Goal: Communication & Community: Participate in discussion

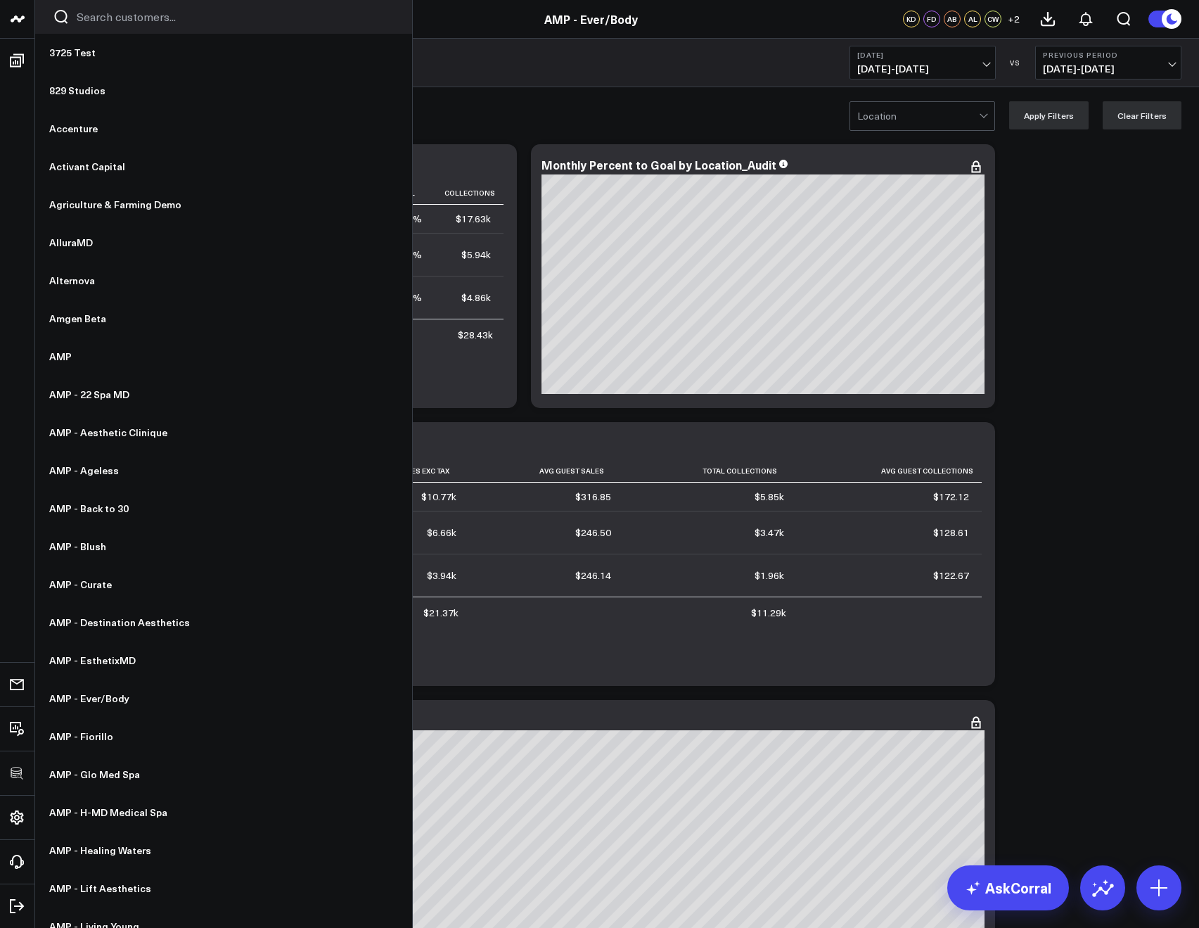
click at [79, 23] on input "Search customers input" at bounding box center [236, 16] width 318 height 15
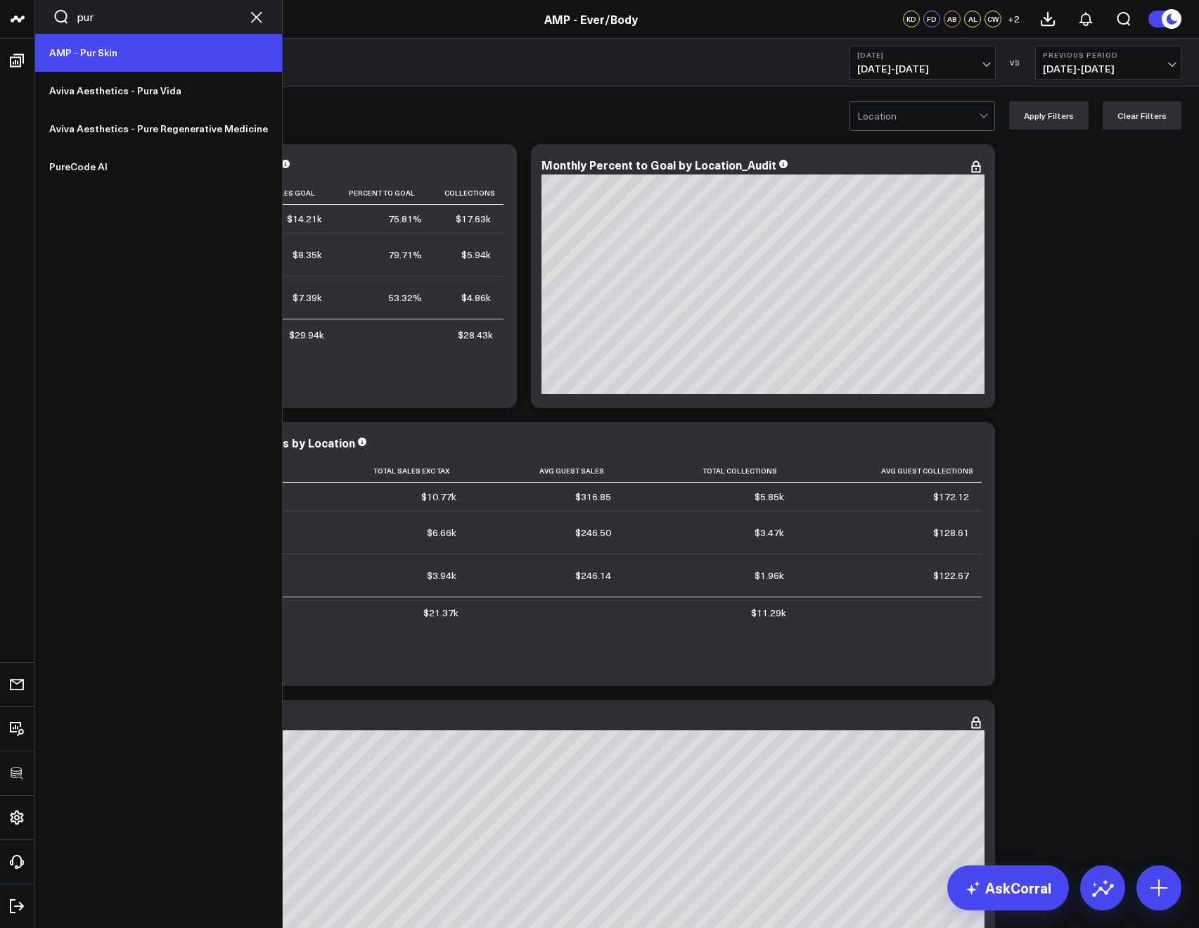
type input "pur"
click at [81, 53] on link "AMP - Pur Skin" at bounding box center [158, 53] width 247 height 38
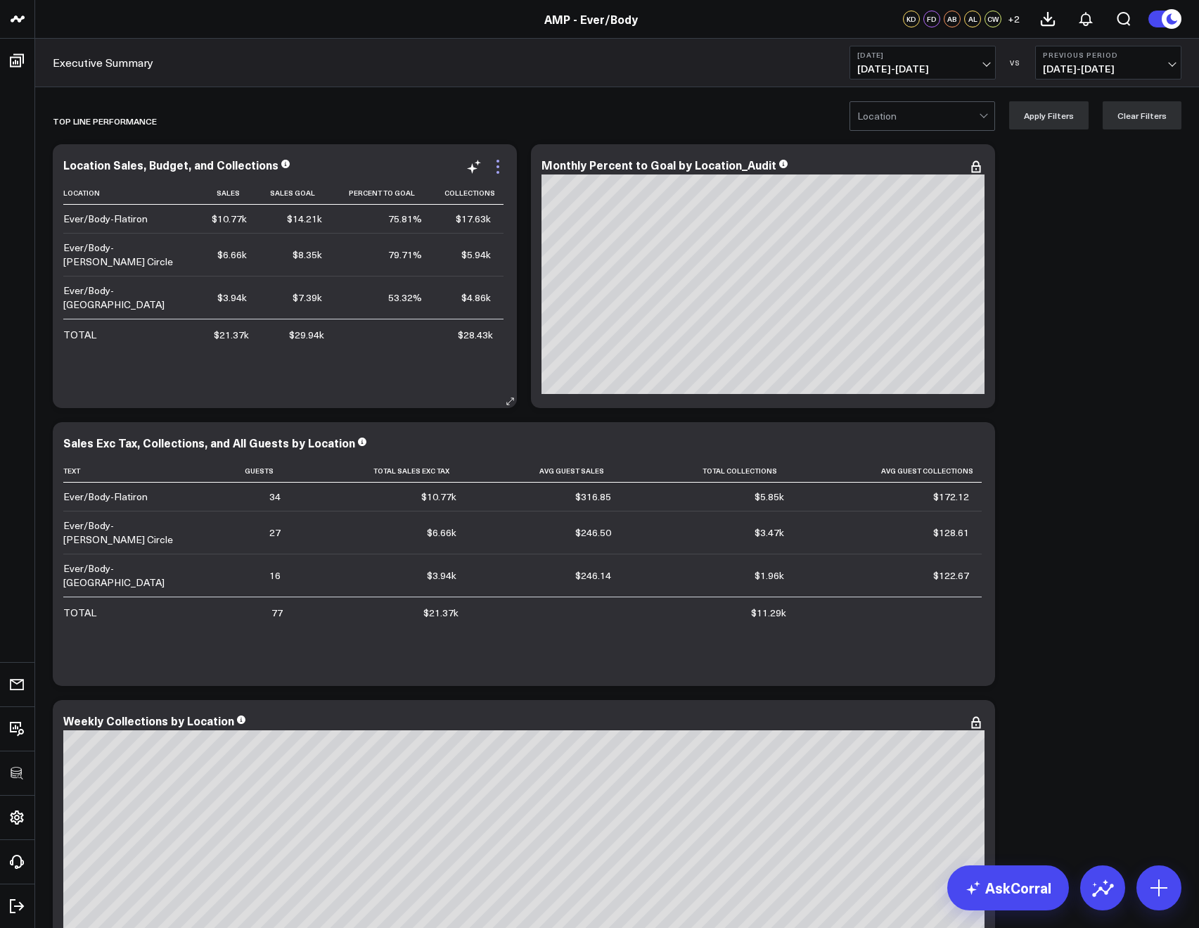
click at [500, 164] on icon at bounding box center [497, 166] width 17 height 17
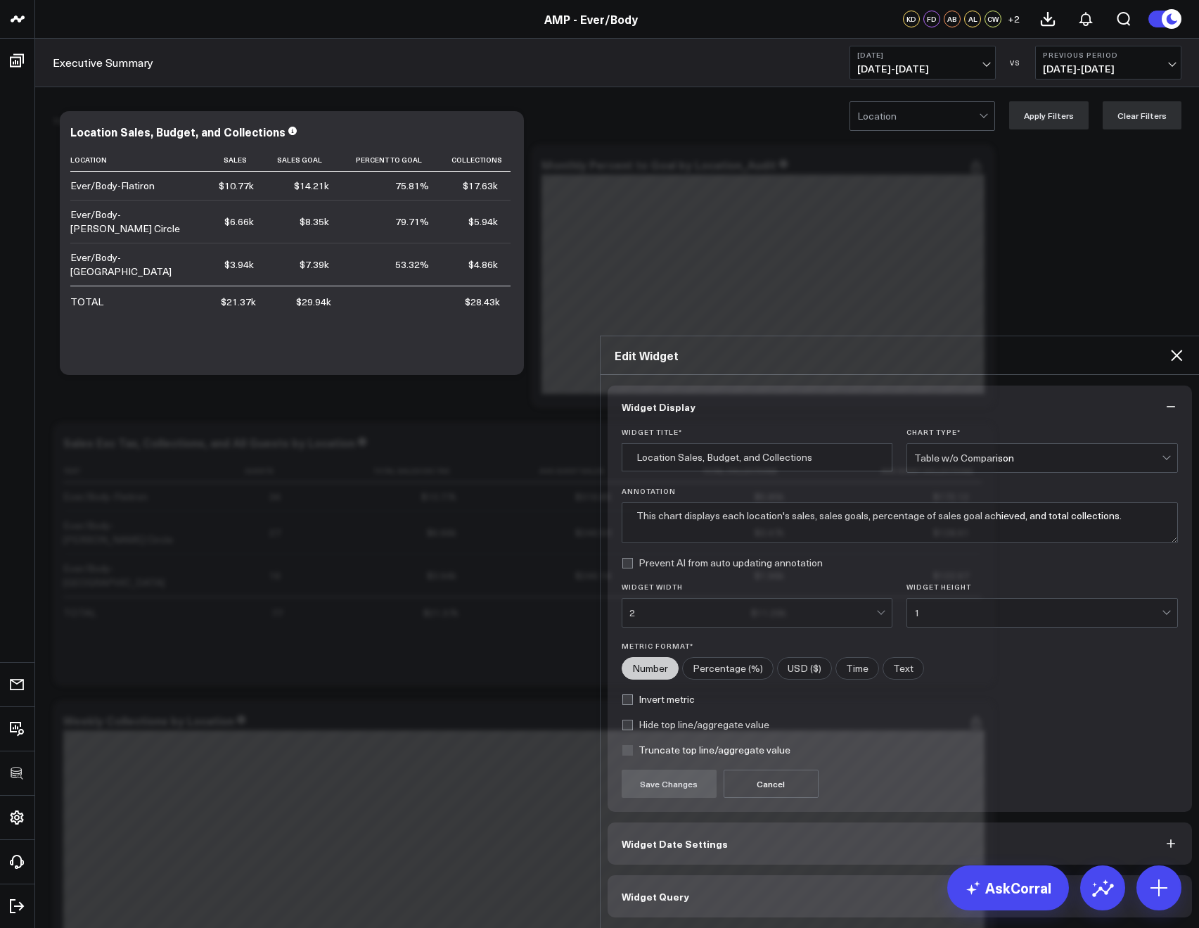
click at [726, 875] on button "Widget Query" at bounding box center [900, 896] width 585 height 42
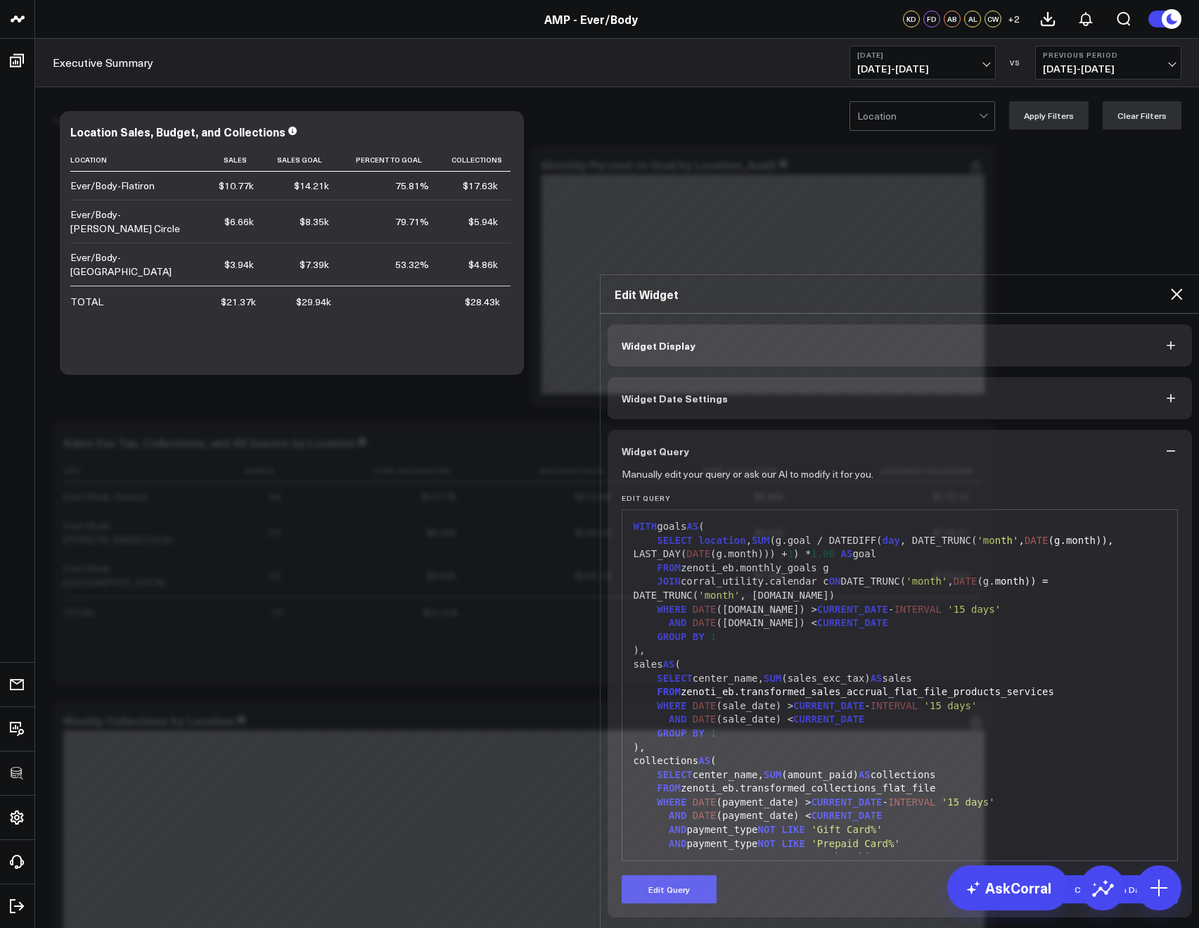
click at [1184, 286] on icon at bounding box center [1176, 294] width 17 height 17
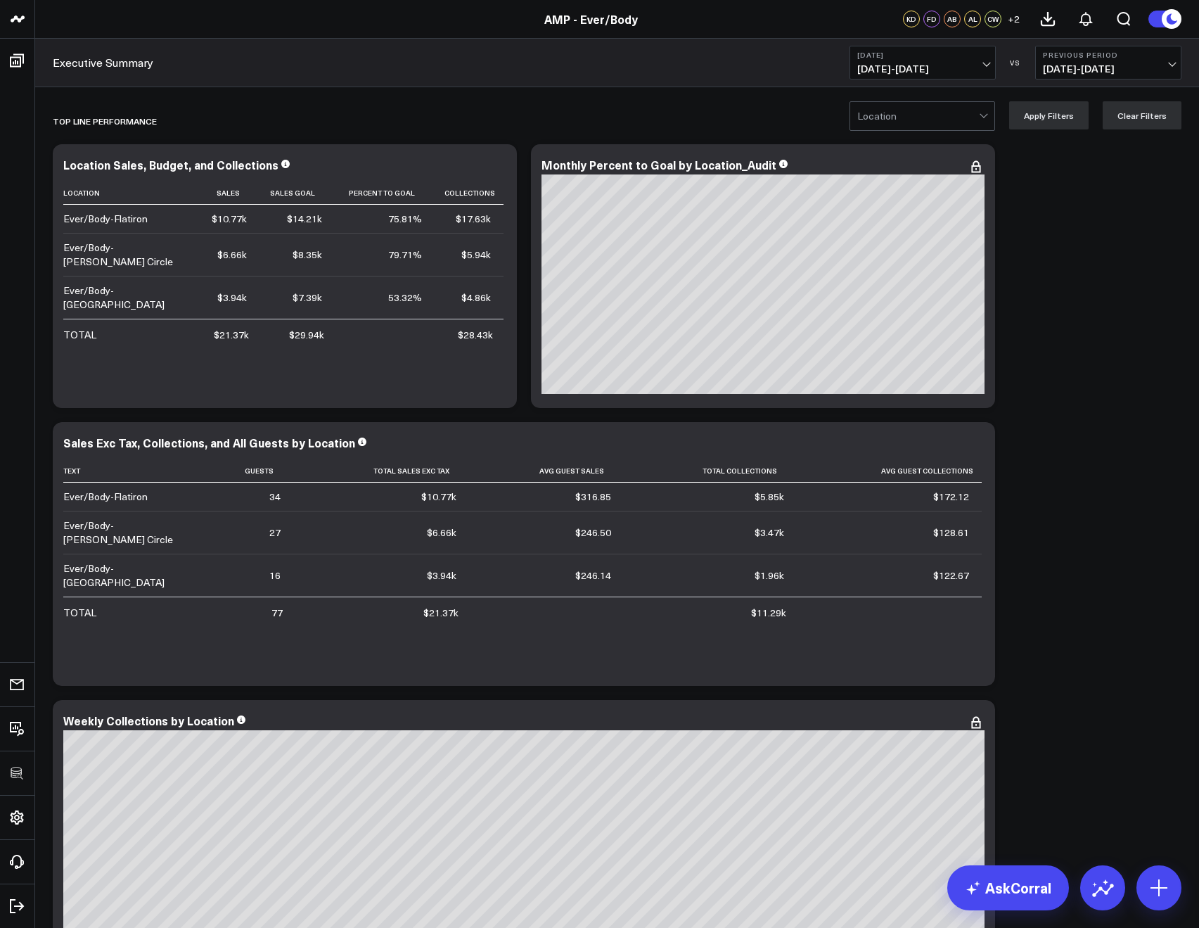
click at [968, 61] on button "Yesterday 09/02/25 - 09/02/25" at bounding box center [923, 63] width 146 height 34
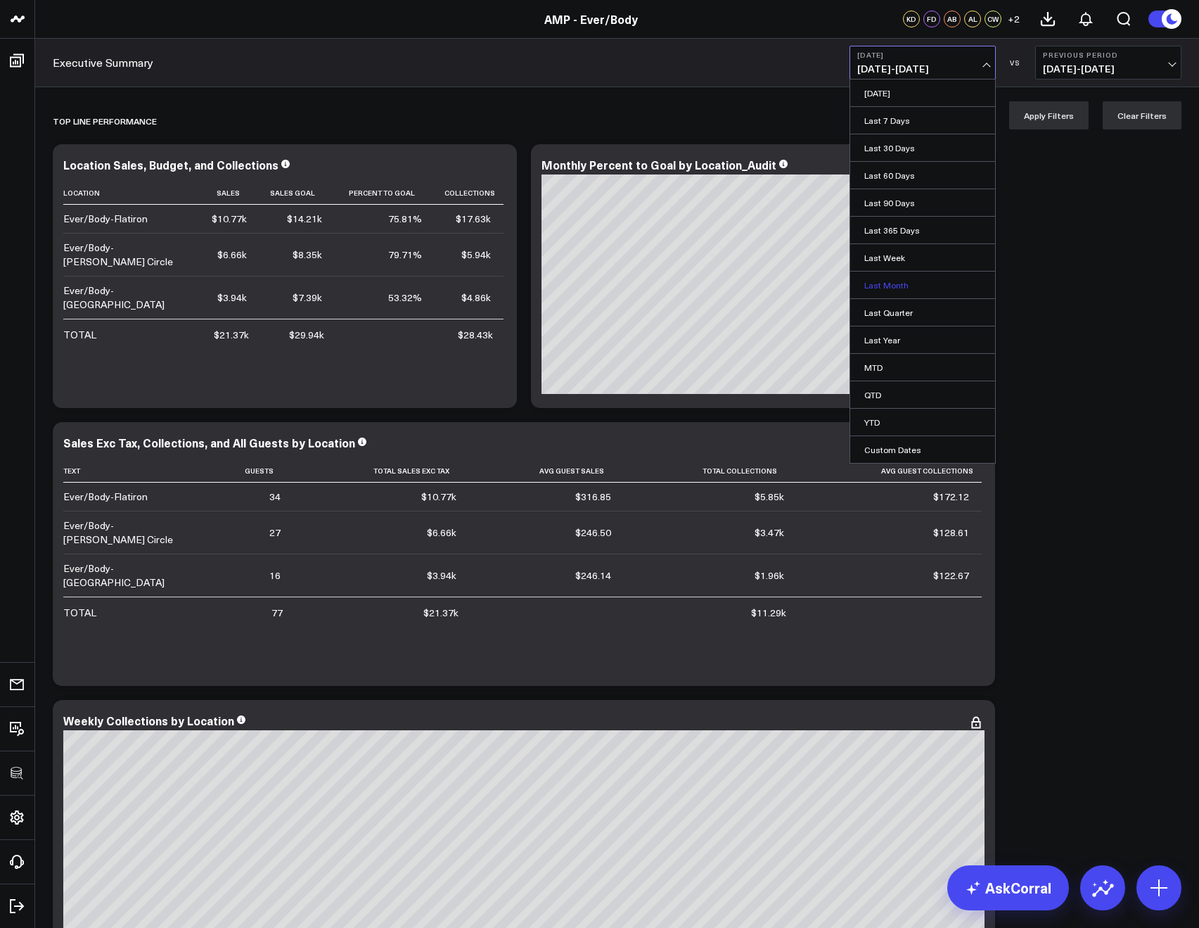
click at [895, 283] on link "Last Month" at bounding box center [922, 284] width 145 height 27
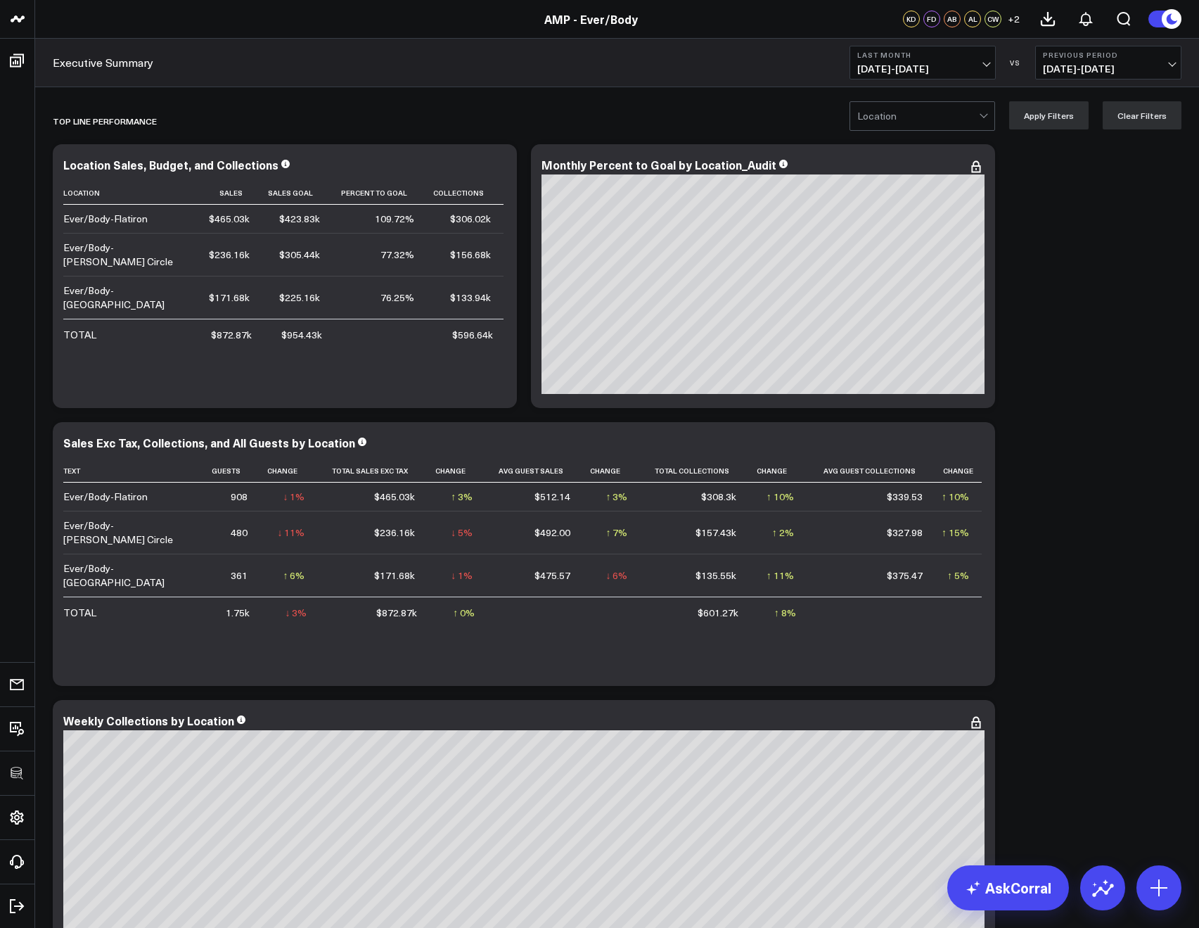
click at [898, 67] on span "08/01/25 - 08/31/25" at bounding box center [922, 68] width 131 height 11
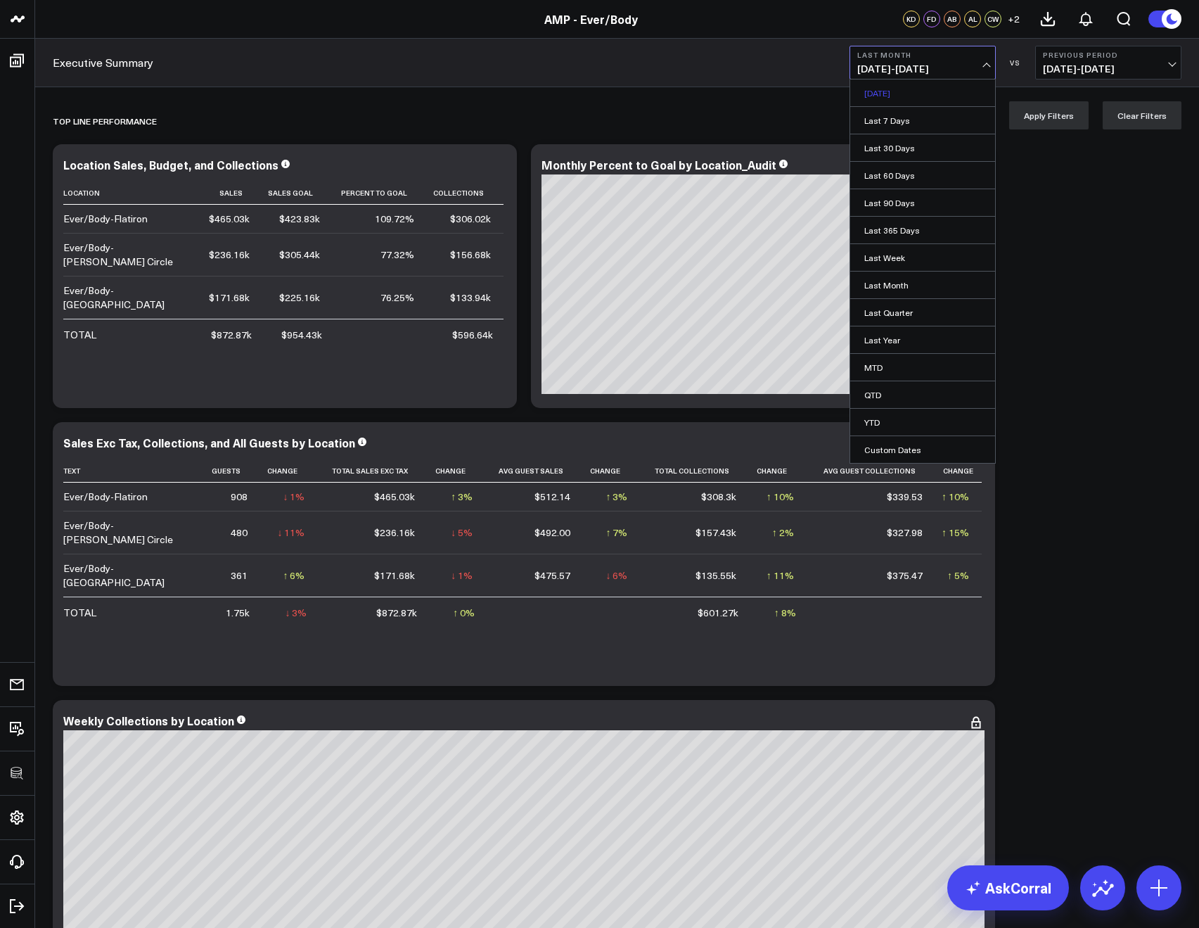
click at [899, 90] on link "Yesterday" at bounding box center [922, 92] width 145 height 27
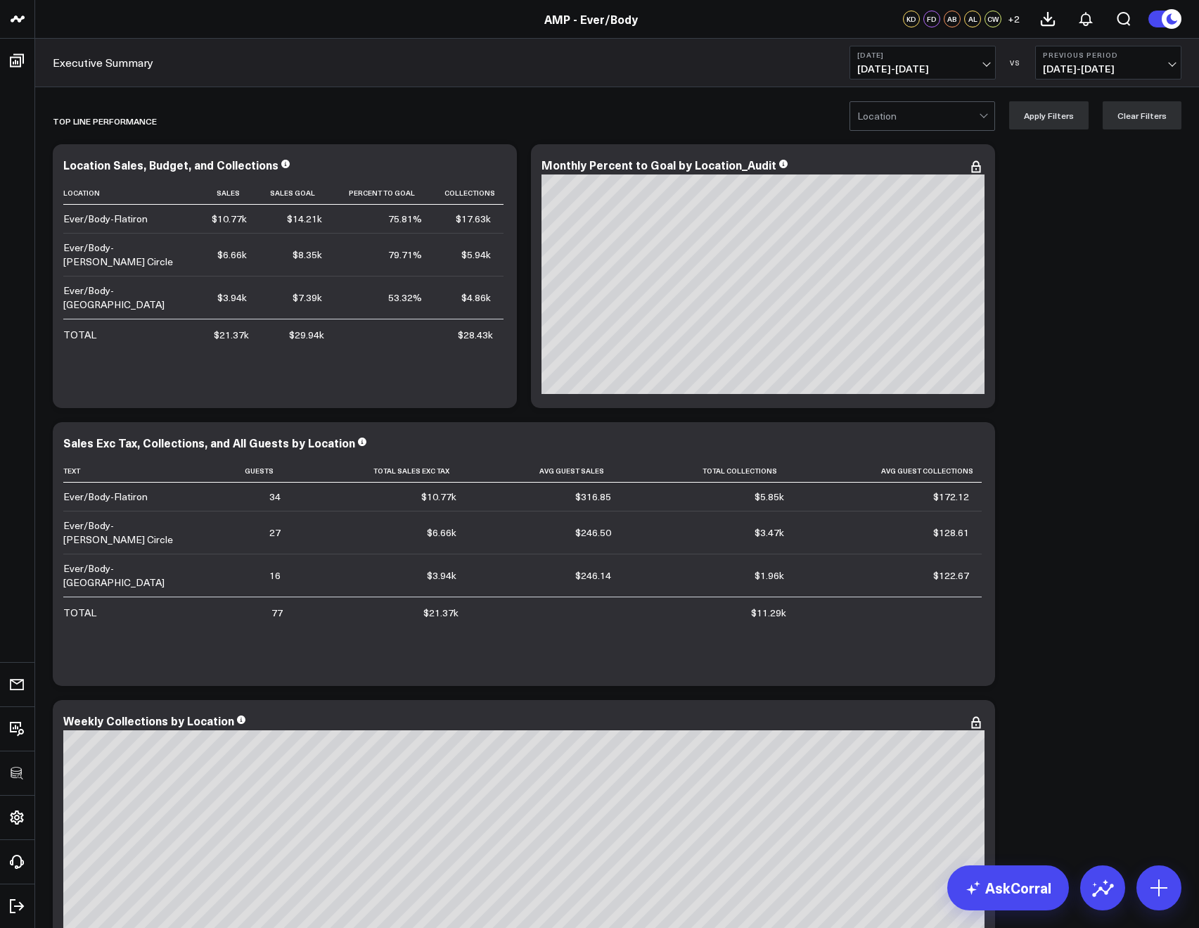
click at [891, 76] on button "Yesterday 09/02/25 - 09/02/25" at bounding box center [923, 63] width 146 height 34
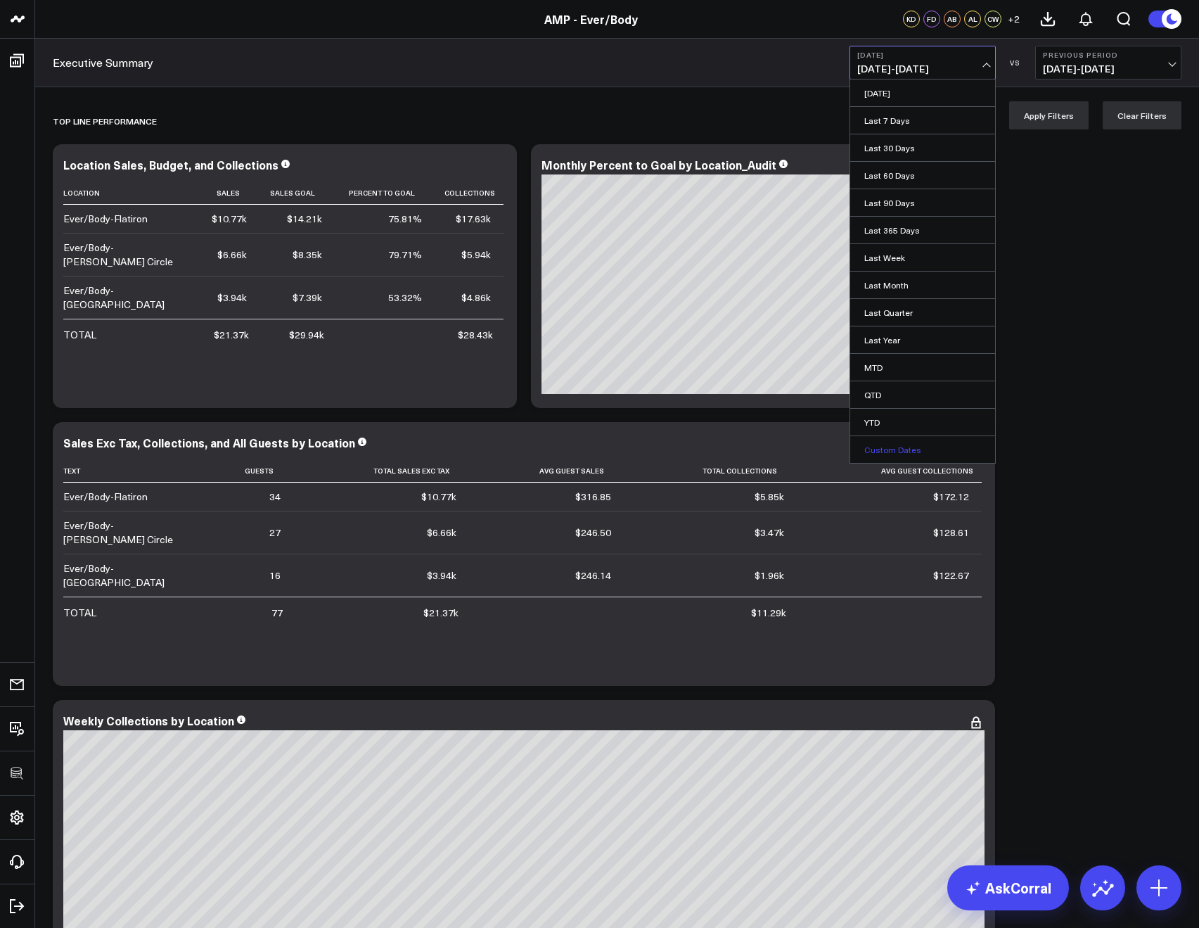
click at [883, 454] on link "Custom Dates" at bounding box center [922, 449] width 145 height 27
select select "8"
select select "2025"
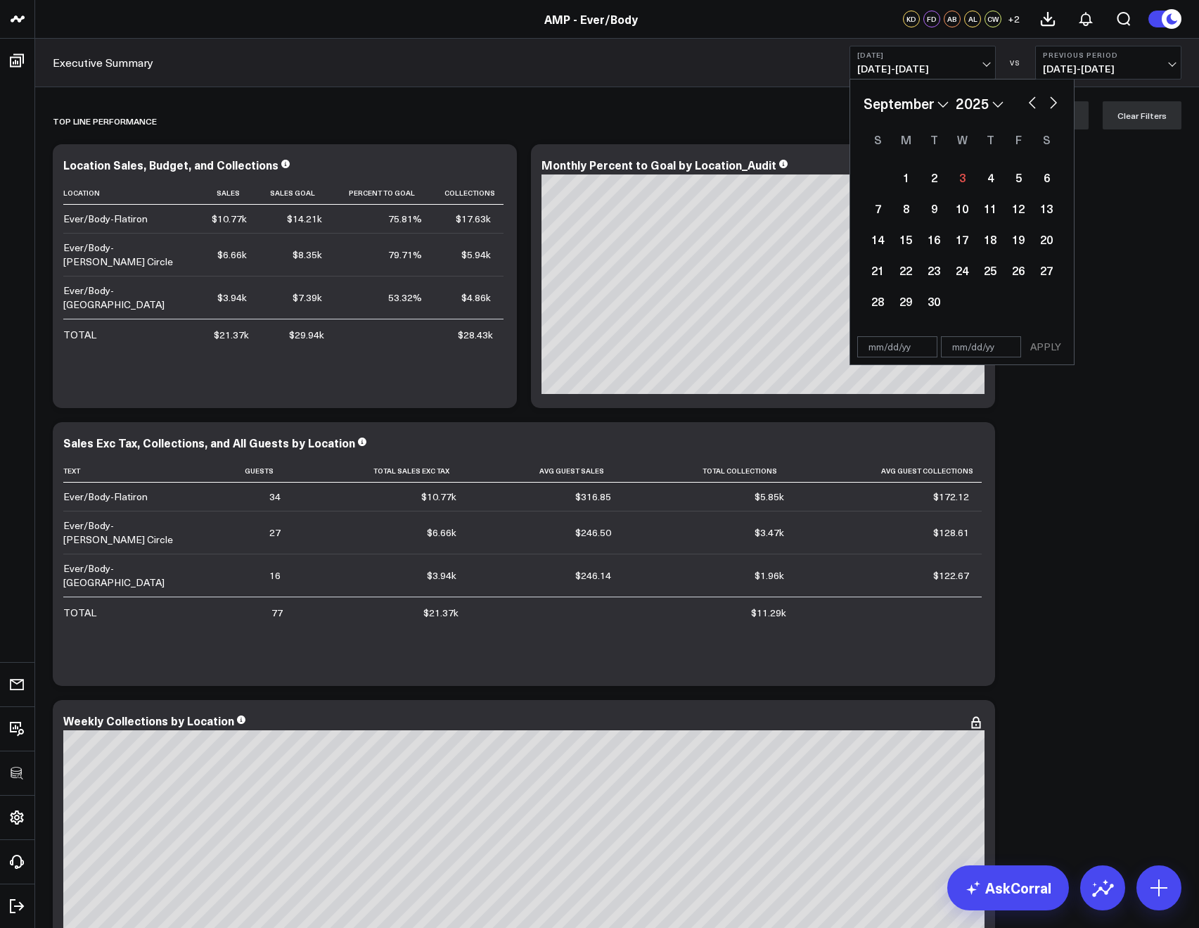
click at [1035, 101] on button "button" at bounding box center [1032, 101] width 14 height 17
select select "7"
select select "2025"
click at [1016, 307] on div "29" at bounding box center [1018, 301] width 28 height 28
type input "08/29/25"
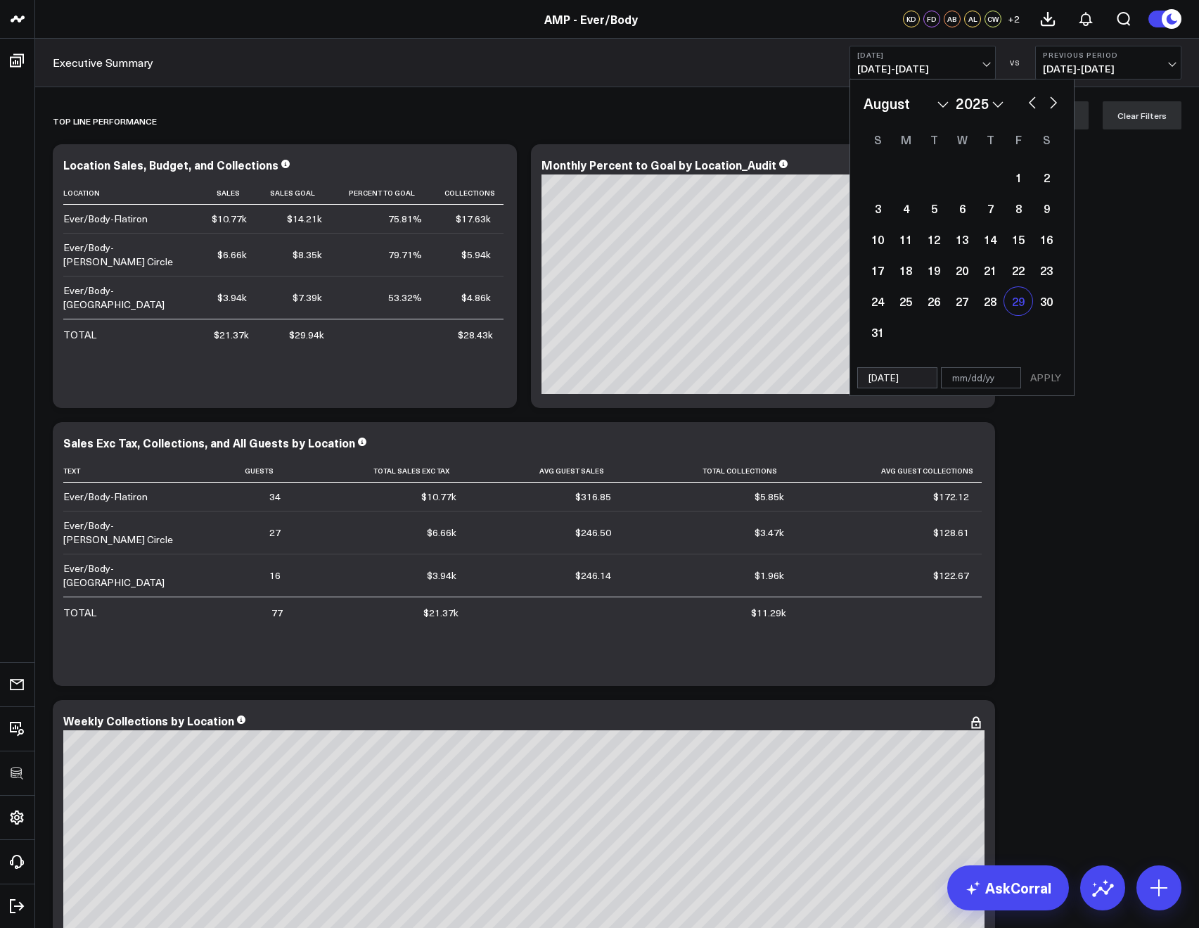
select select "7"
select select "2025"
click at [1016, 307] on div "29" at bounding box center [1018, 301] width 28 height 28
type input "08/29/25"
select select "7"
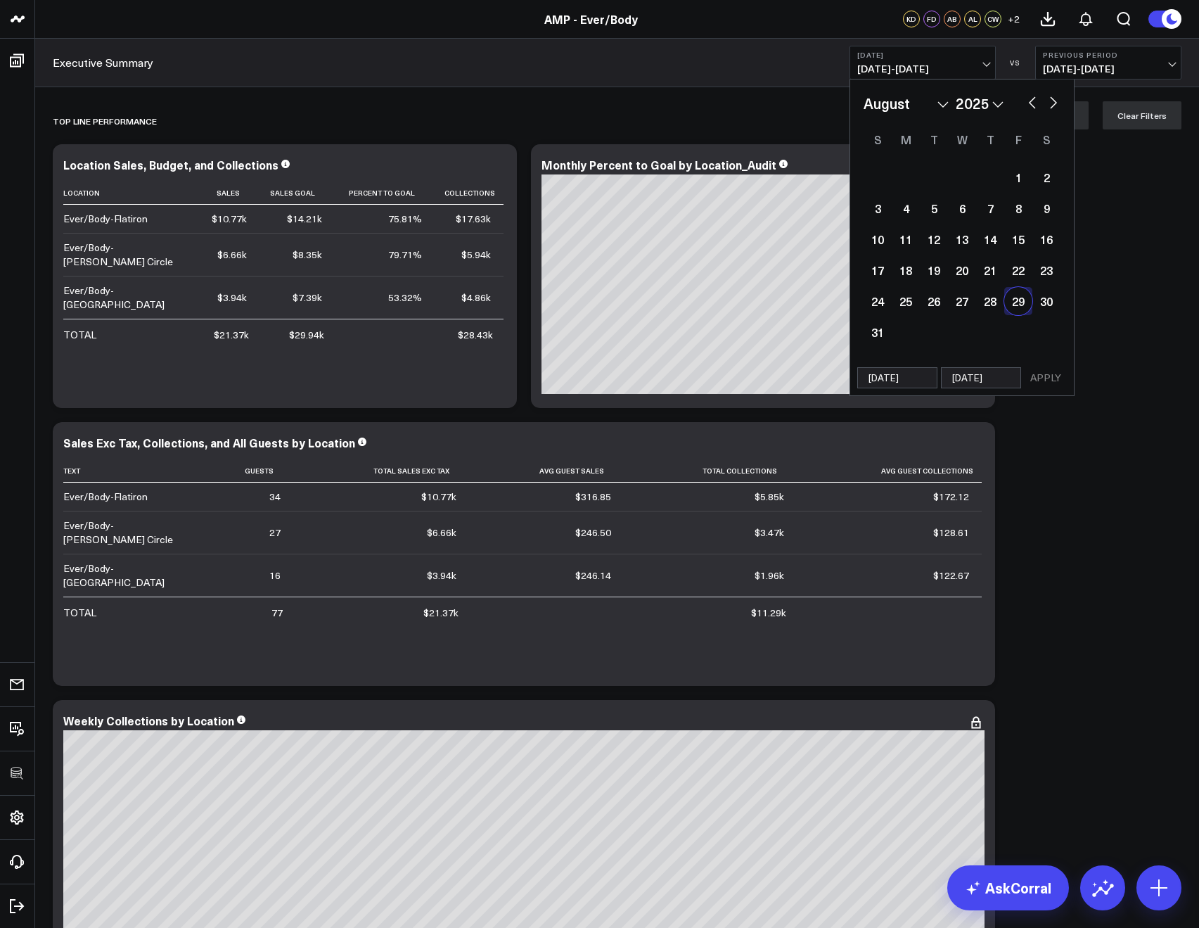
select select "2025"
click at [1044, 380] on button "APPLY" at bounding box center [1046, 377] width 42 height 21
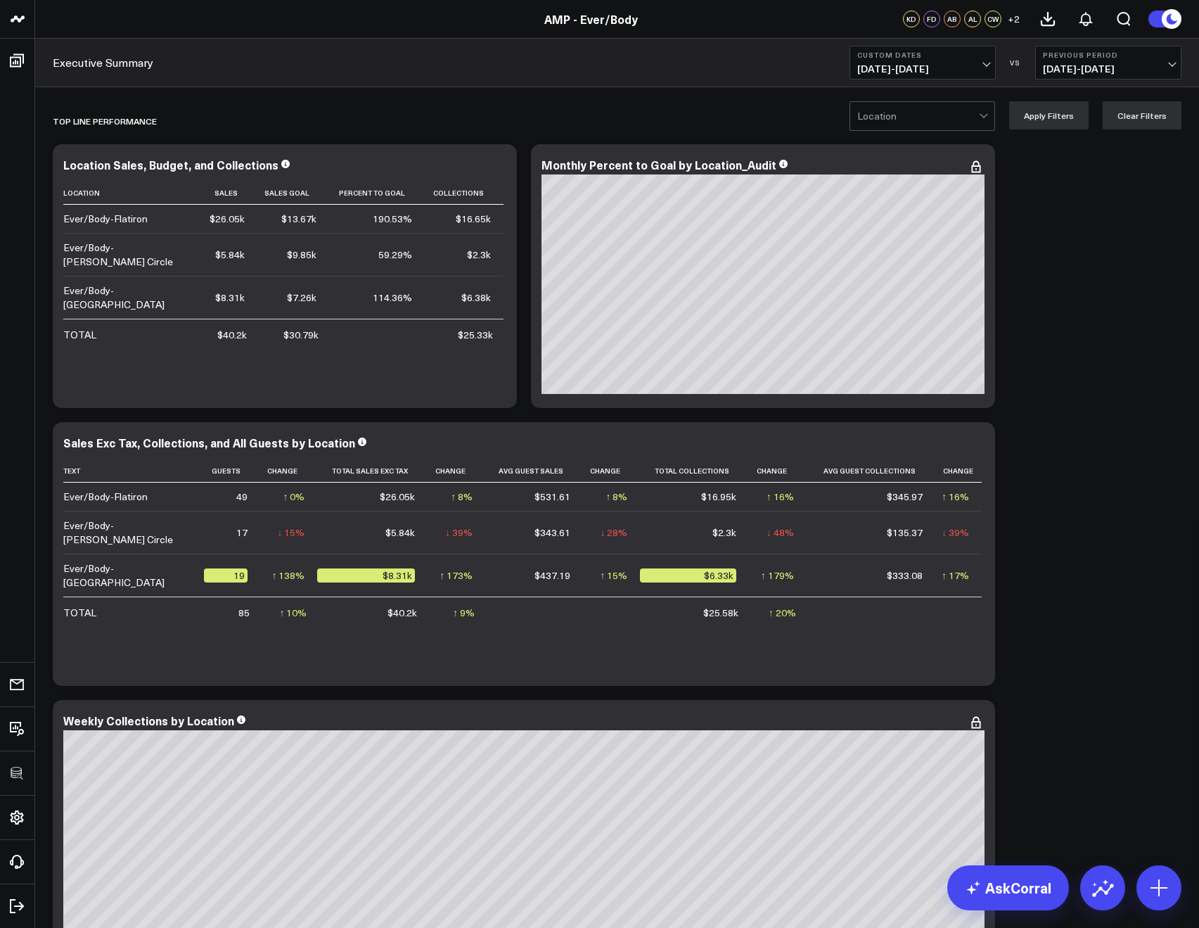
click at [902, 77] on button "Custom Dates 08/29/25 - 08/29/25" at bounding box center [923, 63] width 146 height 34
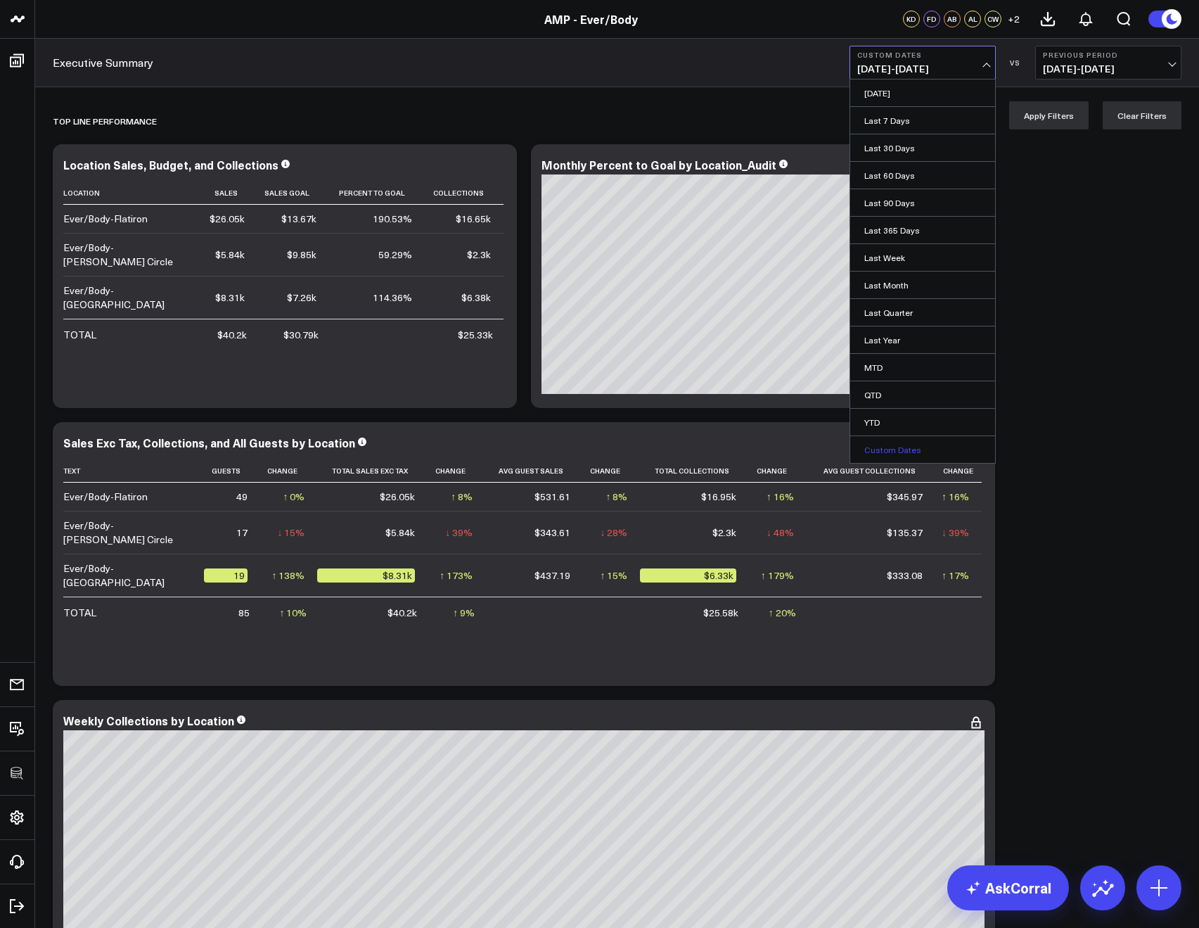
click at [873, 446] on link "Custom Dates" at bounding box center [922, 449] width 145 height 27
select select "8"
select select "2025"
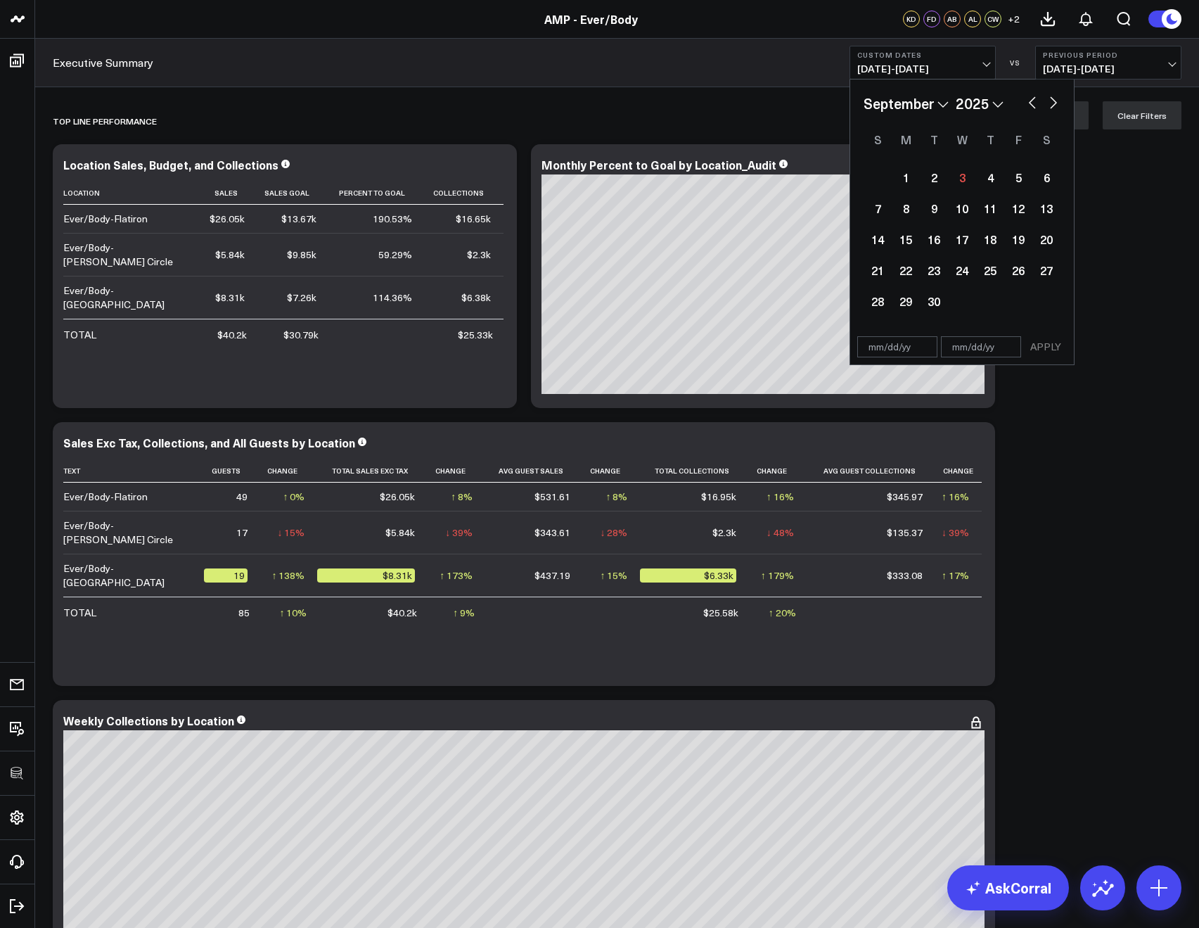
click at [1037, 98] on button "button" at bounding box center [1032, 101] width 14 height 17
select select "7"
select select "2025"
click at [1038, 302] on div "30" at bounding box center [1046, 301] width 28 height 28
type input "[DATE]"
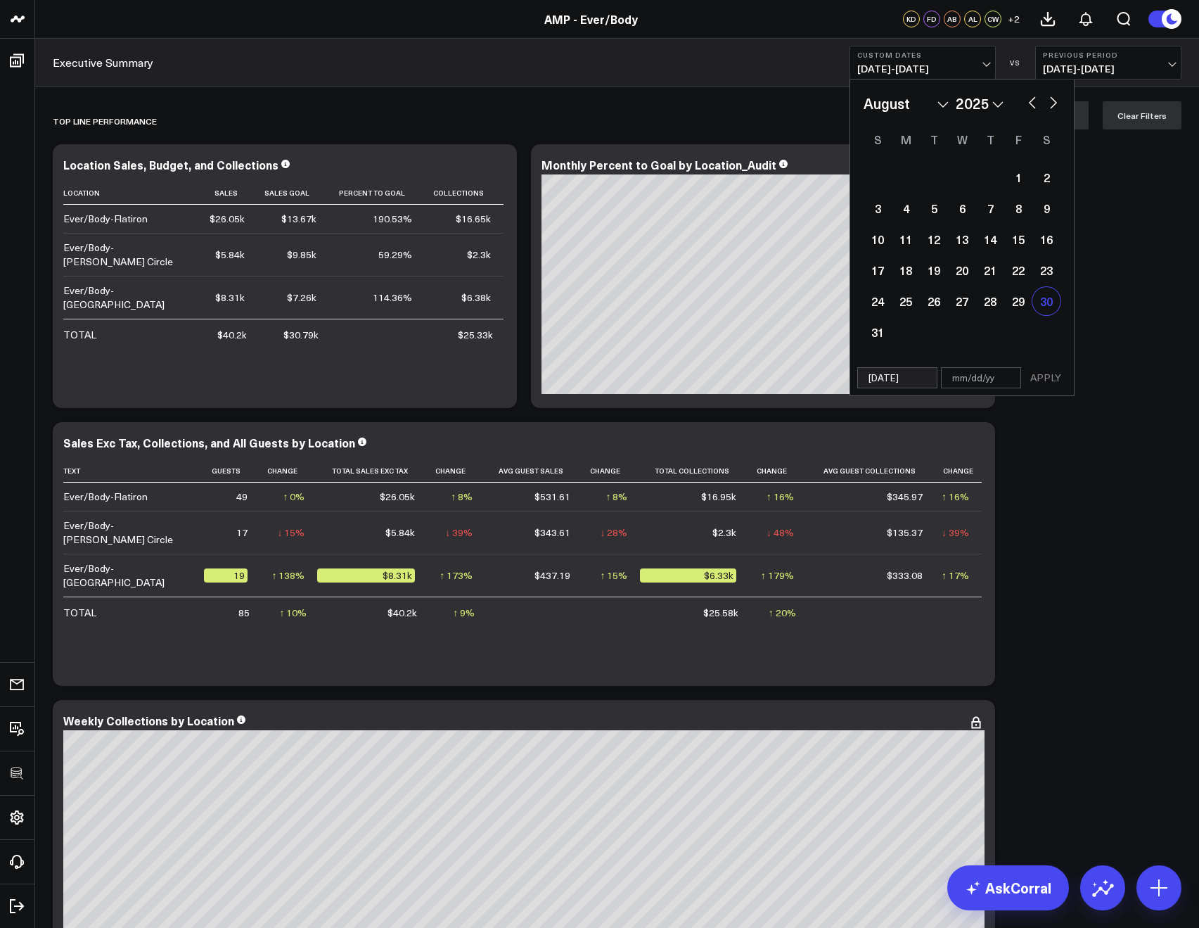
select select "7"
select select "2025"
click at [1040, 311] on div "30" at bounding box center [1046, 301] width 28 height 28
type input "[DATE]"
select select "7"
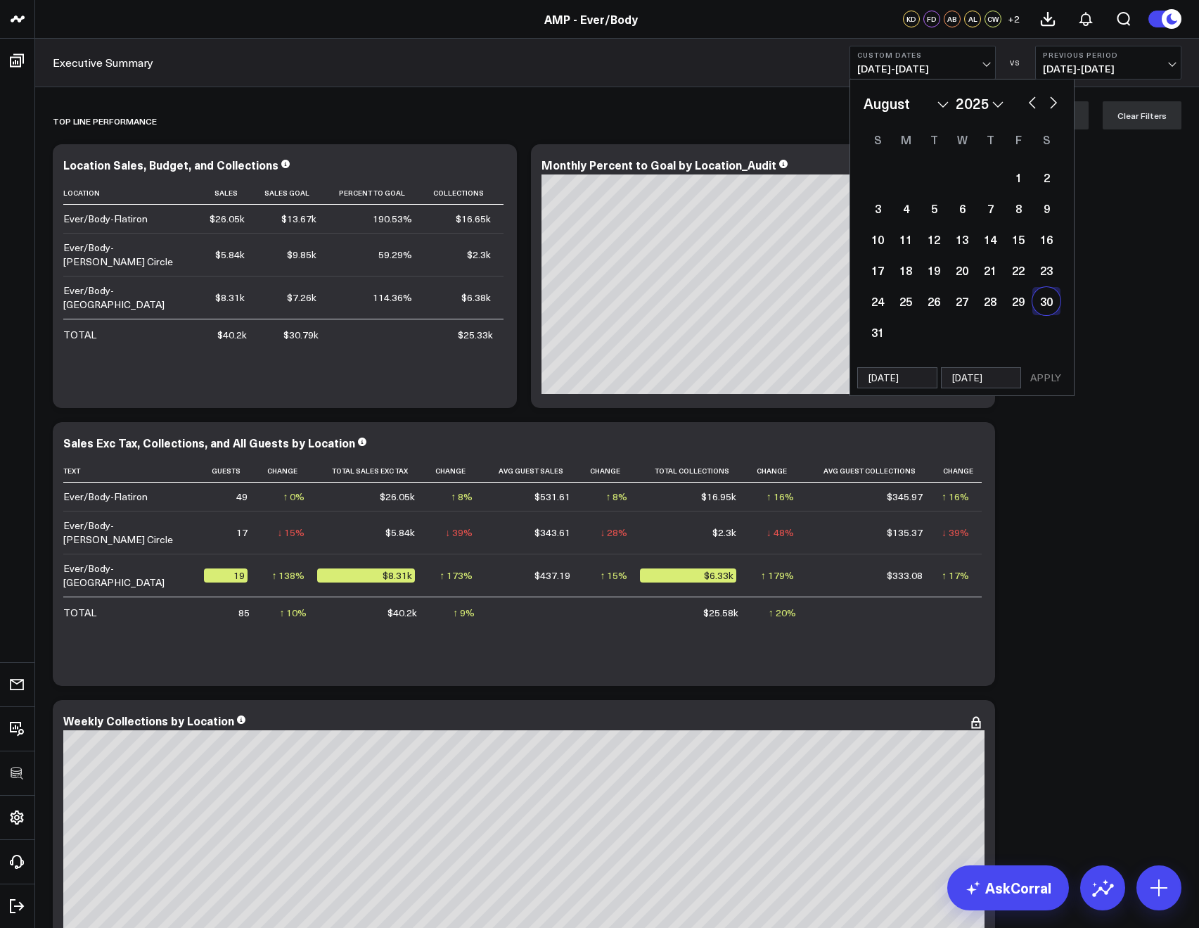
select select "2025"
click at [1039, 379] on button "APPLY" at bounding box center [1046, 377] width 42 height 21
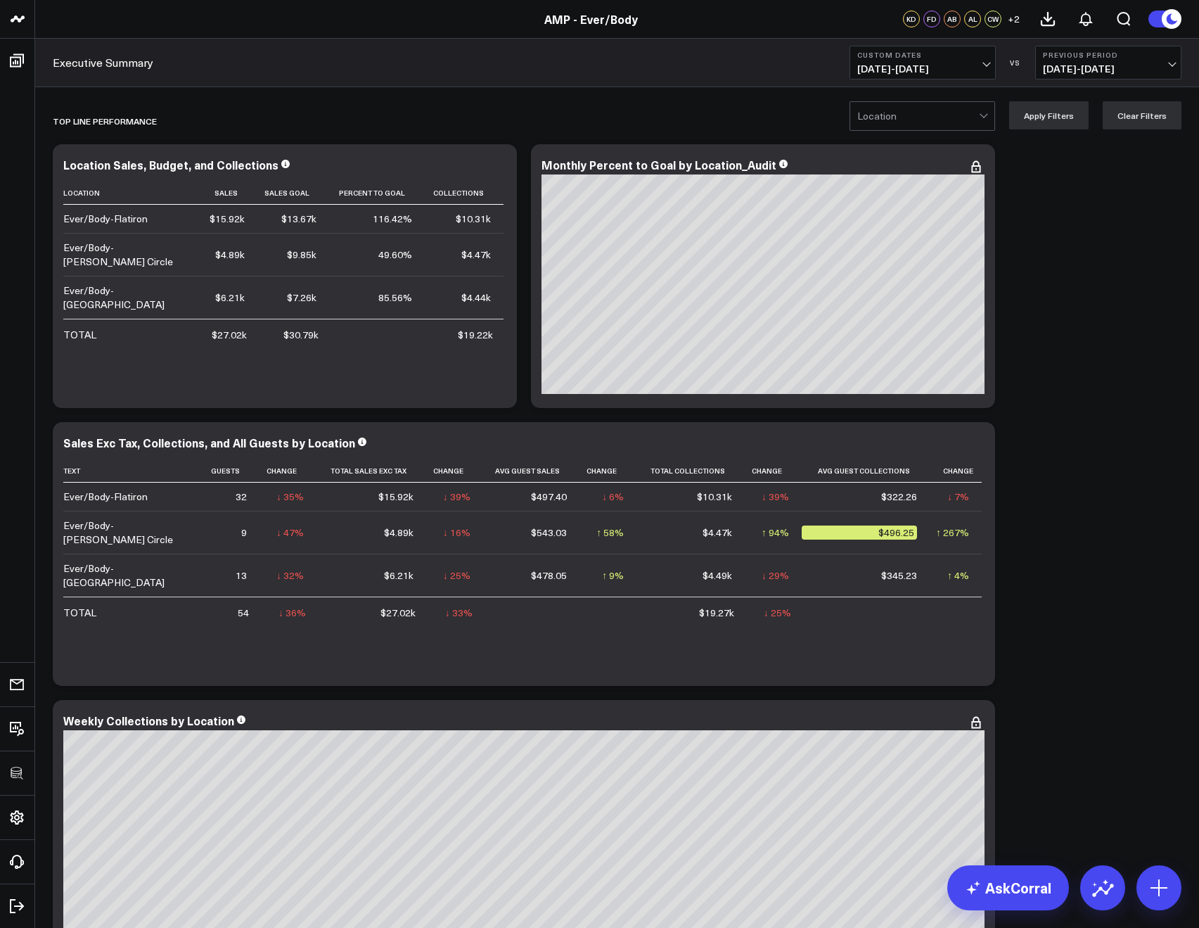
click at [923, 58] on b "Custom Dates" at bounding box center [922, 55] width 131 height 8
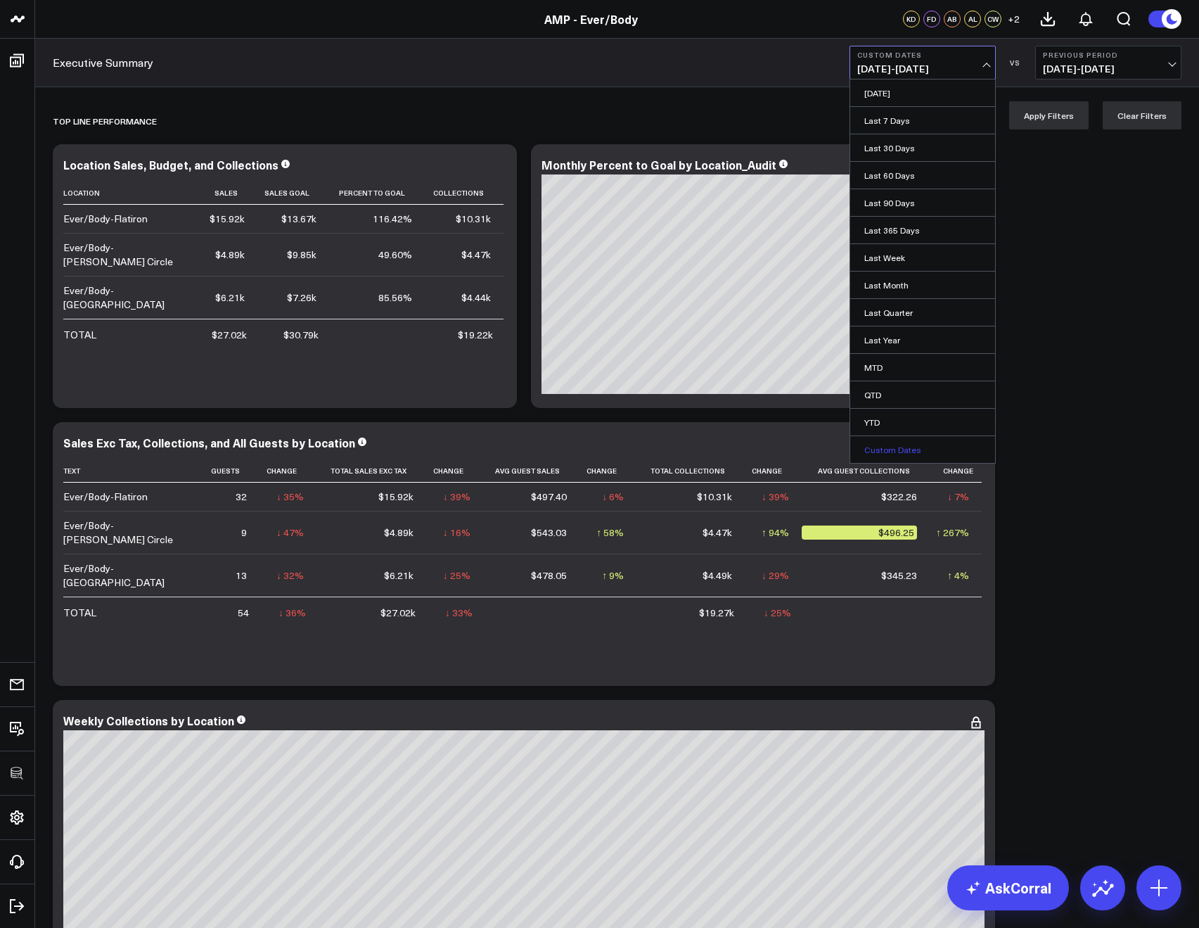
click at [888, 440] on link "Custom Dates" at bounding box center [922, 449] width 145 height 27
select select "8"
select select "2025"
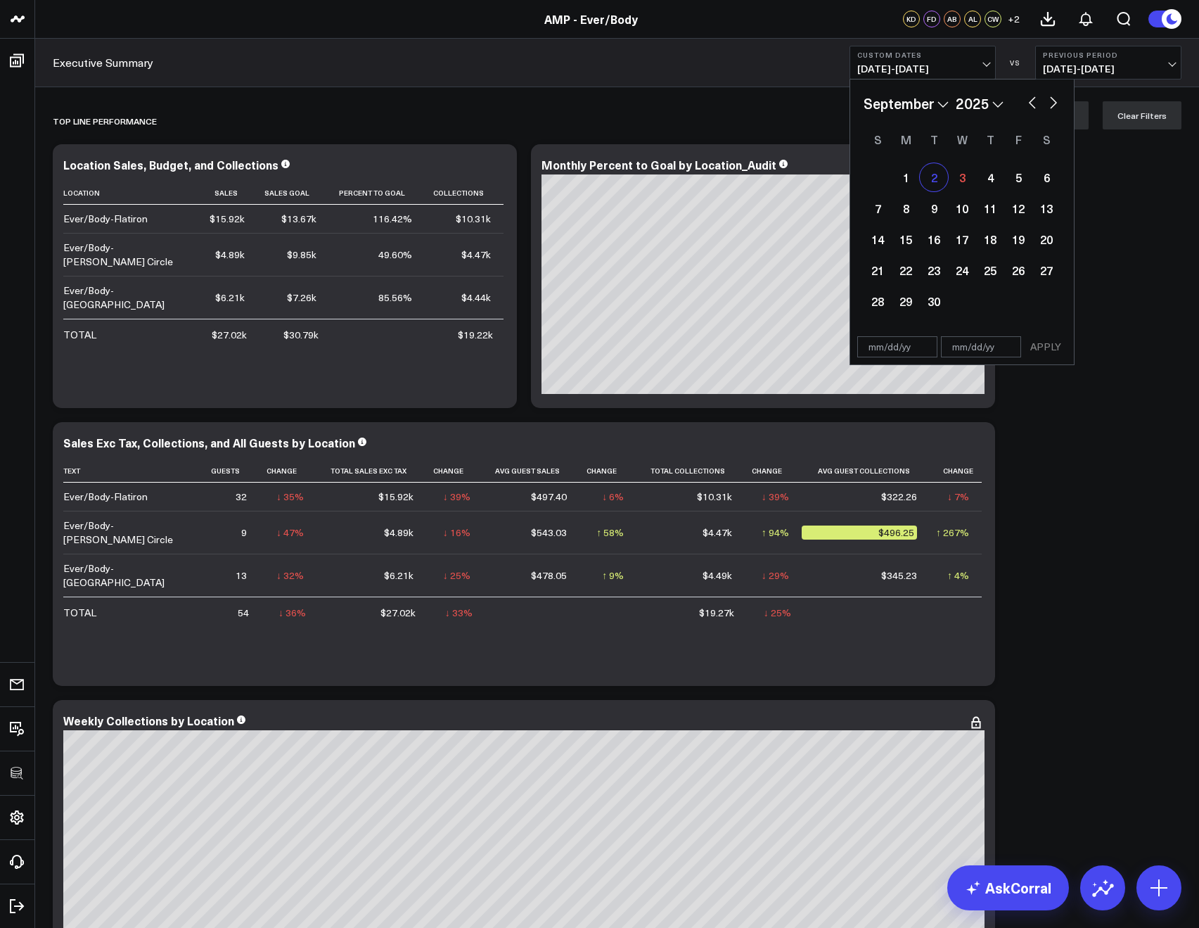
click at [939, 182] on div "2" at bounding box center [934, 177] width 28 height 28
type input "[DATE]"
select select "8"
select select "2025"
click at [939, 182] on div "2" at bounding box center [934, 177] width 28 height 28
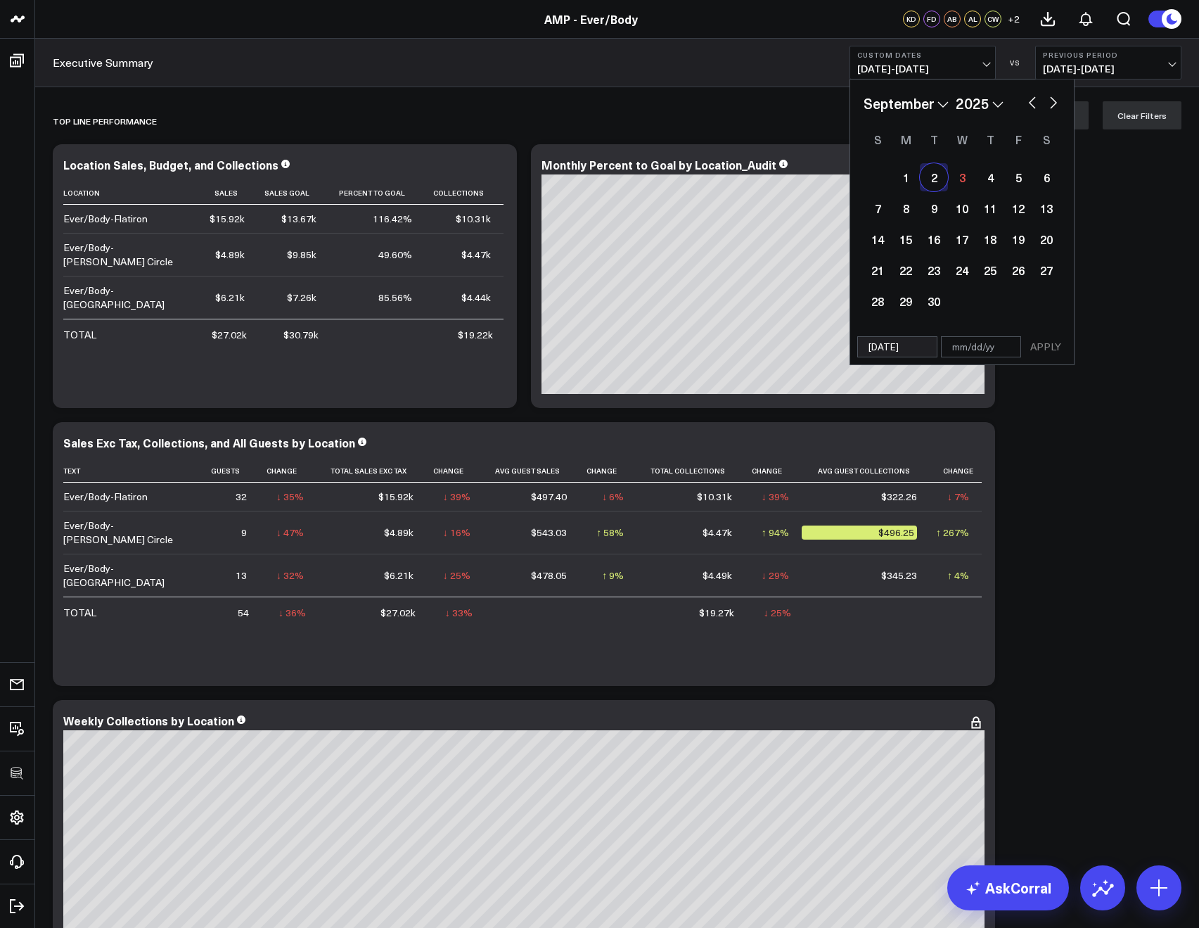
type input "[DATE]"
select select "8"
select select "2025"
click at [1031, 347] on button "APPLY" at bounding box center [1046, 346] width 42 height 21
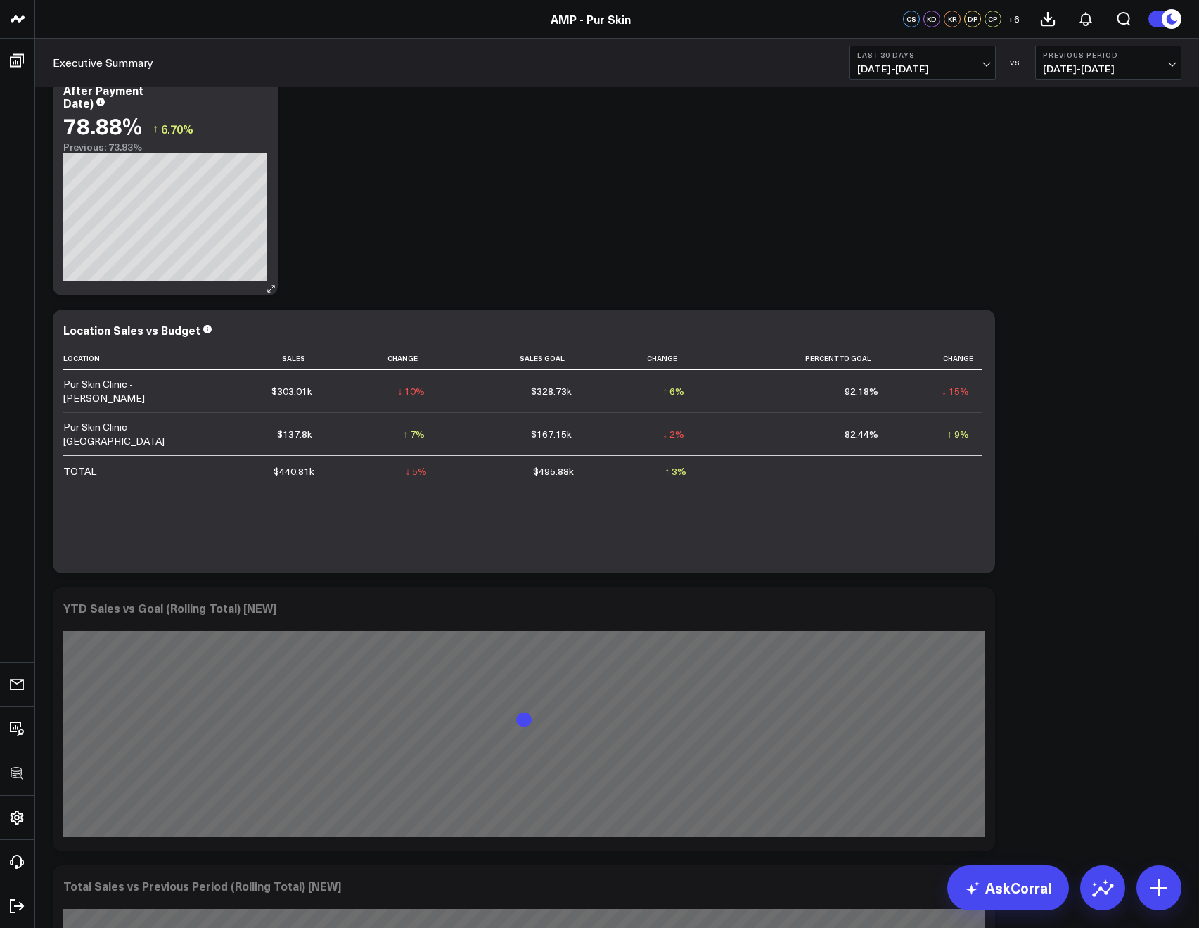
scroll to position [512, 0]
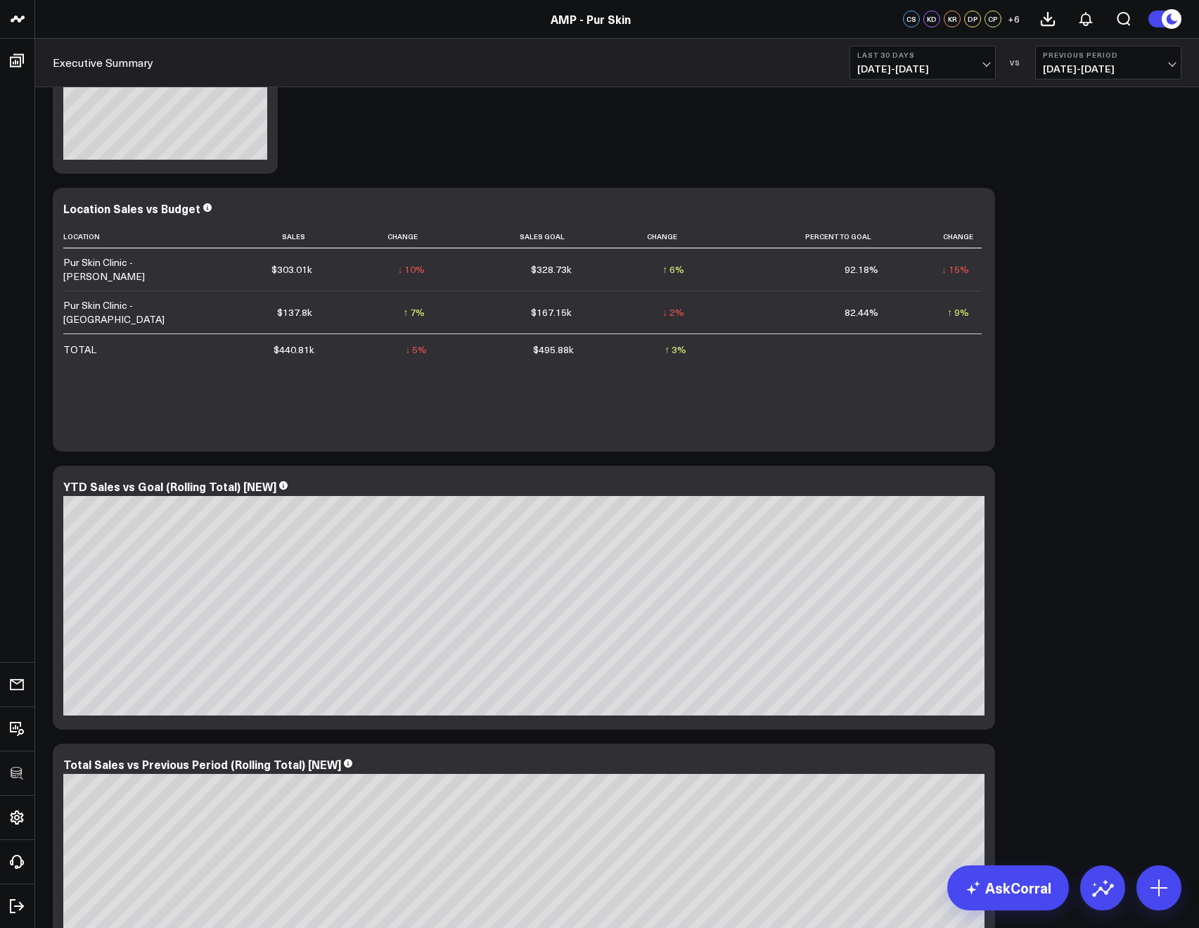
click at [886, 76] on button "Last 30 Days 08/04/25 - 09/02/25" at bounding box center [923, 63] width 146 height 34
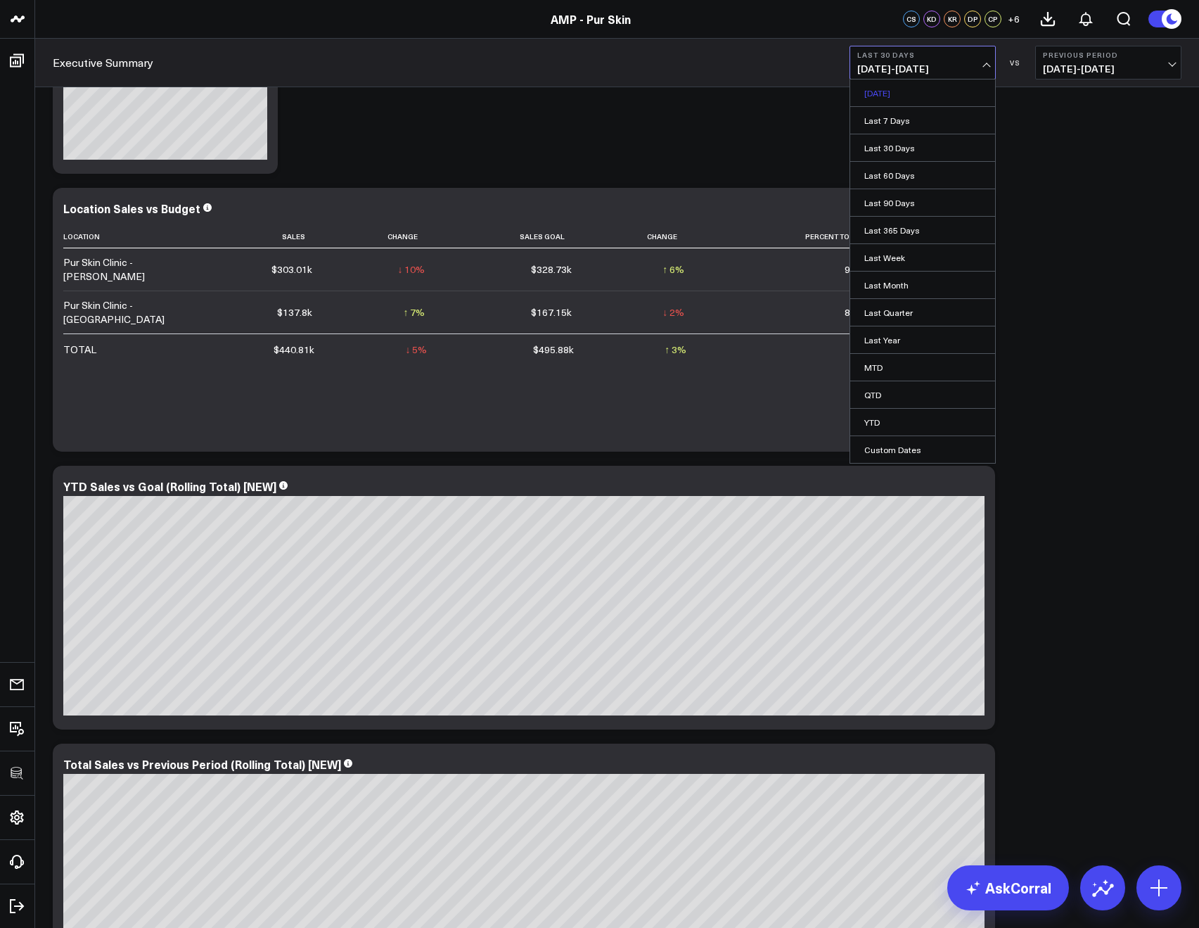
click at [885, 100] on link "[DATE]" at bounding box center [922, 92] width 145 height 27
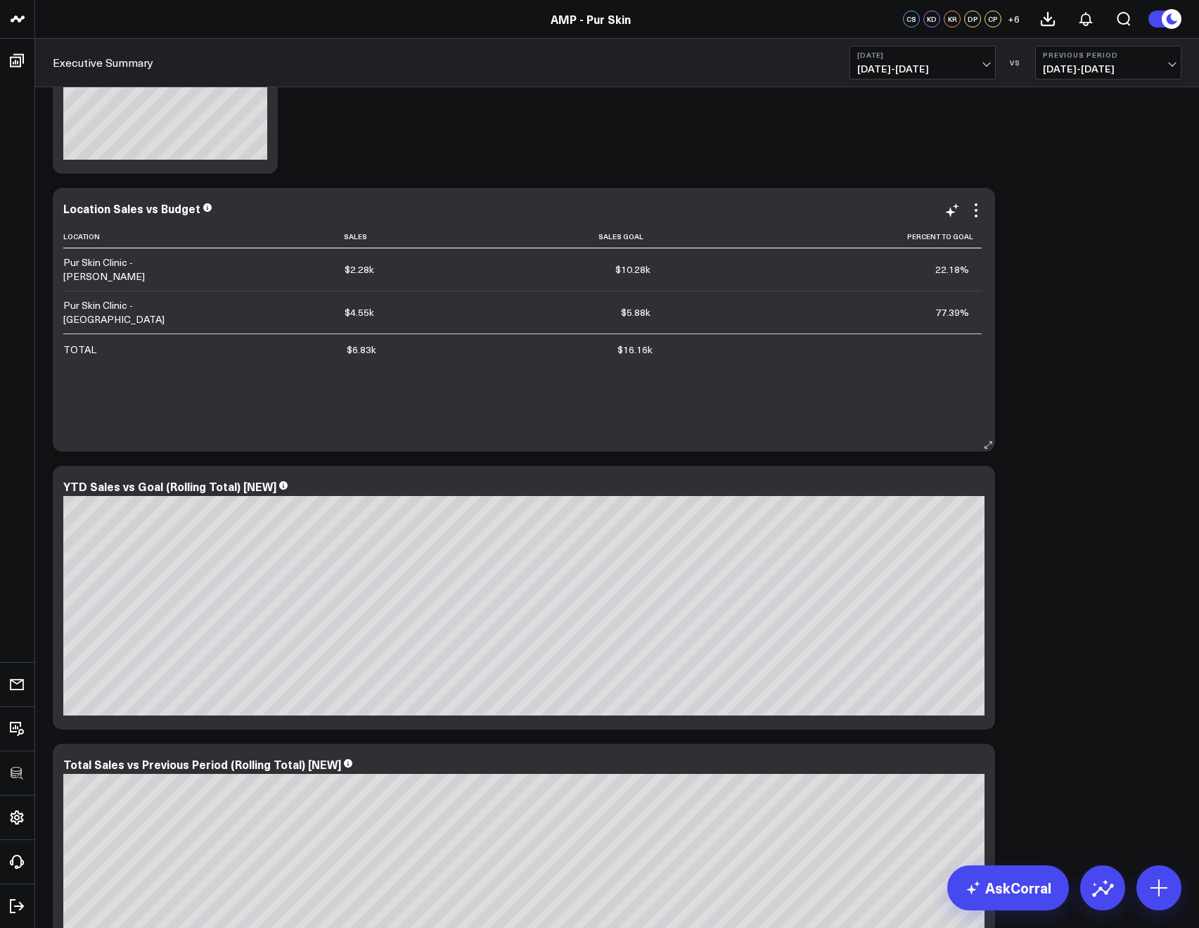
click at [991, 204] on div "Location Sales vs Budget Location Sales Sales Goal Percent To Goal Pur Skin Cli…" at bounding box center [524, 320] width 942 height 264
click at [982, 205] on icon at bounding box center [976, 210] width 17 height 17
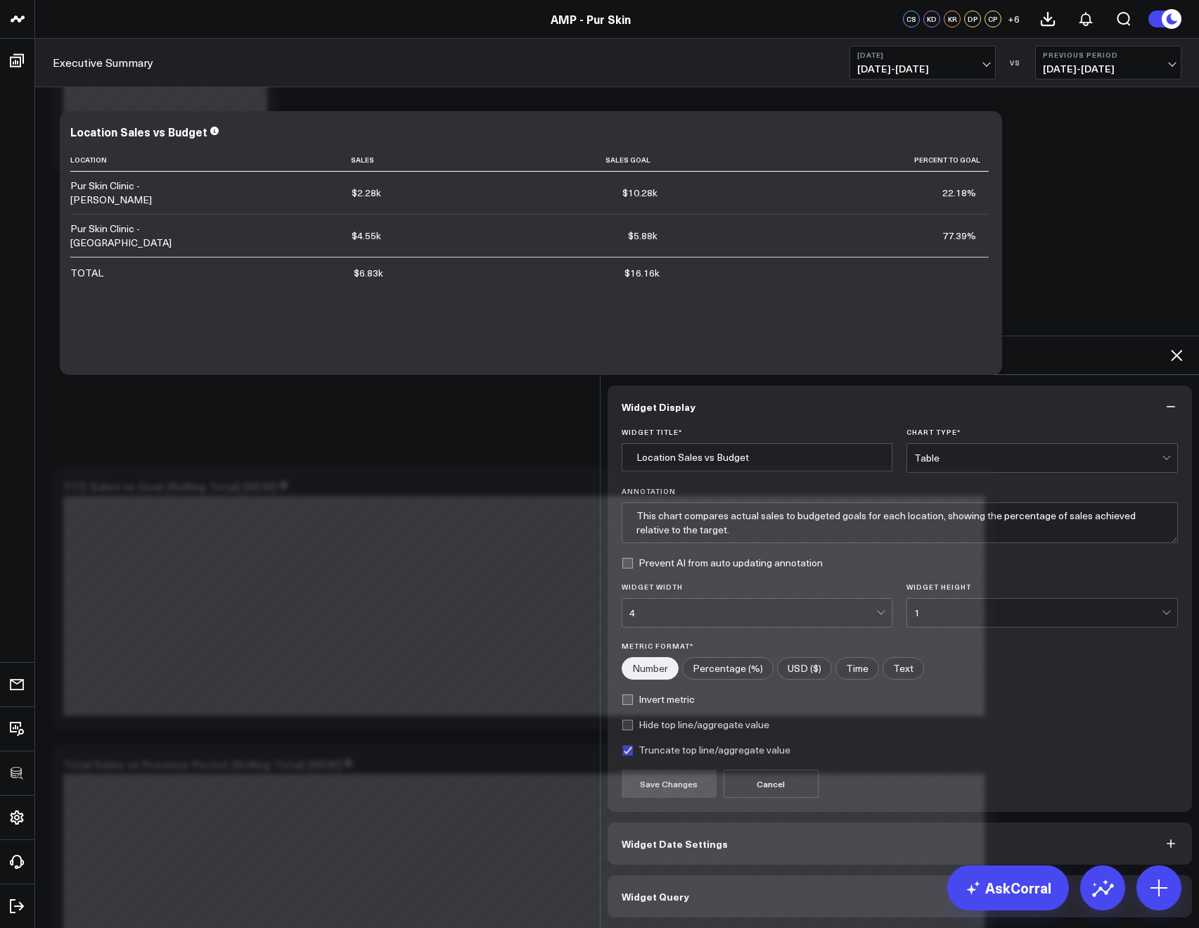
click at [698, 875] on button "Widget Query" at bounding box center [900, 896] width 585 height 42
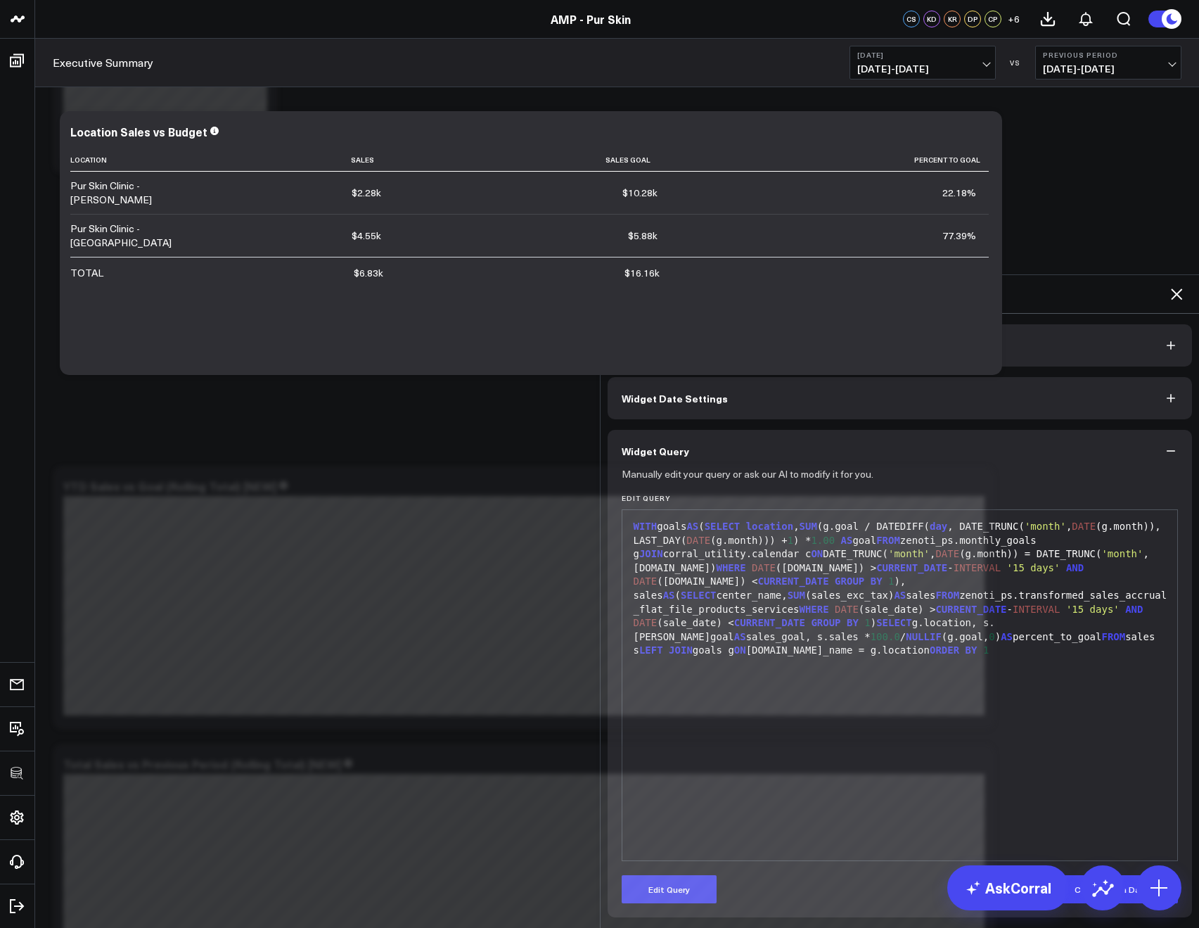
click at [1168, 286] on icon at bounding box center [1176, 294] width 17 height 17
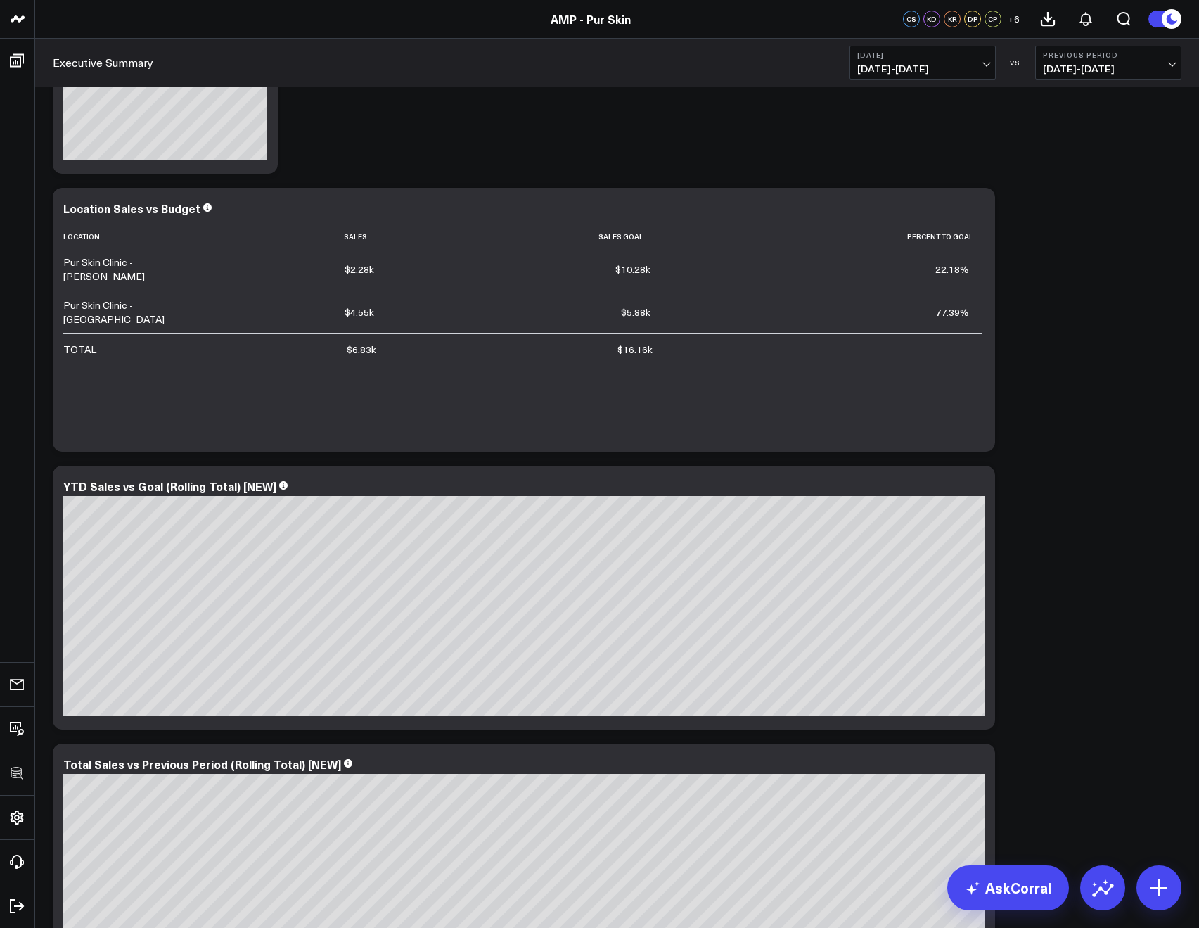
click at [944, 67] on span "09/02/25 - 09/02/25" at bounding box center [922, 68] width 131 height 11
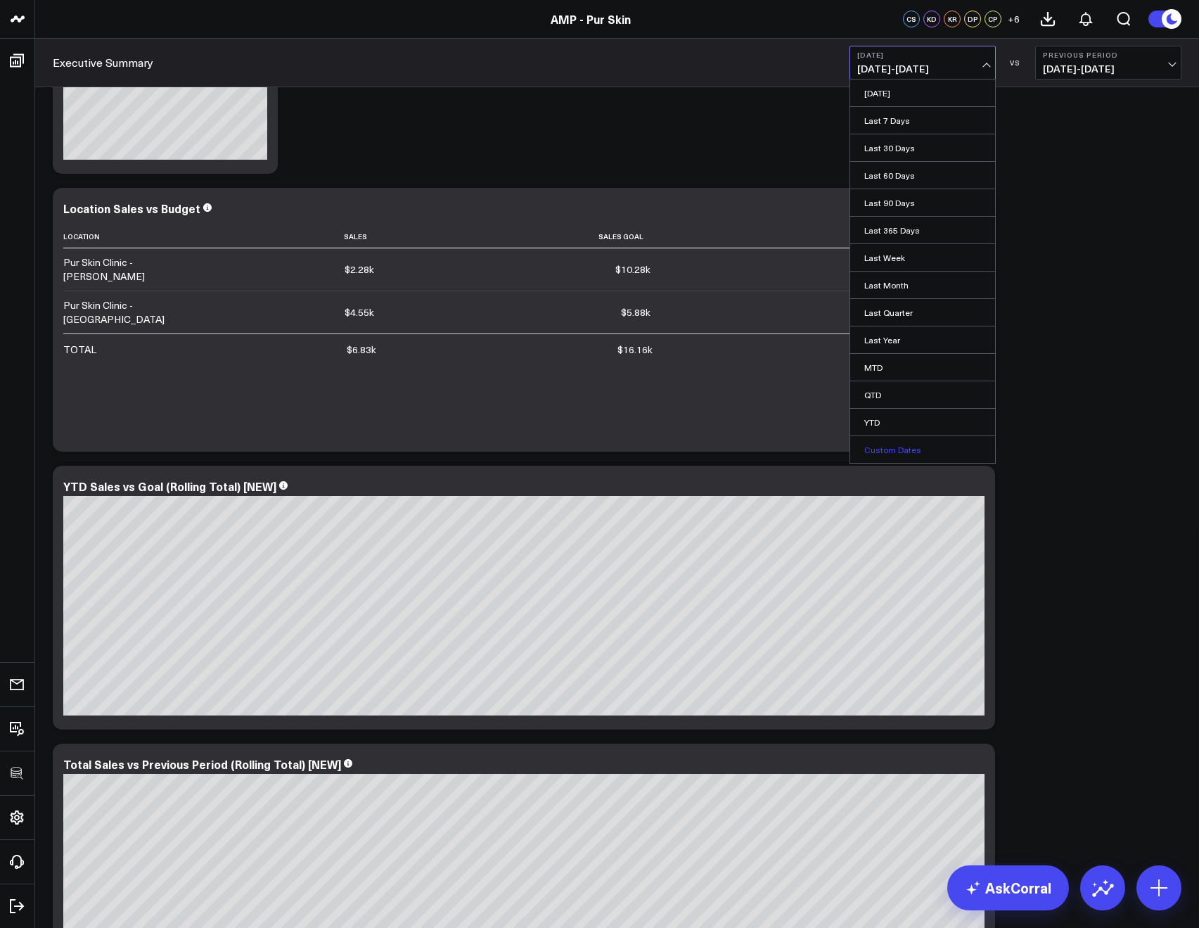
click at [892, 443] on link "Custom Dates" at bounding box center [922, 449] width 145 height 27
select select "8"
select select "2025"
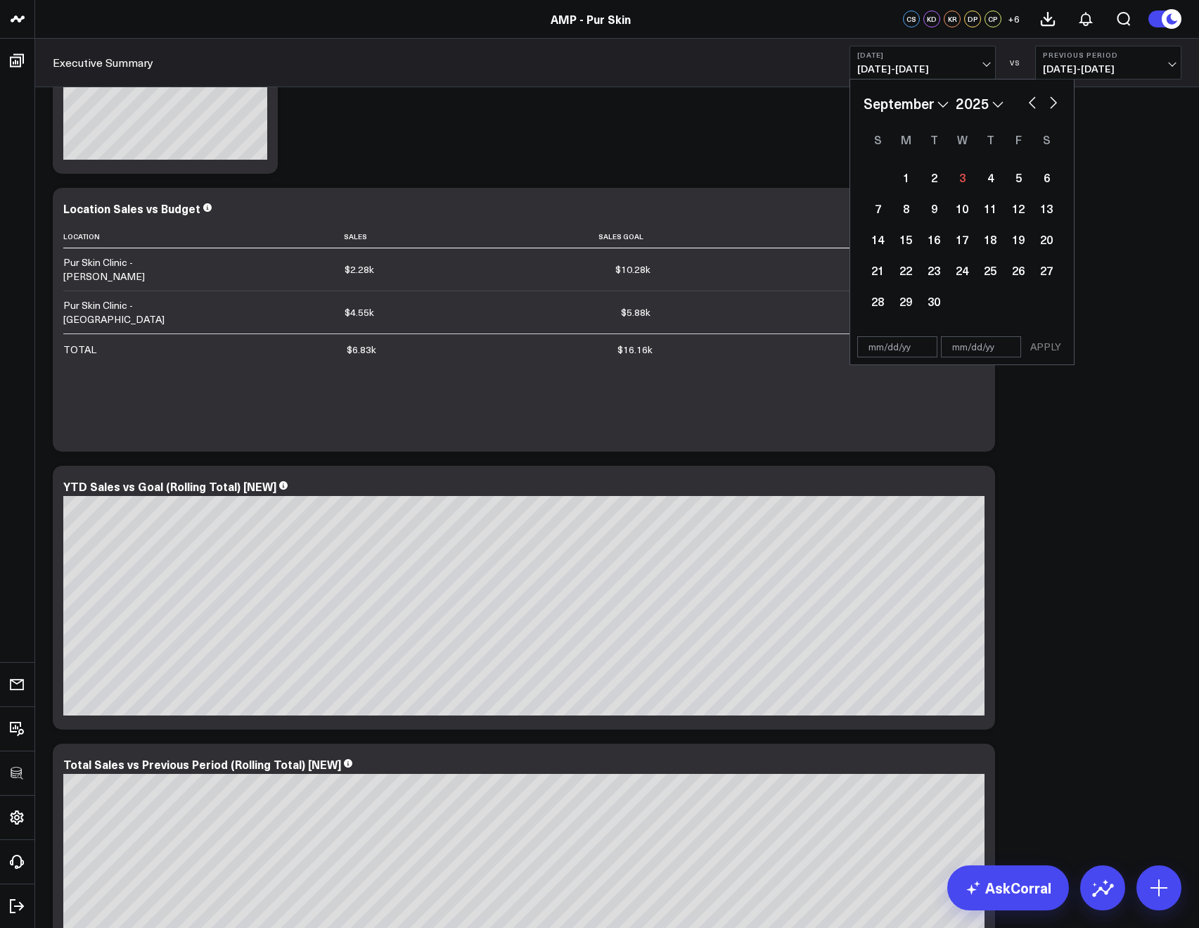
click at [1025, 103] on button "button" at bounding box center [1032, 101] width 14 height 17
select select "7"
select select "2025"
click at [1016, 309] on div "29" at bounding box center [1018, 301] width 28 height 28
type input "08/29/25"
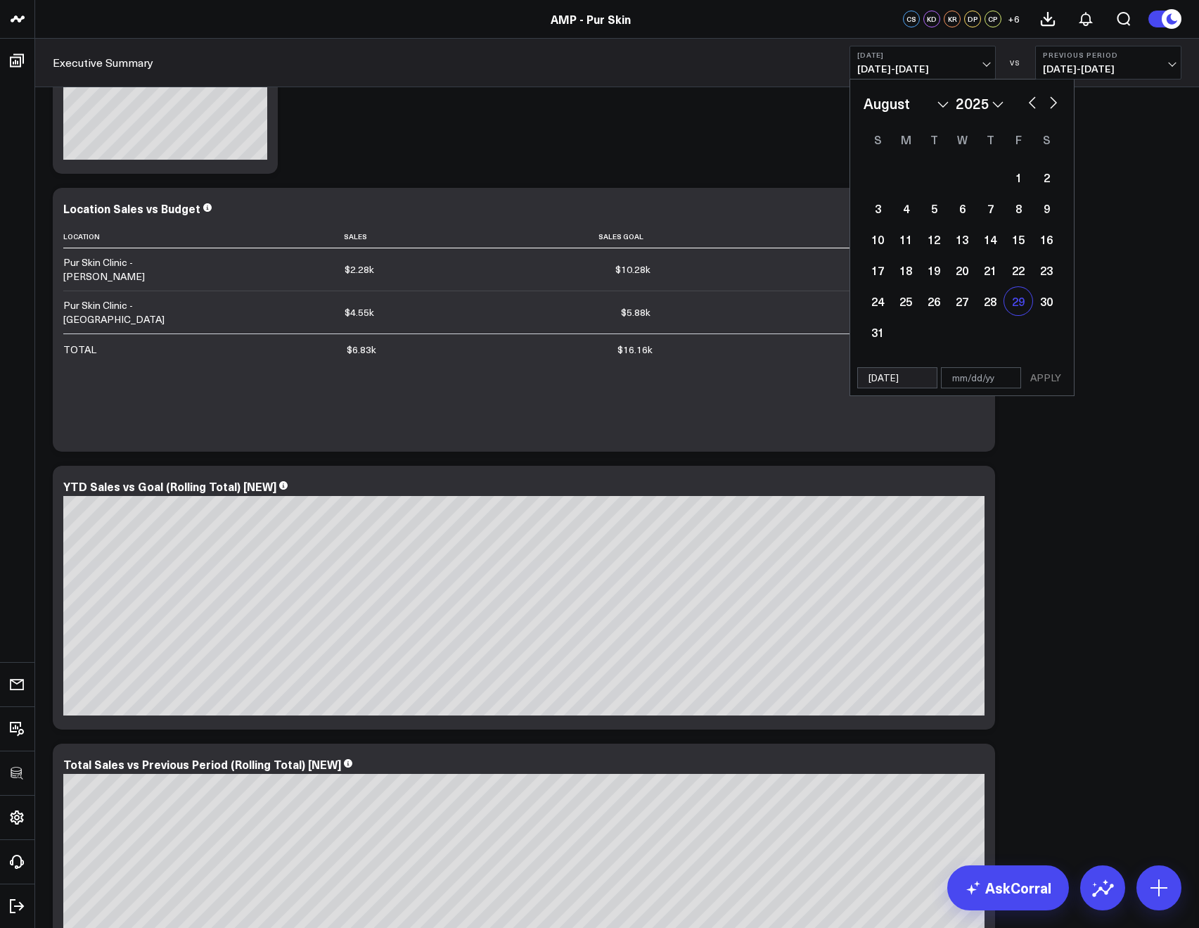
type input "08/29/25"
select select "7"
select select "2025"
click at [1044, 369] on button "APPLY" at bounding box center [1046, 377] width 42 height 21
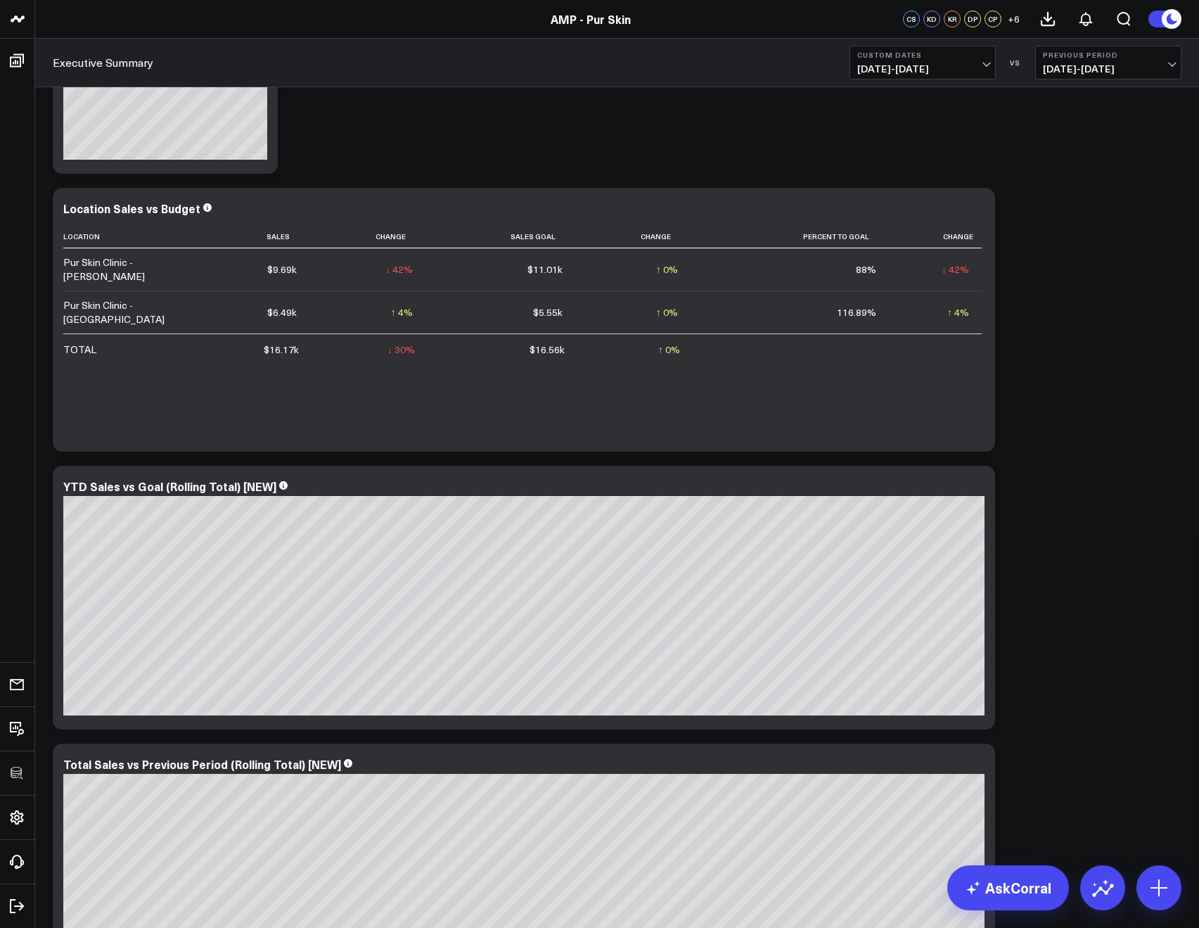
click at [867, 60] on button "Custom Dates 08/29/25 - 08/29/25" at bounding box center [923, 63] width 146 height 34
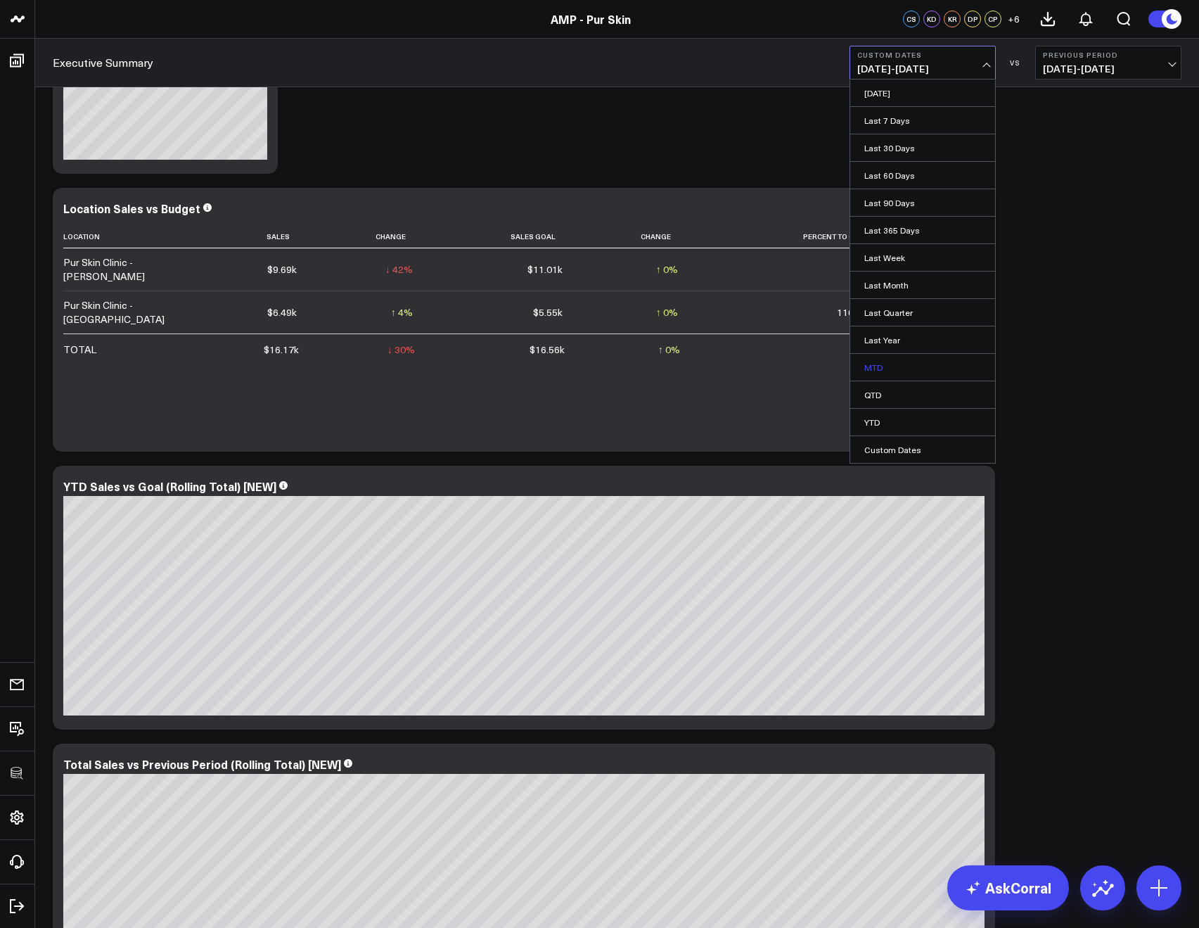
click at [869, 369] on link "MTD" at bounding box center [922, 367] width 145 height 27
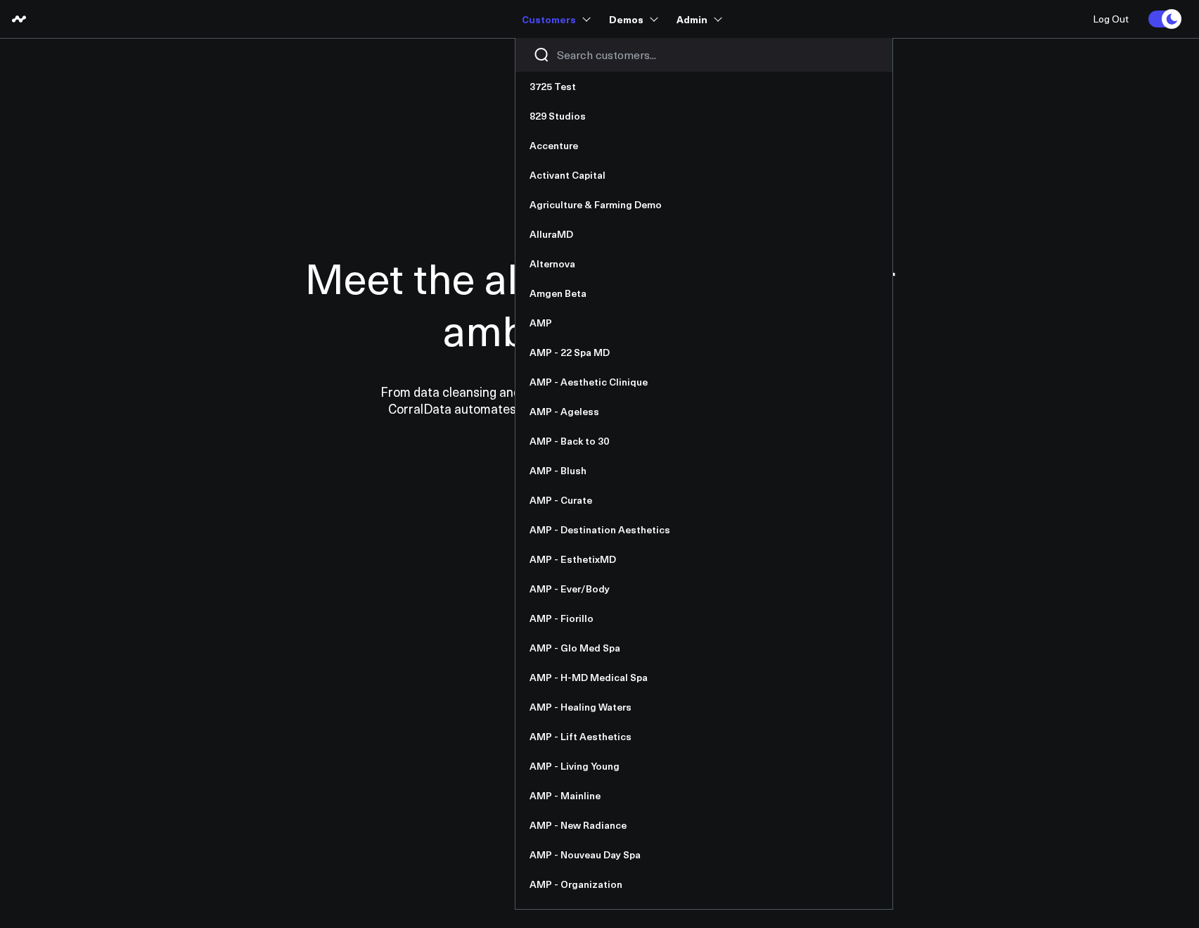
click at [570, 50] on input "Search customers input" at bounding box center [716, 54] width 318 height 15
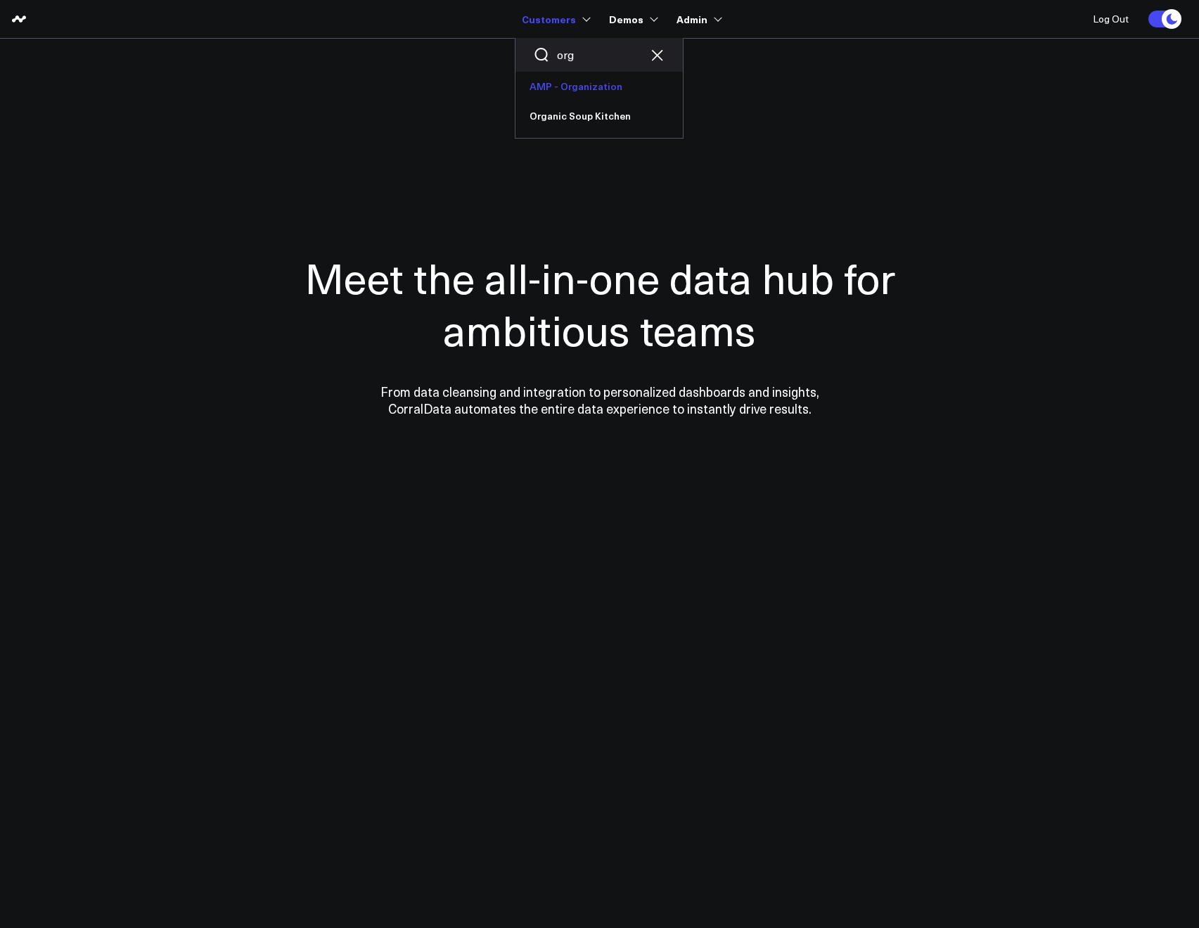
type input "org"
click at [568, 86] on link "AMP - Organization" at bounding box center [598, 87] width 167 height 30
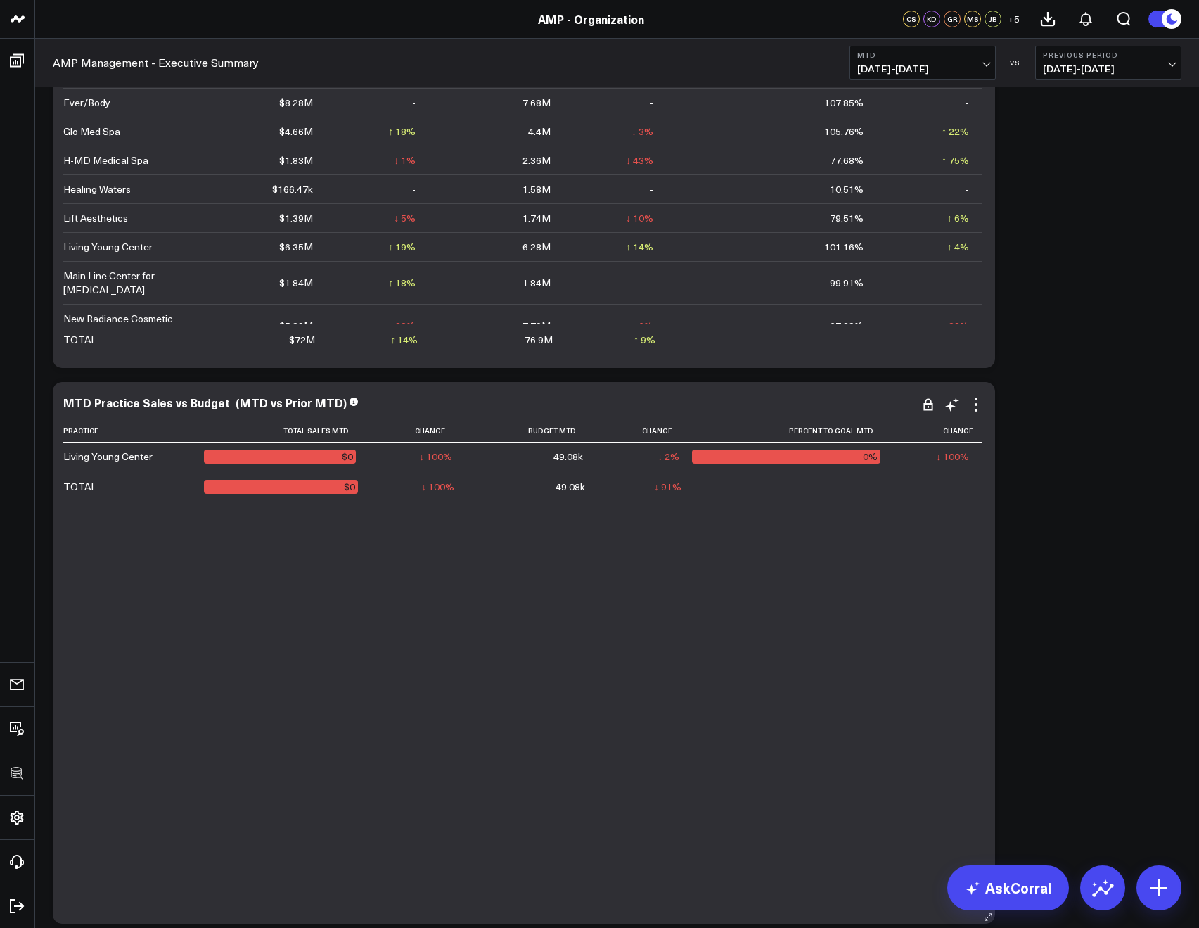
scroll to position [922, 0]
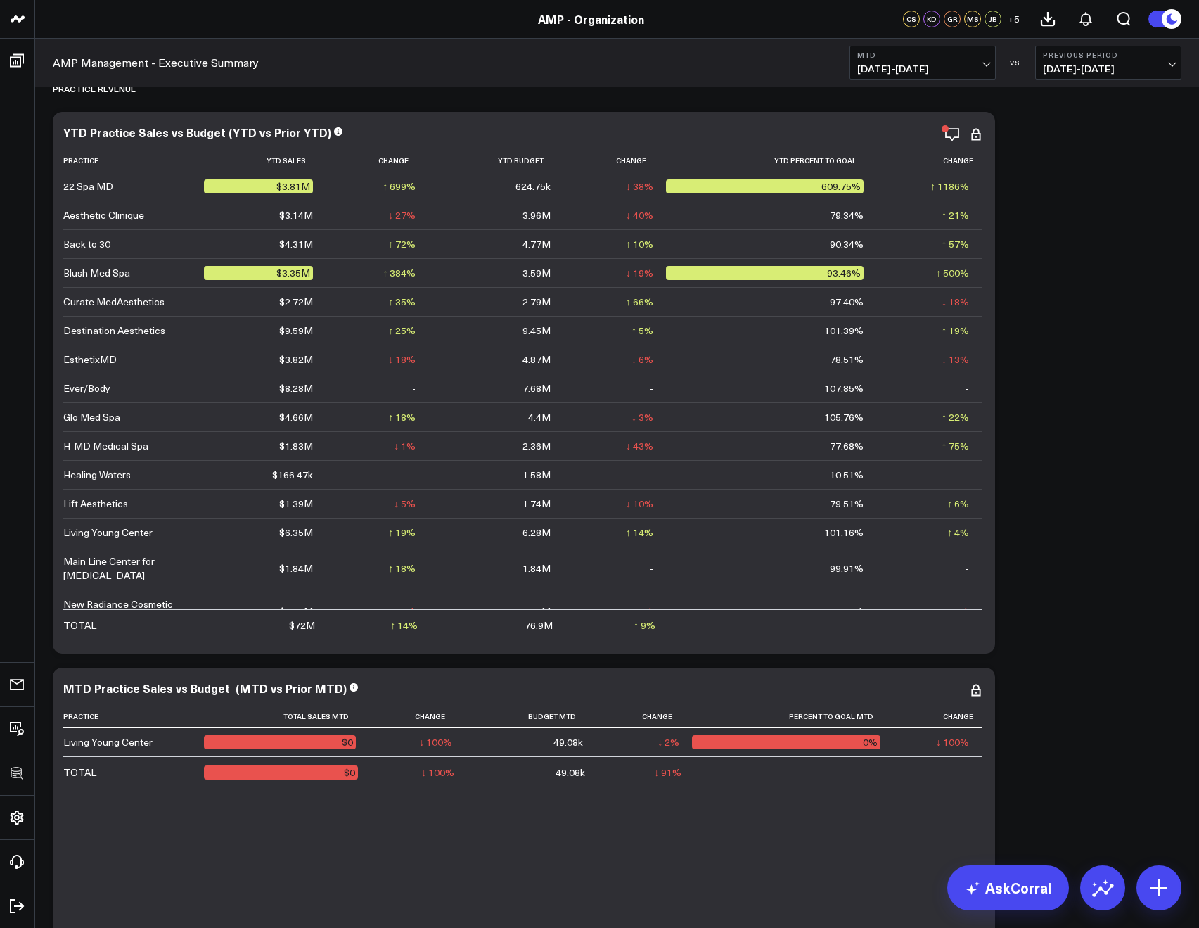
click at [914, 63] on span "09/01/25 - 09/02/25" at bounding box center [922, 68] width 131 height 11
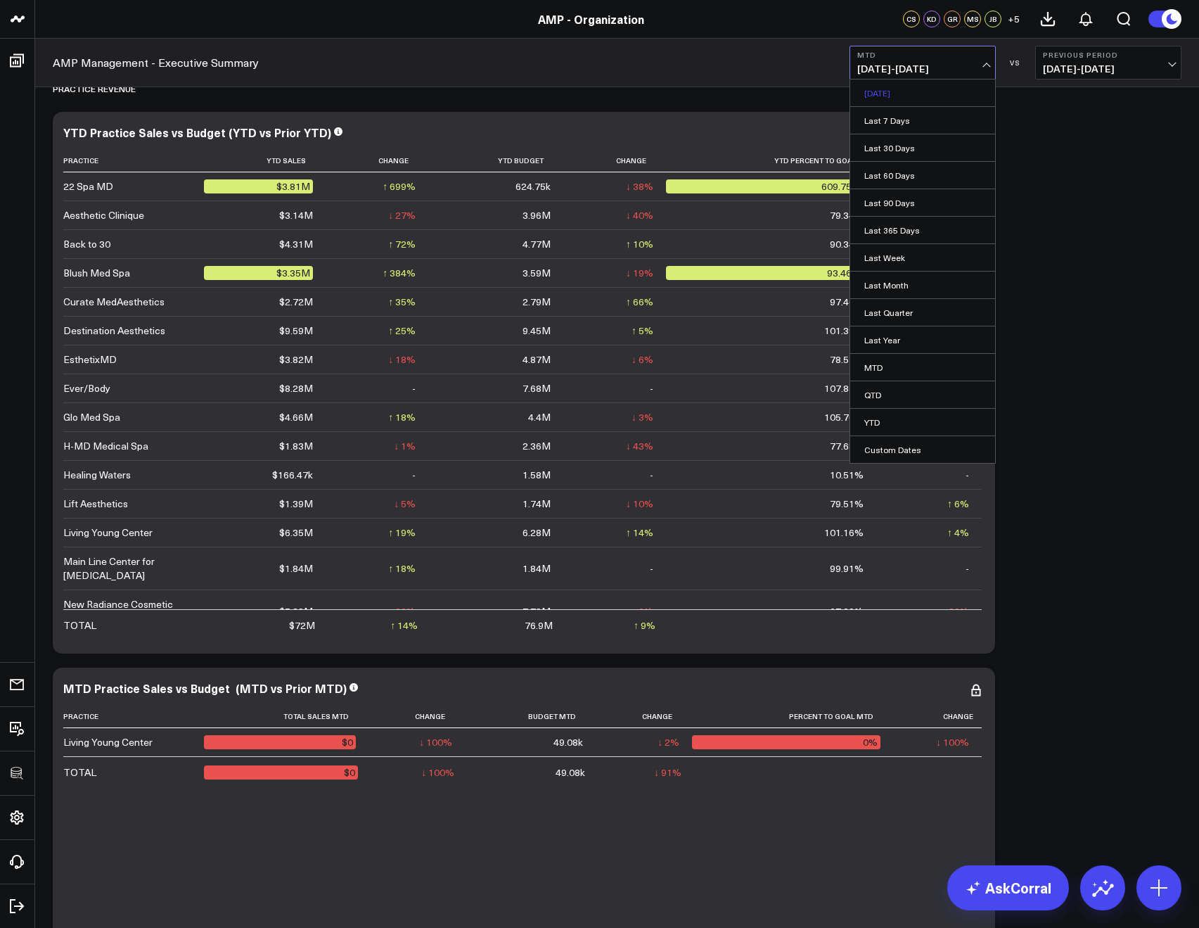
click at [878, 96] on link "Yesterday" at bounding box center [922, 92] width 145 height 27
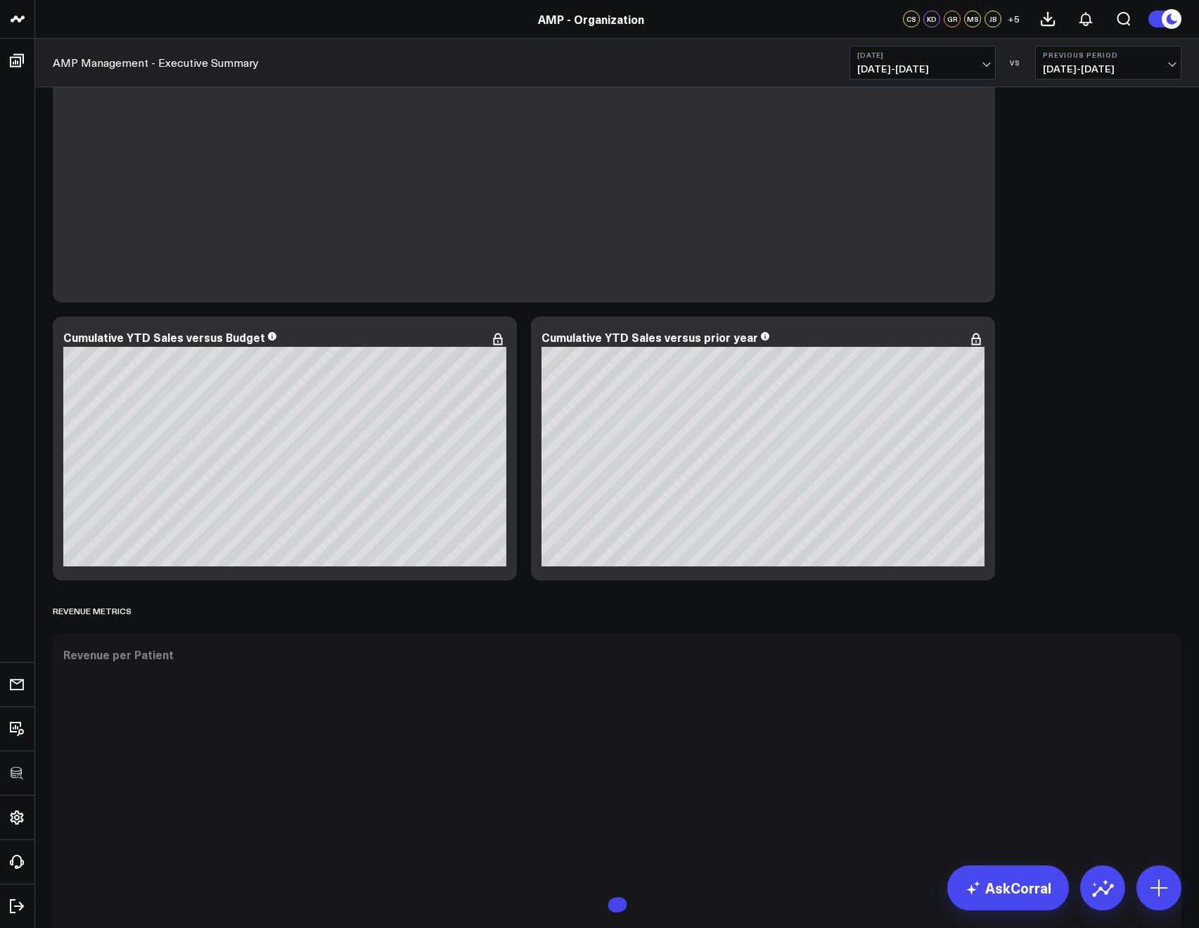
scroll to position [1916, 0]
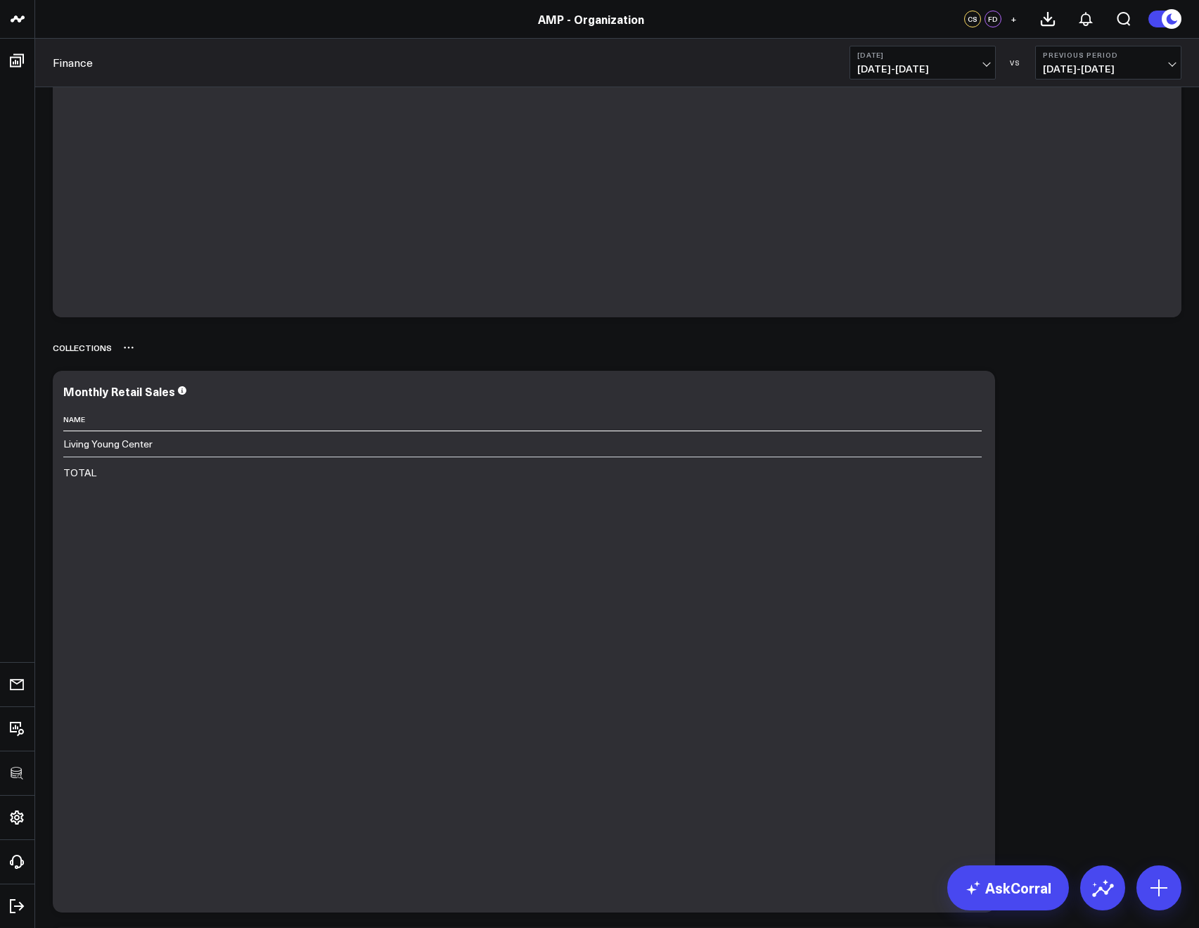
scroll to position [872, 0]
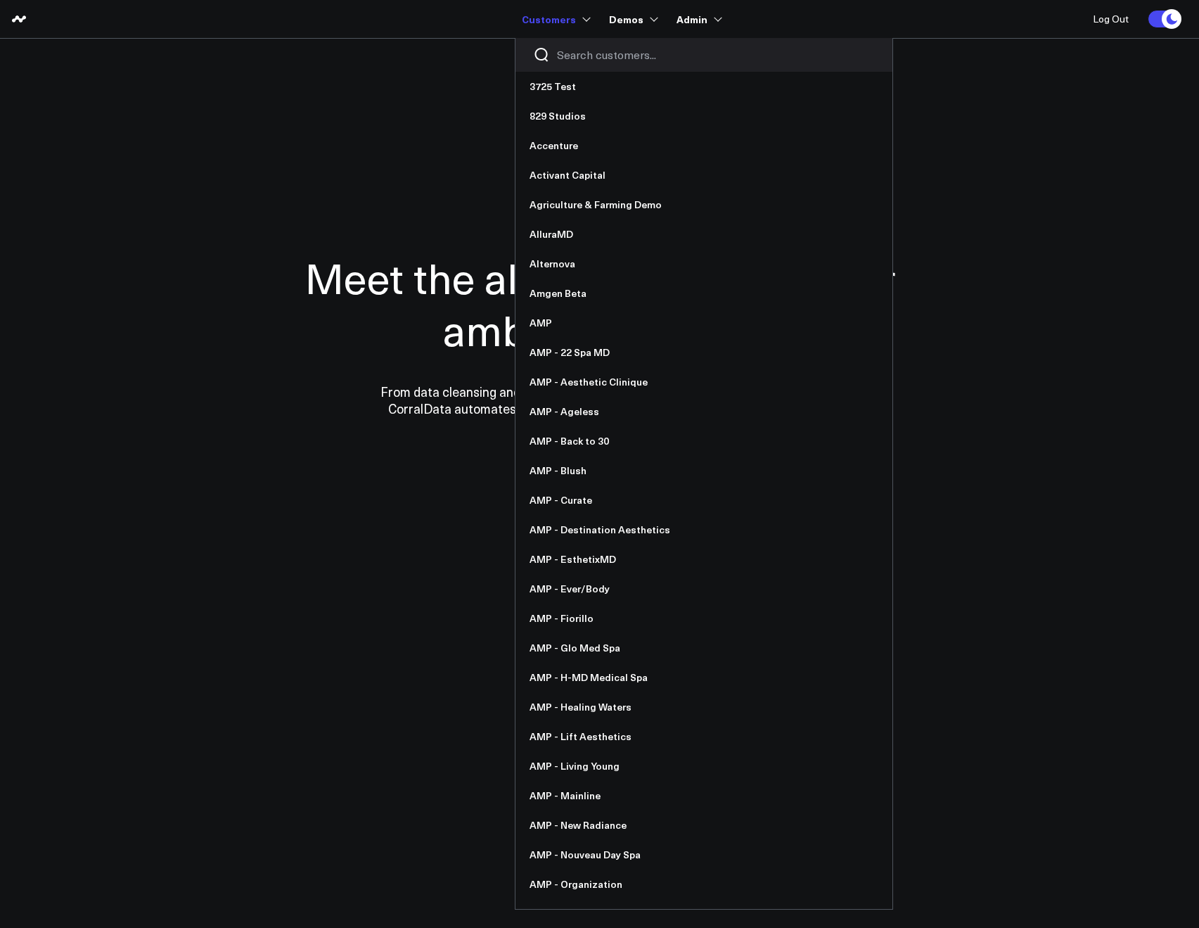
click at [566, 58] on input "Search customers input" at bounding box center [716, 54] width 318 height 15
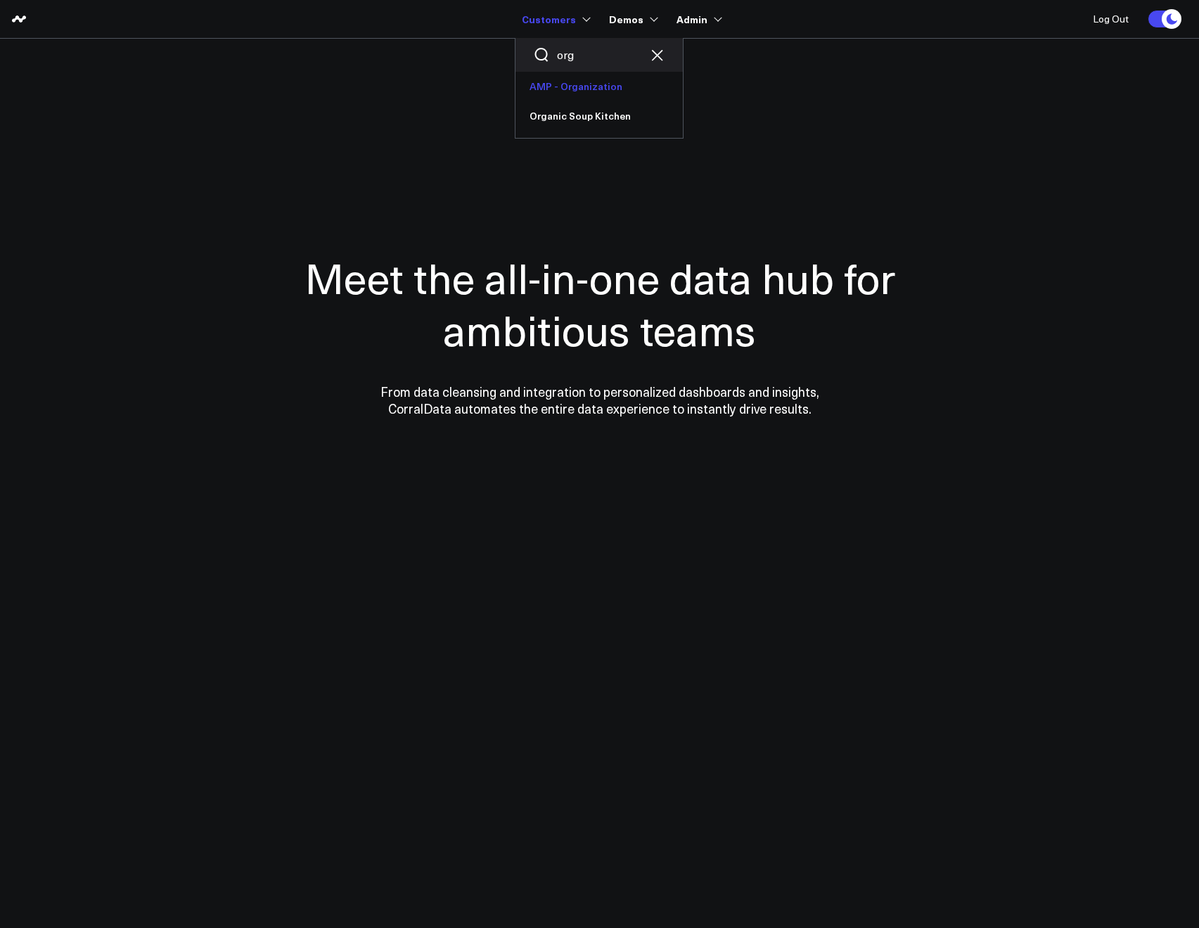
type input "org"
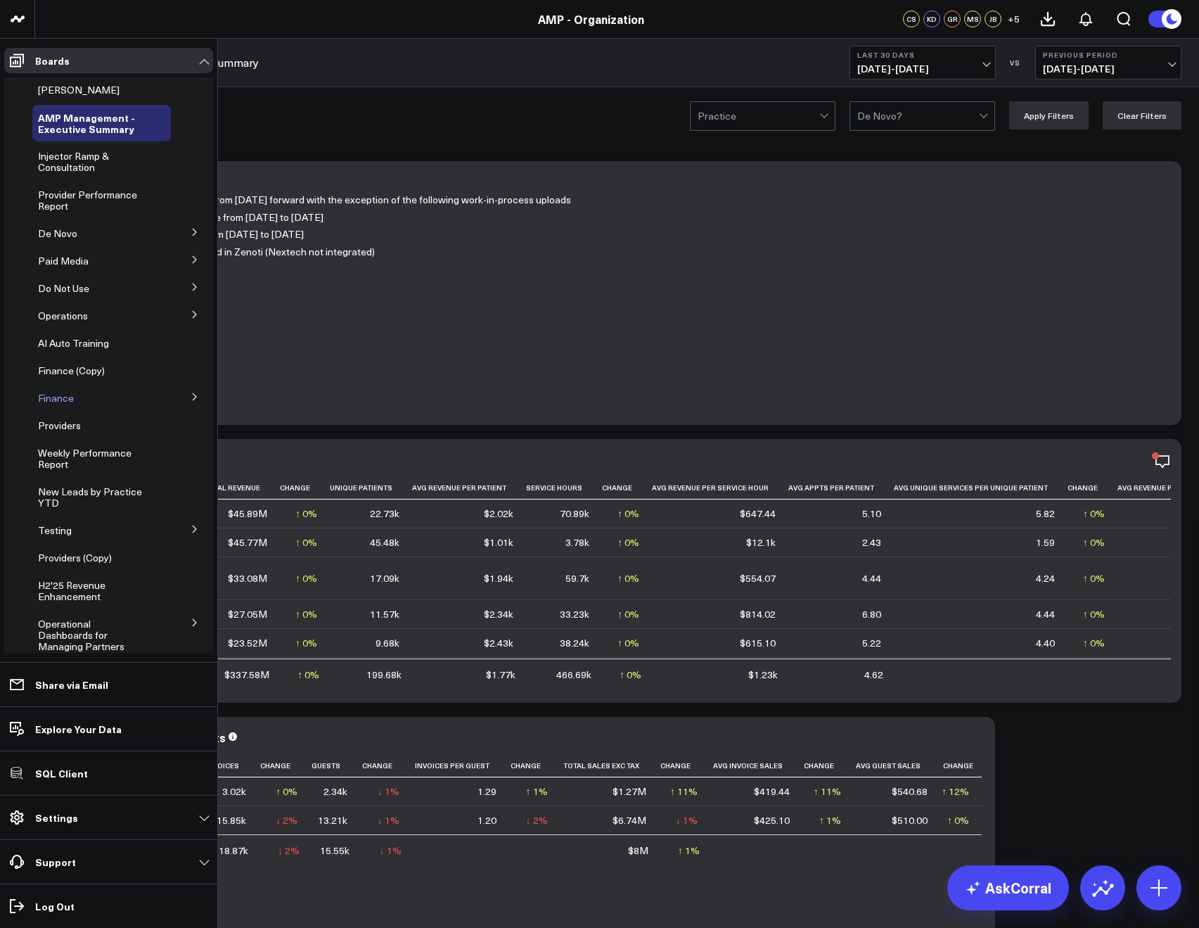
click at [56, 399] on span "Finance" at bounding box center [56, 397] width 36 height 13
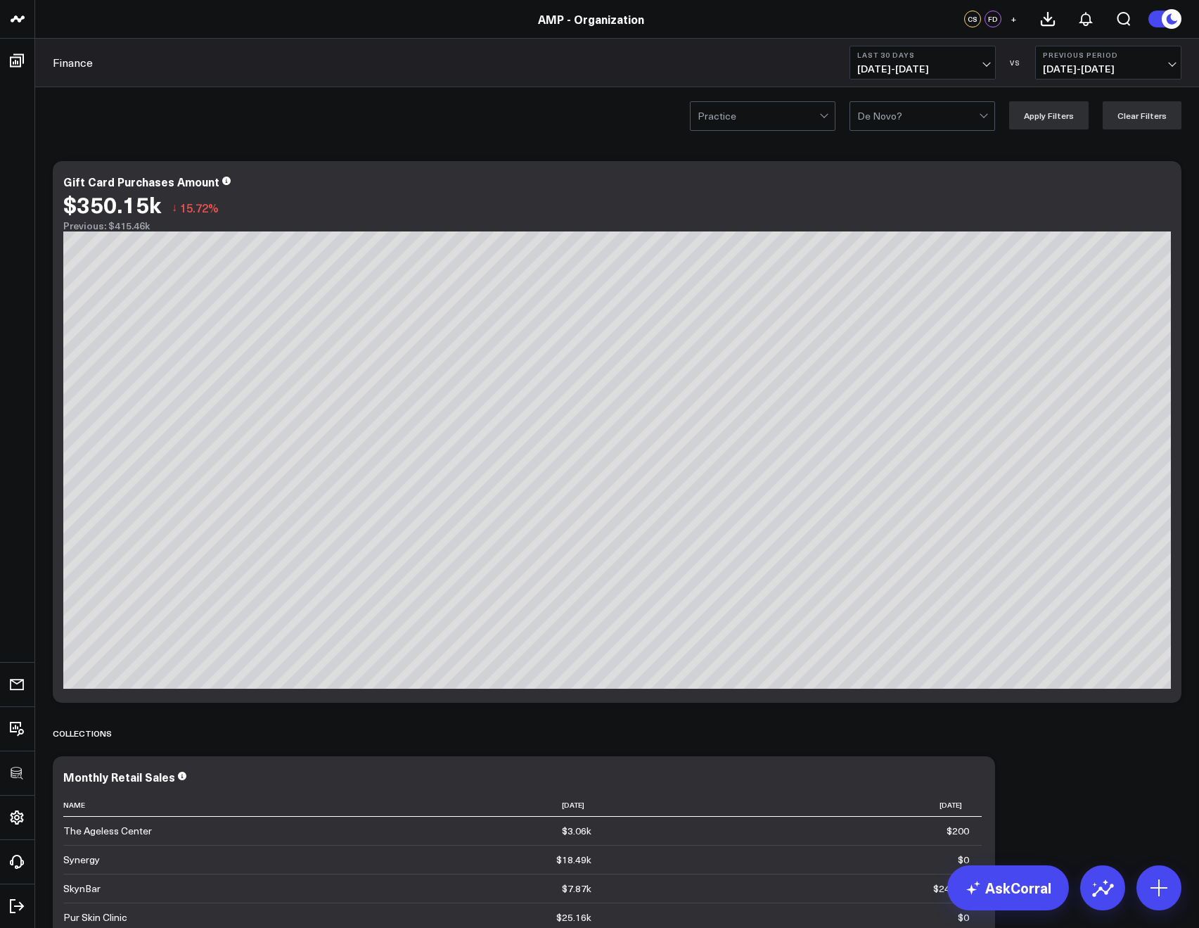
click at [888, 65] on span "[DATE] - [DATE]" at bounding box center [922, 68] width 131 height 11
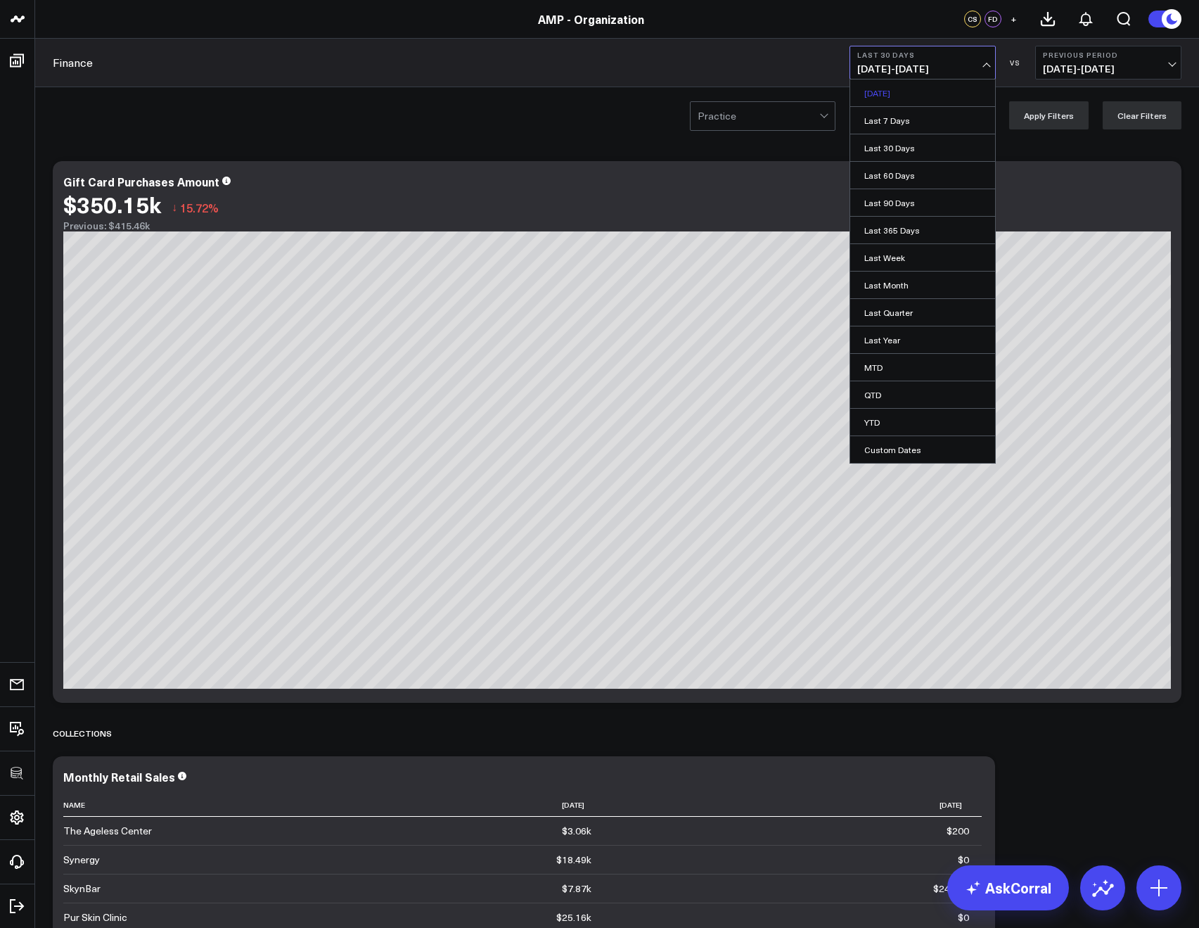
click at [883, 91] on link "[DATE]" at bounding box center [922, 92] width 145 height 27
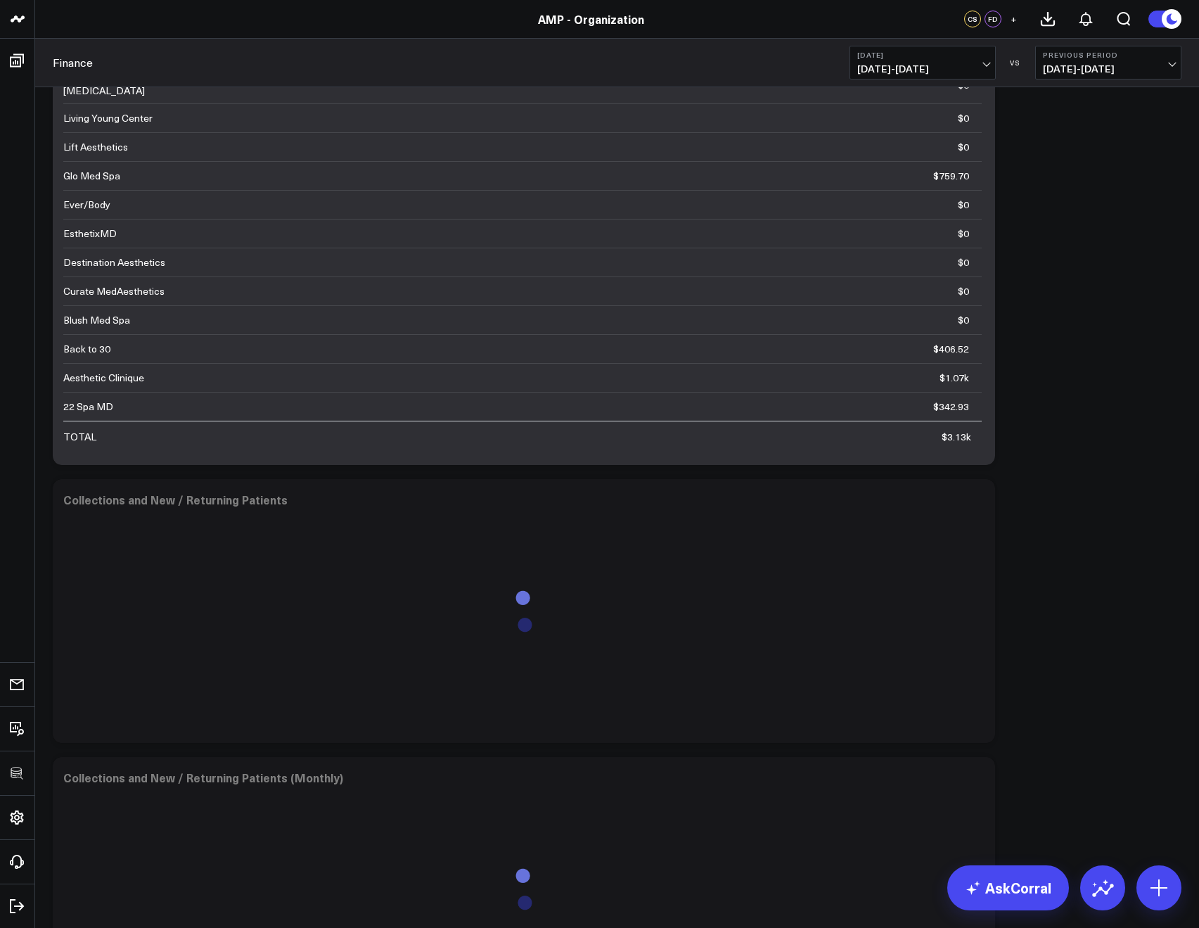
scroll to position [834, 0]
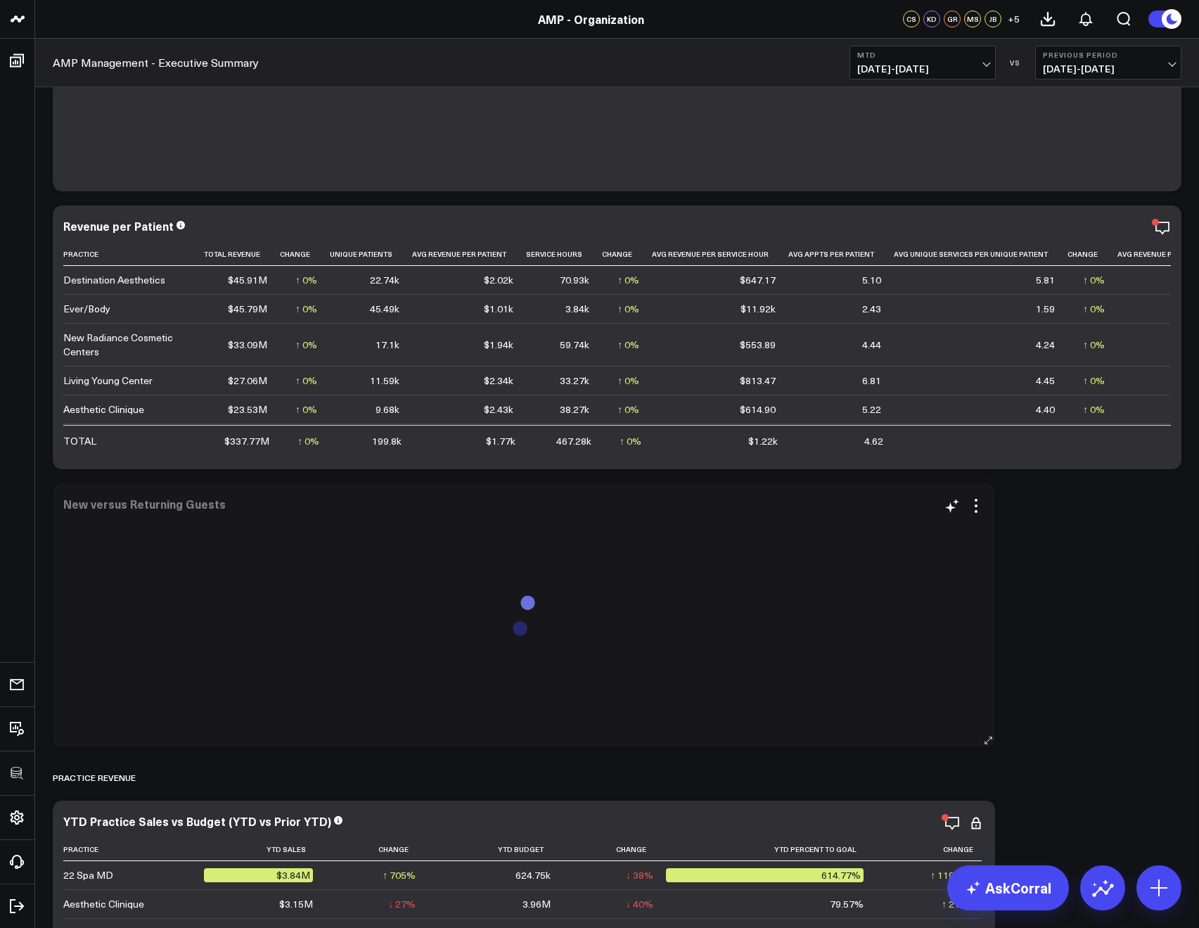
scroll to position [390, 0]
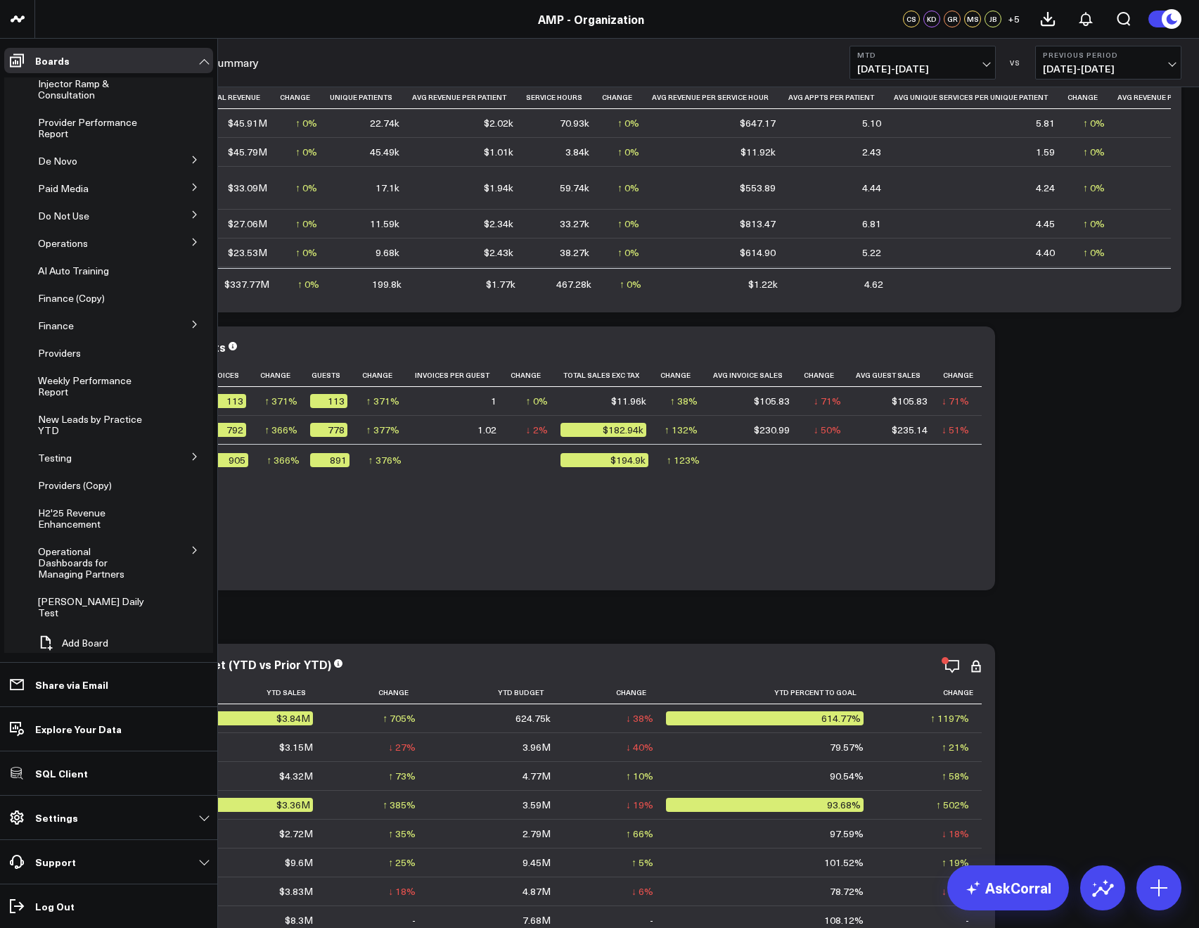
click at [191, 546] on icon at bounding box center [195, 550] width 8 height 8
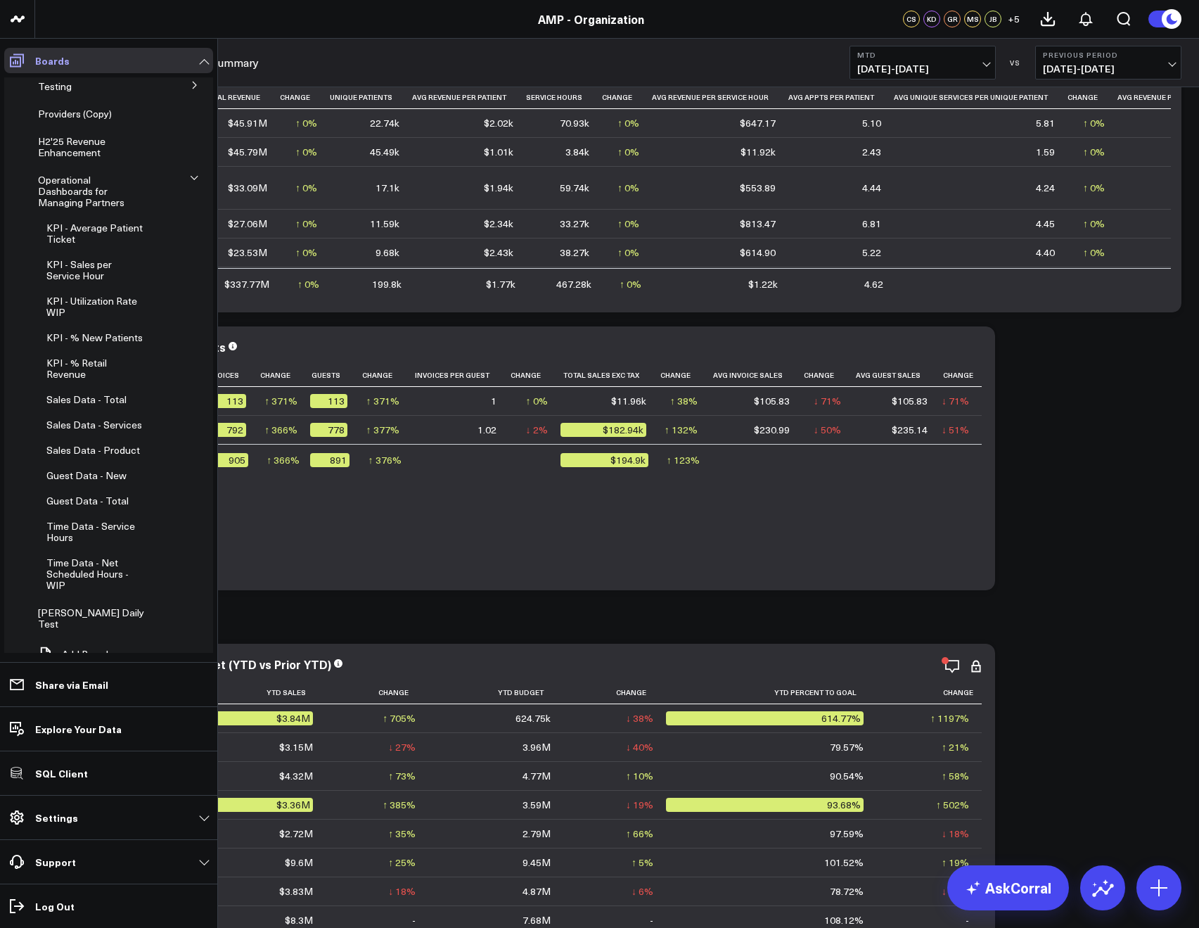
scroll to position [320, 0]
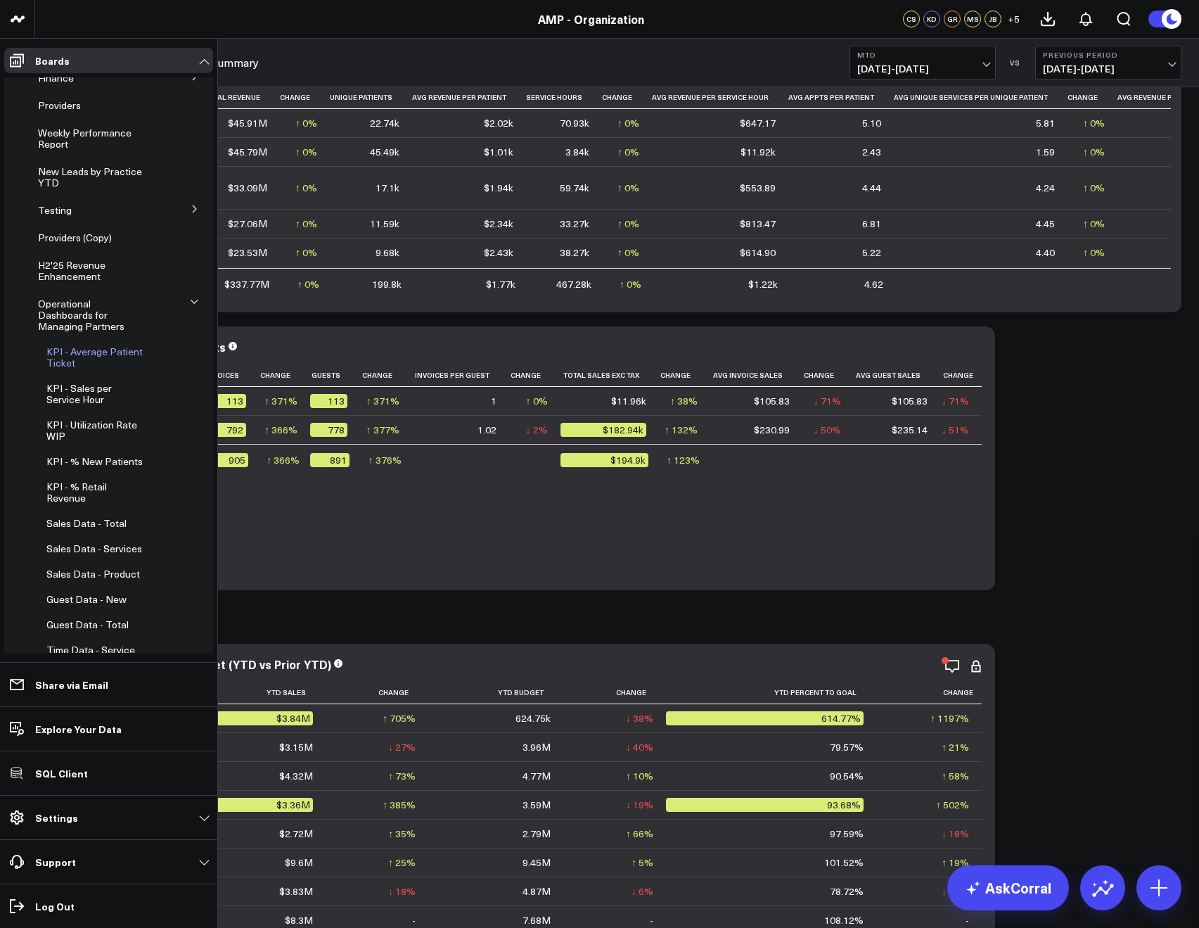
click at [154, 349] on icon at bounding box center [162, 357] width 17 height 17
click at [210, 390] on button "Edit Permissions" at bounding box center [224, 393] width 118 height 32
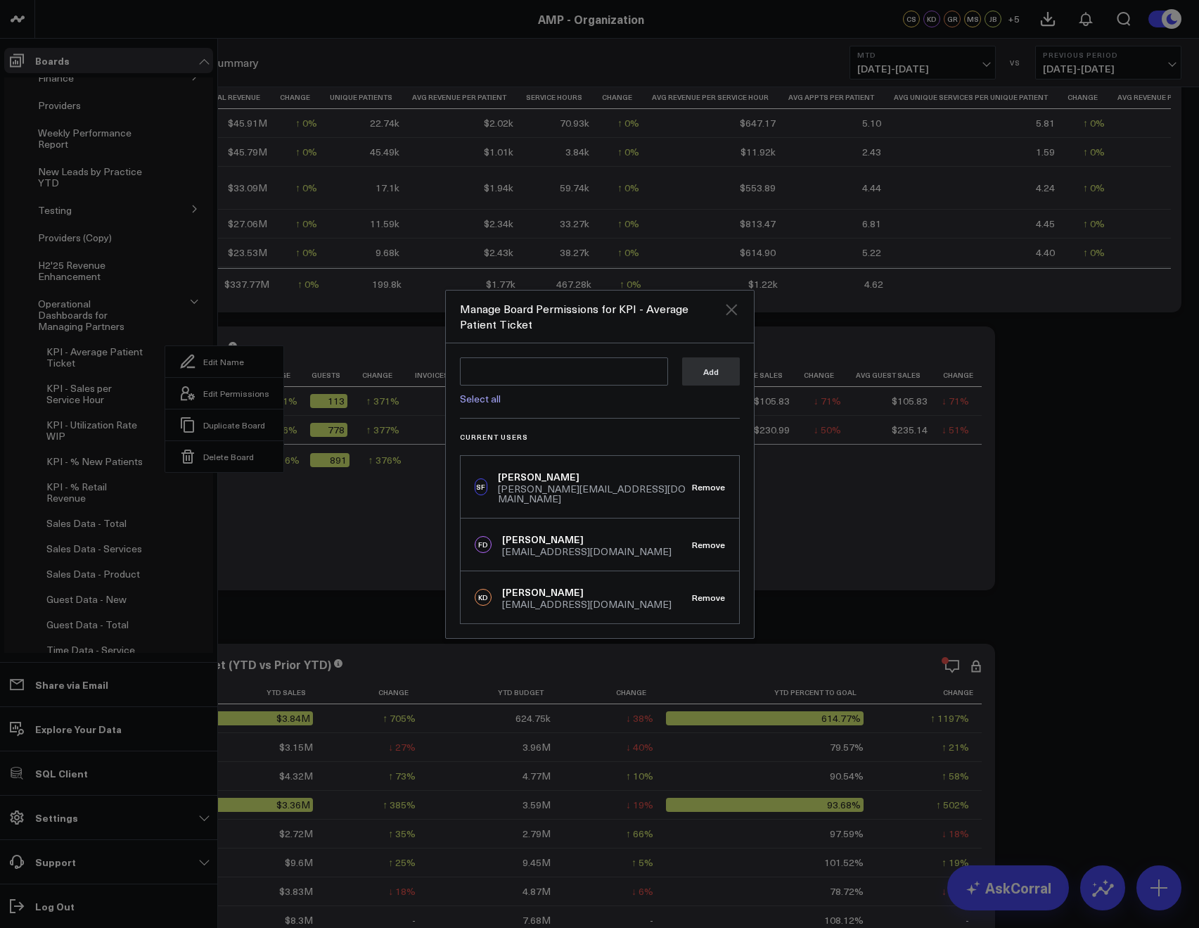
click at [736, 315] on icon "Close" at bounding box center [731, 309] width 11 height 11
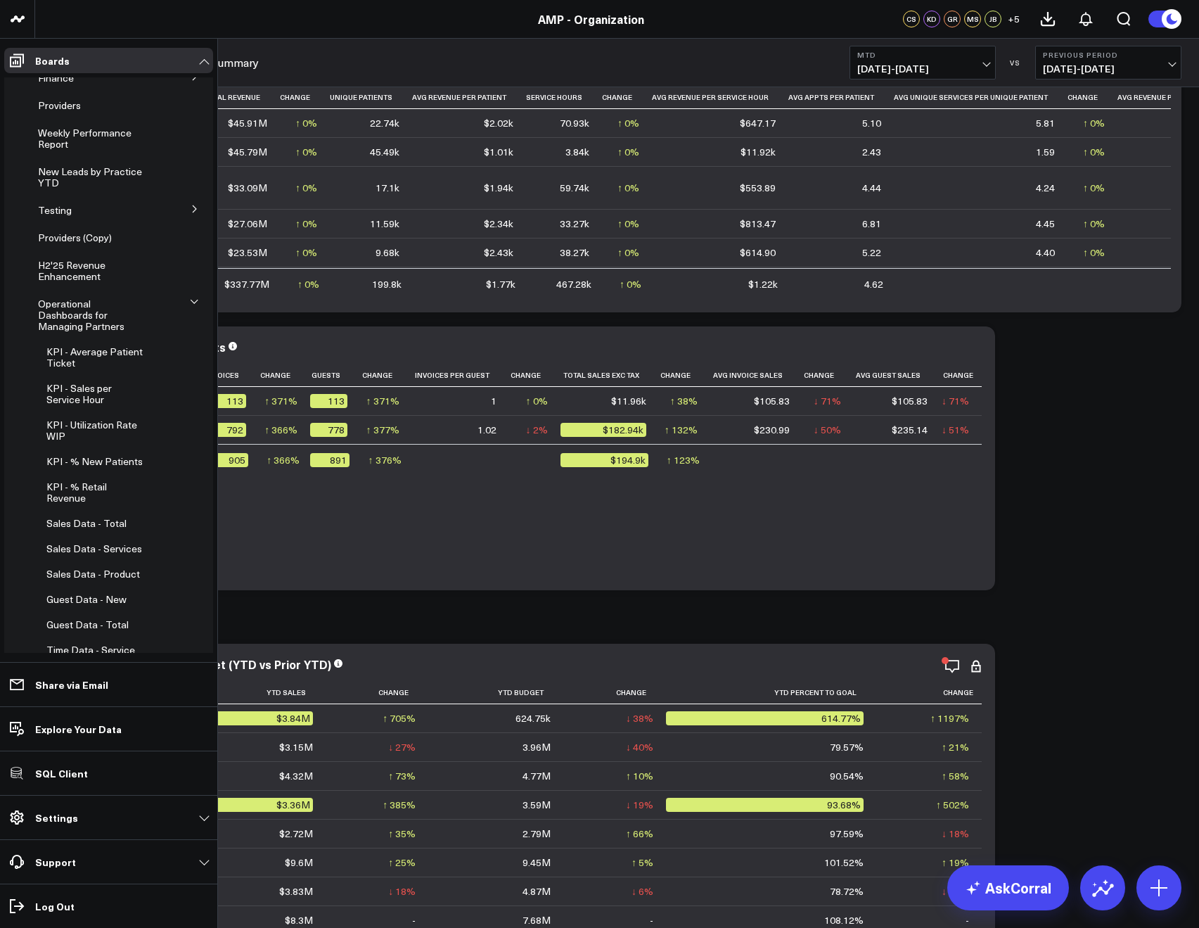
scroll to position [241, 0]
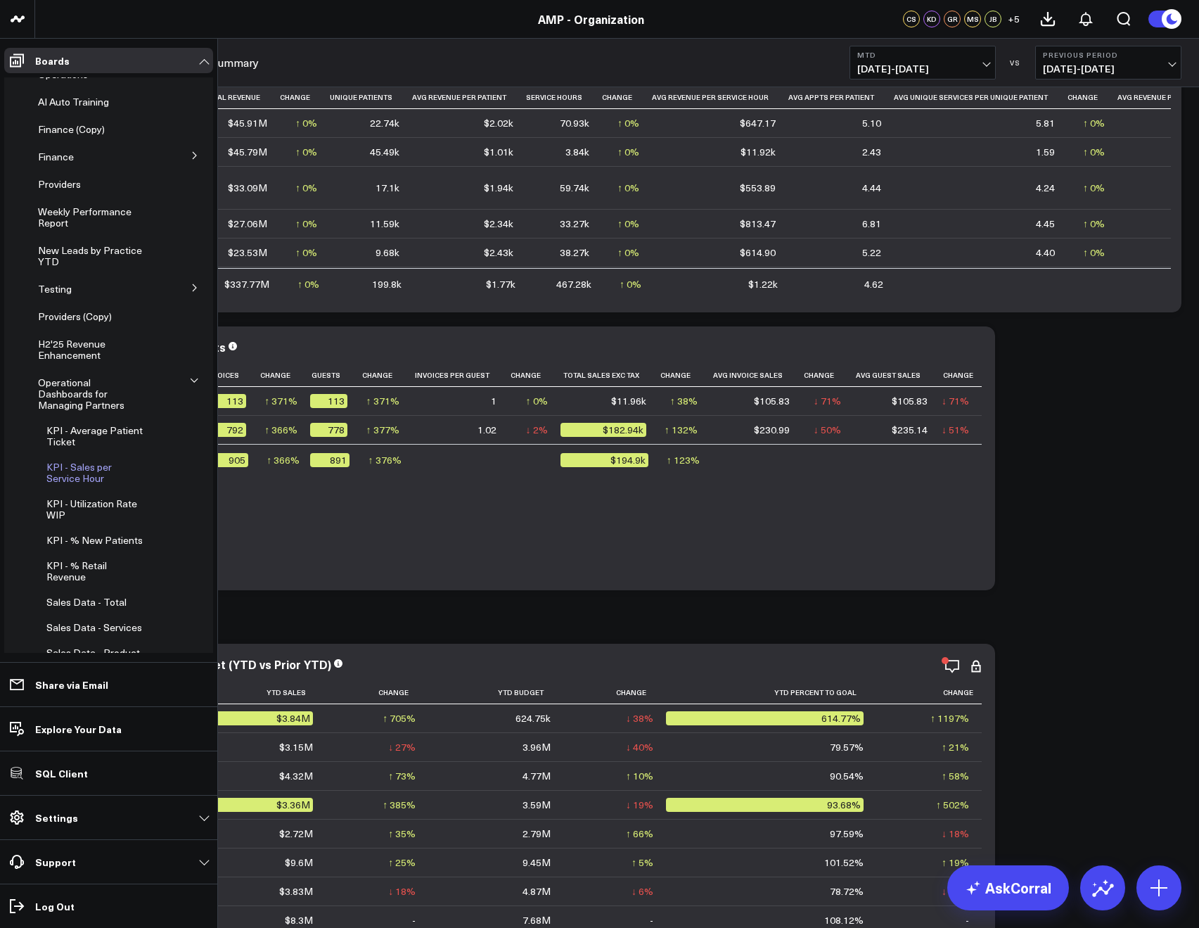
click at [155, 471] on icon at bounding box center [156, 472] width 3 height 3
click at [187, 500] on icon at bounding box center [187, 508] width 17 height 17
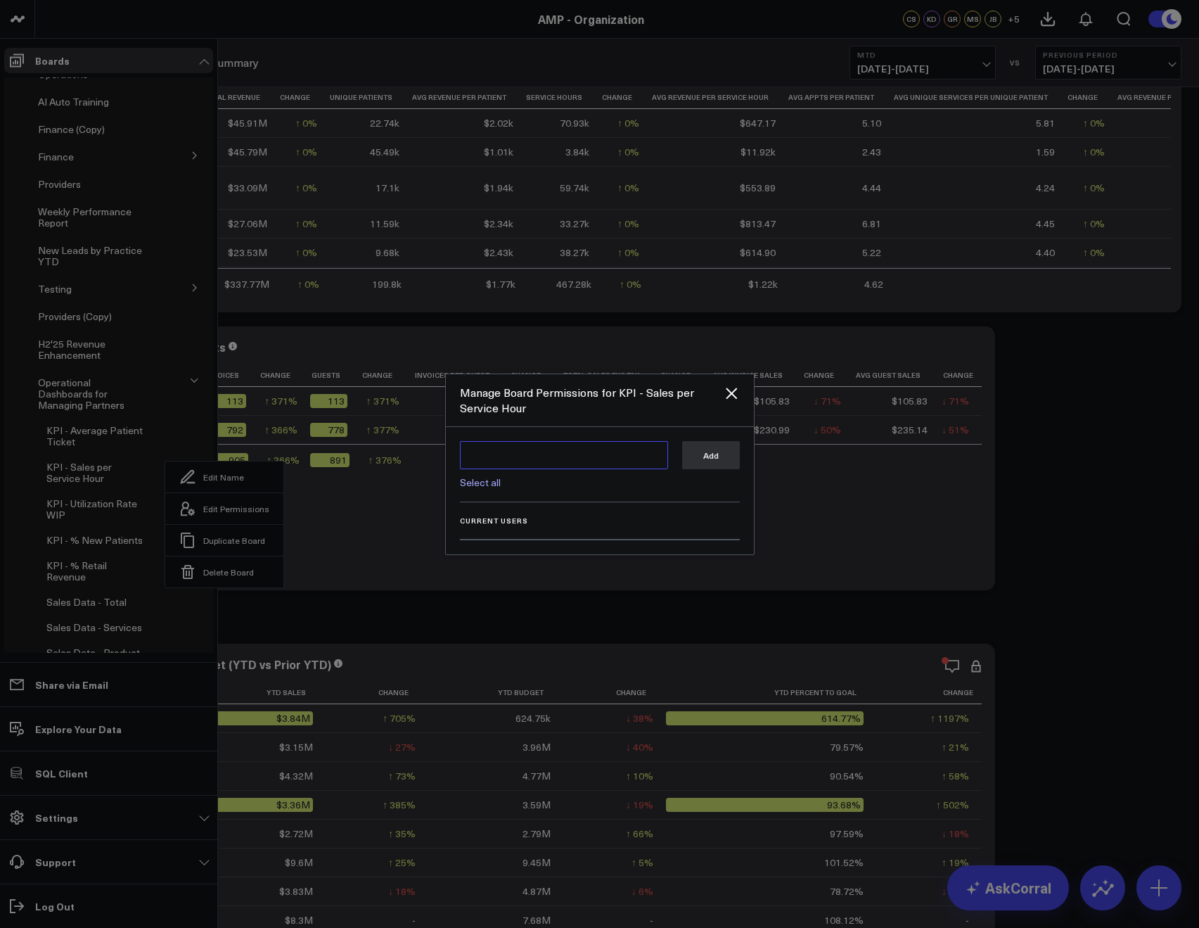
click at [498, 463] on textarea at bounding box center [564, 455] width 208 height 28
type textarea "@Kieren Dwyer @Francis DeMonte"
click at [693, 461] on button "Add" at bounding box center [711, 455] width 58 height 28
click at [729, 396] on icon "Close" at bounding box center [731, 393] width 11 height 11
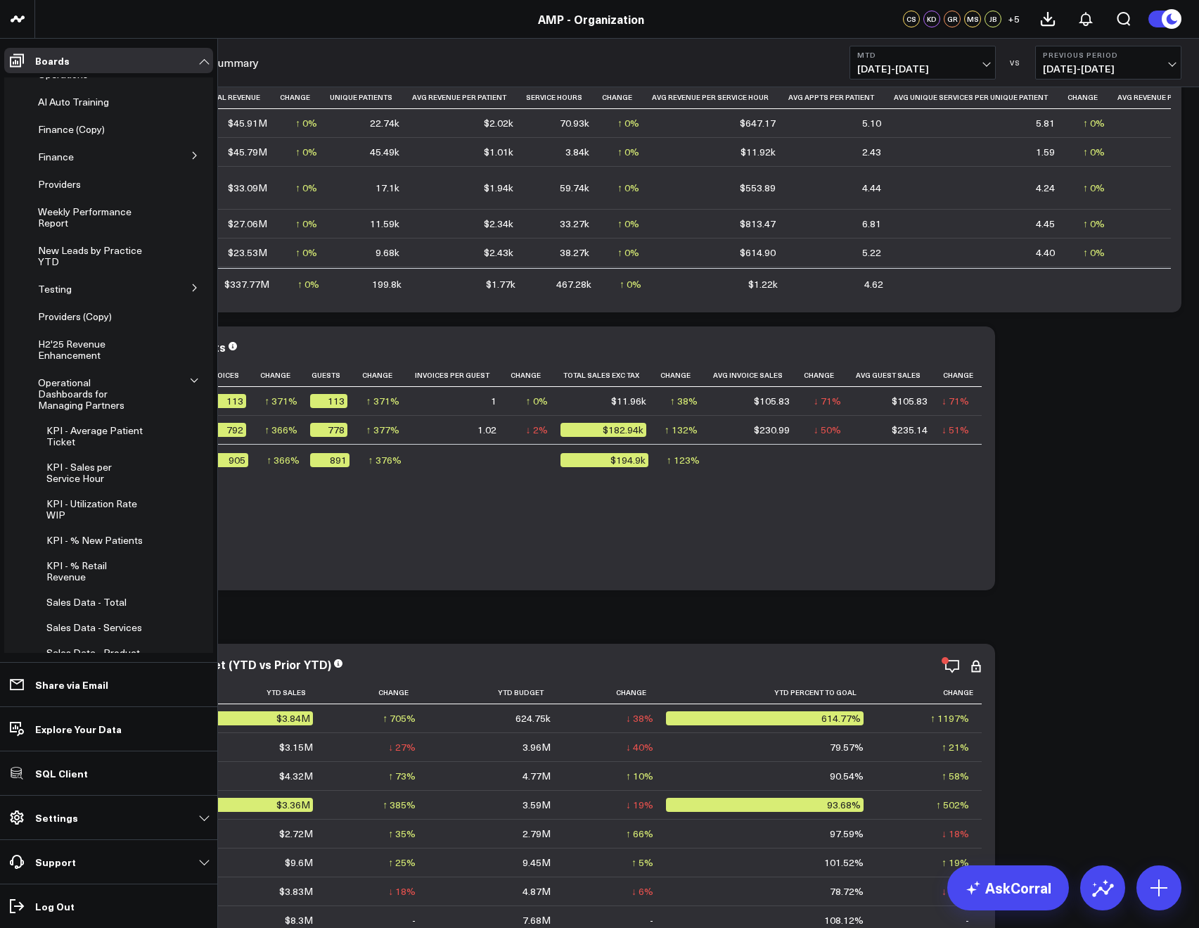
scroll to position [174, 0]
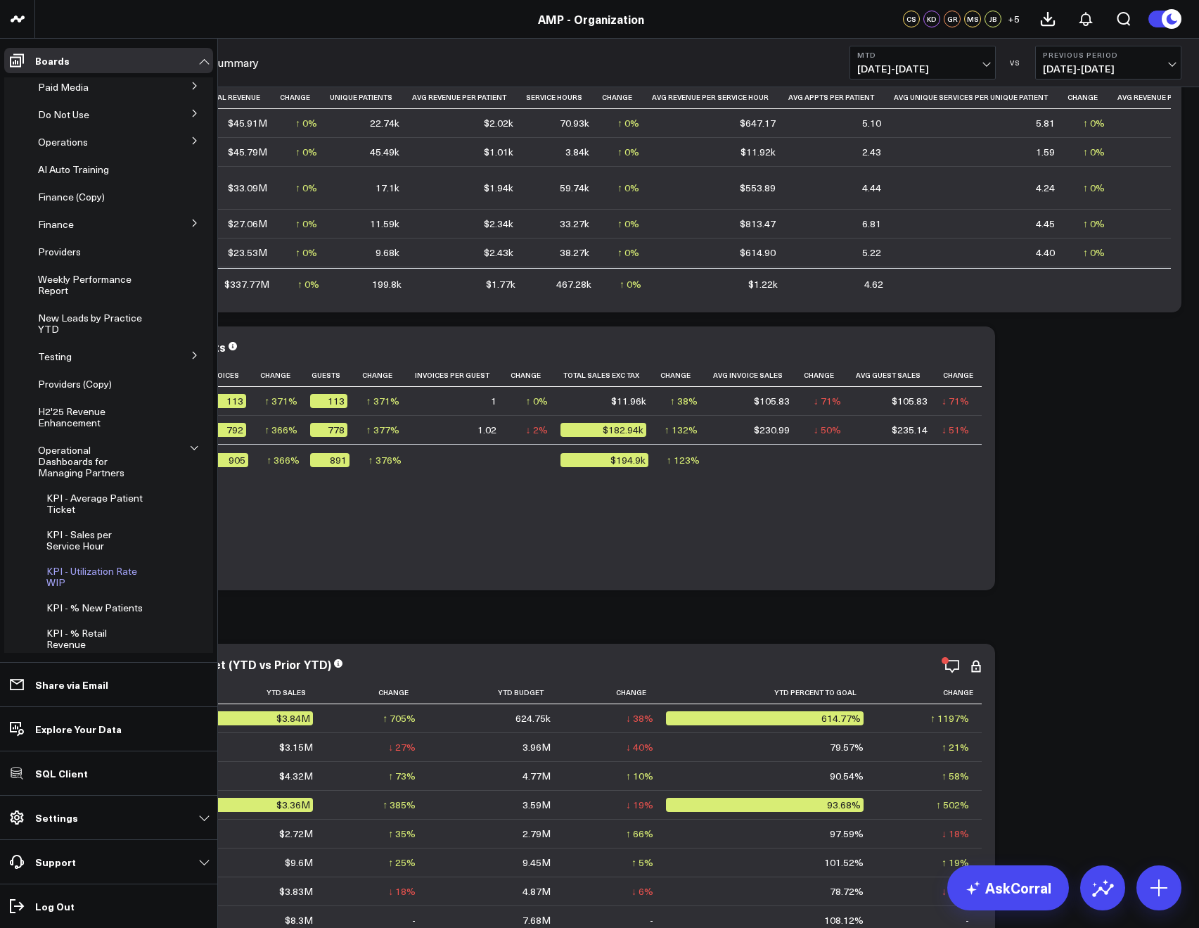
click at [71, 564] on span "KPI - Utilization Rate WIP" at bounding box center [91, 576] width 91 height 25
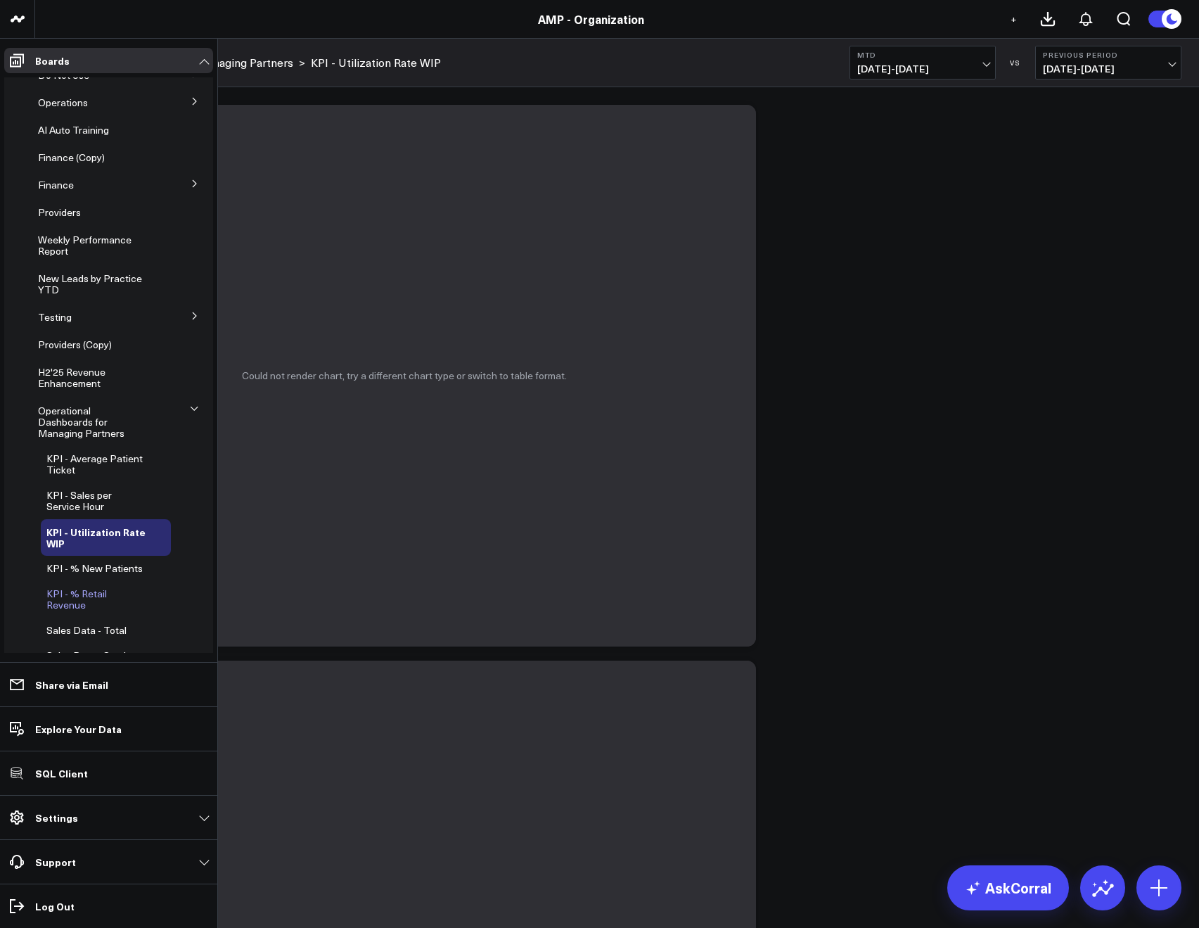
scroll to position [231, 0]
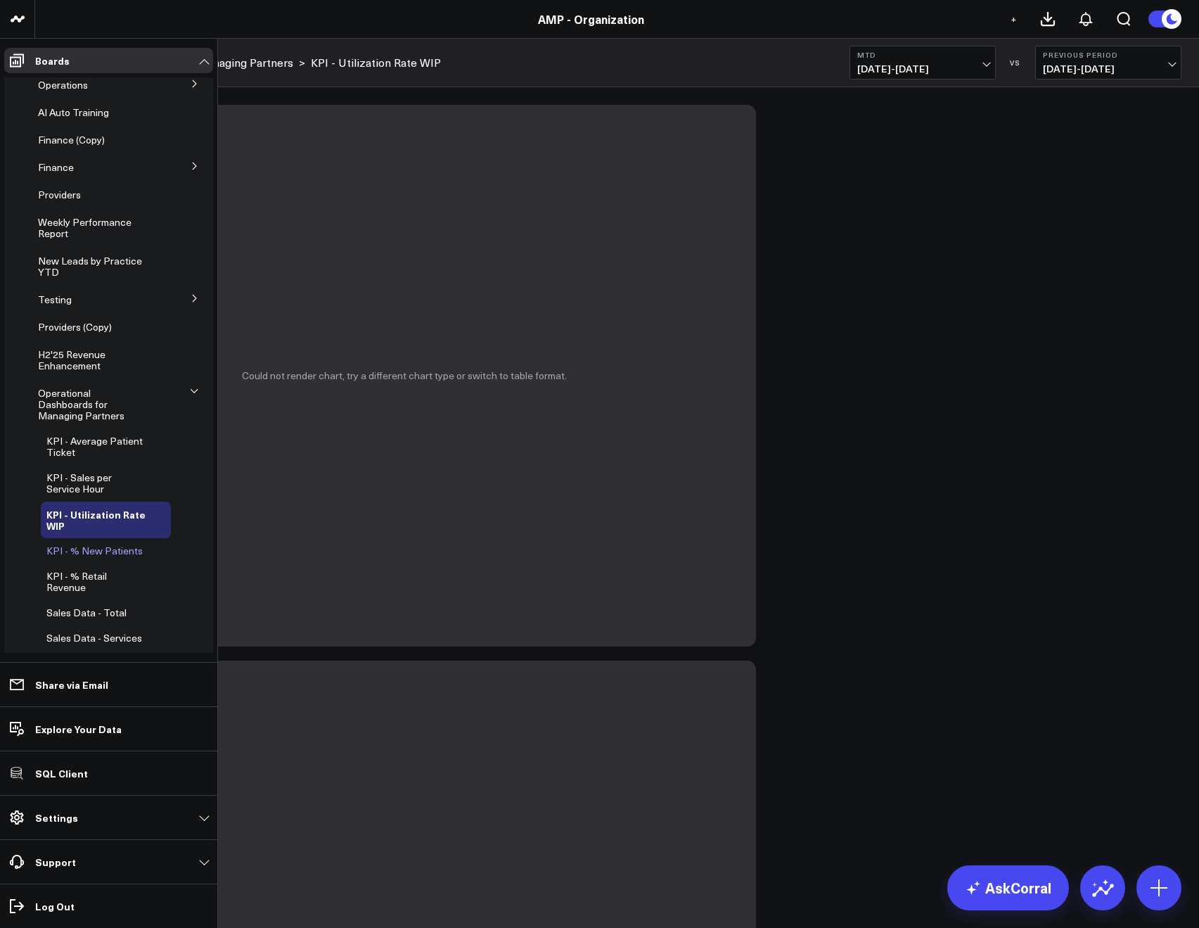
click at [152, 542] on icon at bounding box center [160, 550] width 17 height 17
click at [176, 579] on button "Edit Permissions" at bounding box center [215, 592] width 118 height 32
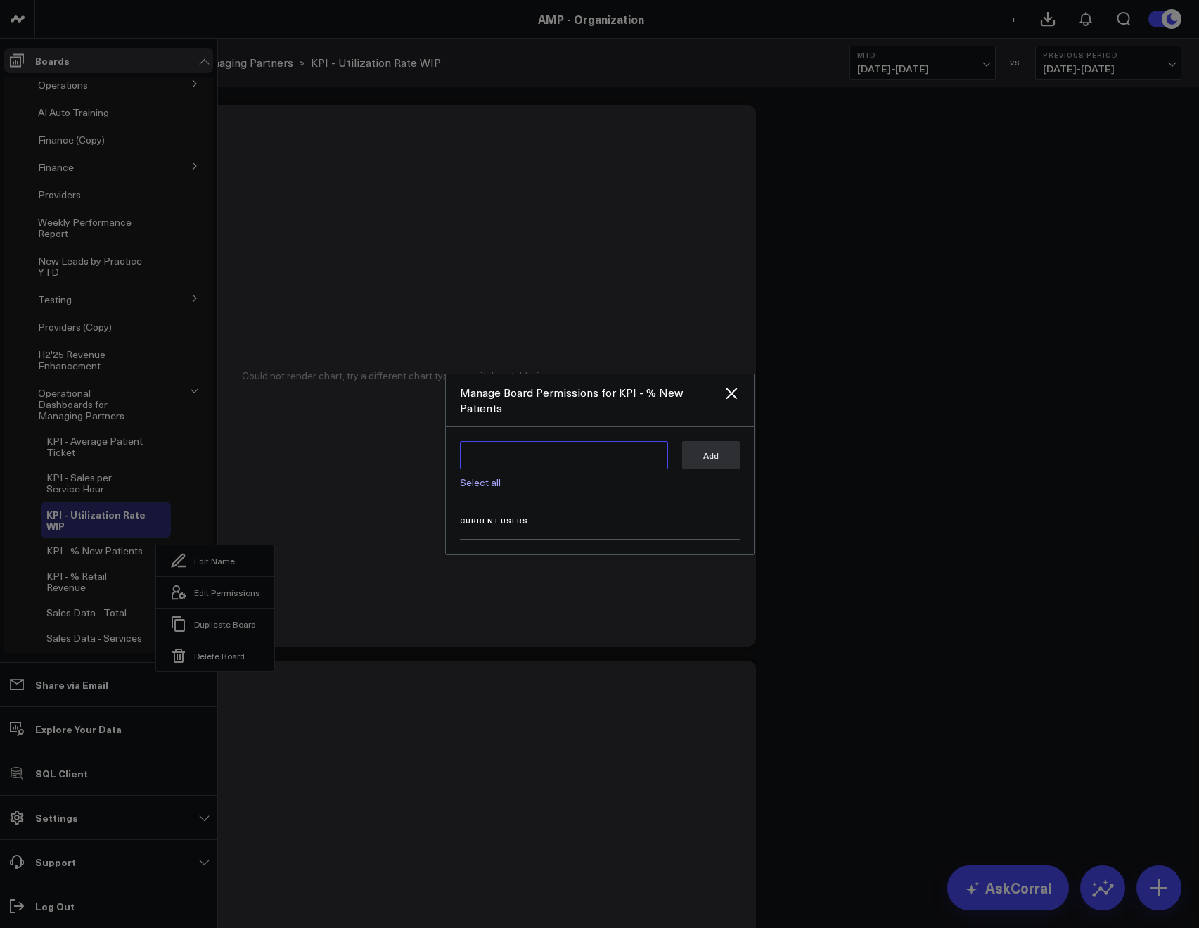
click at [480, 455] on textarea at bounding box center [564, 455] width 208 height 28
type textarea "@Kieren Dwyer @Francis DeMonte"
click at [705, 454] on button "Add" at bounding box center [711, 455] width 58 height 28
click at [484, 461] on textarea at bounding box center [564, 455] width 208 height 28
type textarea "@Francis DeMonte @Kieren Dwyer"
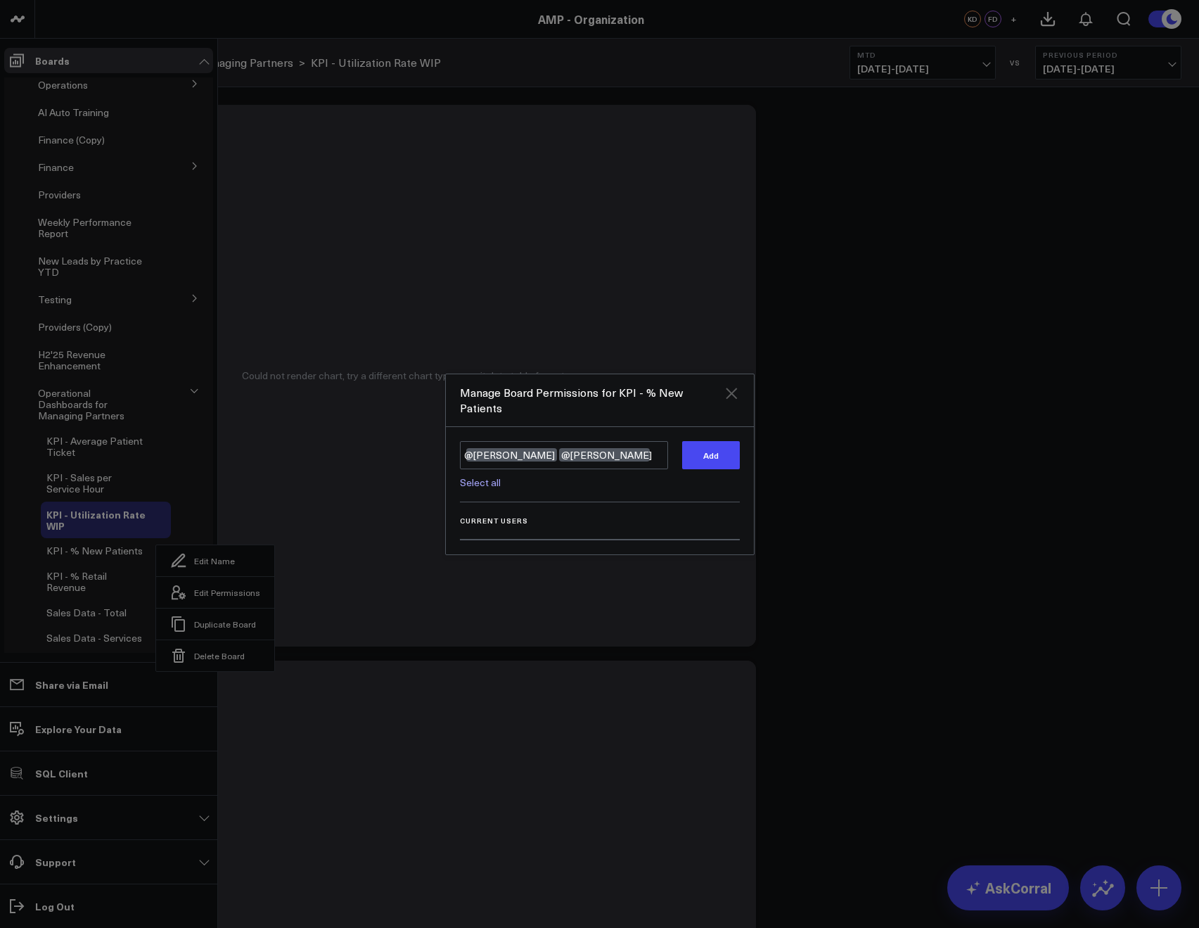
click at [726, 399] on icon "Close" at bounding box center [731, 393] width 11 height 11
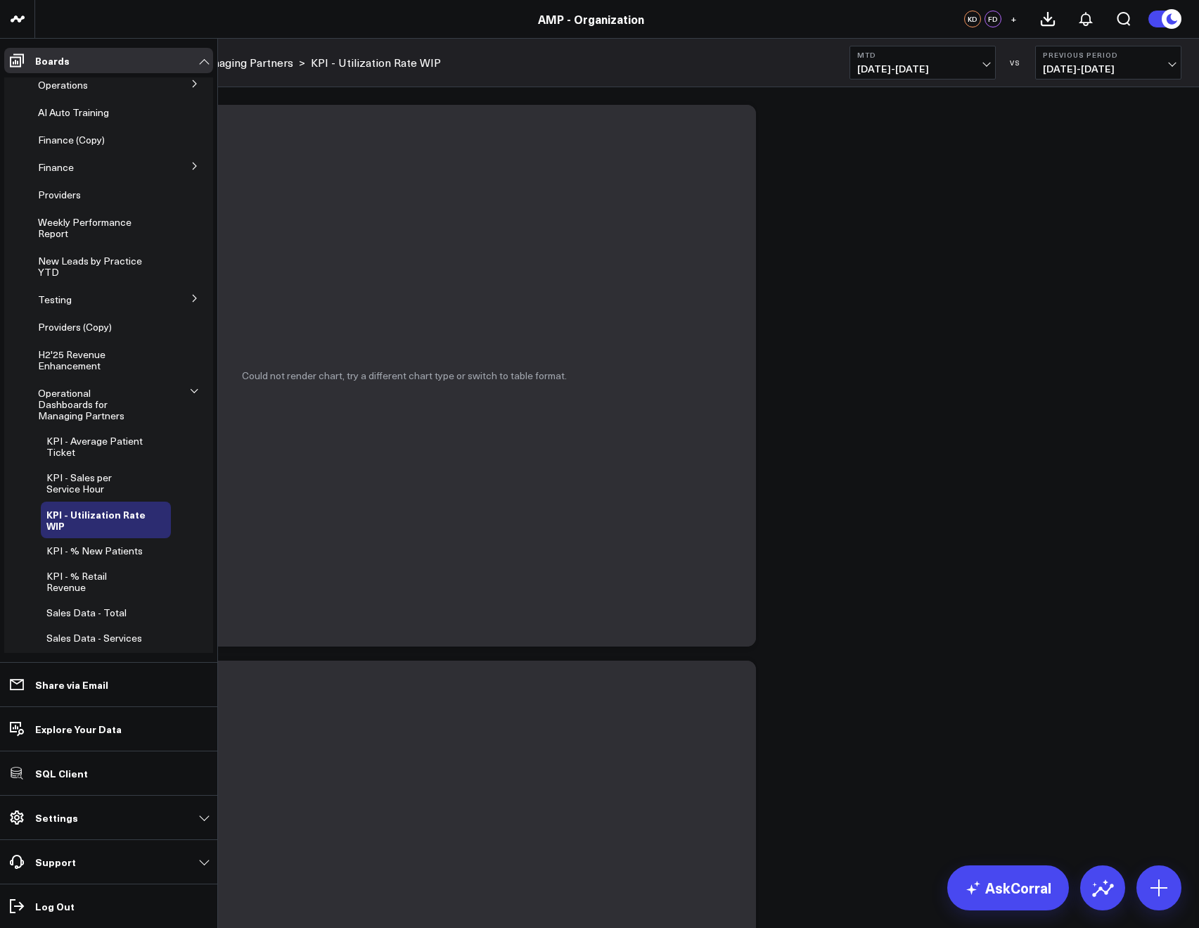
scroll to position [174, 0]
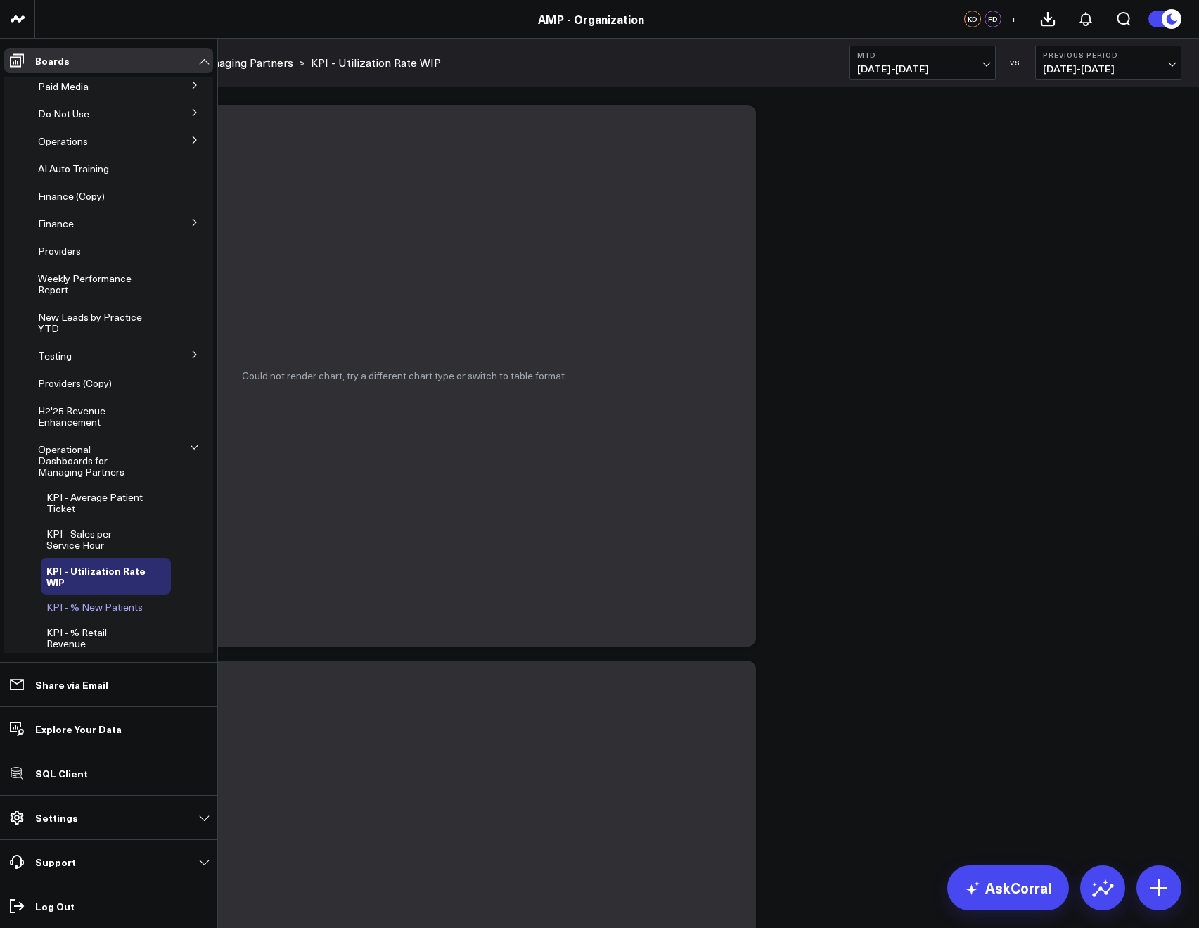
click at [153, 606] on icon at bounding box center [154, 607] width 3 height 3
click at [196, 636] on button "Edit Permissions" at bounding box center [215, 648] width 118 height 32
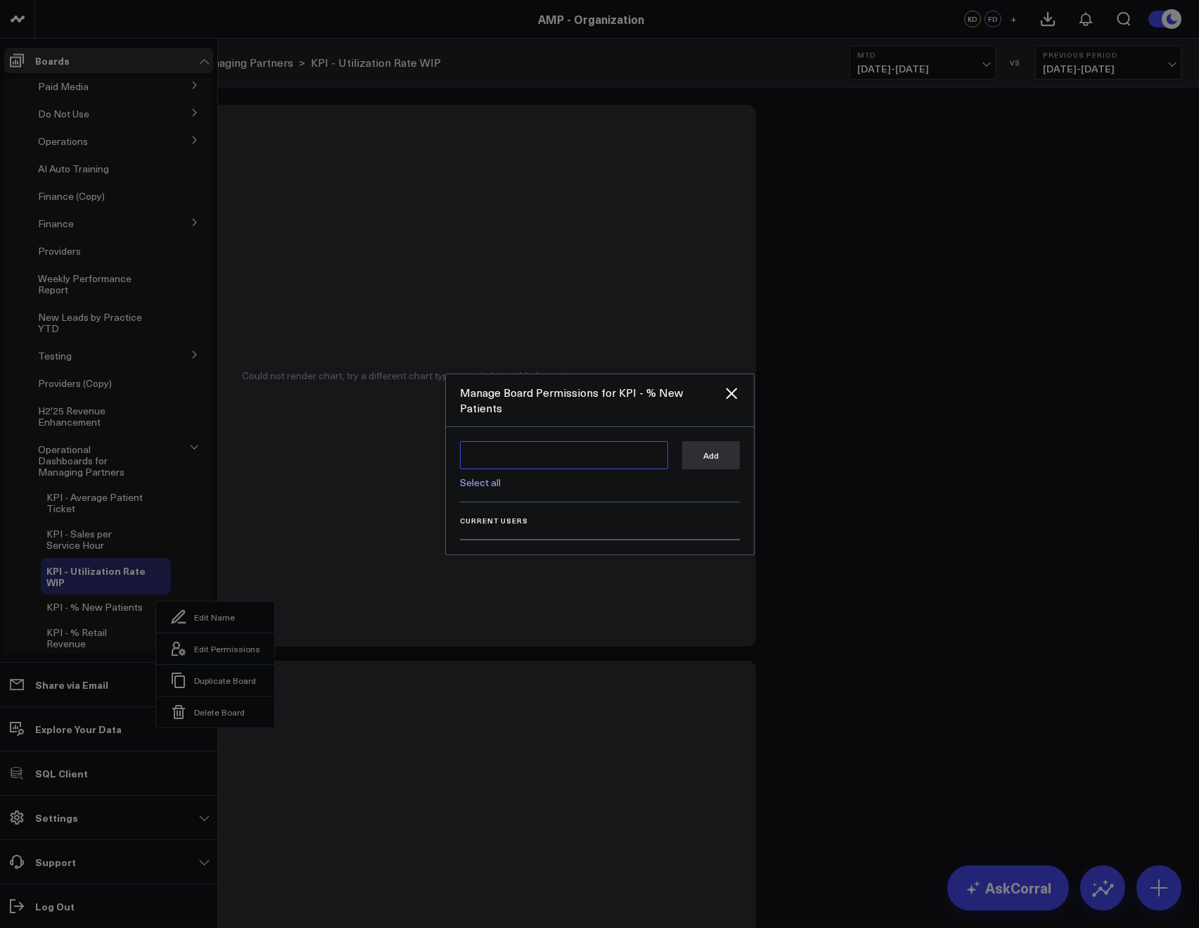
click at [479, 455] on textarea at bounding box center [564, 455] width 208 height 28
type textarea "@Kieren Dwyer @Francis DeMonte"
click at [726, 455] on button "Add" at bounding box center [711, 455] width 58 height 28
click at [738, 402] on icon "Close" at bounding box center [731, 393] width 17 height 17
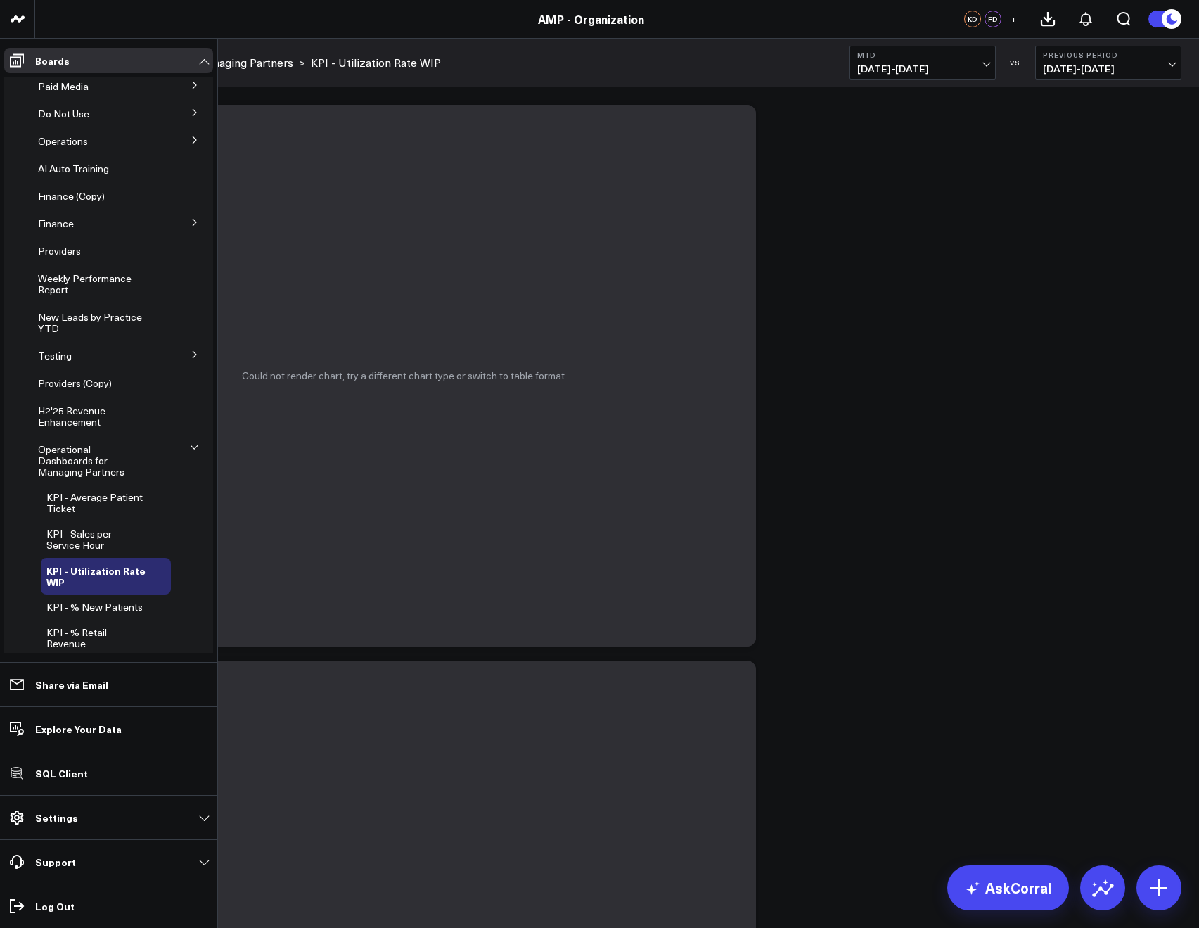
scroll to position [129, 0]
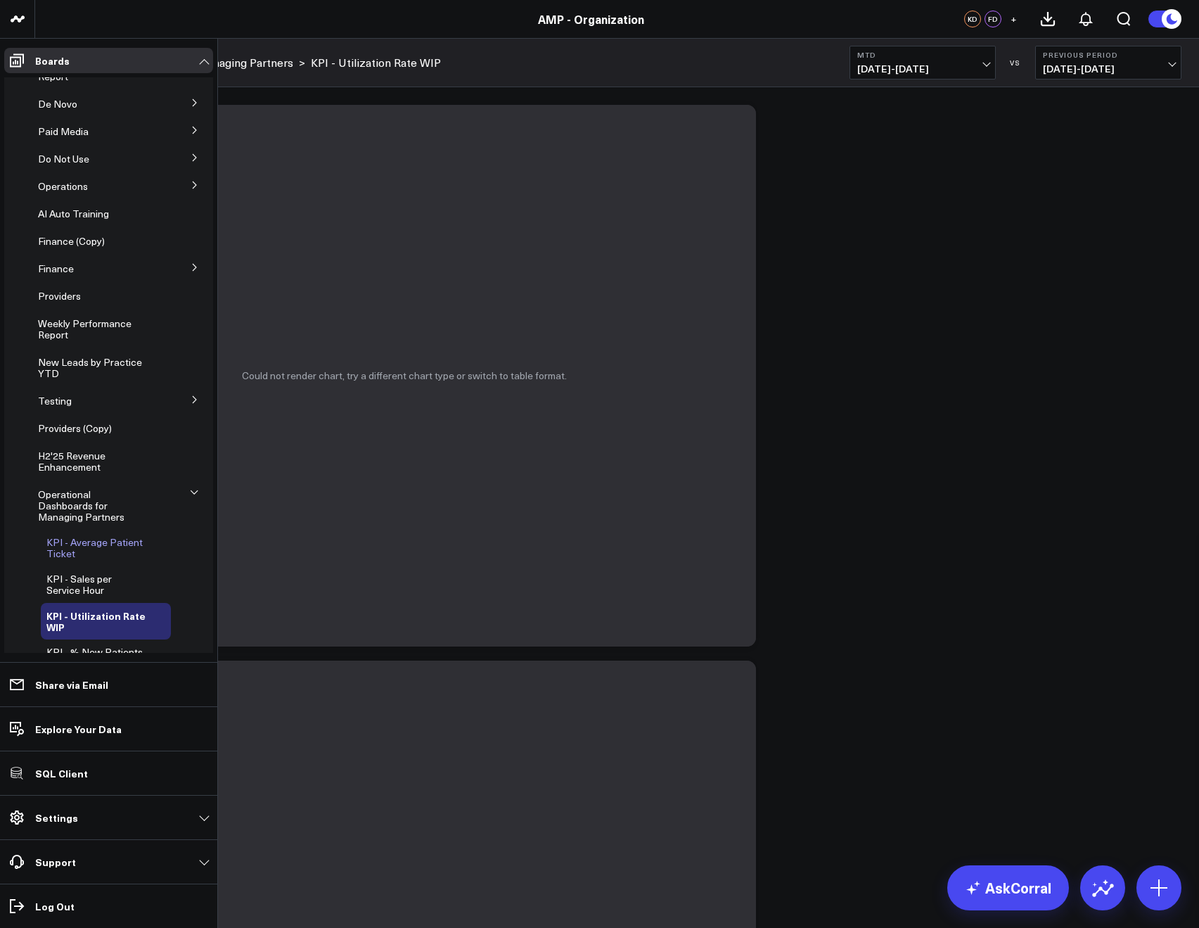
click at [82, 536] on span "KPI - Average Patient Ticket" at bounding box center [94, 547] width 96 height 25
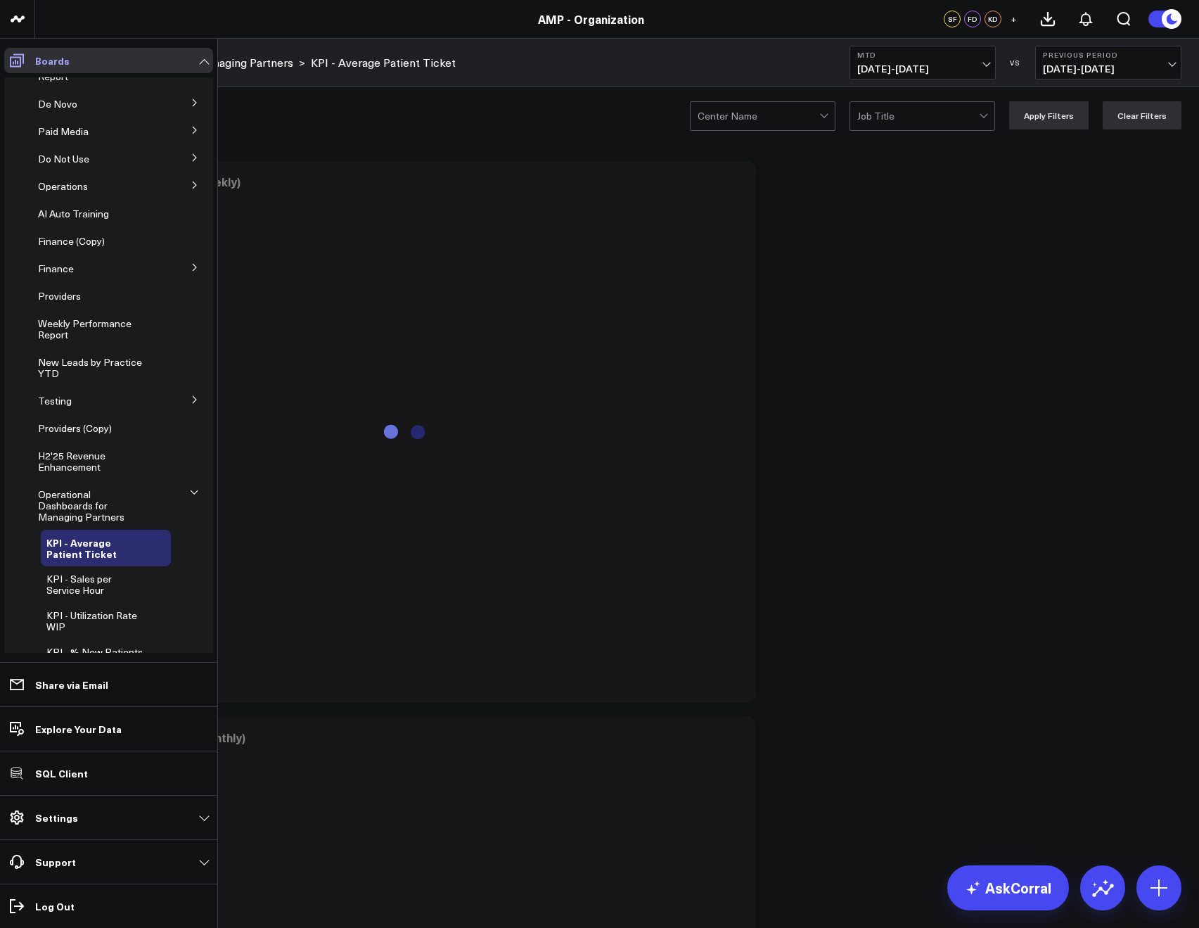
scroll to position [96, 0]
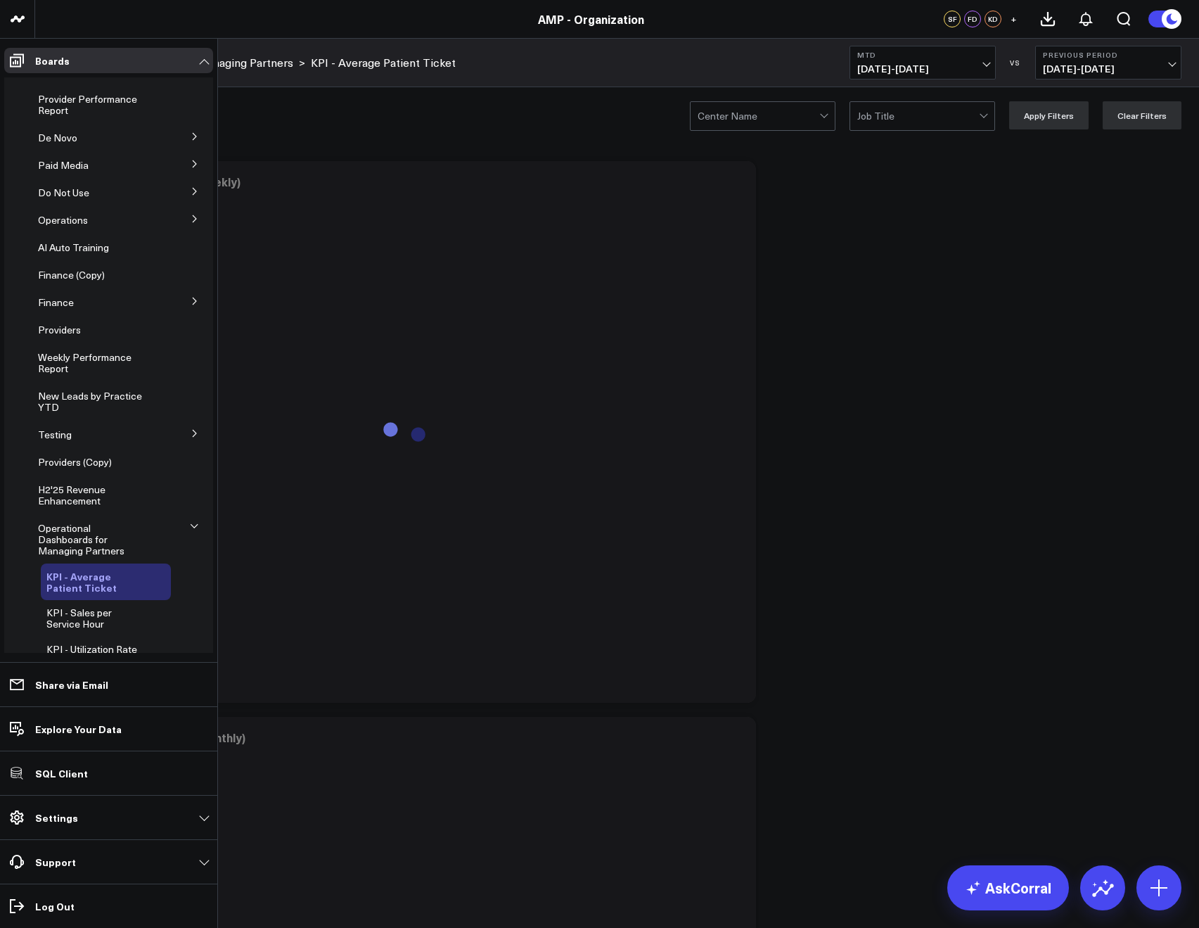
click at [154, 573] on icon at bounding box center [162, 581] width 17 height 17
click at [205, 605] on button "Edit Permissions" at bounding box center [225, 617] width 118 height 32
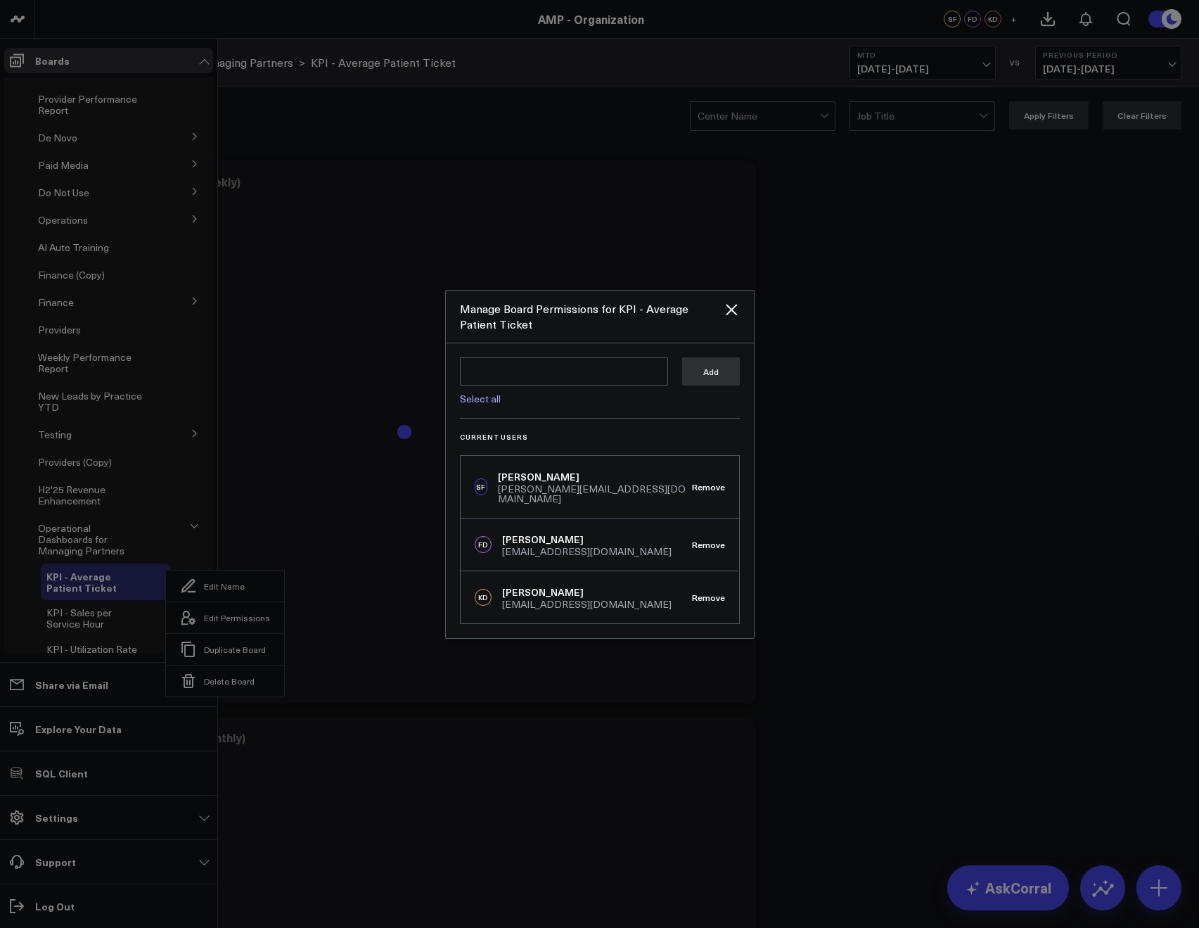
click at [214, 535] on div at bounding box center [599, 464] width 1199 height 928
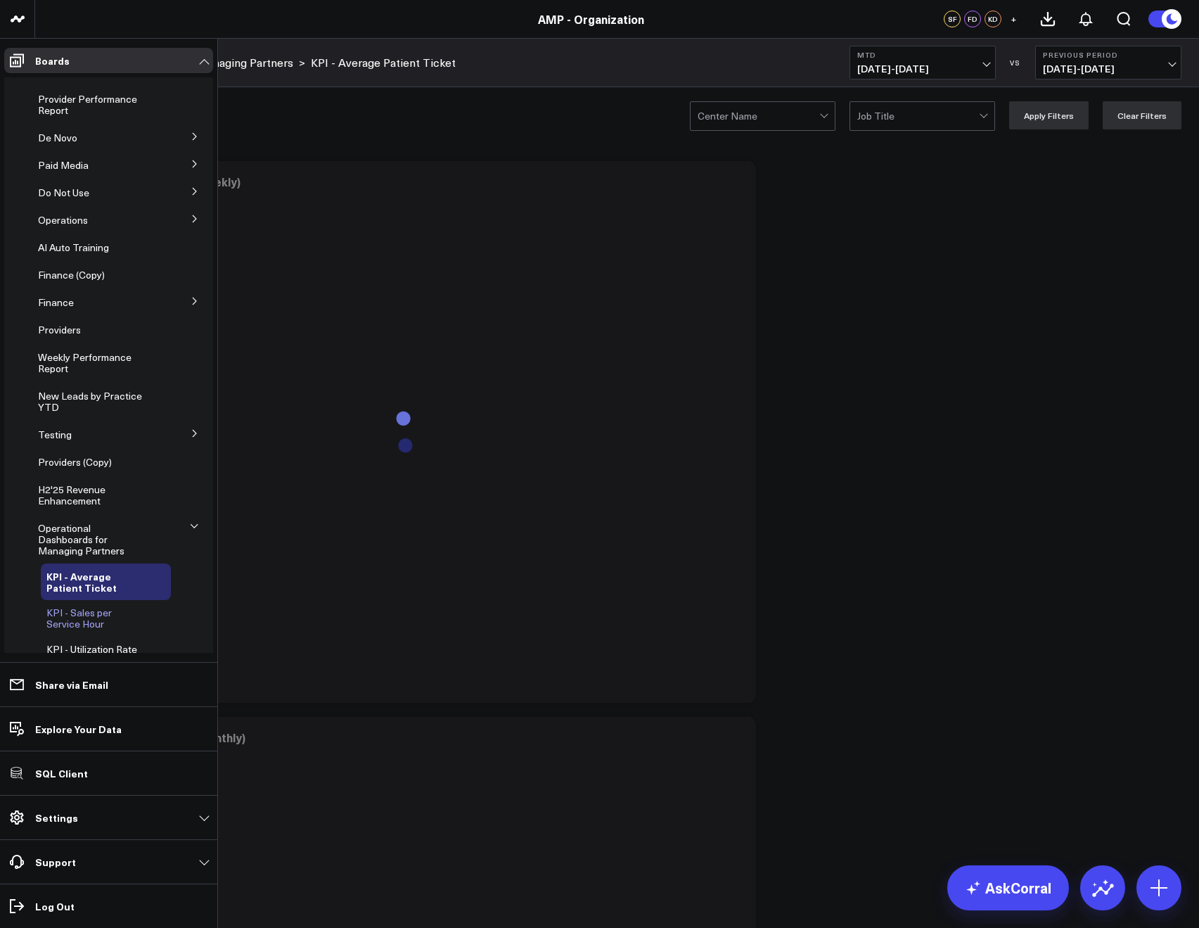
click at [79, 600] on div "KPI - Sales per Service Hour" at bounding box center [106, 618] width 130 height 37
click at [79, 606] on span "KPI - Sales per Service Hour" at bounding box center [78, 618] width 65 height 25
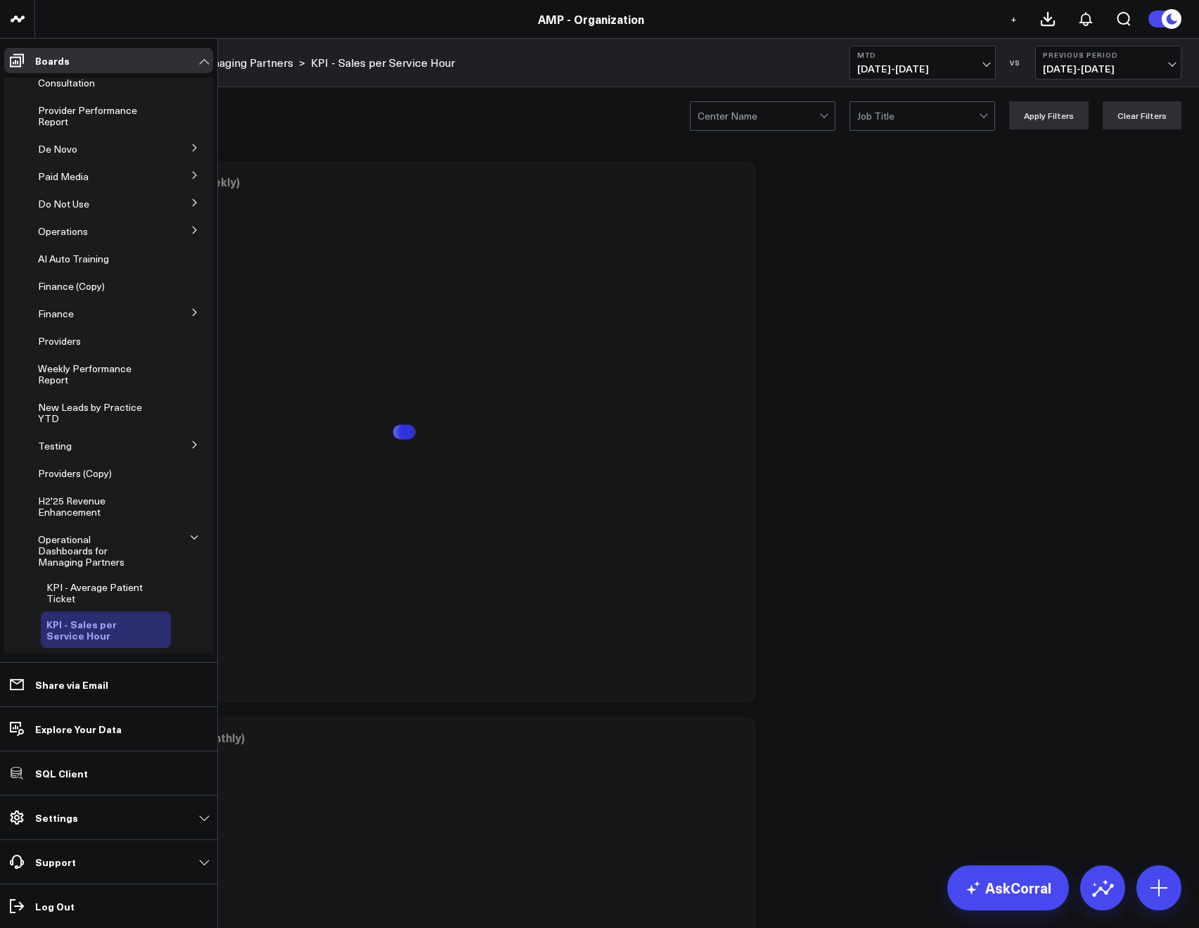
click at [154, 624] on button at bounding box center [162, 629] width 17 height 11
click at [200, 653] on button "Edit Permissions" at bounding box center [225, 665] width 118 height 32
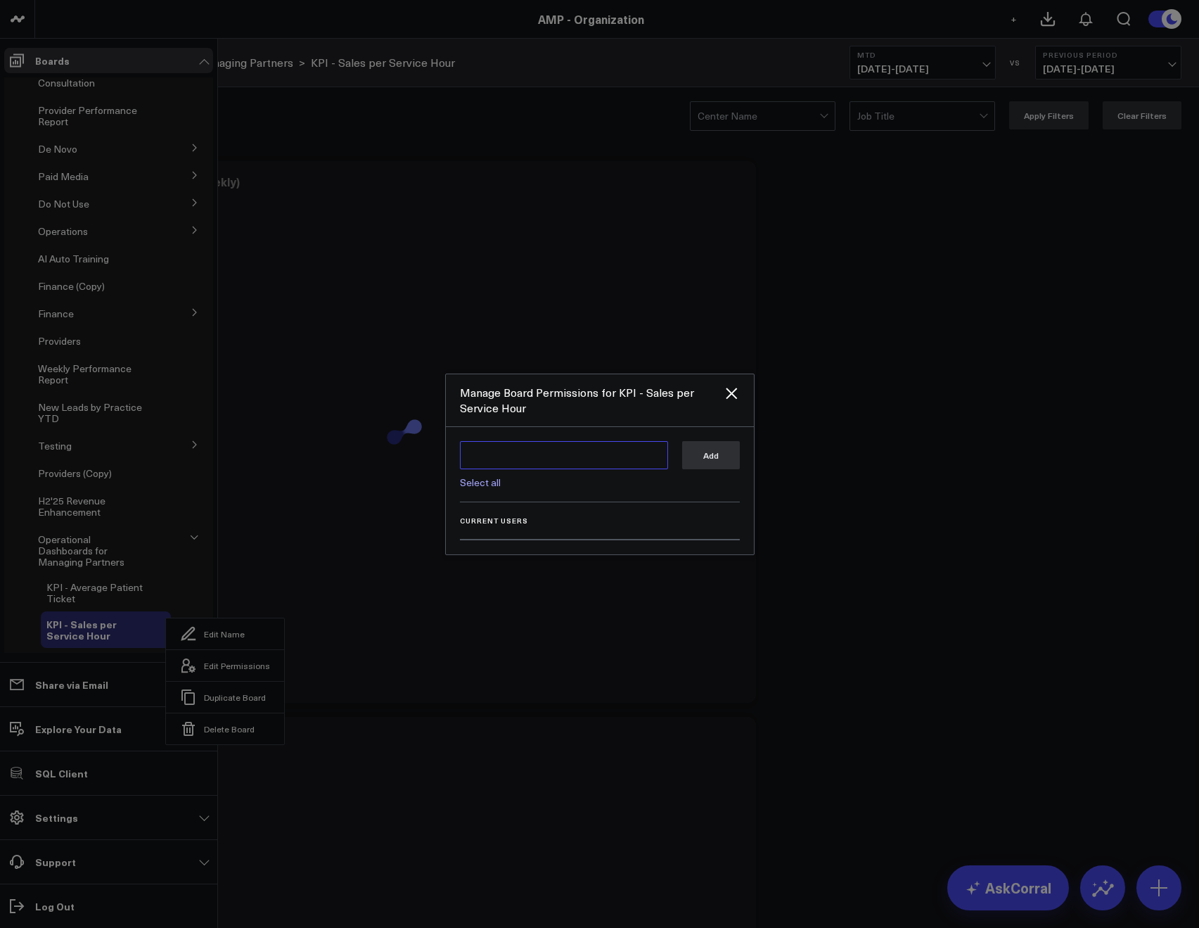
click at [489, 459] on textarea at bounding box center [564, 455] width 208 height 28
type textarea "@Kieren Dwyer @Francis DeMonte"
click at [703, 444] on button "Add" at bounding box center [711, 455] width 58 height 28
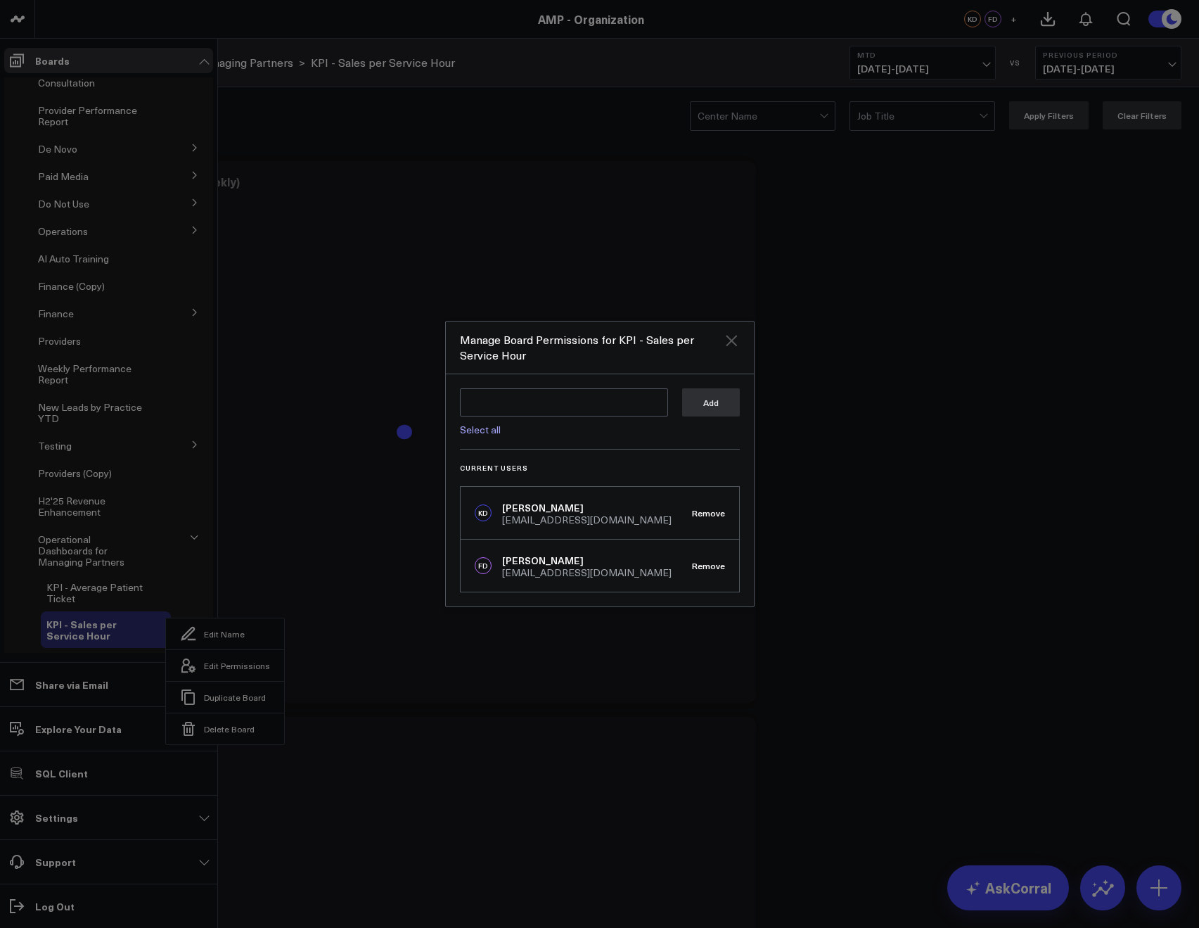
click at [729, 343] on icon "Close" at bounding box center [731, 340] width 11 height 11
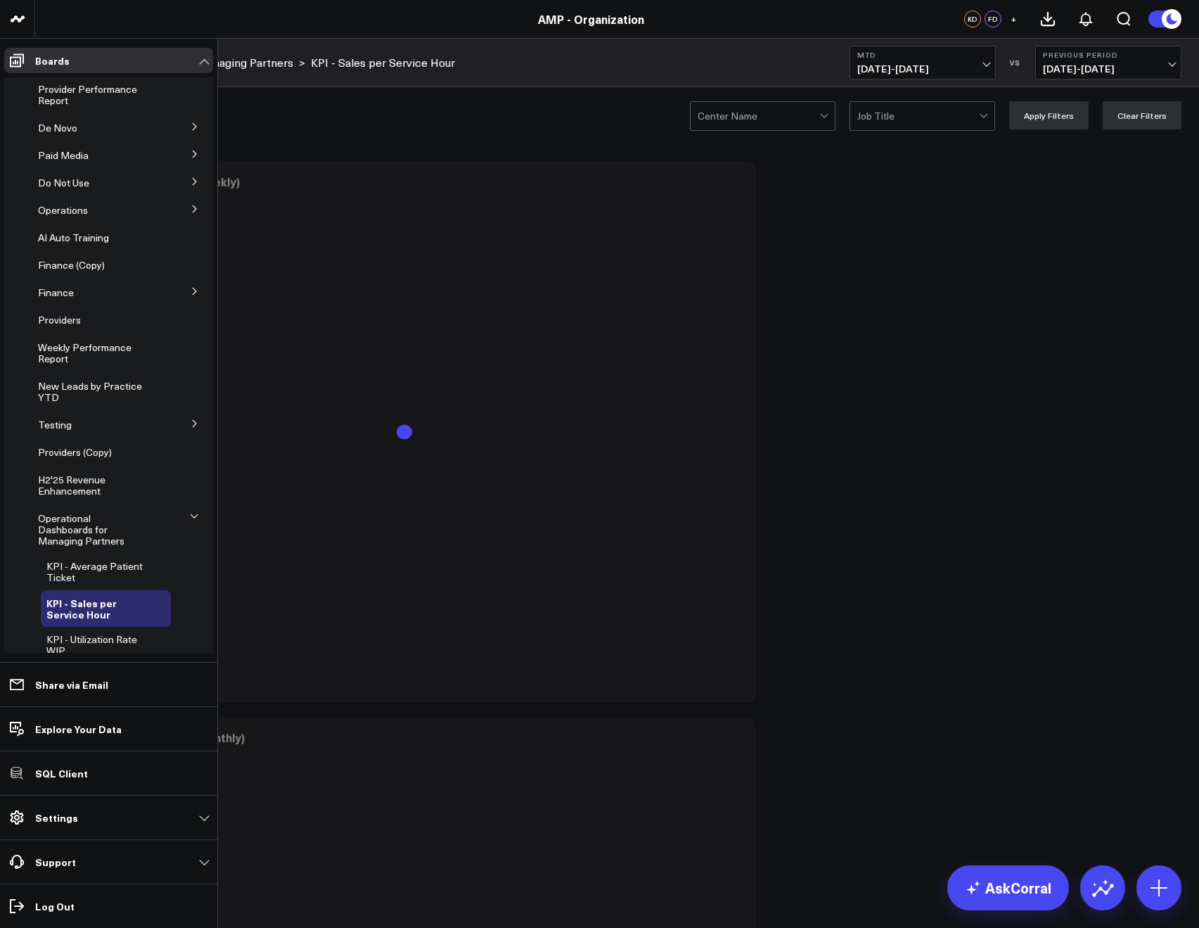
scroll to position [188, 0]
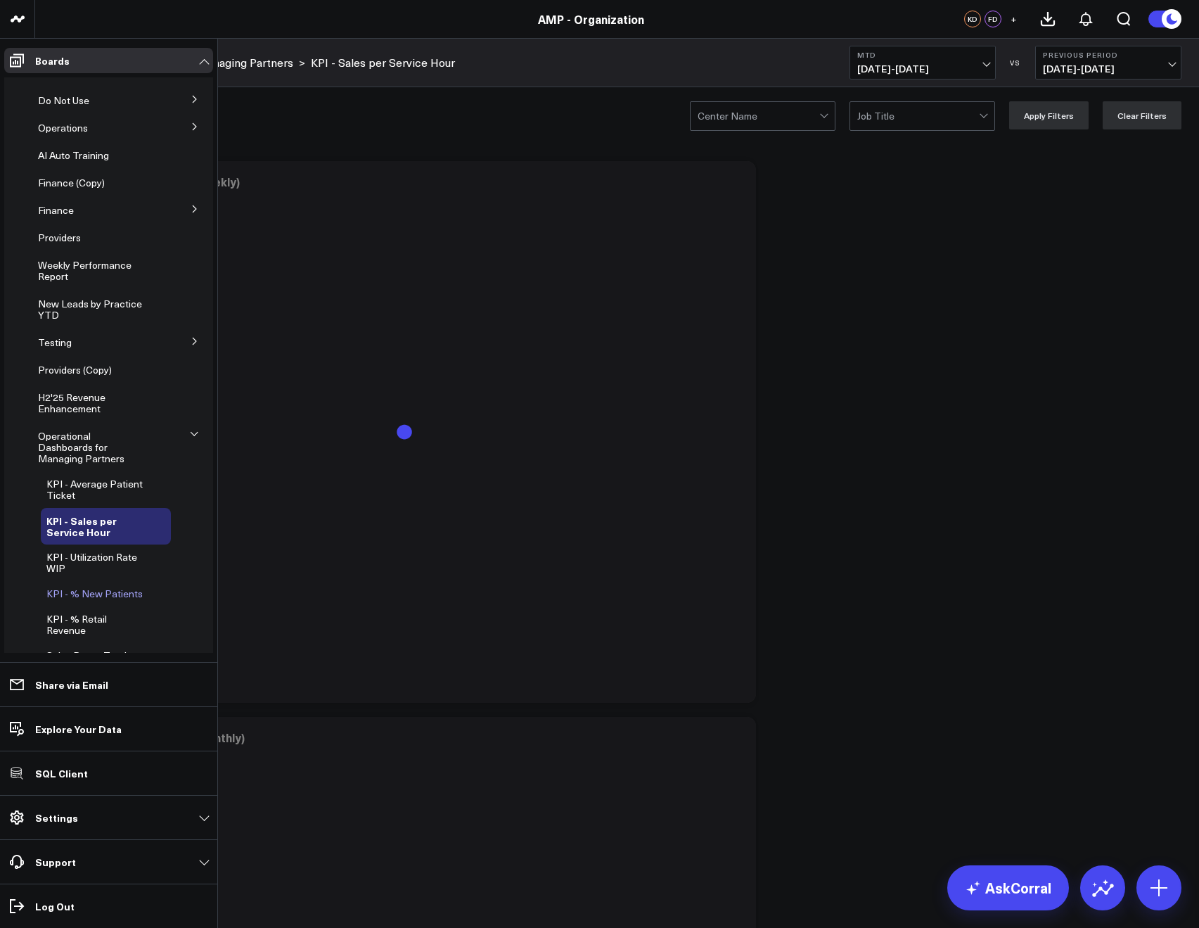
click at [85, 587] on span "KPI - % New Patients" at bounding box center [94, 593] width 96 height 13
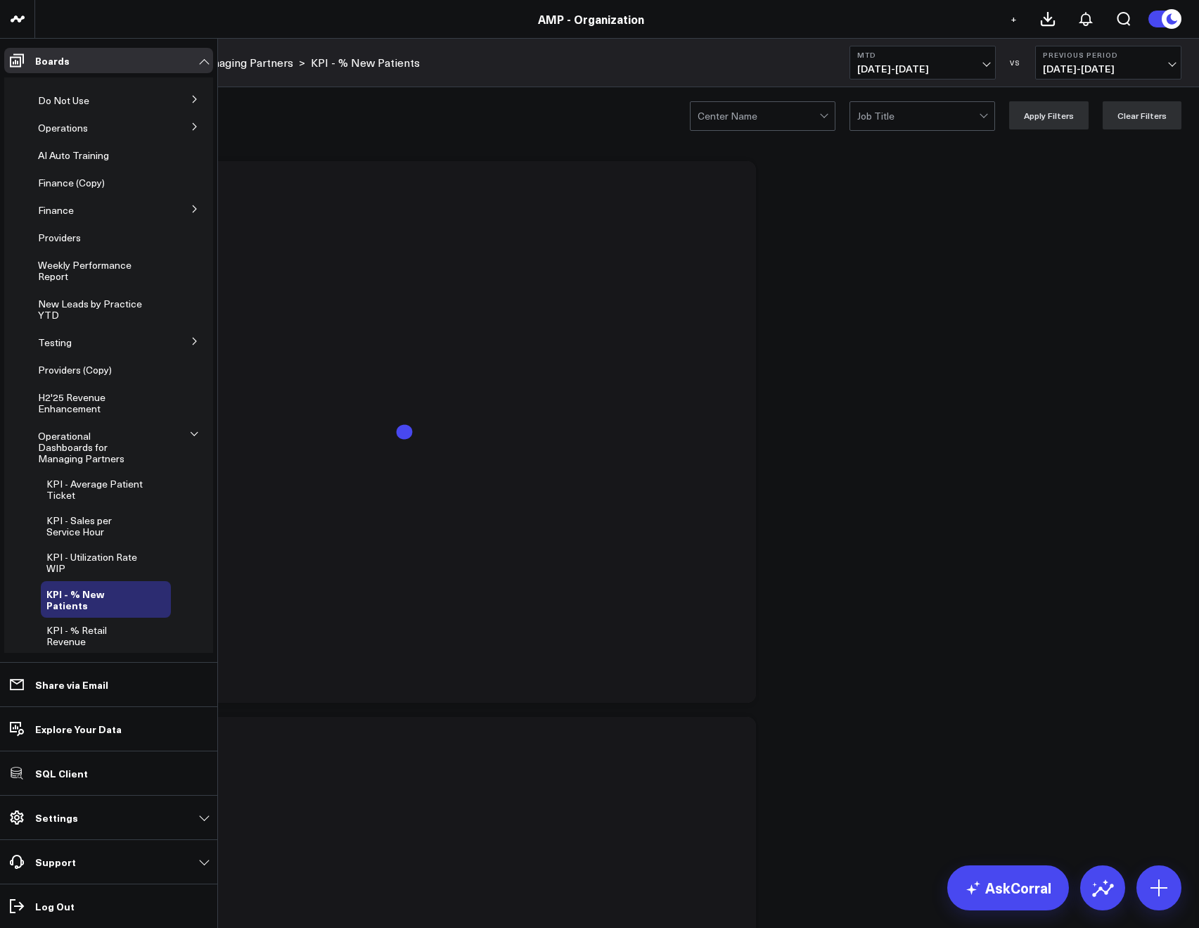
scroll to position [143, 0]
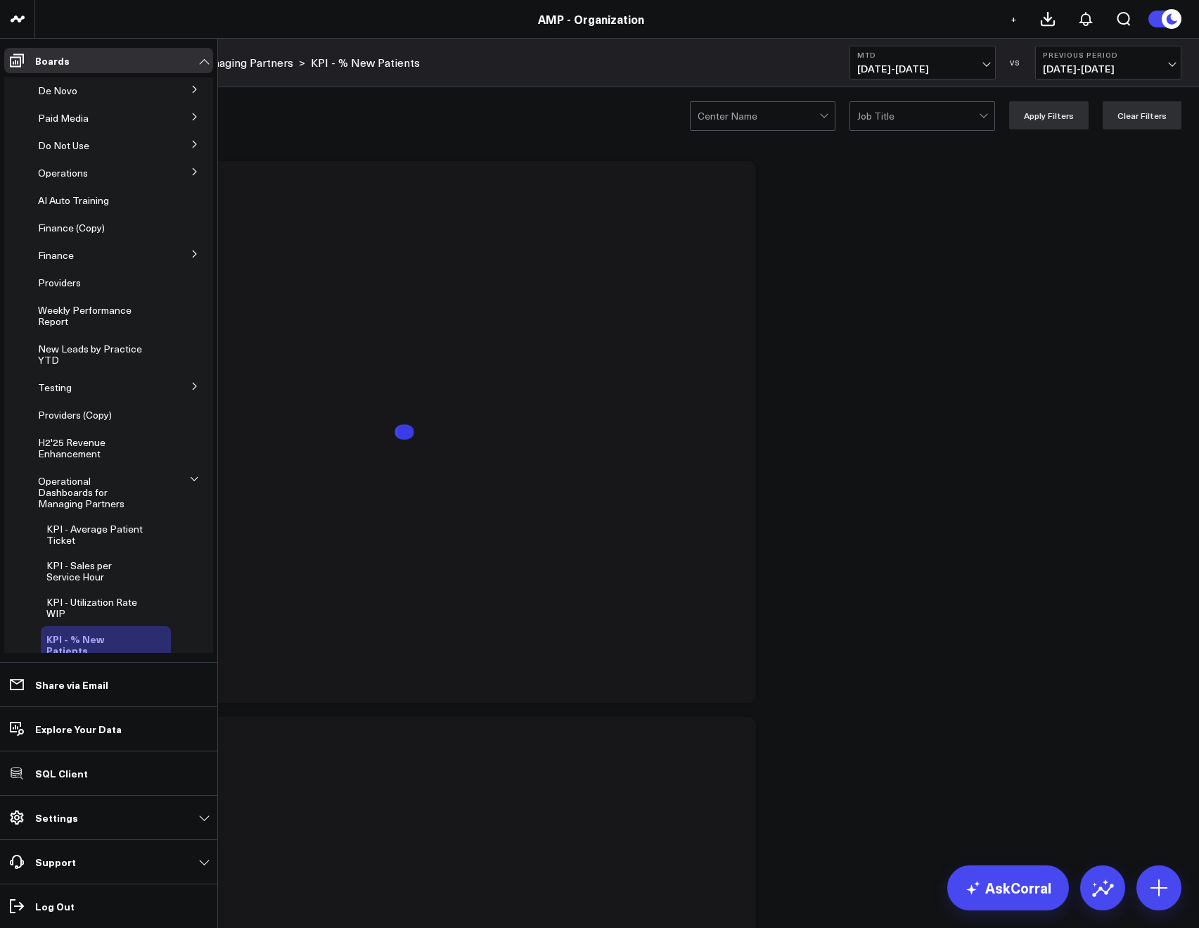
click at [153, 636] on icon at bounding box center [161, 644] width 17 height 17
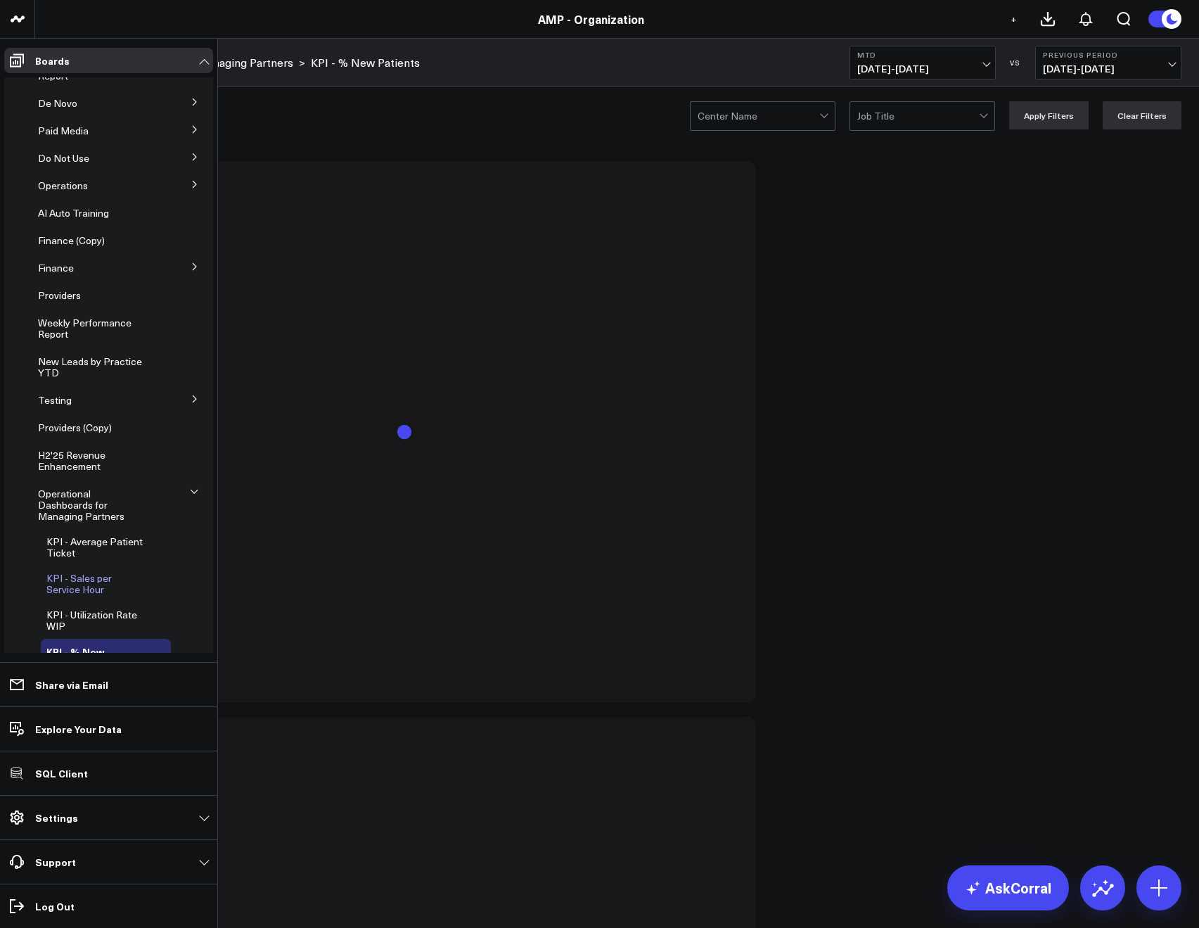
scroll to position [142, 0]
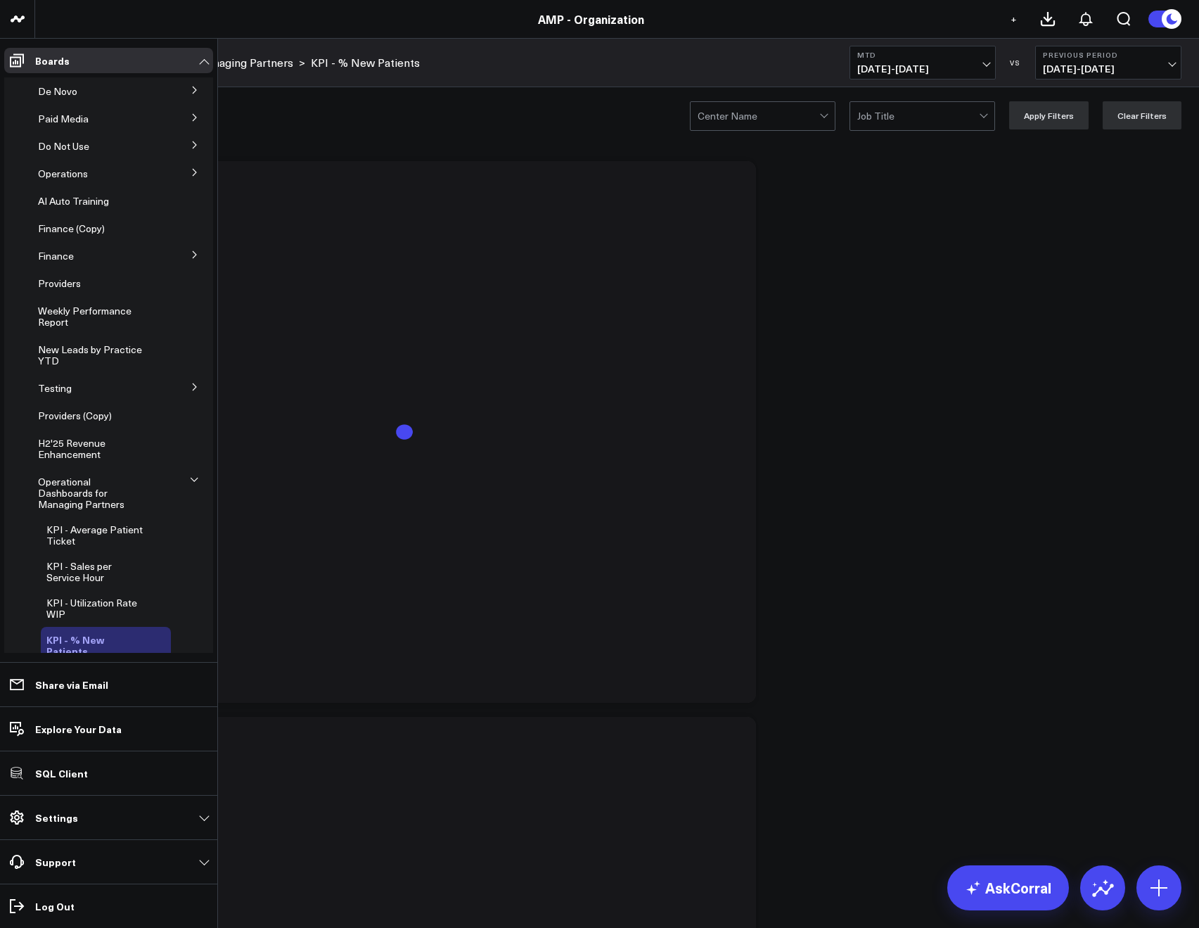
click at [155, 636] on icon at bounding box center [161, 644] width 17 height 17
click at [194, 669] on button "Edit Permissions" at bounding box center [220, 681] width 118 height 32
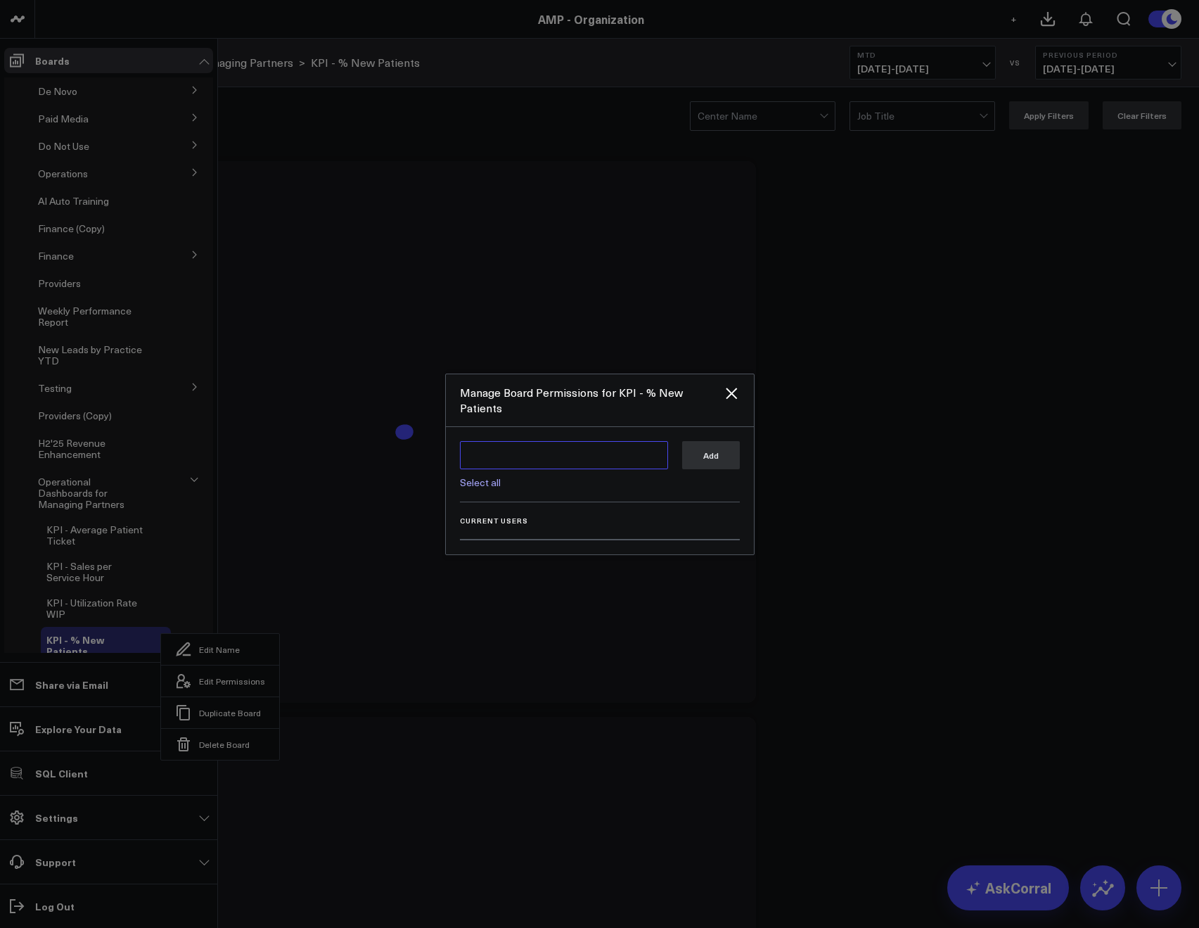
click at [473, 456] on textarea at bounding box center [564, 455] width 208 height 28
type textarea "u"
click at [520, 478] on div "[PERSON_NAME]" at bounding box center [577, 482] width 168 height 14
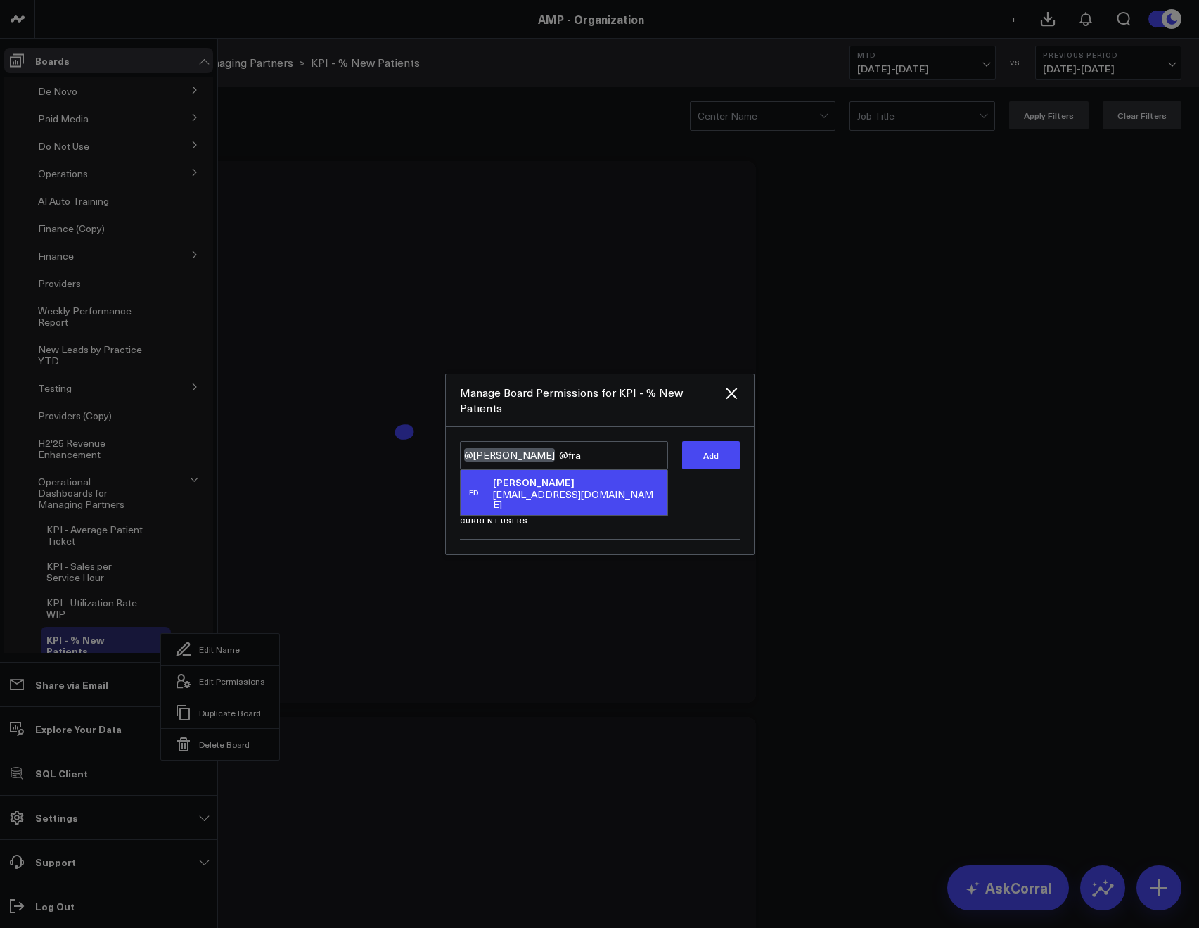
click at [555, 475] on div "[PERSON_NAME]" at bounding box center [577, 482] width 168 height 14
type textarea "@Kieren Dwyer @Francis DeMonte"
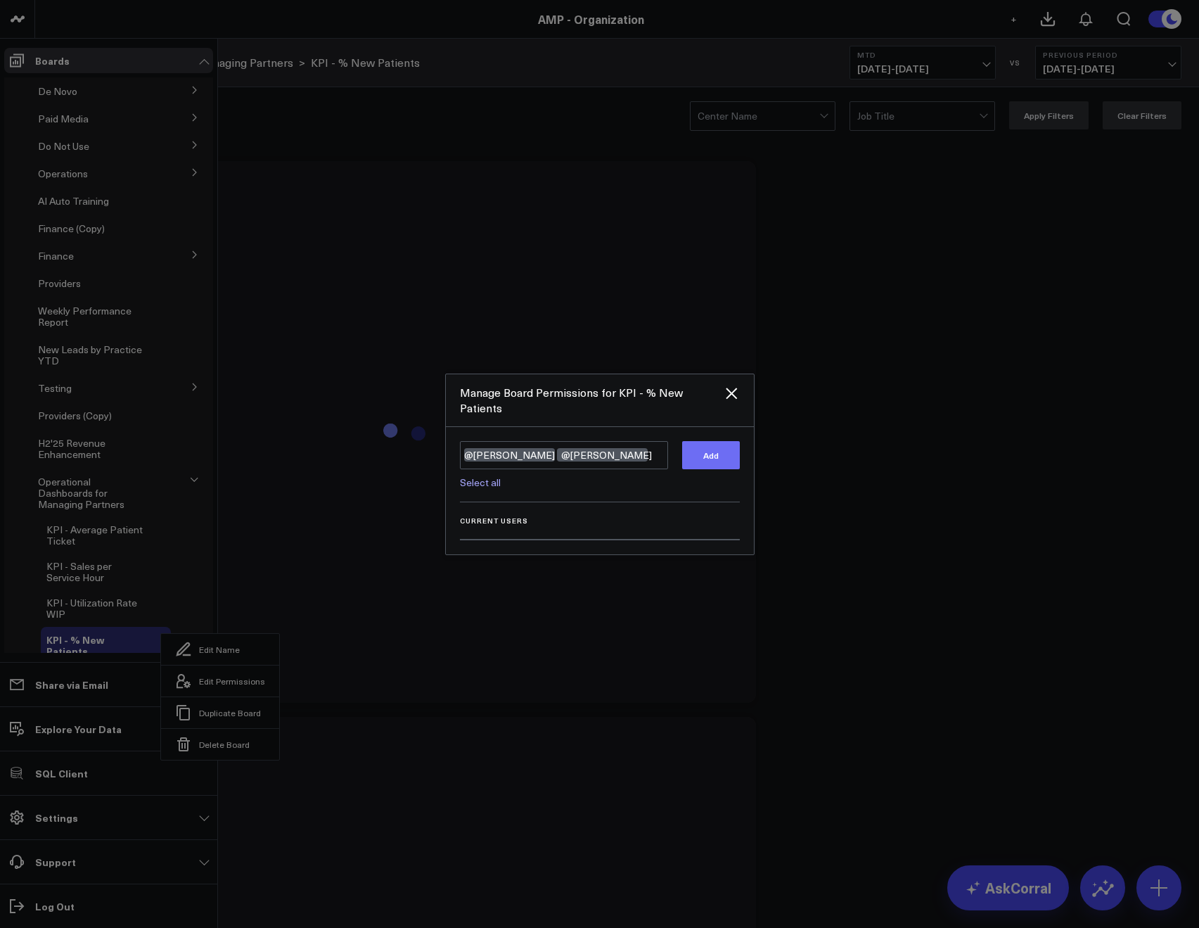
click at [705, 441] on button "Add" at bounding box center [711, 455] width 58 height 28
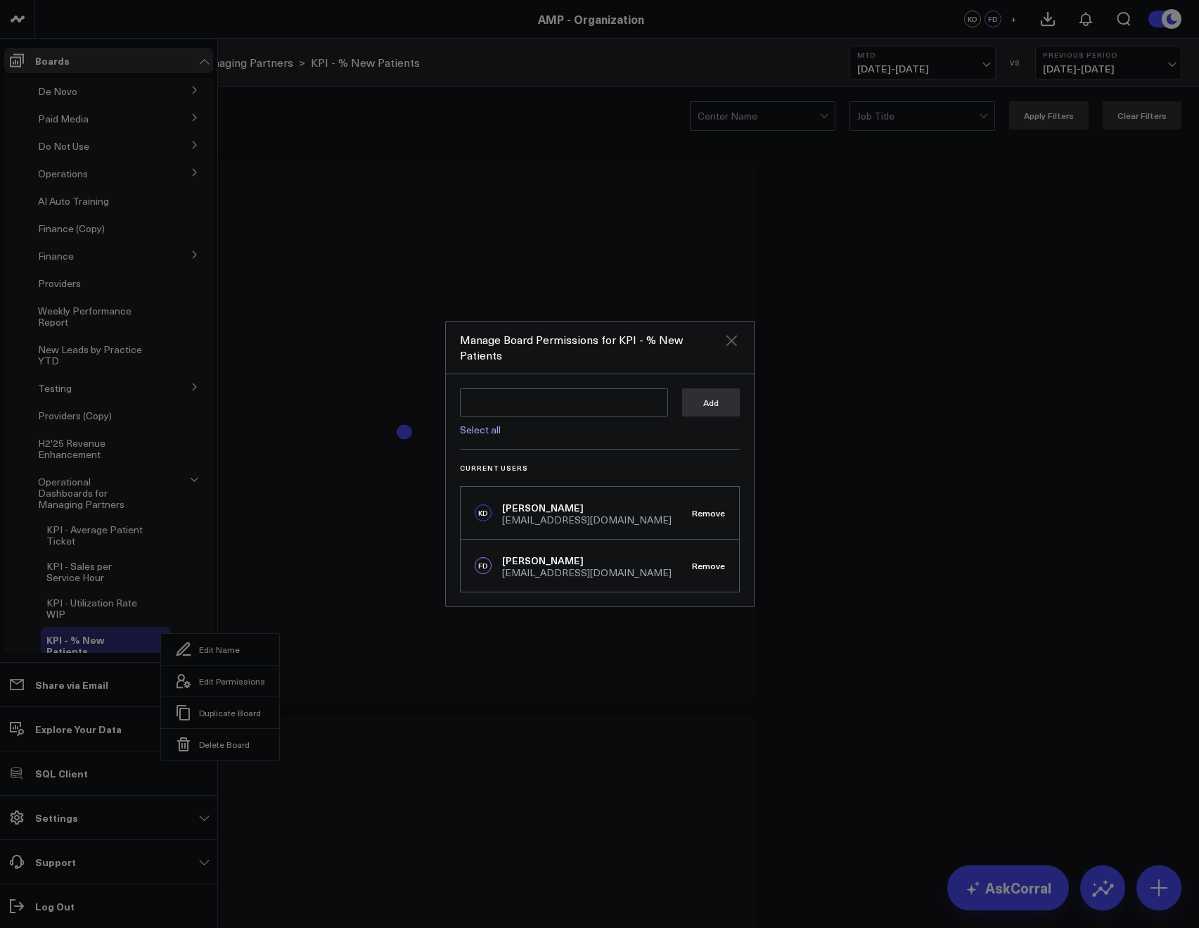
click at [727, 346] on icon "Close" at bounding box center [731, 340] width 11 height 11
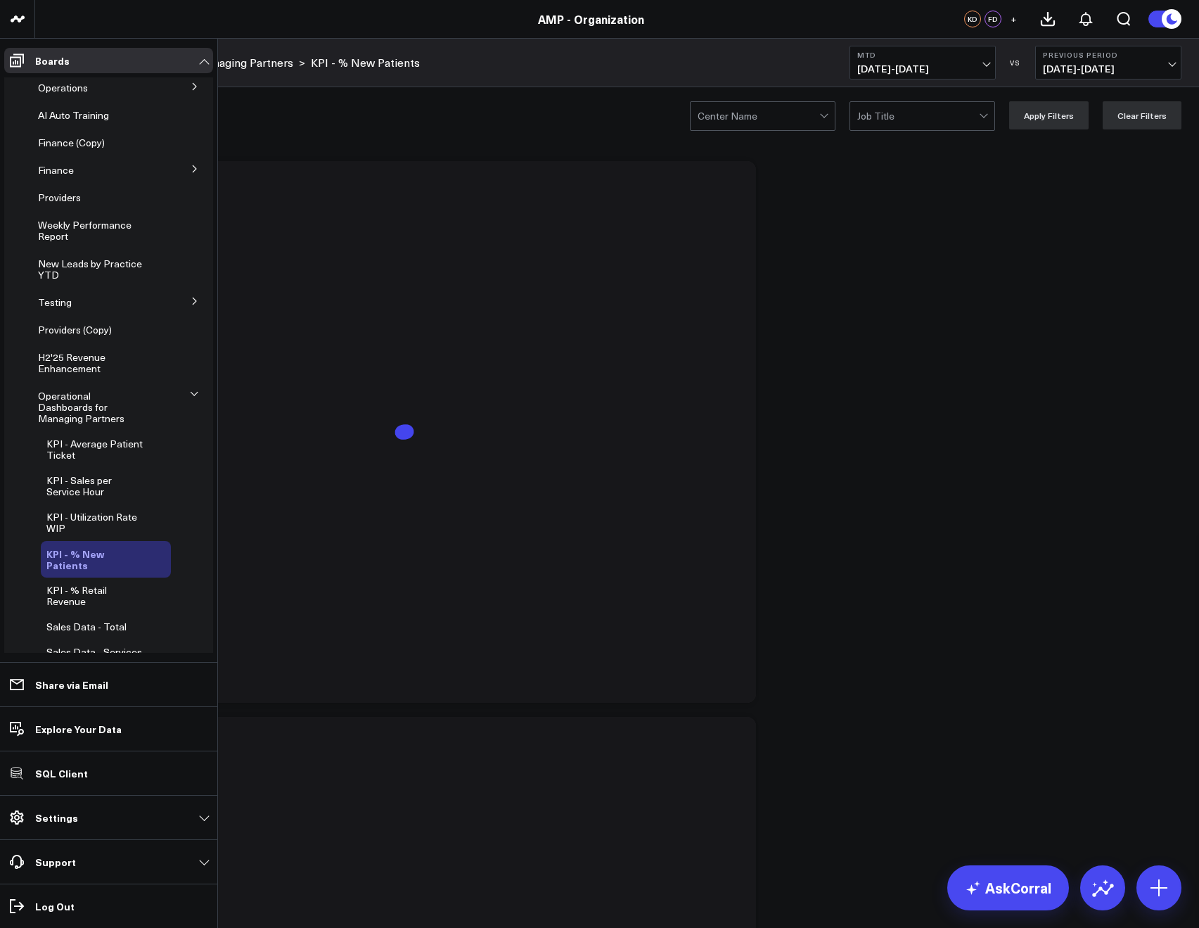
scroll to position [231, 0]
click at [72, 580] on span "KPI - % Retail Revenue" at bounding box center [76, 592] width 60 height 25
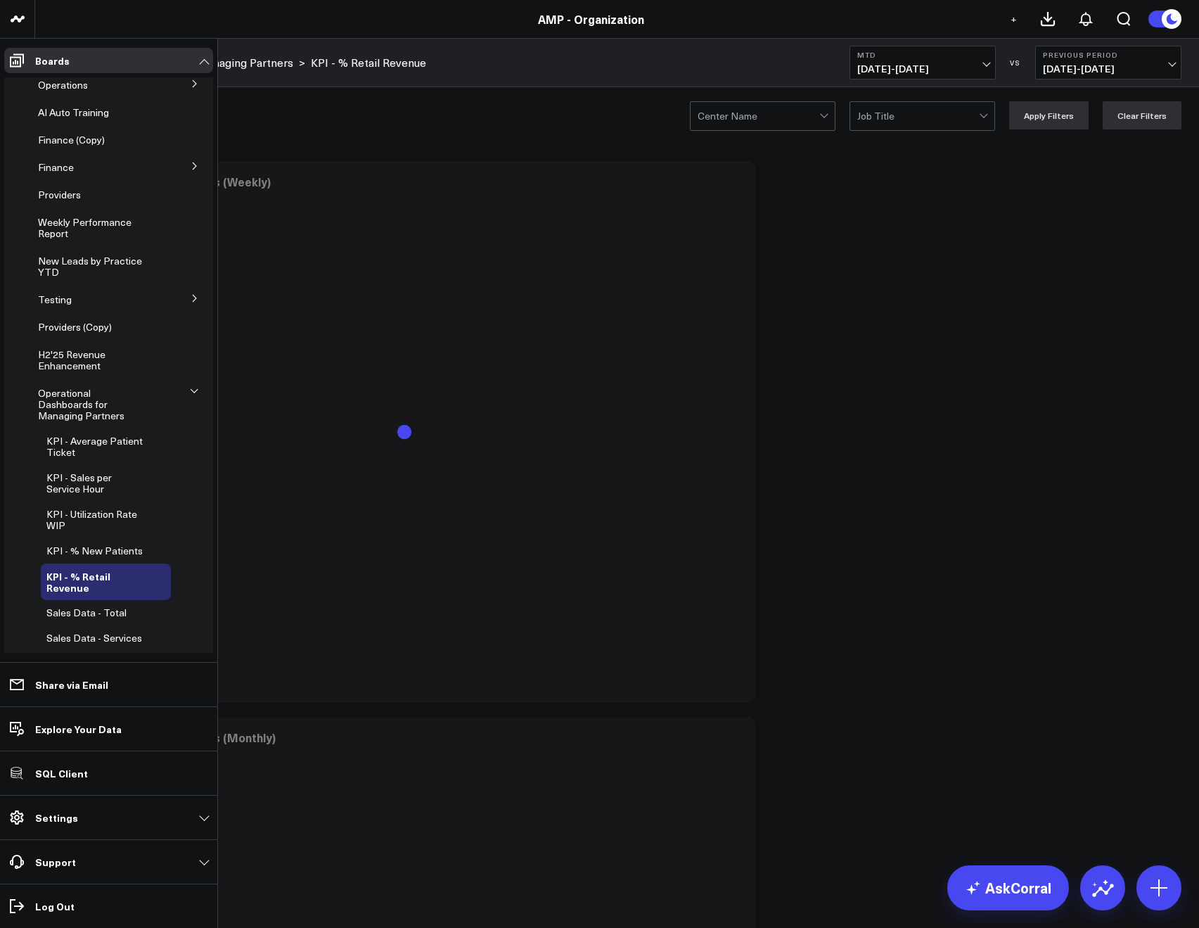
scroll to position [174, 0]
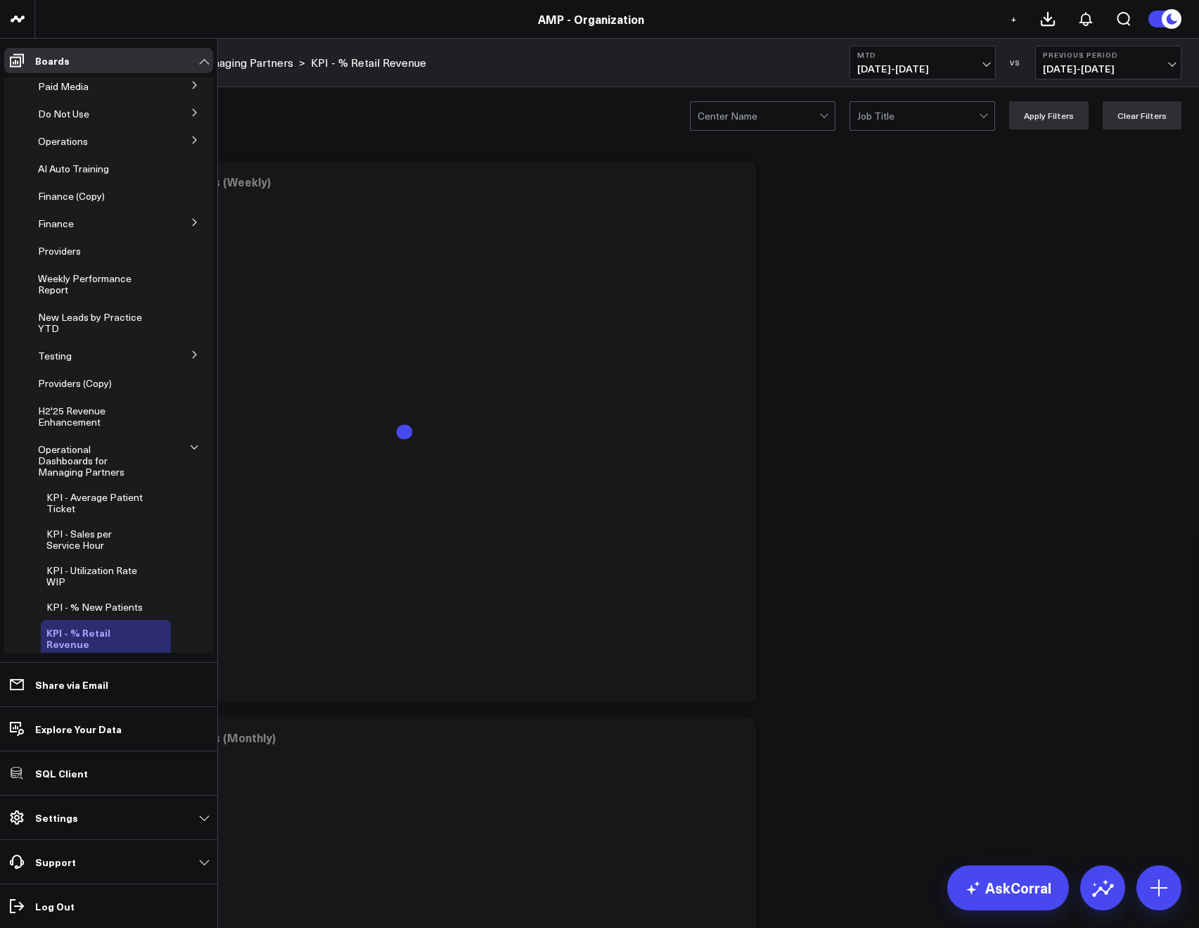
click at [153, 629] on icon at bounding box center [161, 637] width 17 height 17
click at [203, 670] on button "Edit Permissions" at bounding box center [221, 674] width 118 height 32
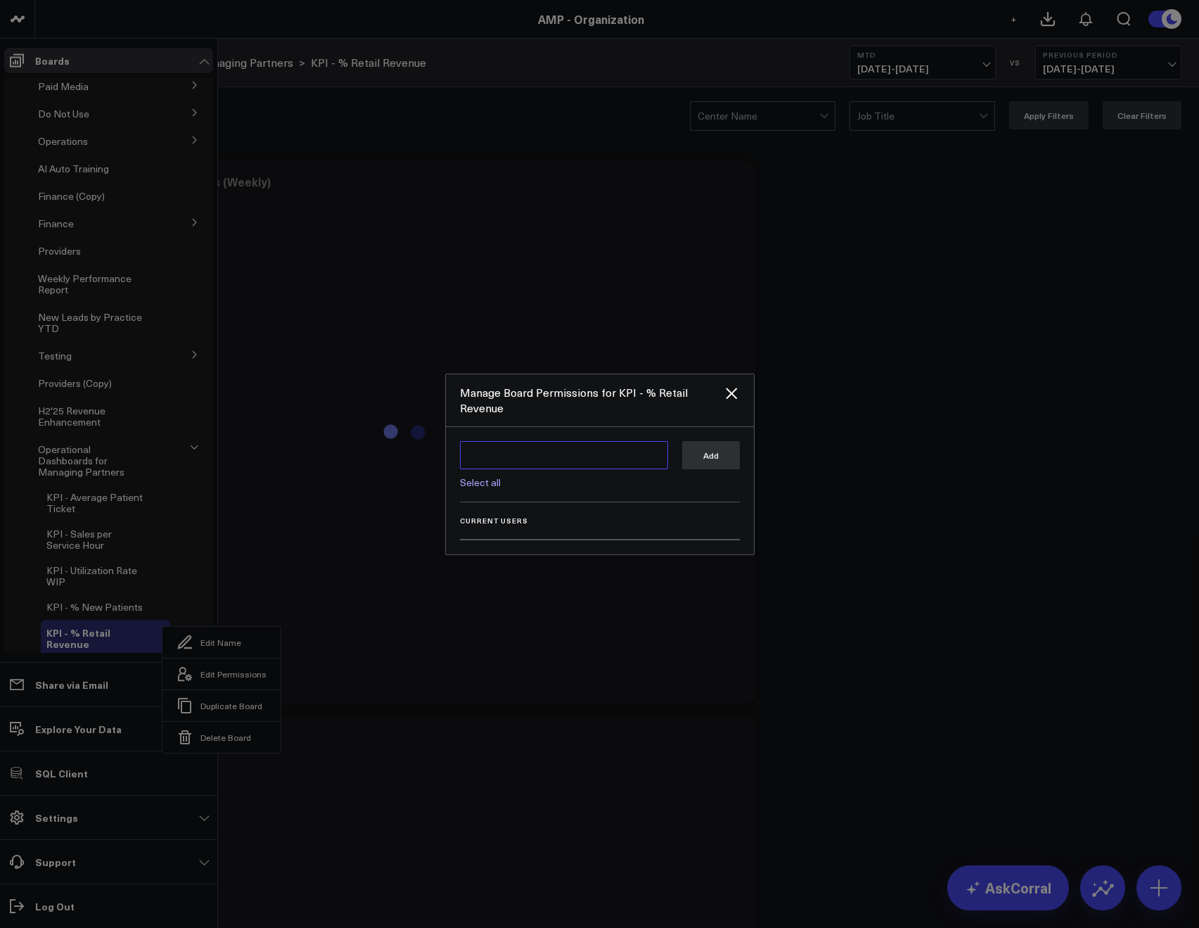
click at [480, 460] on textarea at bounding box center [564, 455] width 208 height 28
click at [524, 494] on div "[EMAIL_ADDRESS][DOMAIN_NAME]" at bounding box center [577, 499] width 168 height 20
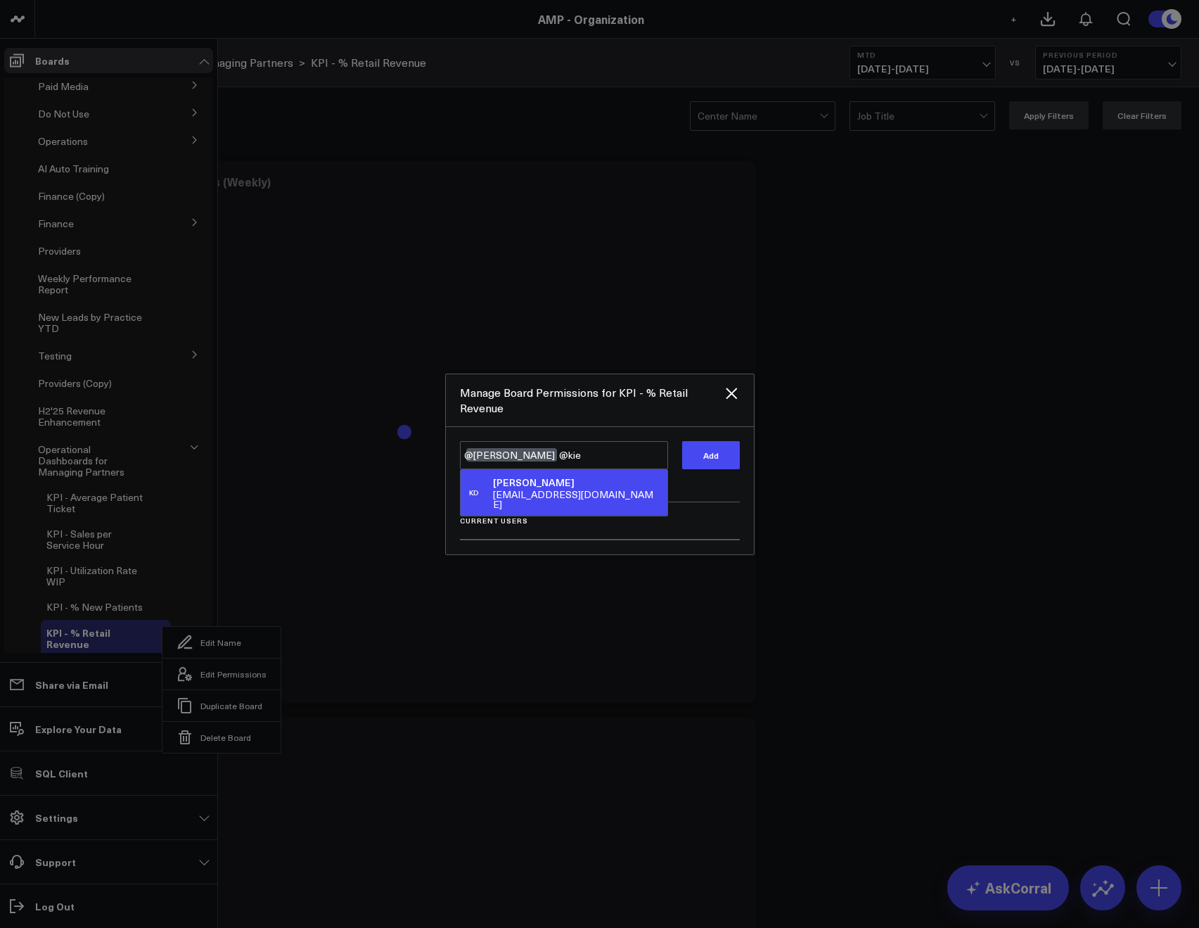
click at [549, 489] on div "[EMAIL_ADDRESS][DOMAIN_NAME]" at bounding box center [577, 499] width 168 height 20
type textarea "@Francis DeMonte @Kieren Dwyer"
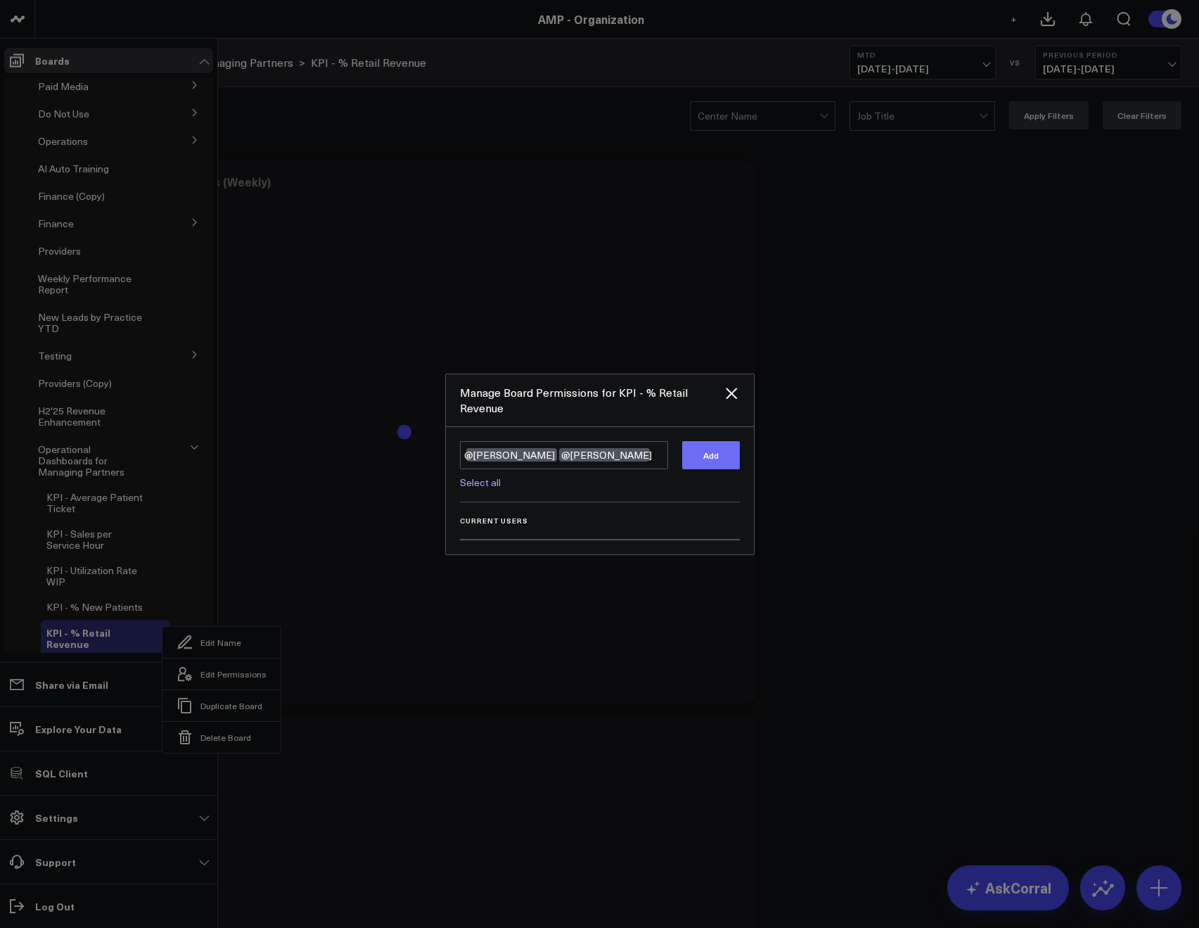
click at [707, 454] on button "Add" at bounding box center [711, 455] width 58 height 28
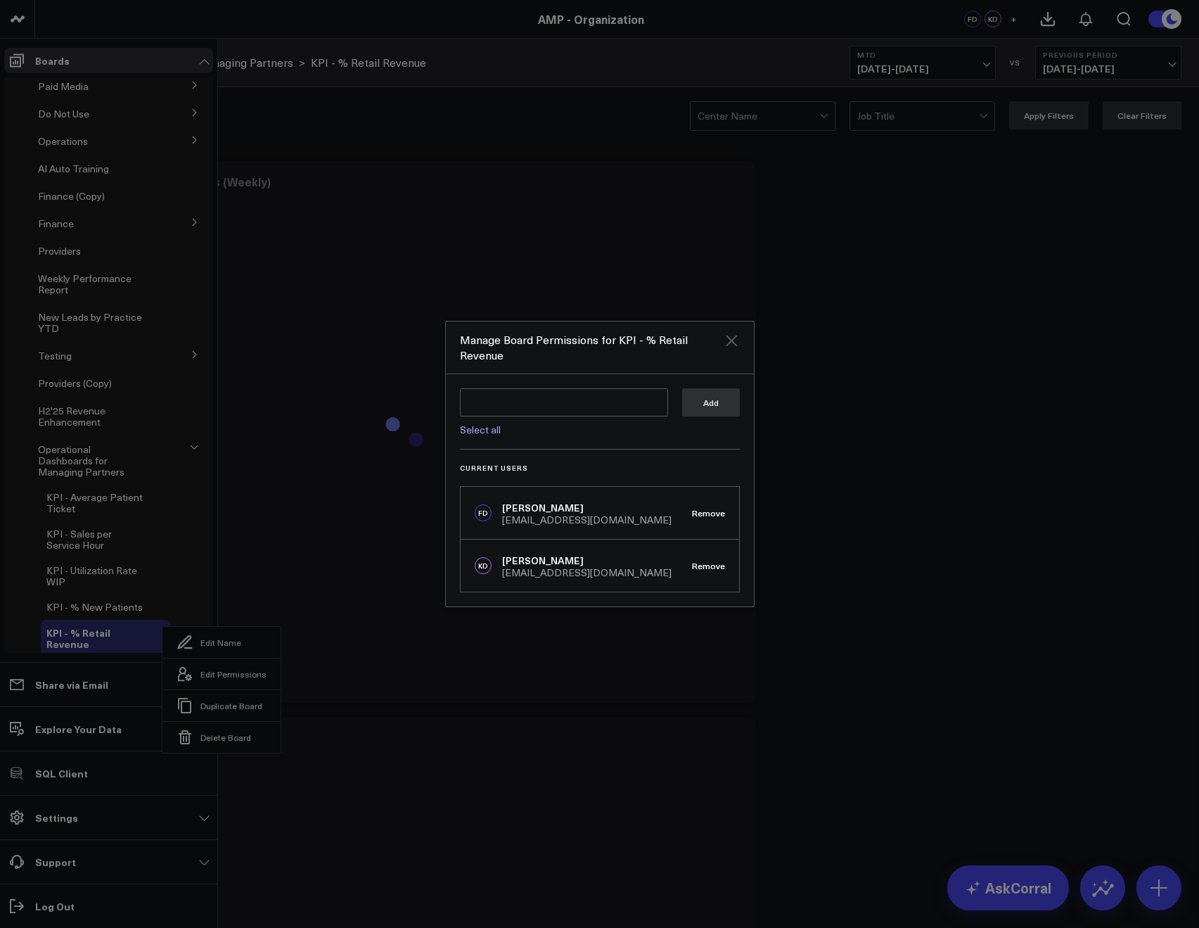
click at [728, 342] on icon "Close" at bounding box center [731, 340] width 11 height 11
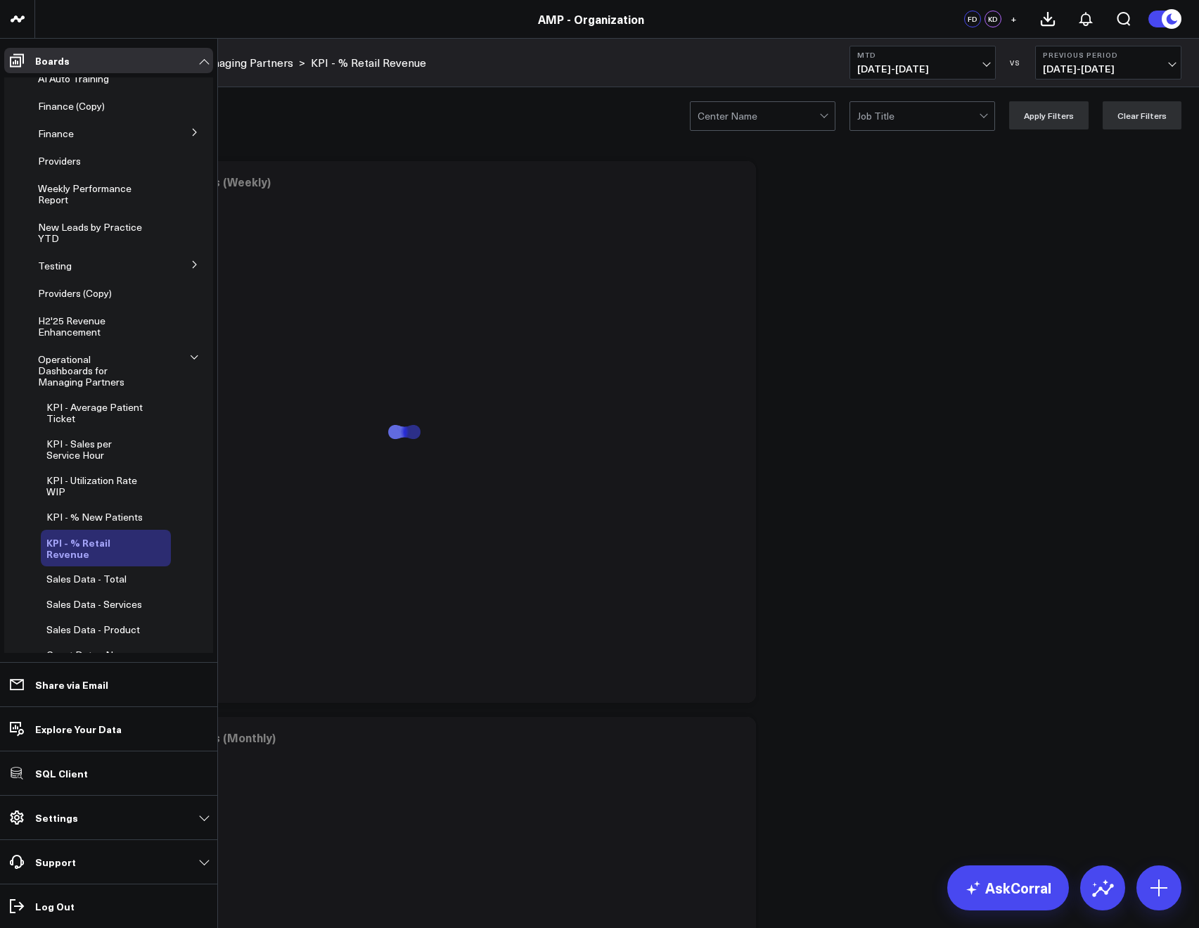
scroll to position [265, 0]
click at [136, 570] on icon at bounding box center [144, 578] width 17 height 17
click at [172, 610] on button "Edit Permissions" at bounding box center [200, 619] width 118 height 32
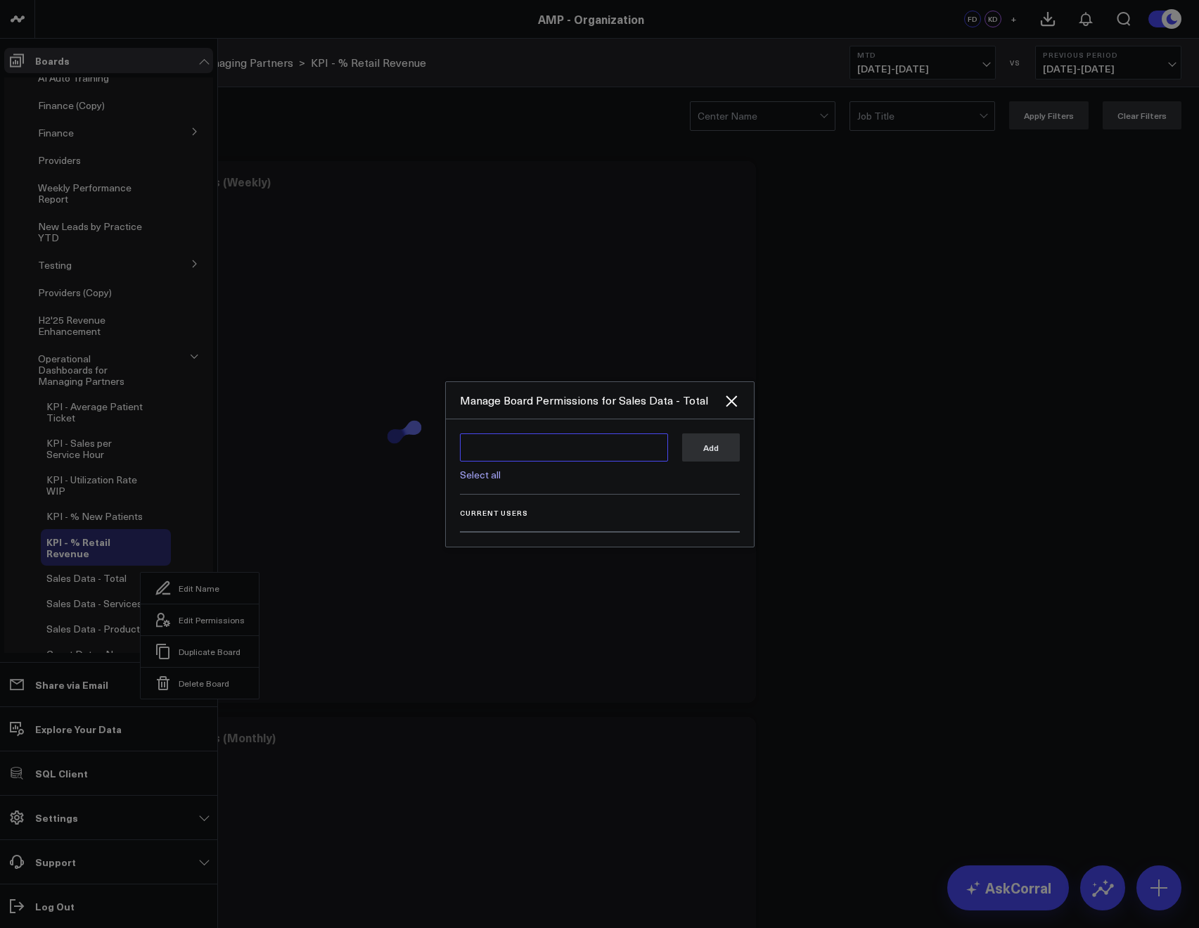
click at [475, 456] on textarea at bounding box center [564, 447] width 208 height 28
click at [486, 478] on div "FD Francis DeMonte fdemonte@weramp.com" at bounding box center [564, 485] width 196 height 34
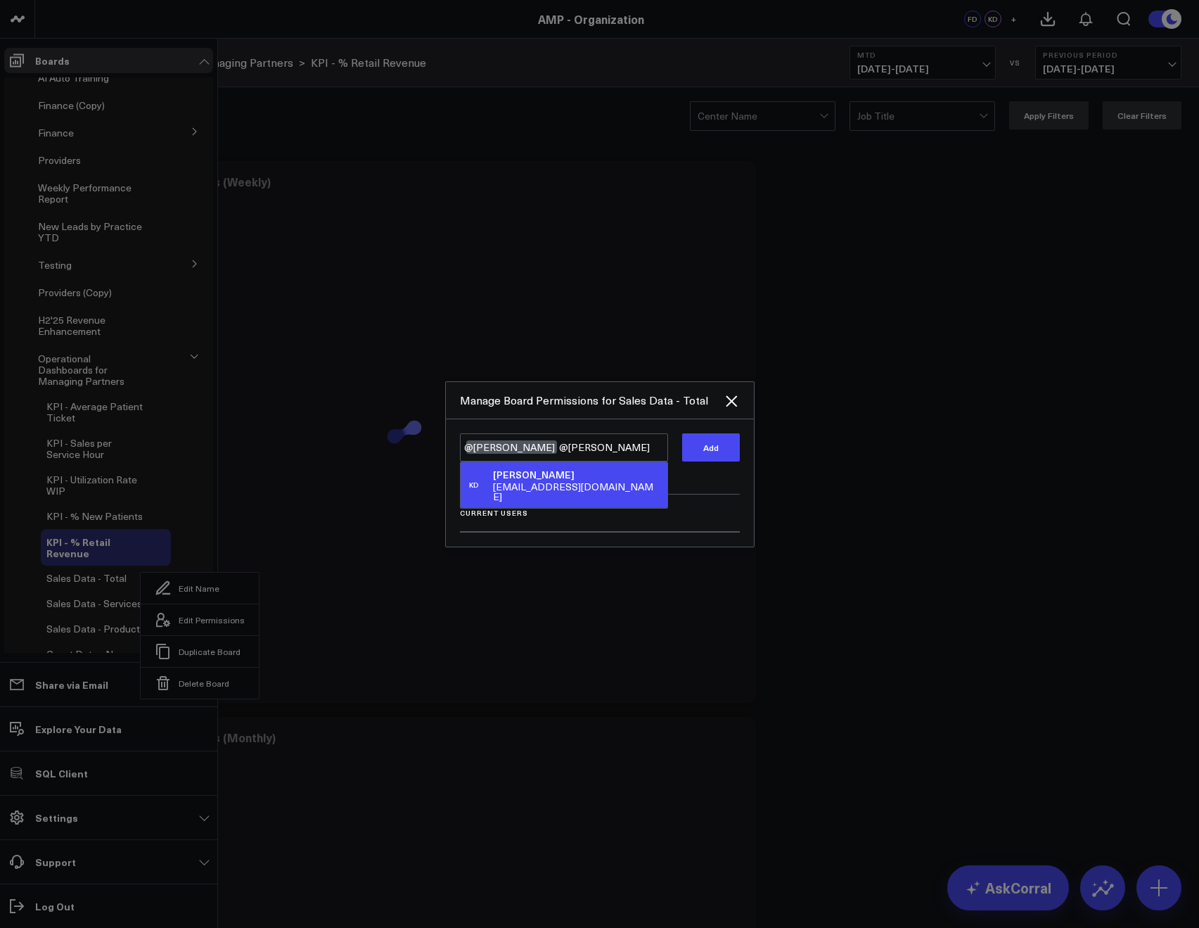
click at [606, 470] on div "[PERSON_NAME]" at bounding box center [577, 475] width 168 height 14
type textarea "@Francis DeMonte @Kieren Dwyer"
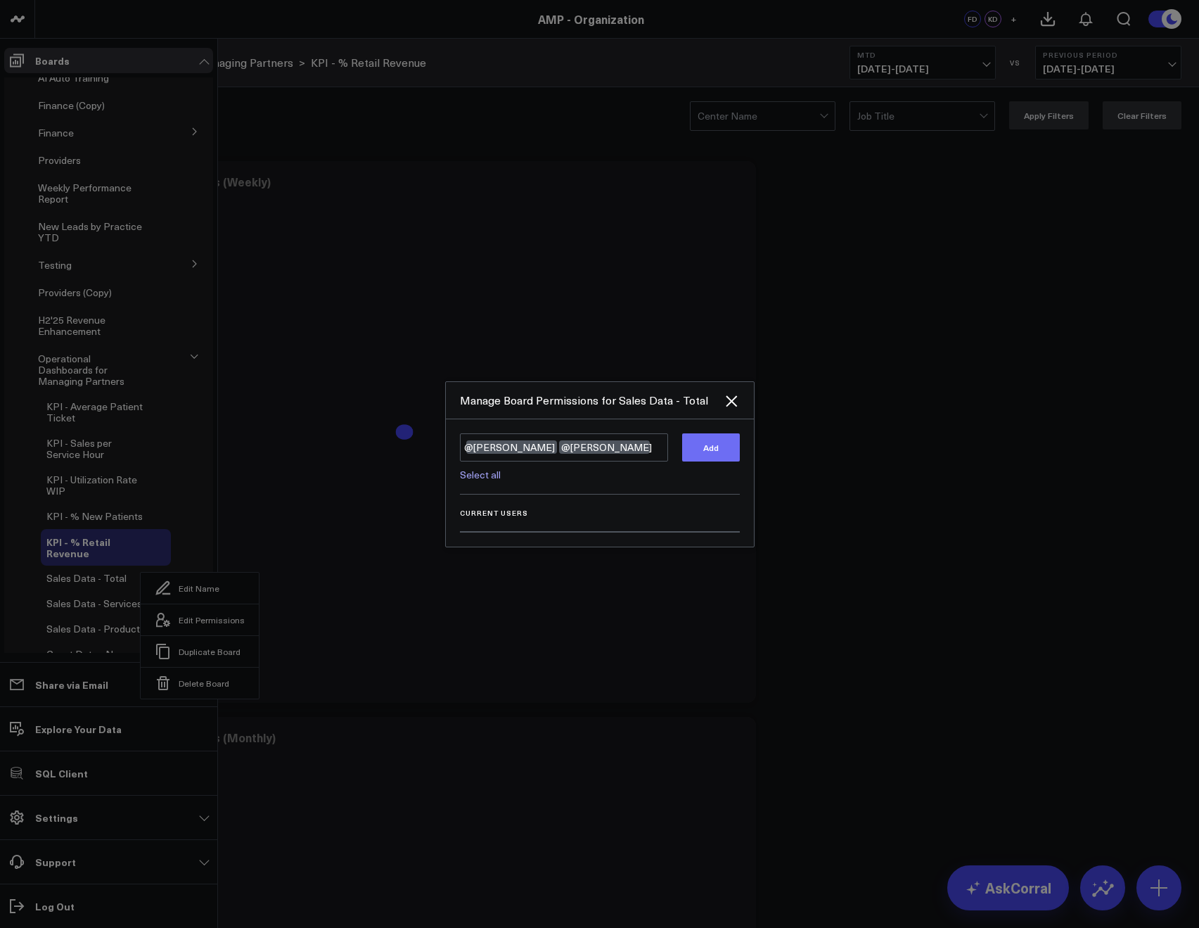
click at [713, 450] on button "Add" at bounding box center [711, 447] width 58 height 28
click at [730, 399] on icon "Close" at bounding box center [731, 400] width 11 height 11
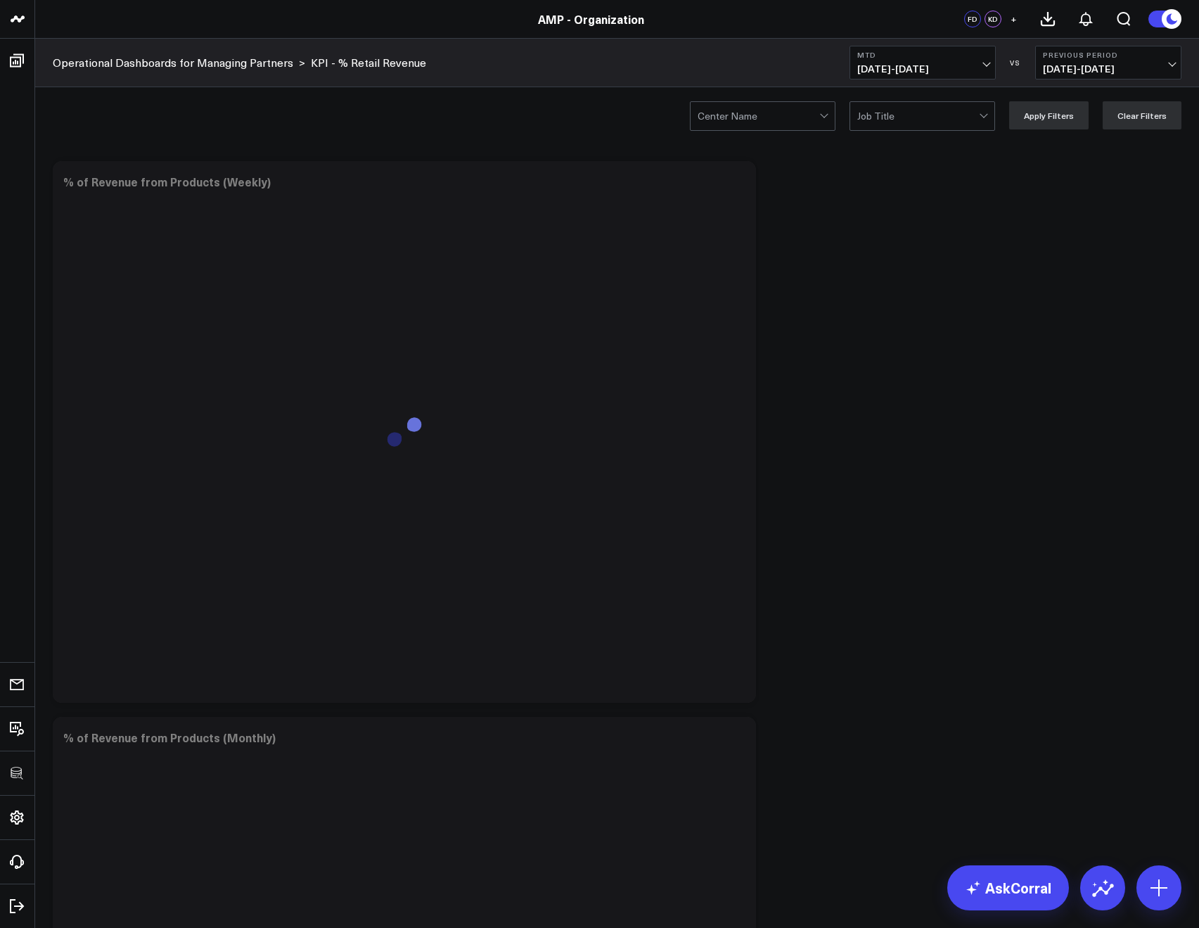
scroll to position [198, 0]
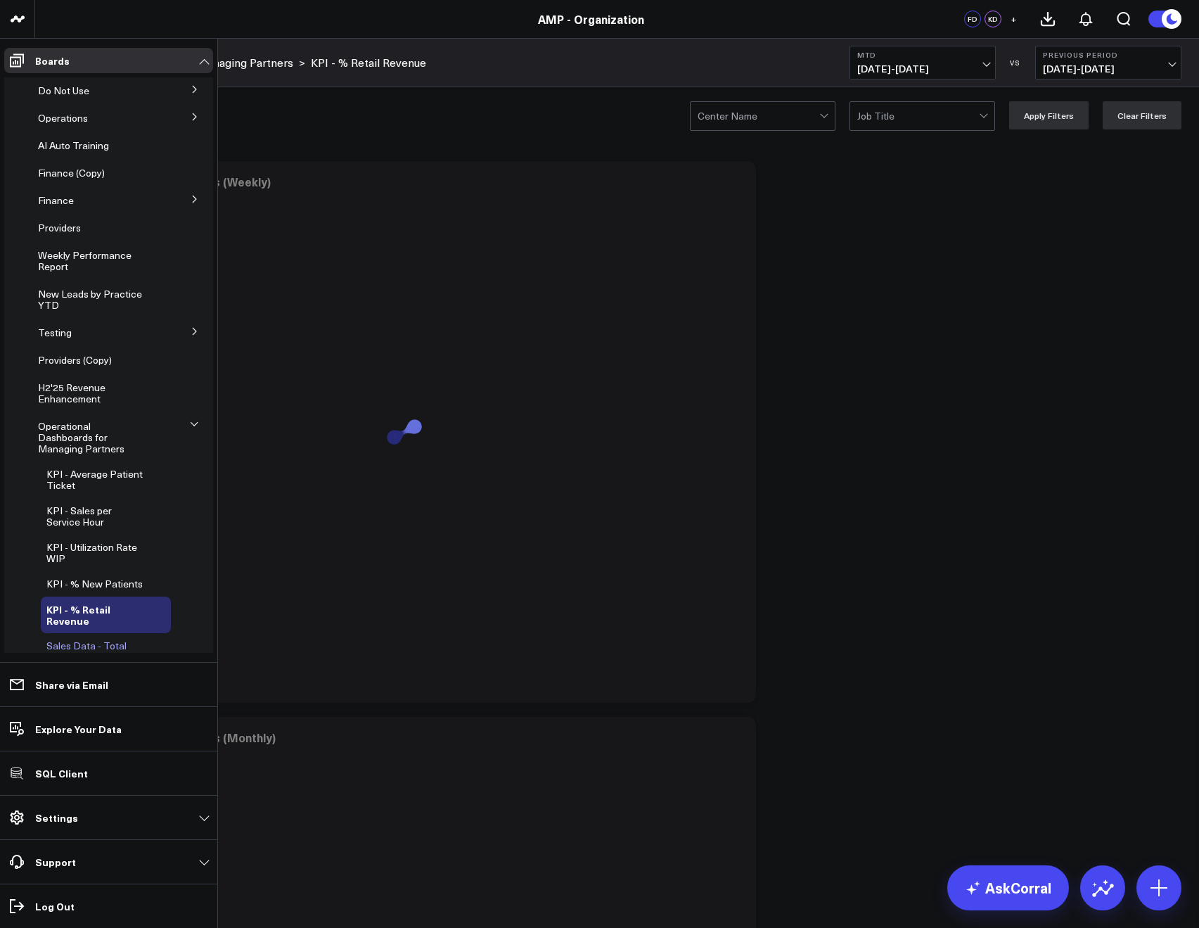
click at [72, 639] on span "Sales Data - Total" at bounding box center [86, 645] width 80 height 13
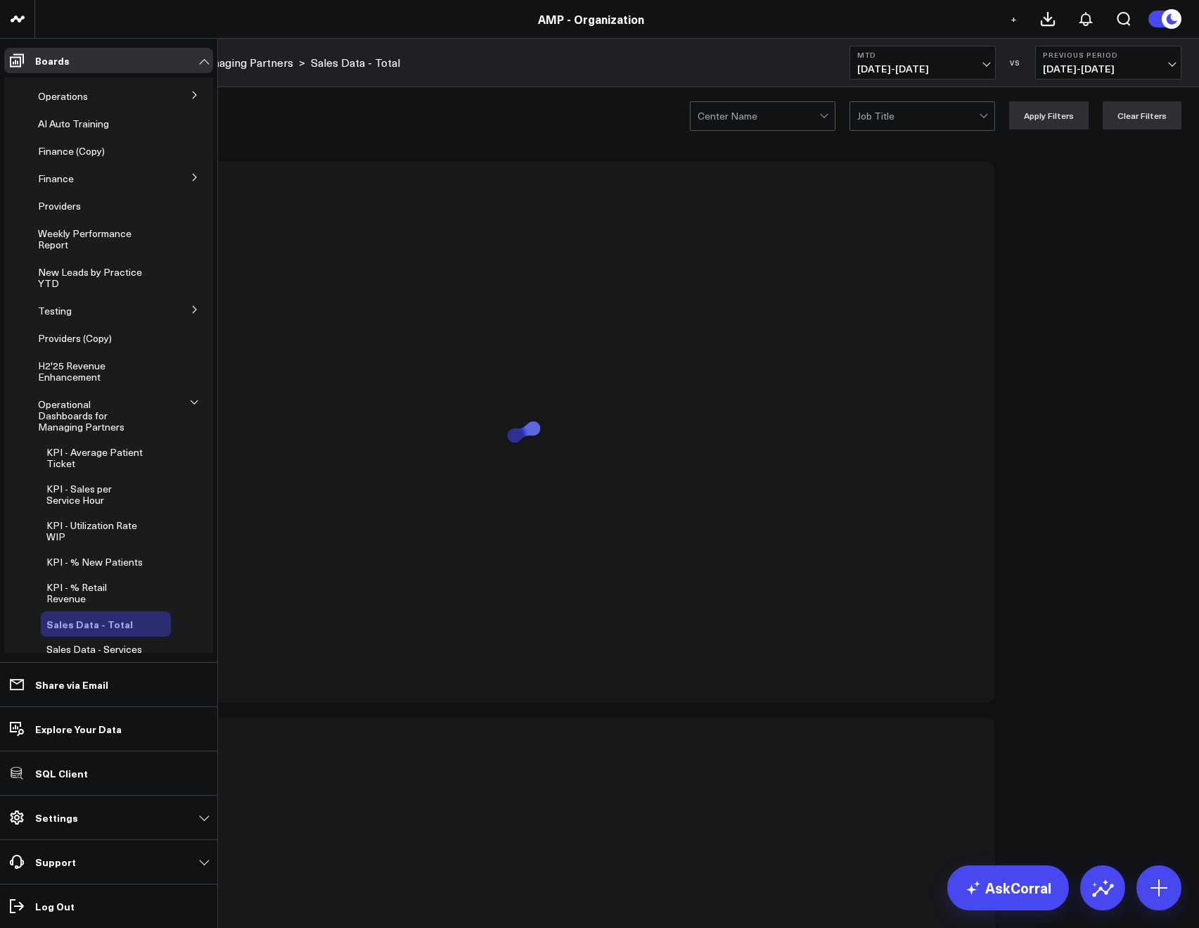
scroll to position [302, 0]
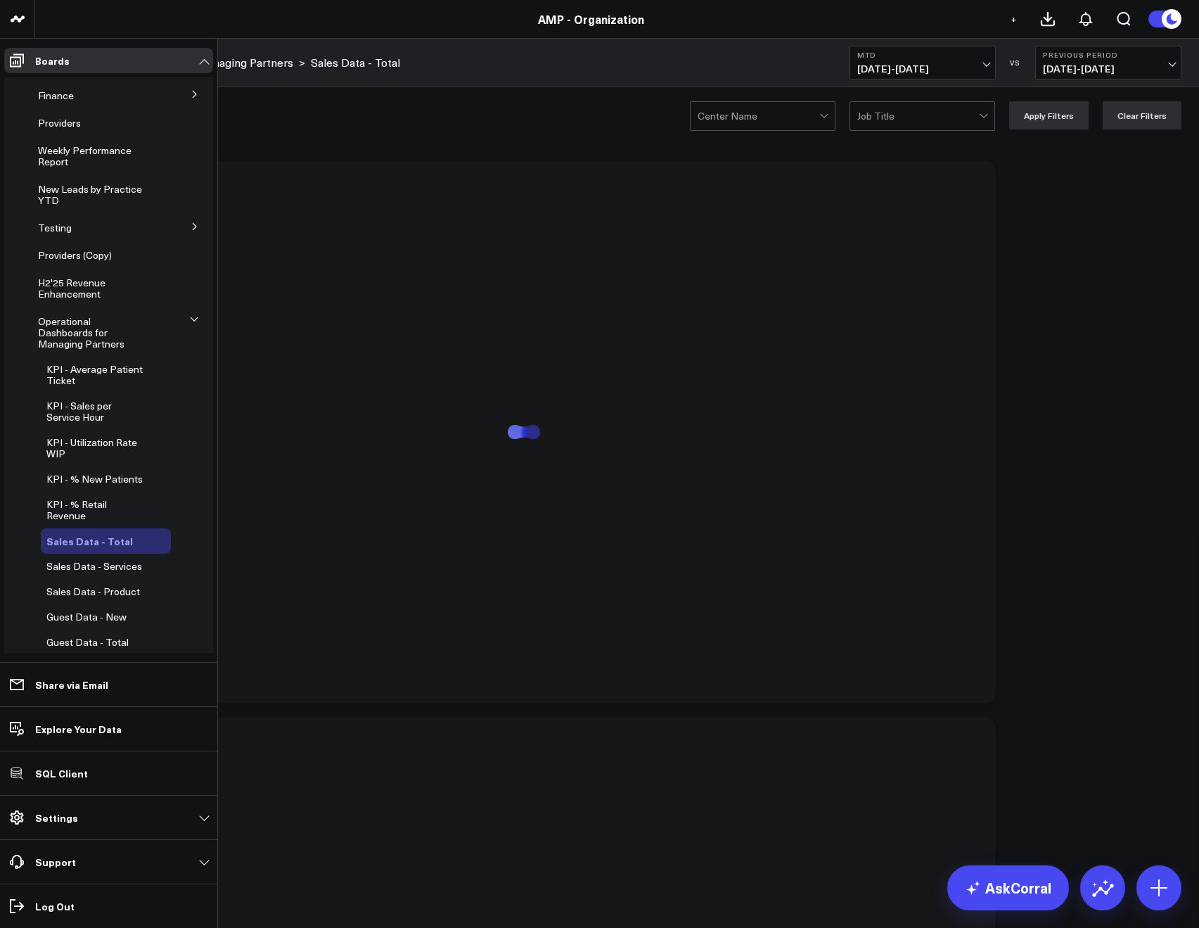
click at [142, 532] on icon at bounding box center [150, 540] width 17 height 17
click at [189, 569] on button "Edit Permissions" at bounding box center [203, 582] width 118 height 32
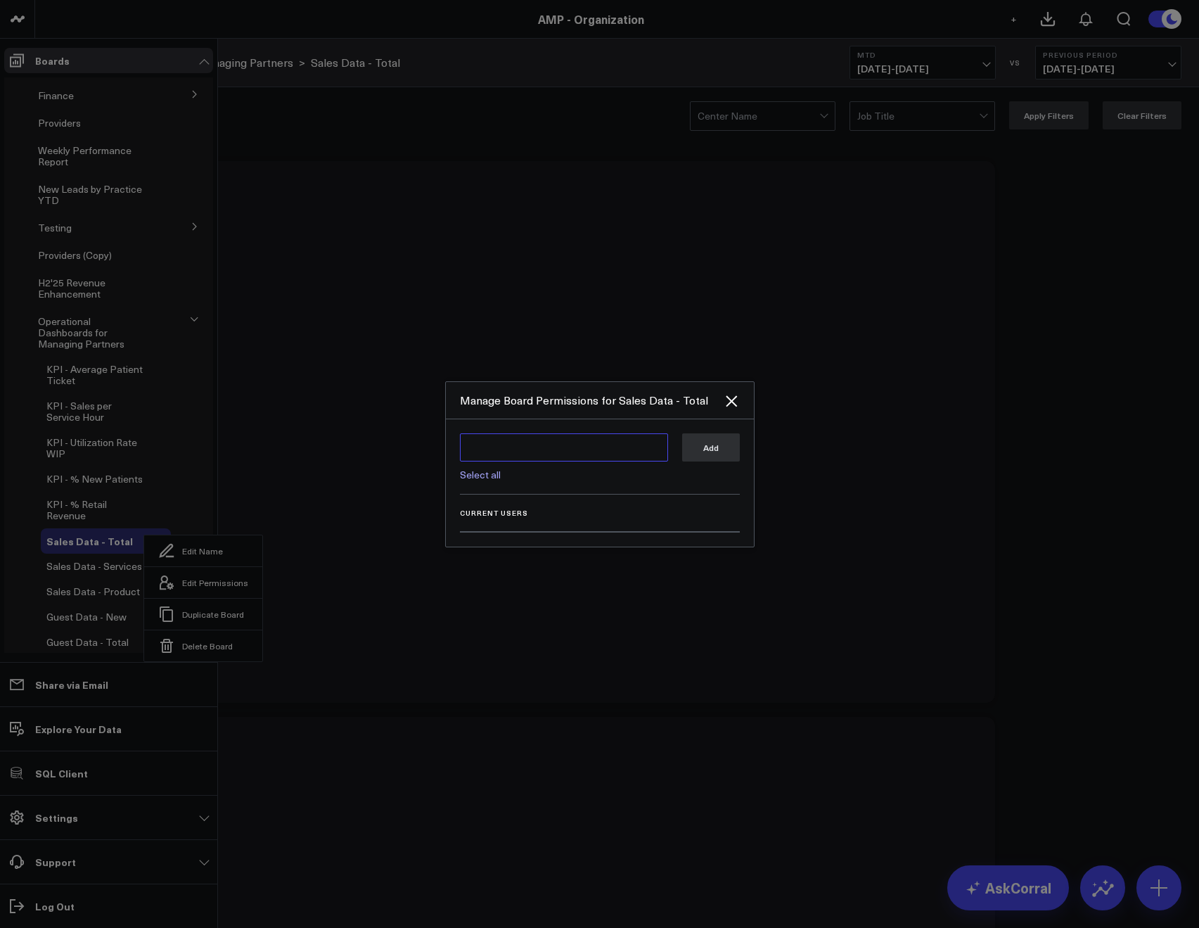
click at [484, 454] on textarea at bounding box center [564, 447] width 208 height 28
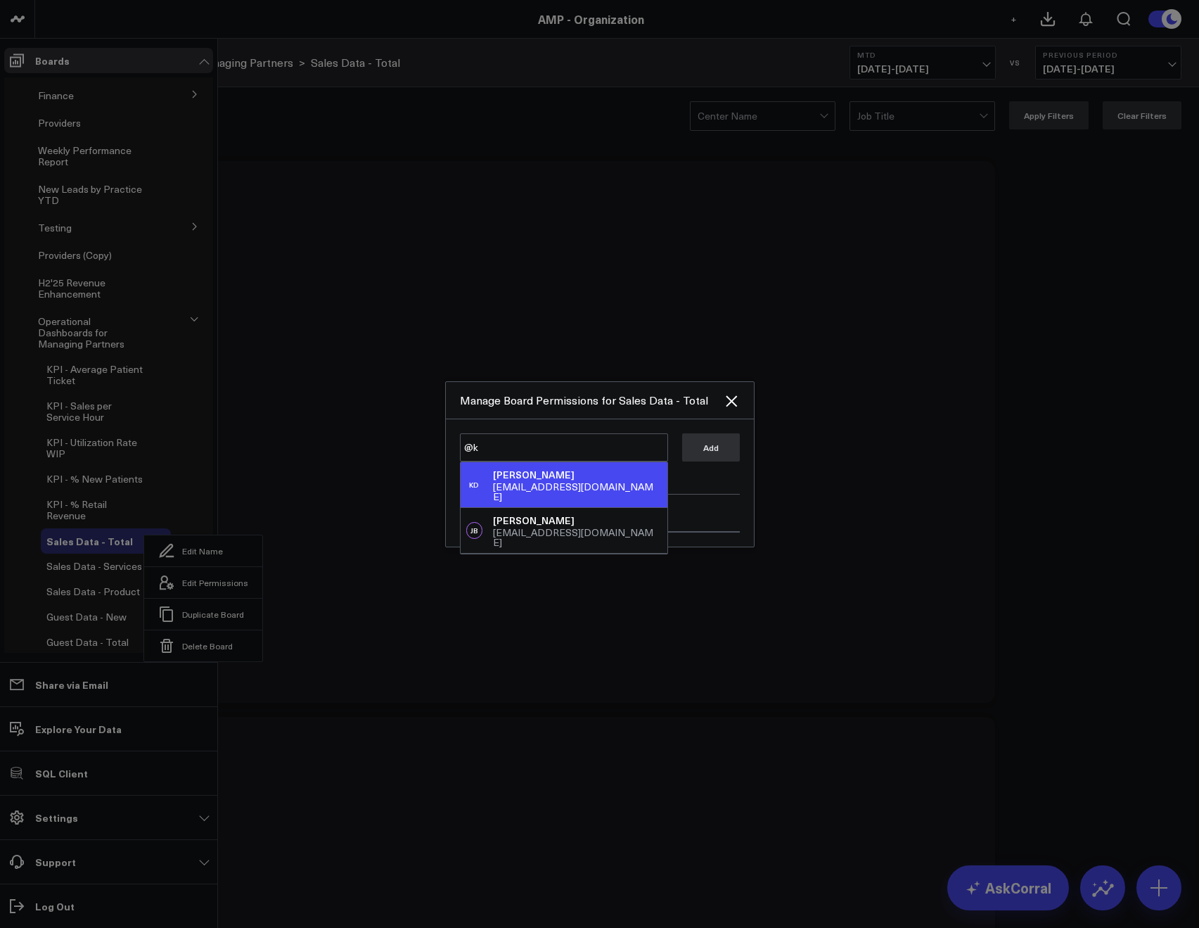
click at [498, 476] on div "[PERSON_NAME]" at bounding box center [577, 475] width 168 height 14
click at [515, 476] on div "[PERSON_NAME]" at bounding box center [577, 475] width 168 height 14
type textarea "@Kieren Dwyer @Francis DeMonte"
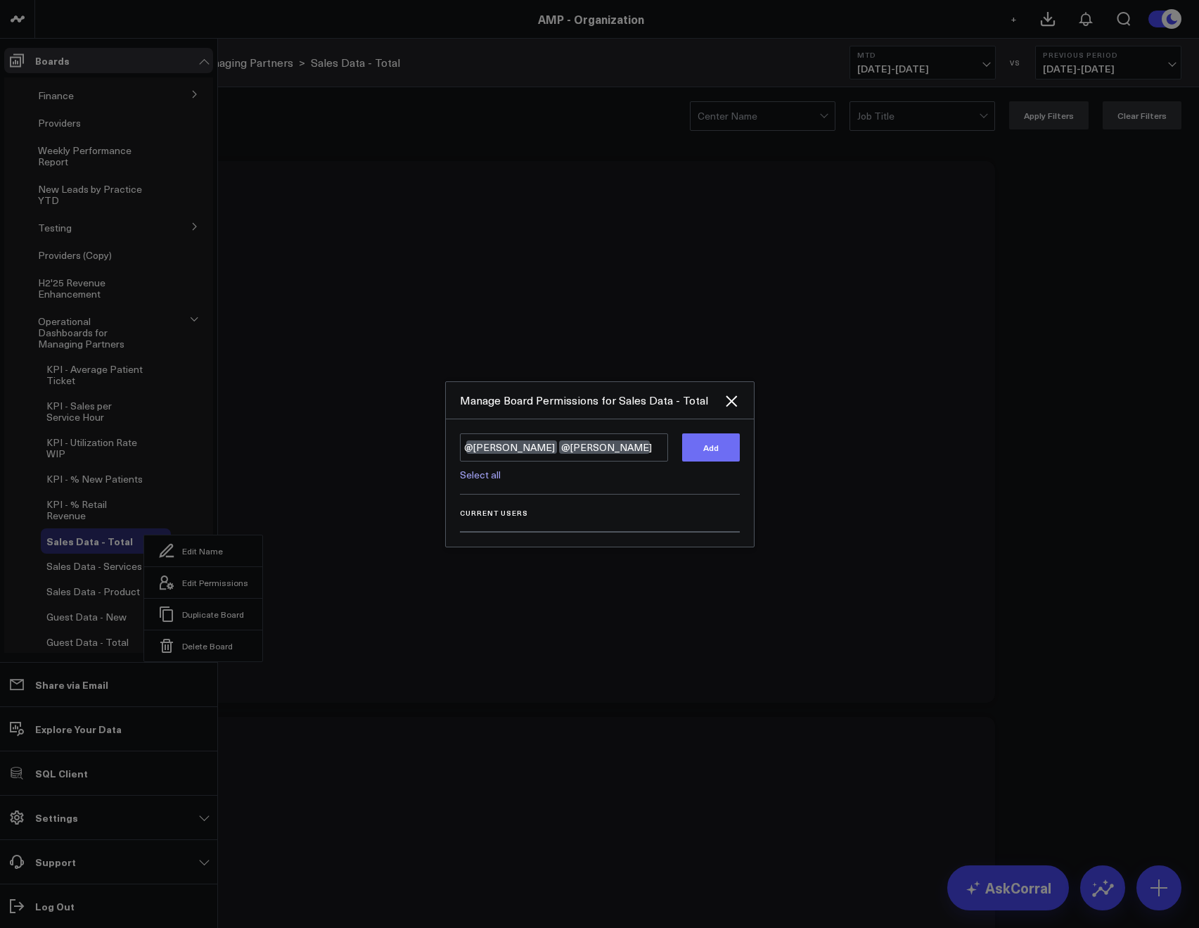
click at [702, 445] on button "Add" at bounding box center [711, 447] width 58 height 28
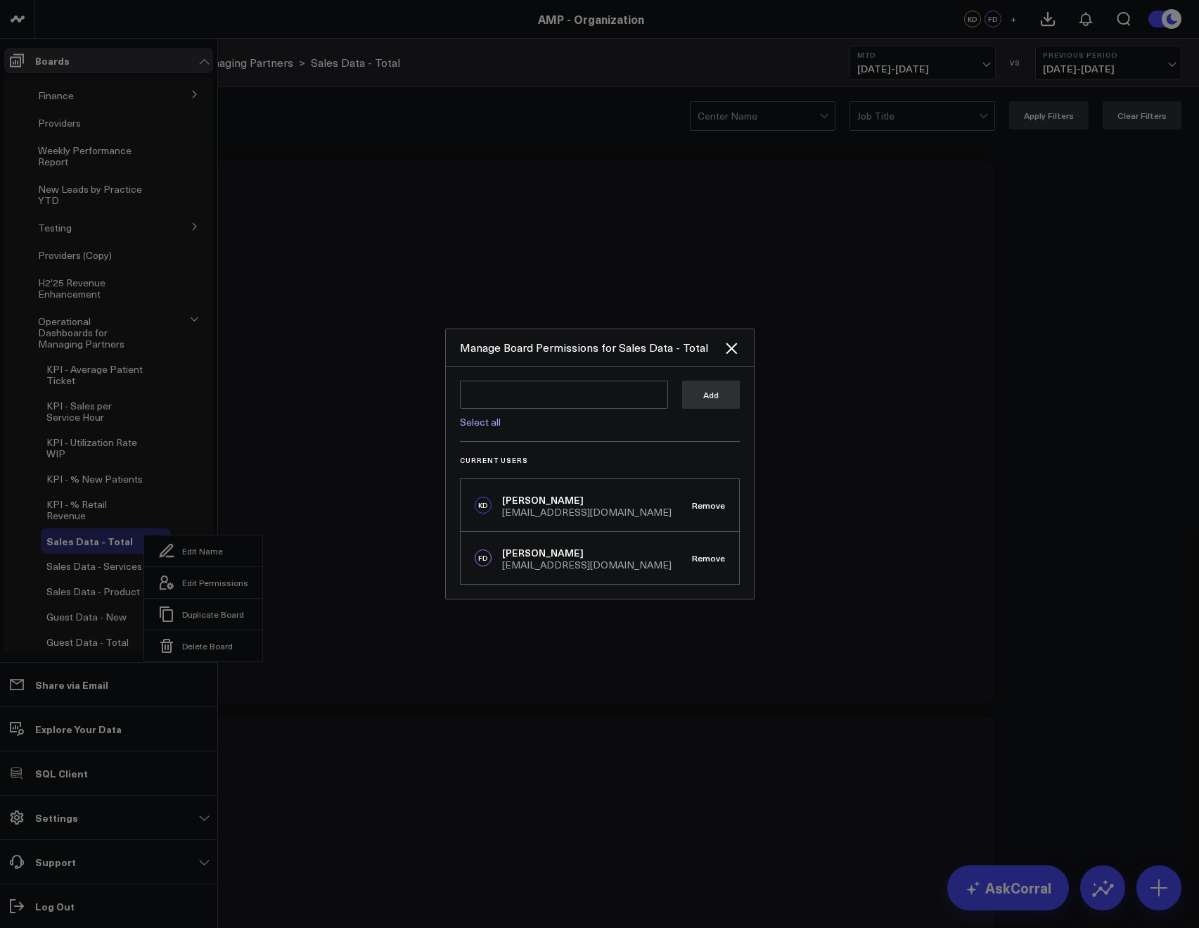
click at [391, 433] on div at bounding box center [599, 464] width 1199 height 928
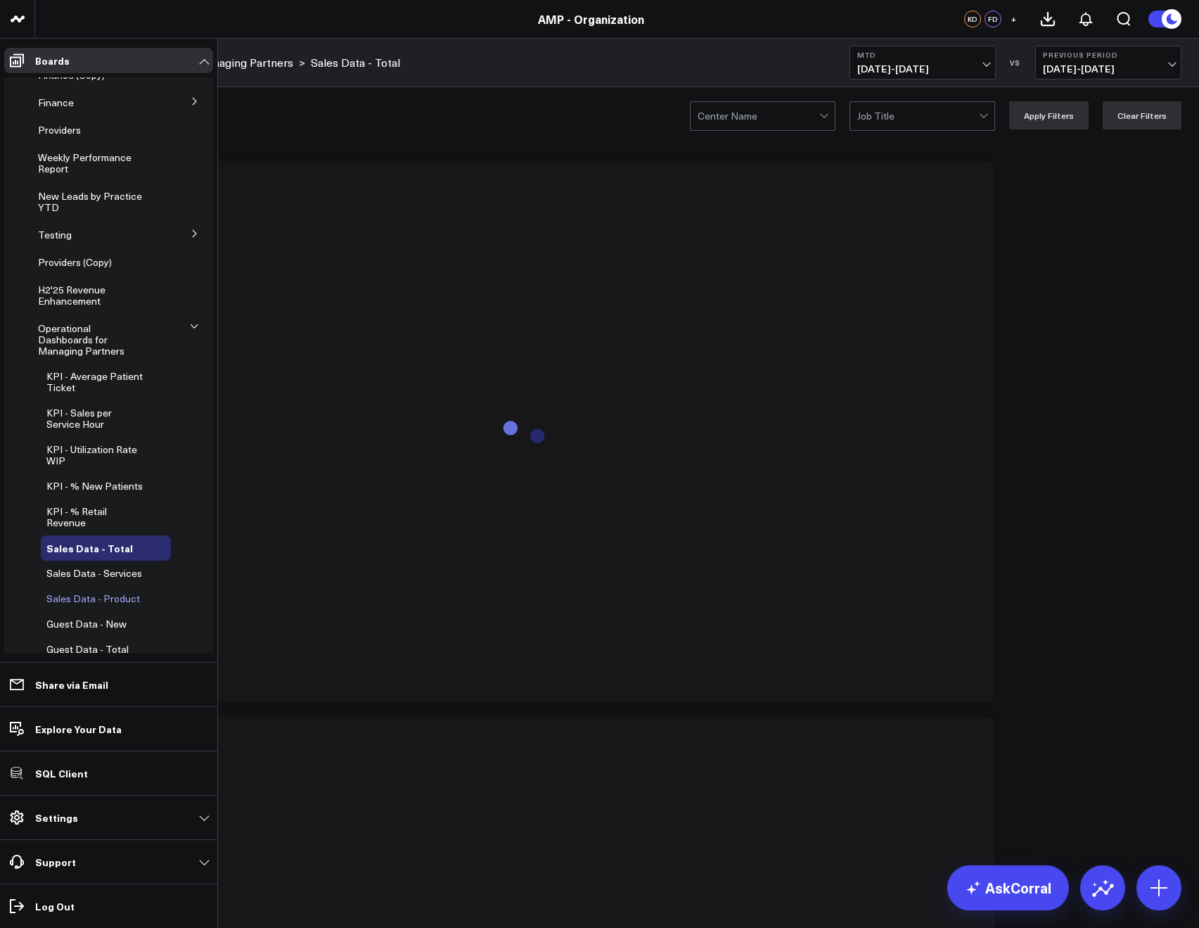
scroll to position [309, 0]
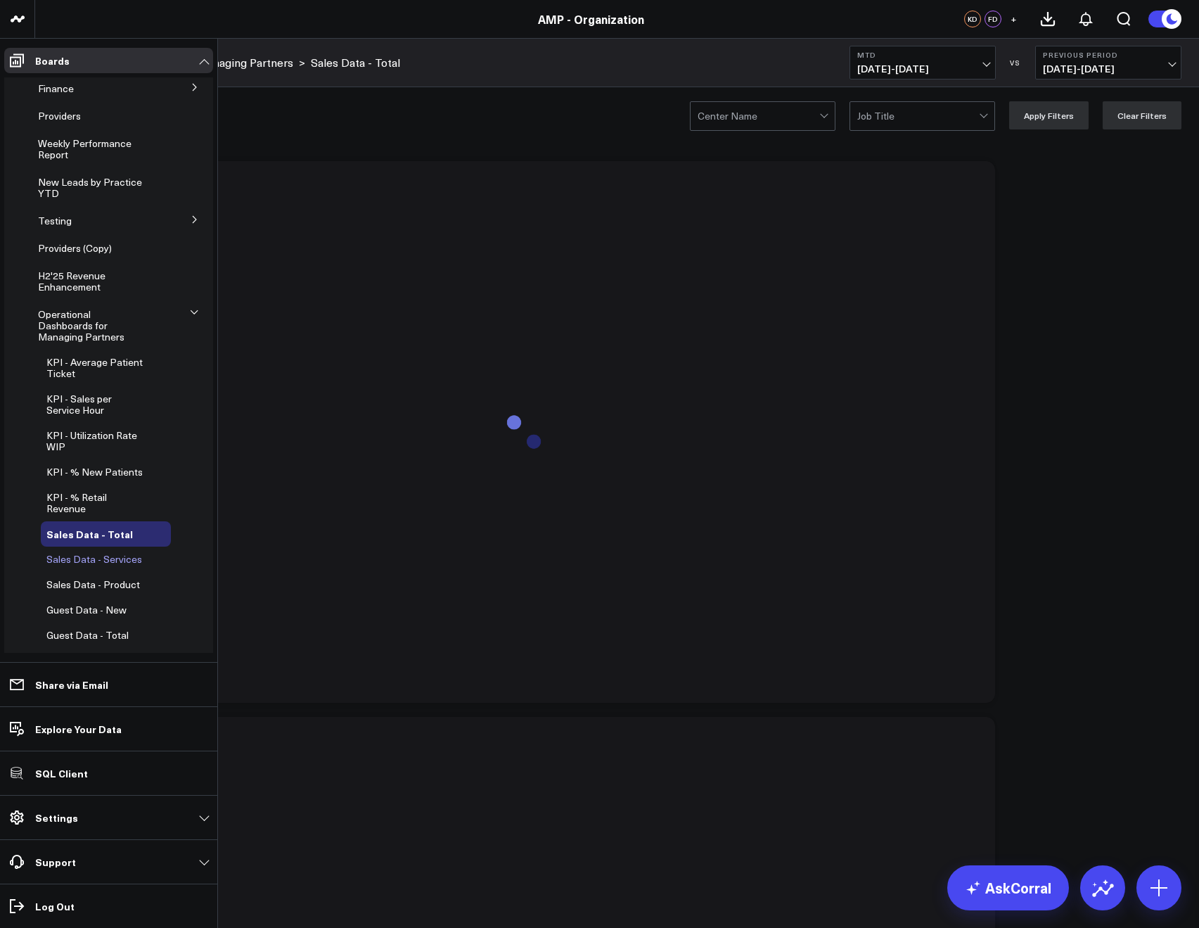
click at [69, 552] on span "Sales Data - Services" at bounding box center [94, 558] width 96 height 13
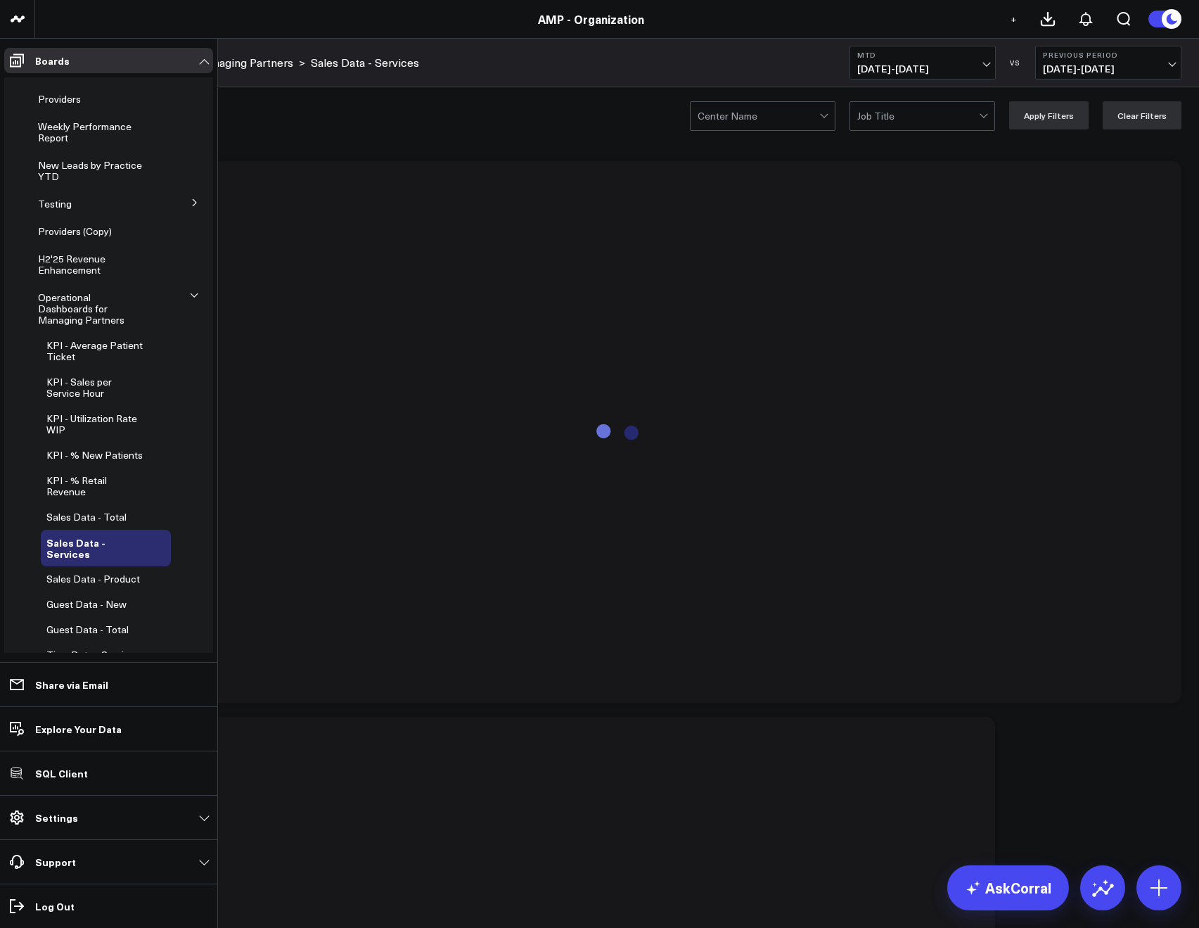
scroll to position [455, 0]
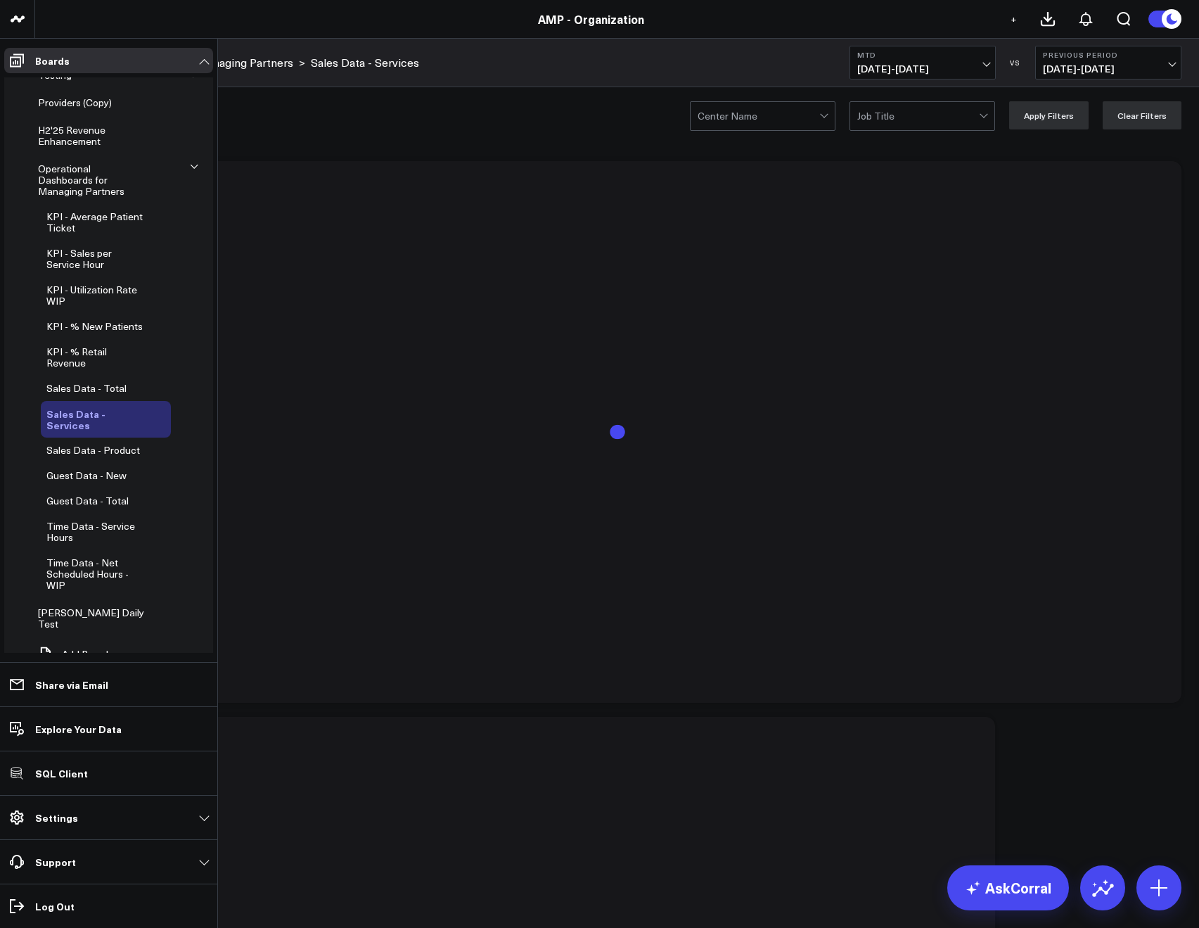
click at [153, 411] on icon at bounding box center [161, 419] width 17 height 17
click at [201, 446] on button "Edit Permissions" at bounding box center [221, 455] width 118 height 32
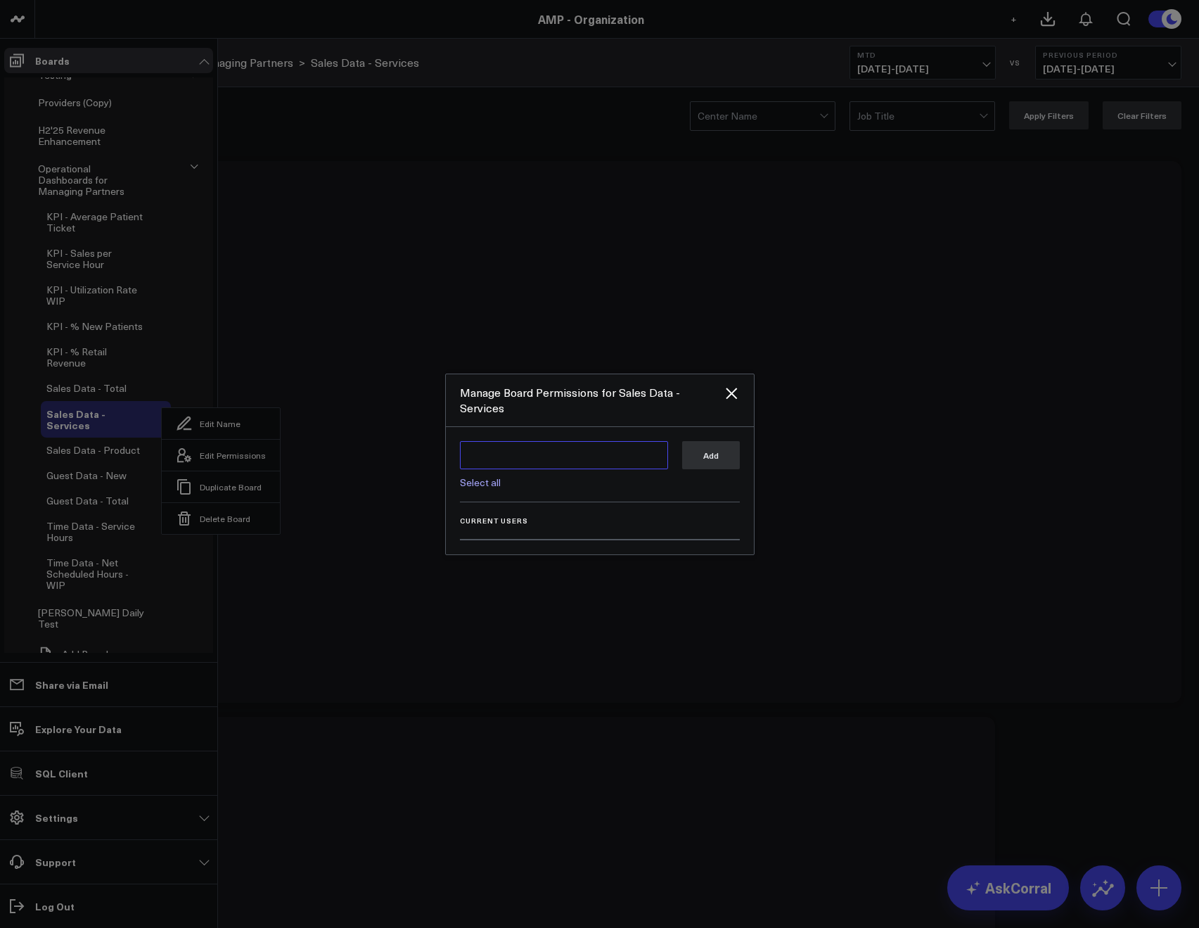
click at [483, 449] on textarea at bounding box center [564, 455] width 208 height 28
click at [495, 475] on div "[PERSON_NAME]" at bounding box center [577, 482] width 168 height 14
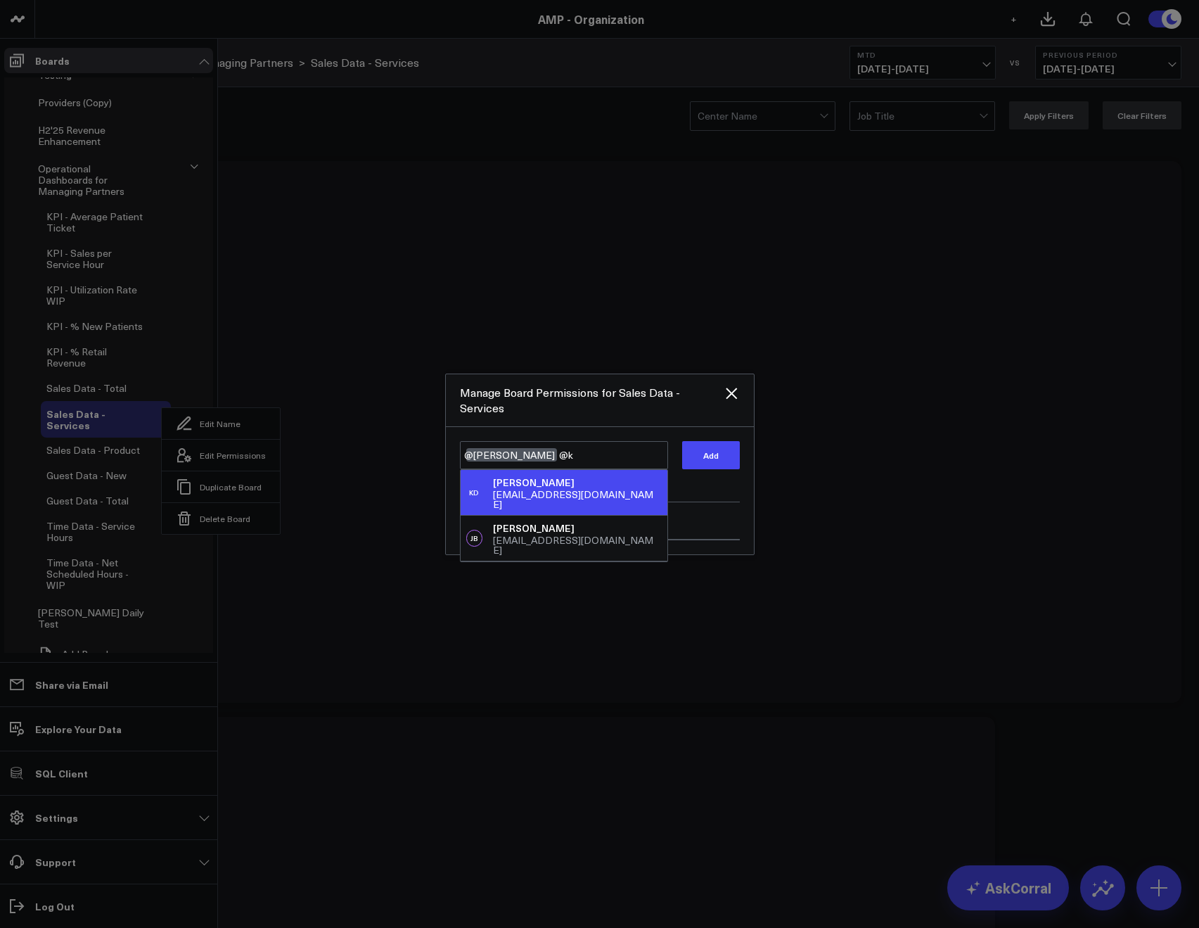
click at [494, 489] on div "[EMAIL_ADDRESS][DOMAIN_NAME]" at bounding box center [577, 499] width 168 height 20
type textarea "@Francis DeMonte @Kieren Dwyer"
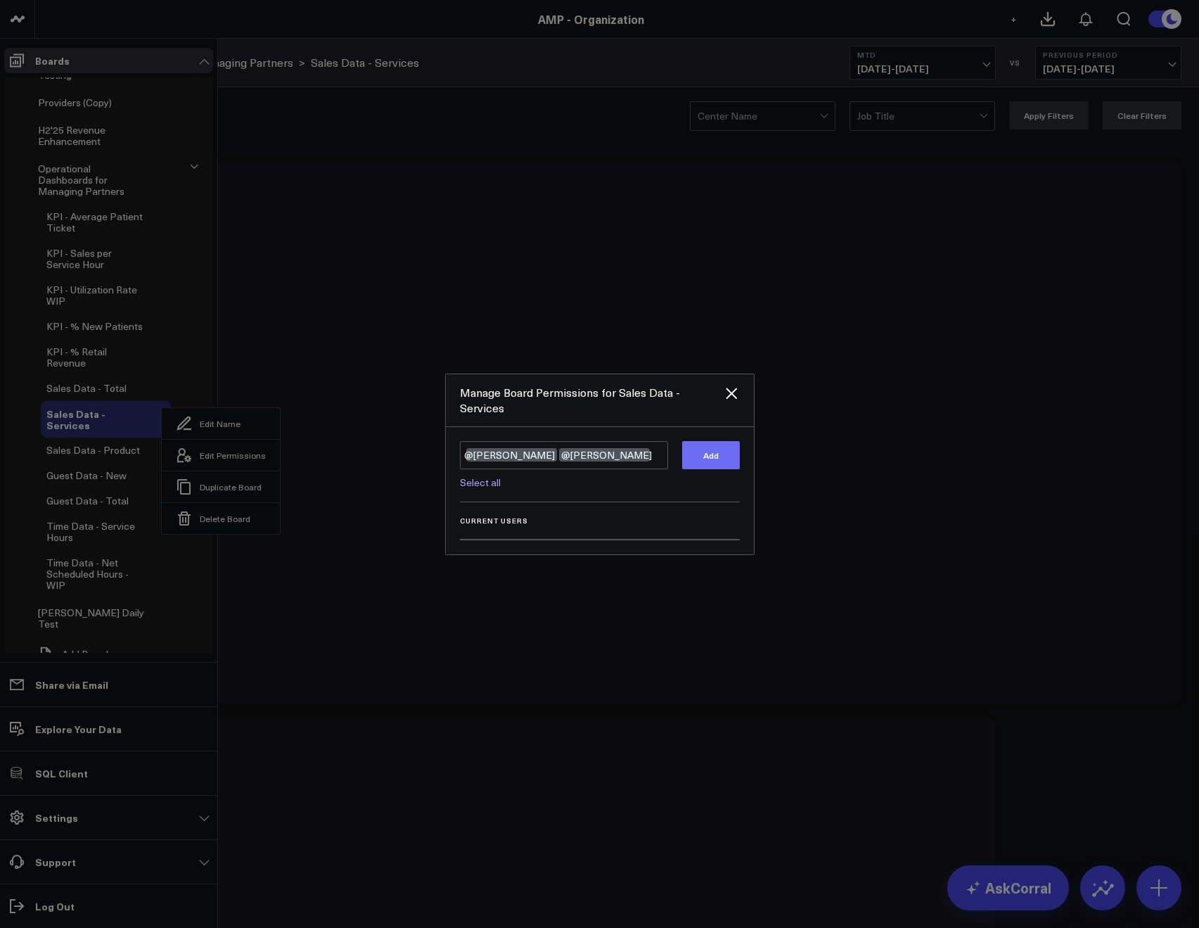
click at [726, 442] on button "Add" at bounding box center [711, 455] width 58 height 28
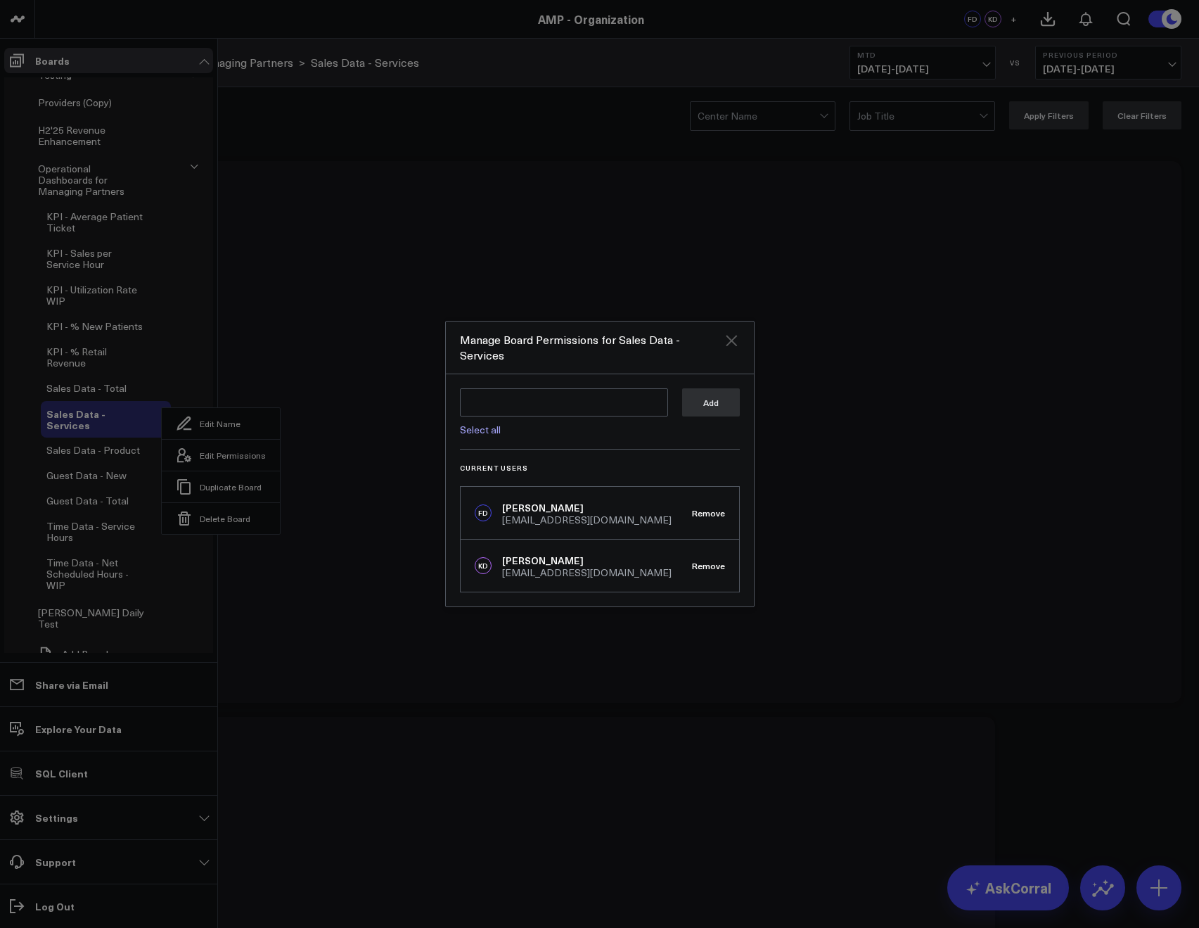
click at [733, 342] on icon "Close" at bounding box center [731, 340] width 17 height 17
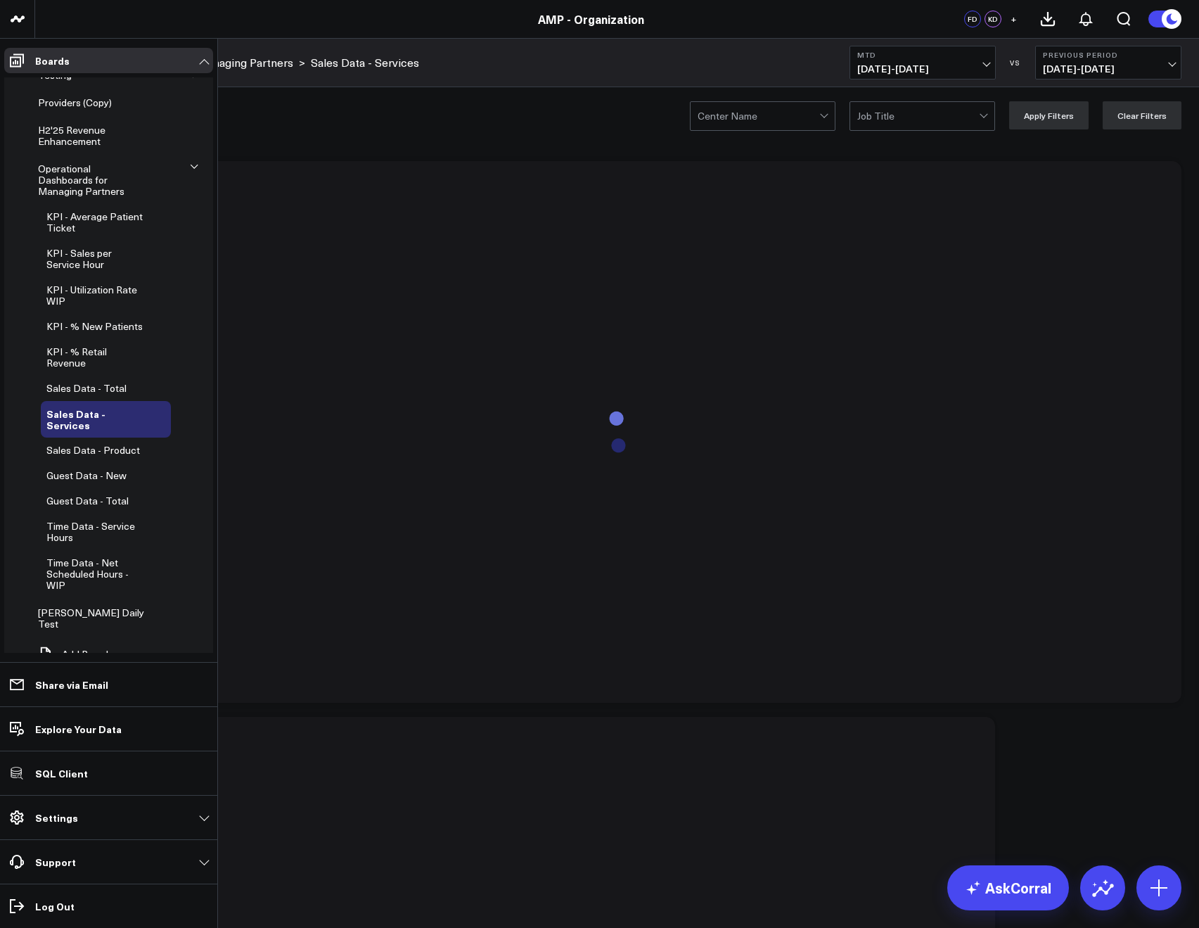
scroll to position [331, 0]
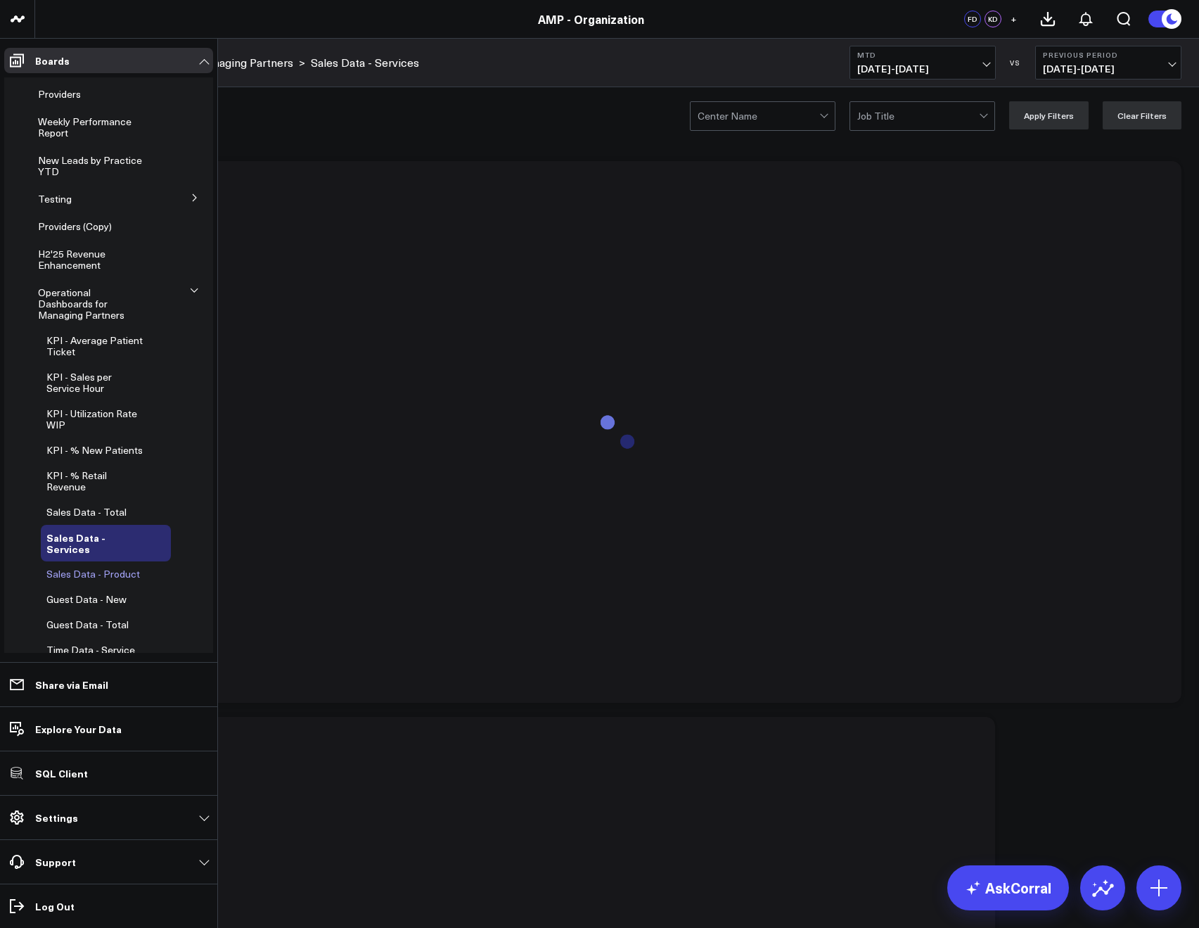
click at [80, 567] on span "Sales Data - Product" at bounding box center [93, 573] width 94 height 13
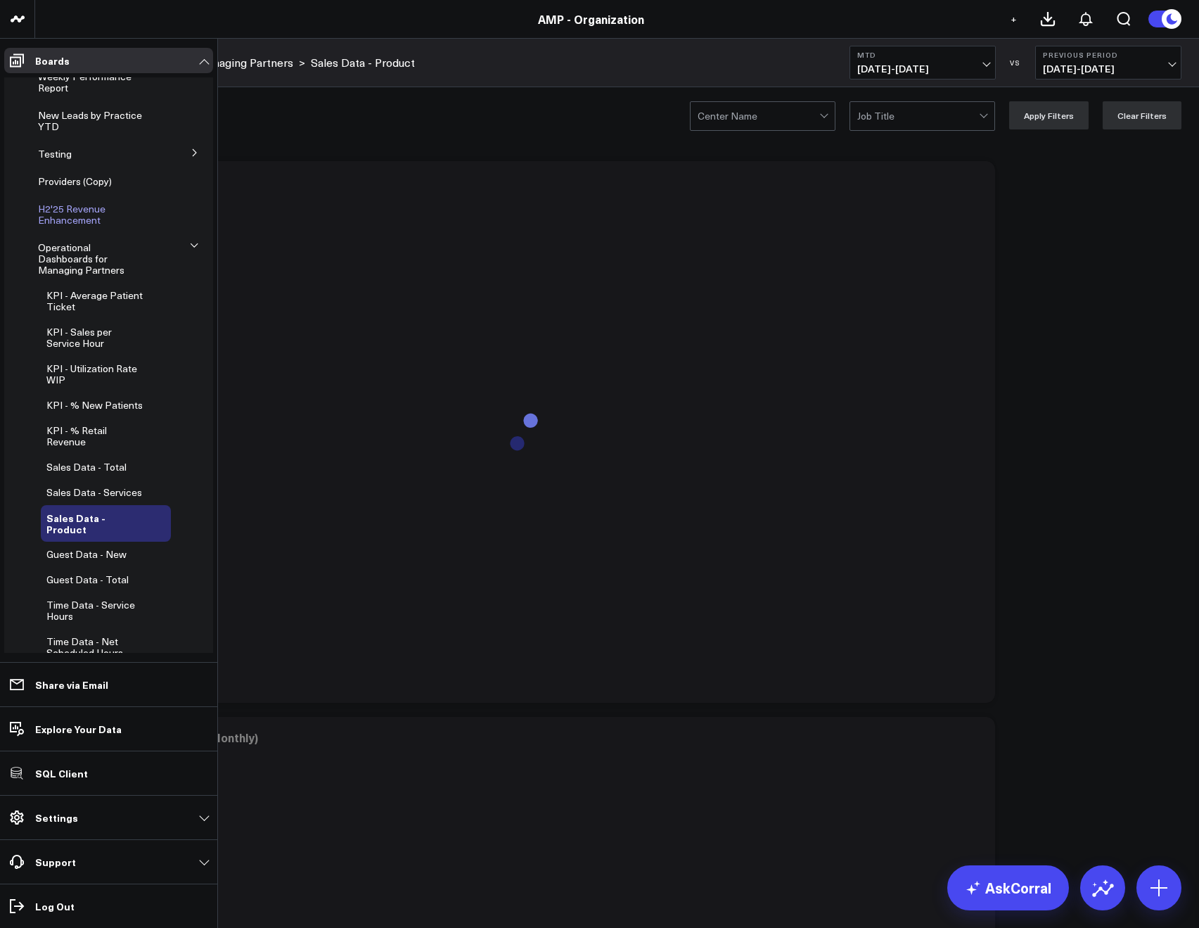
scroll to position [444, 0]
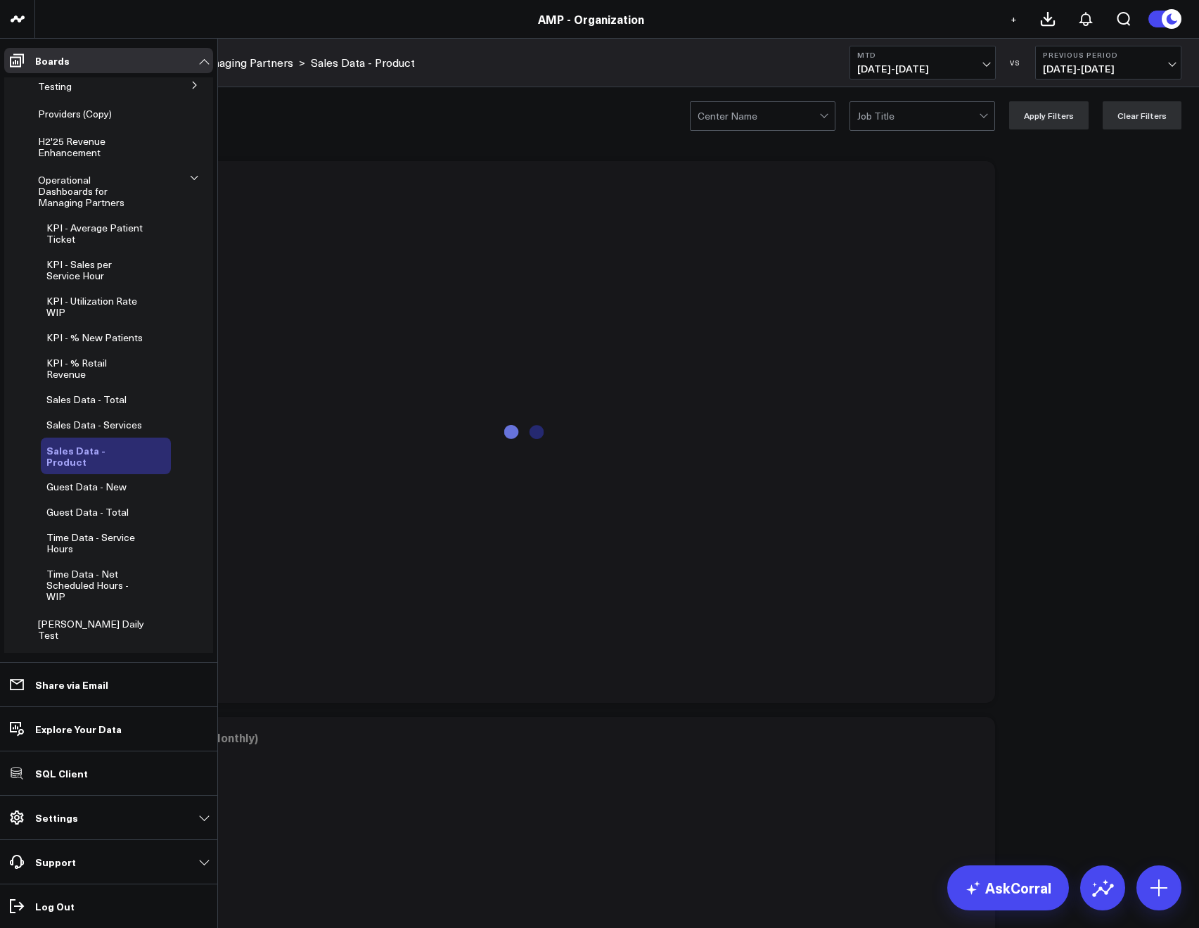
click at [153, 447] on icon at bounding box center [161, 455] width 17 height 17
click at [191, 487] on button "Edit Permissions" at bounding box center [217, 491] width 118 height 32
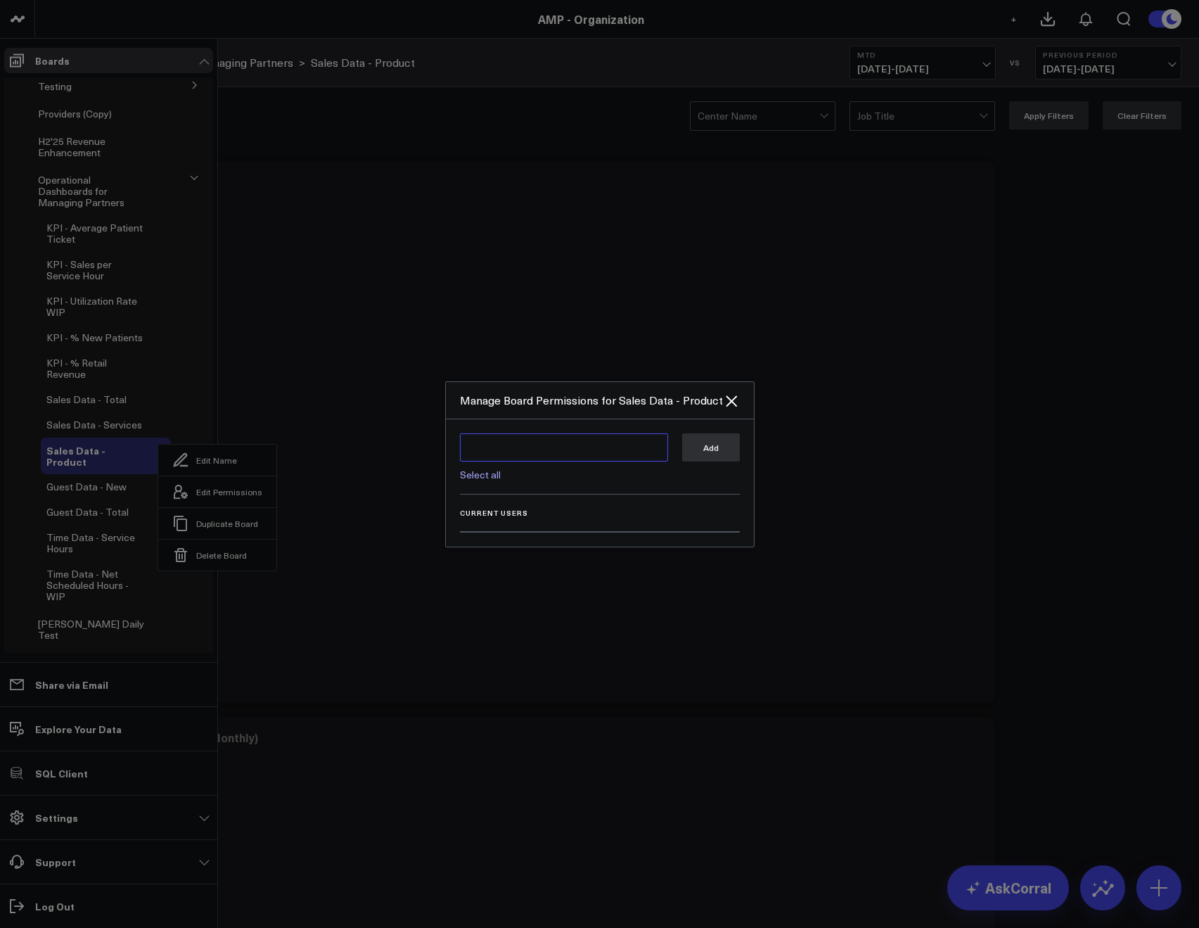
click at [465, 443] on textarea at bounding box center [564, 447] width 208 height 28
type textarea "@Kieren Dwyer @Francis DeMonte"
click at [724, 449] on button "Add" at bounding box center [711, 447] width 58 height 28
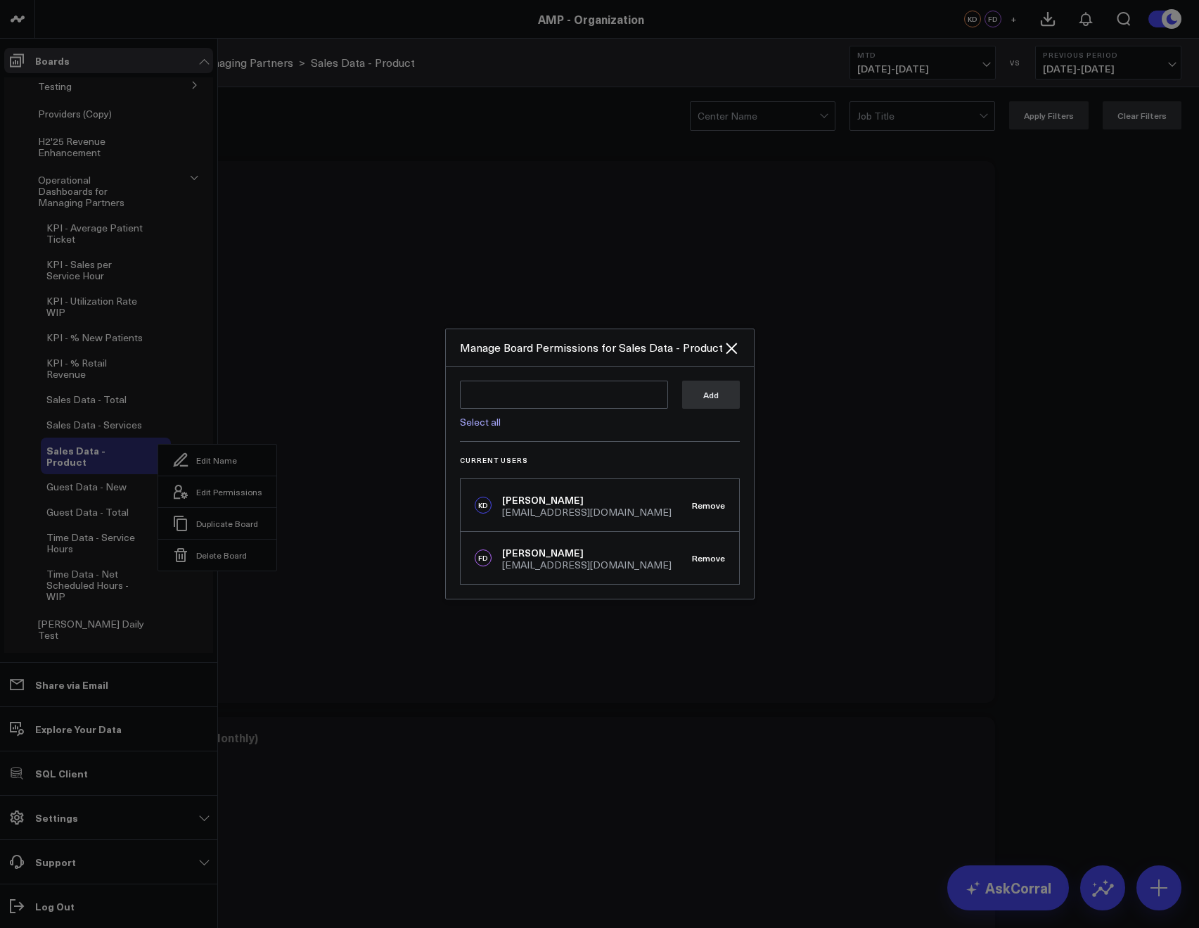
click at [326, 392] on div at bounding box center [599, 464] width 1199 height 928
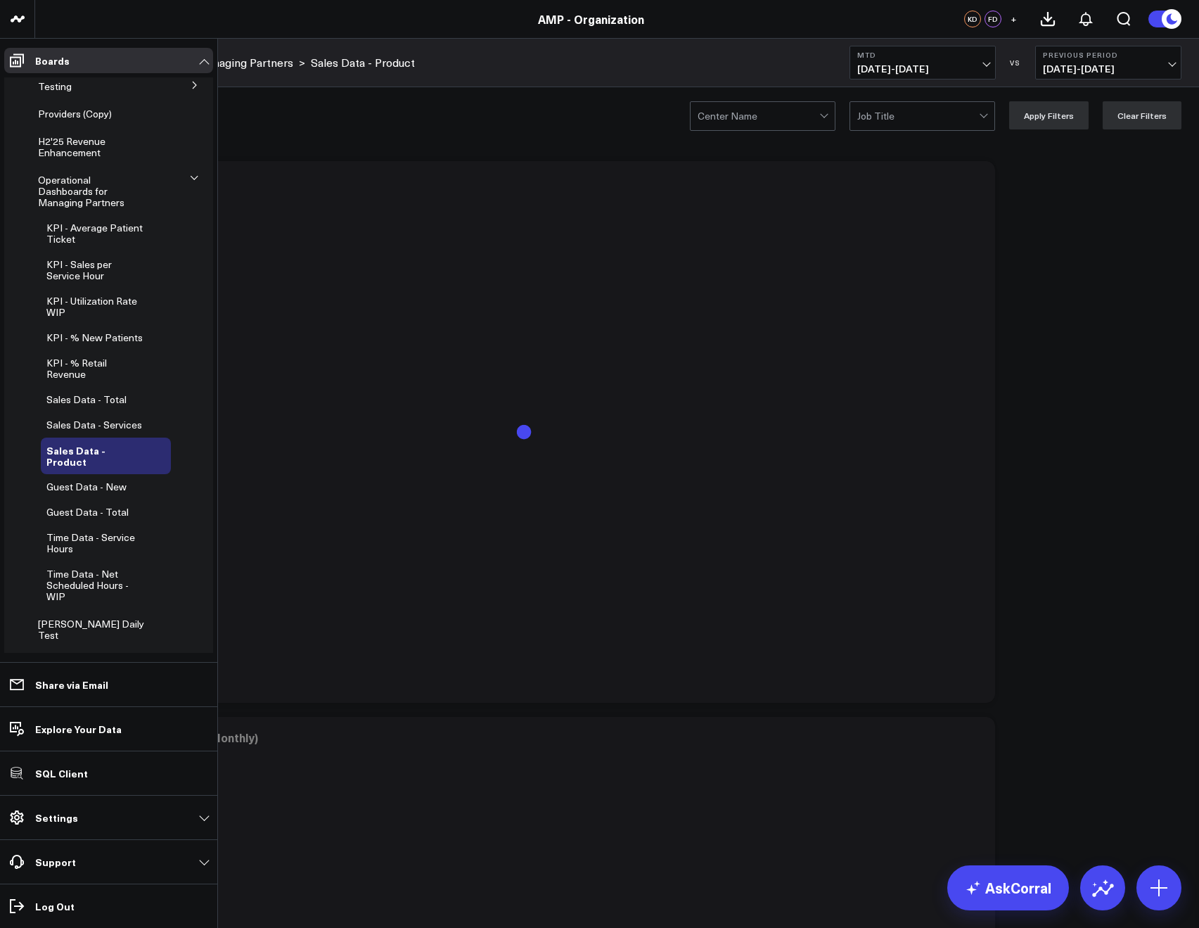
scroll to position [320, 0]
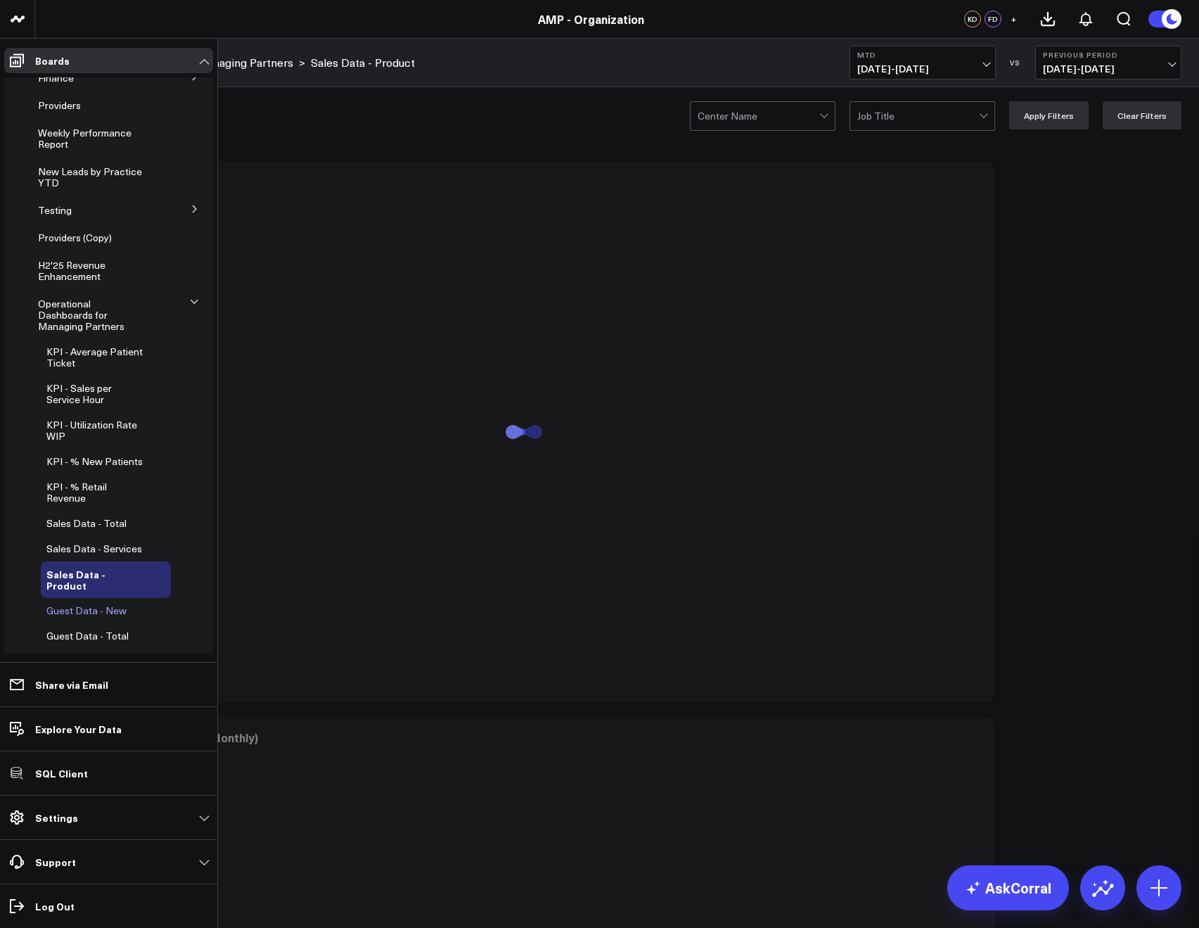
click at [142, 605] on button at bounding box center [144, 610] width 21 height 11
click at [176, 630] on button "Edit Permissions" at bounding box center [201, 641] width 118 height 32
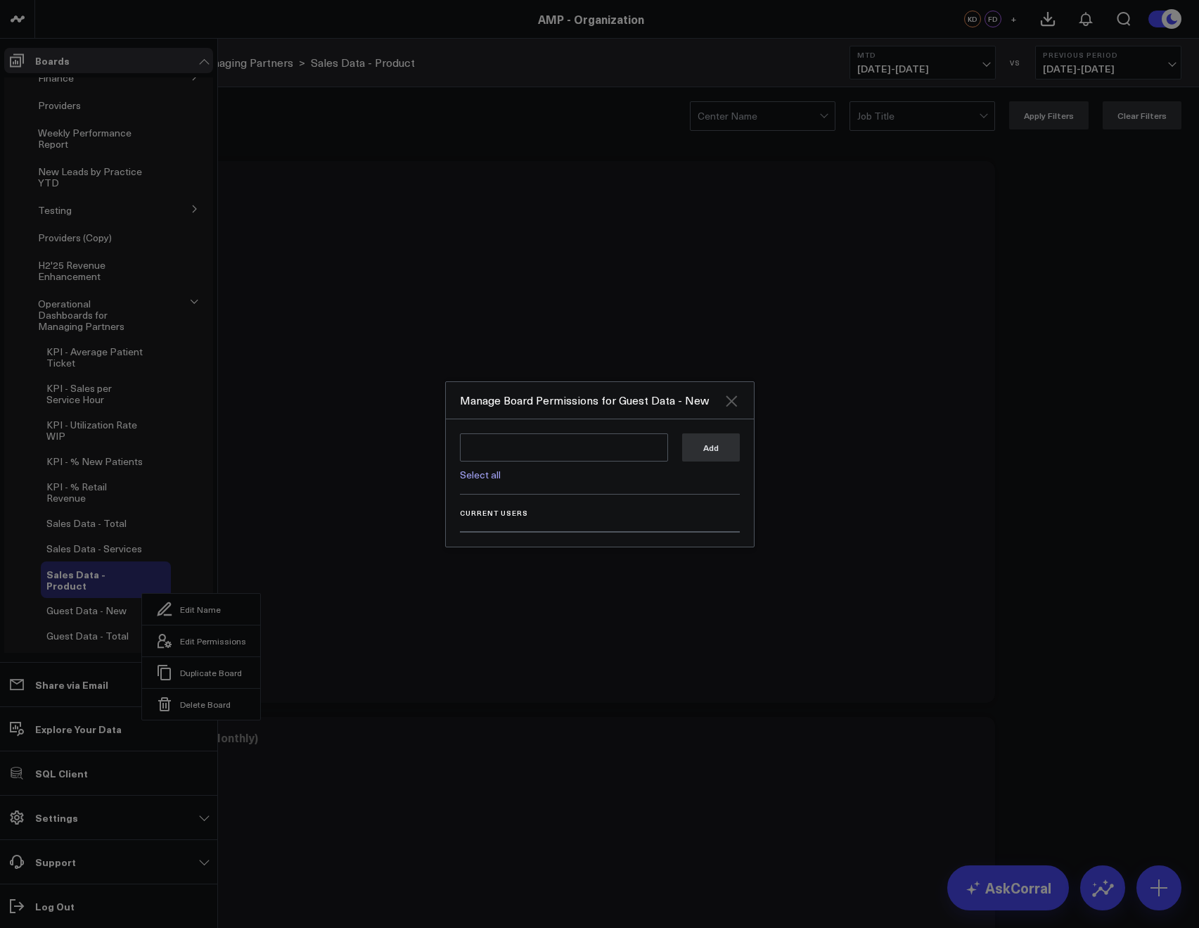
click at [732, 399] on icon "Close" at bounding box center [731, 400] width 11 height 11
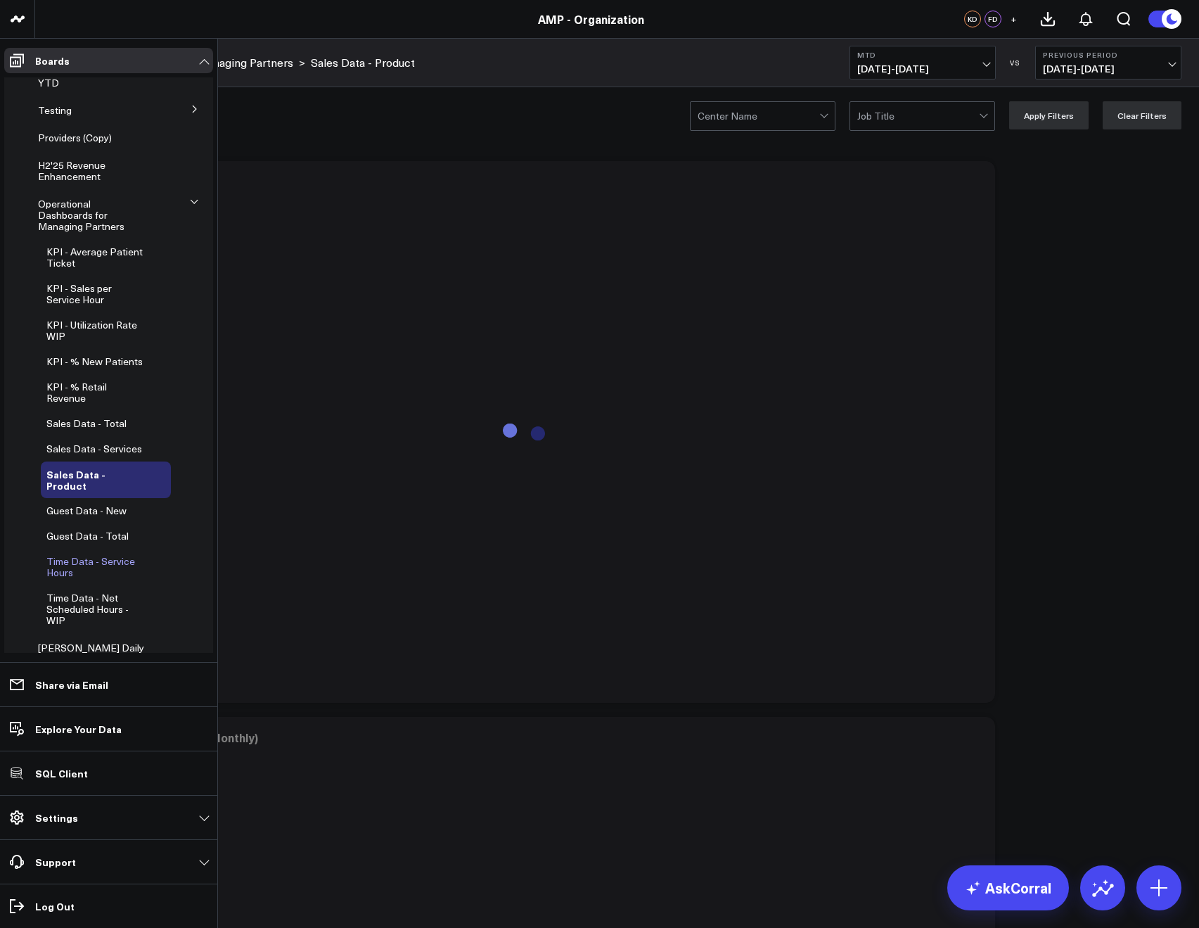
scroll to position [444, 0]
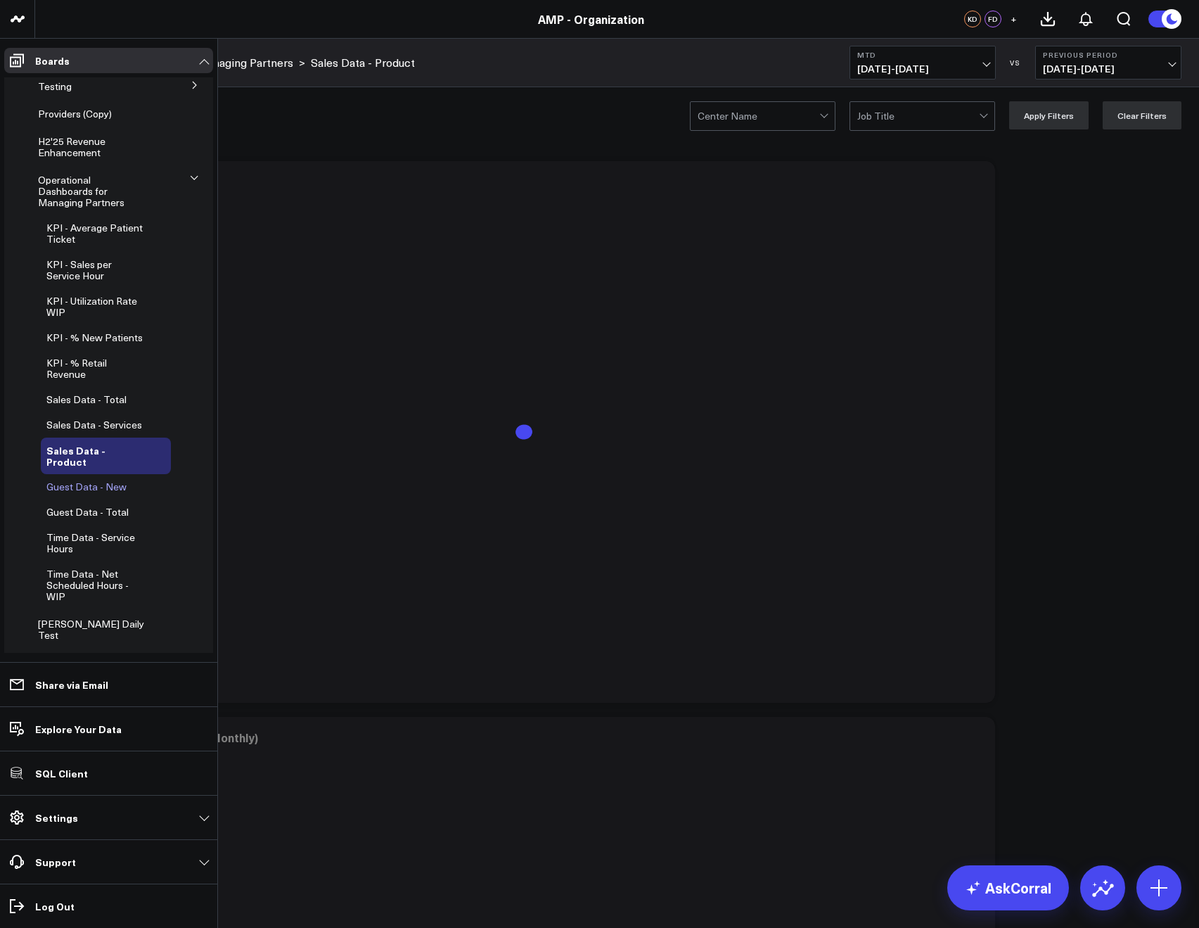
click at [84, 480] on span "Guest Data - New" at bounding box center [86, 486] width 80 height 13
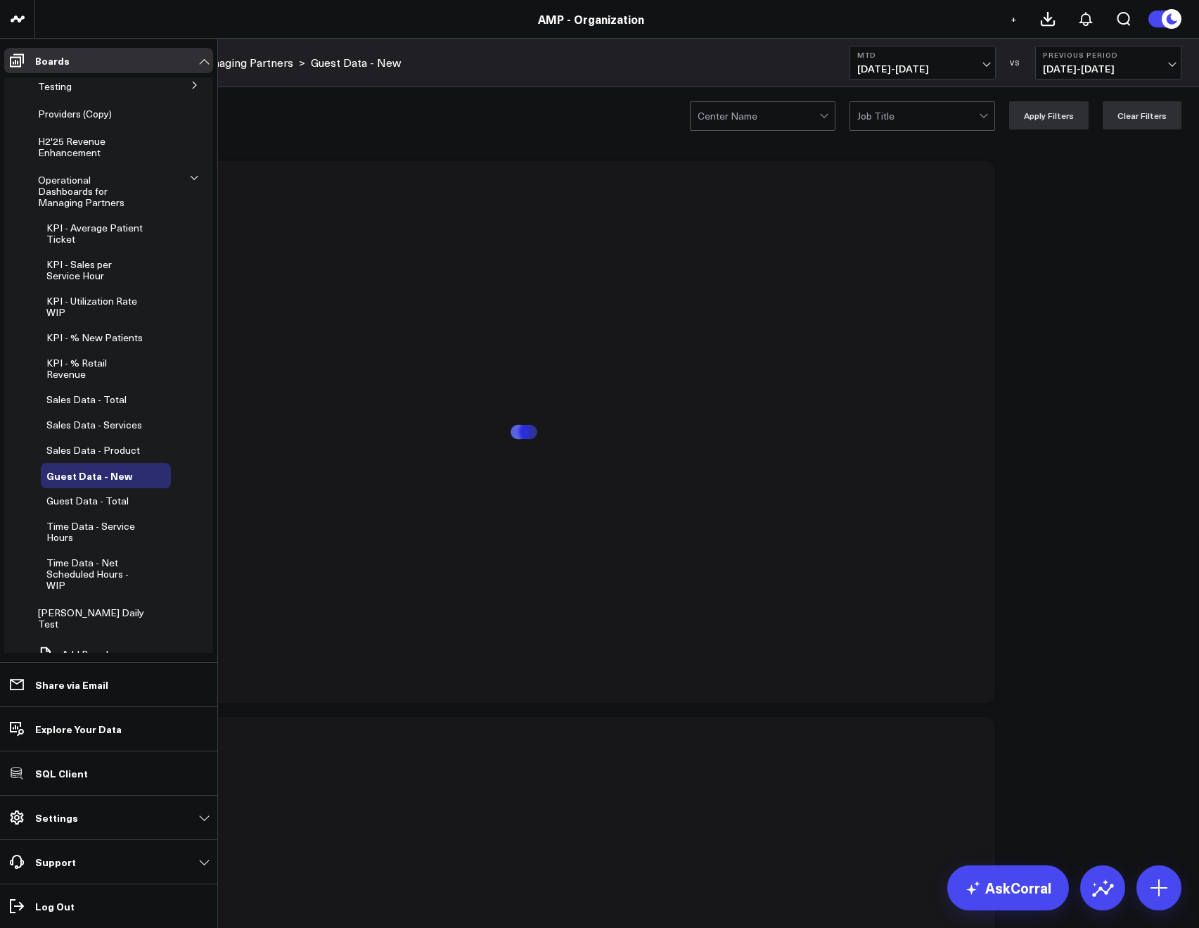
scroll to position [320, 0]
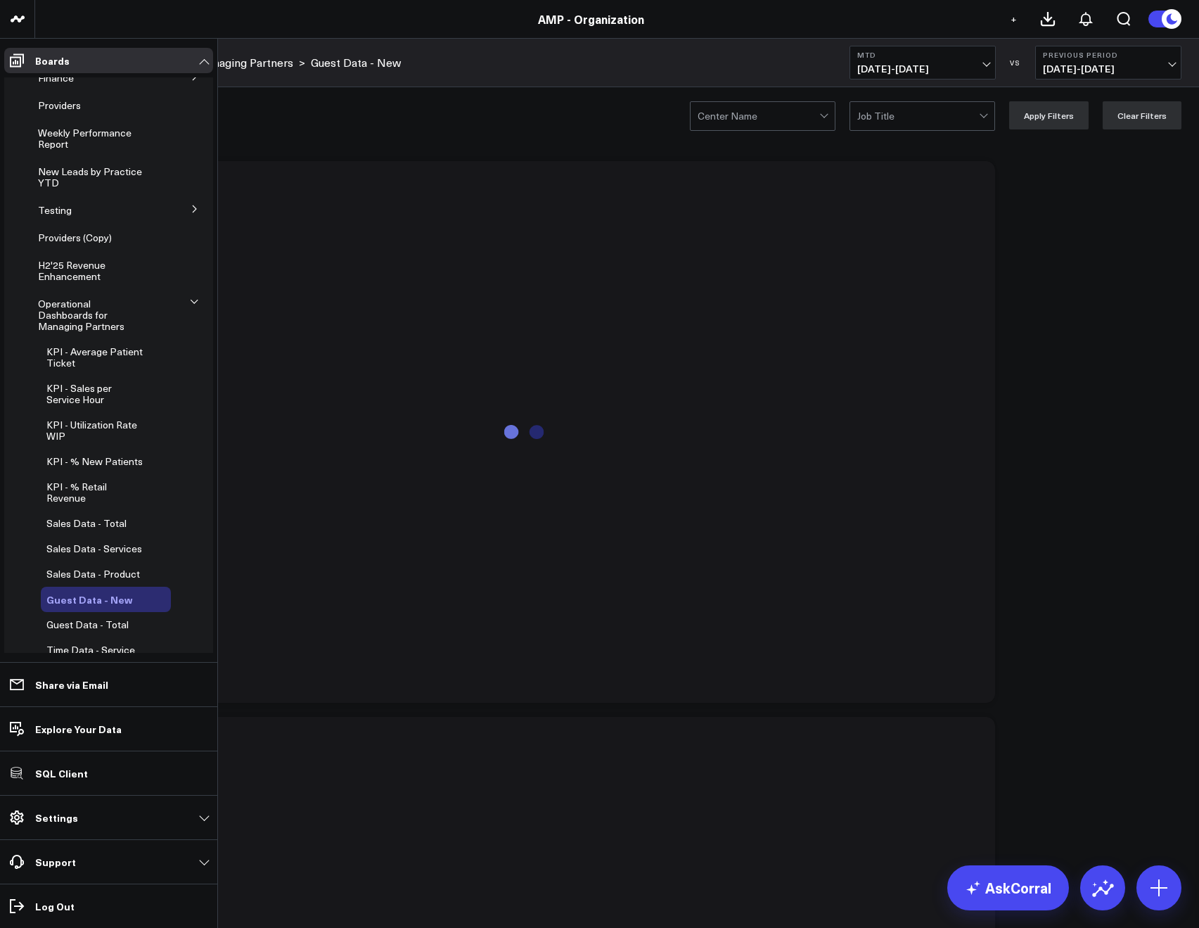
click at [149, 589] on div "Guest Data - New" at bounding box center [106, 599] width 130 height 25
click at [141, 591] on icon at bounding box center [149, 599] width 17 height 17
click at [181, 629] on button "Edit Permissions" at bounding box center [204, 641] width 118 height 32
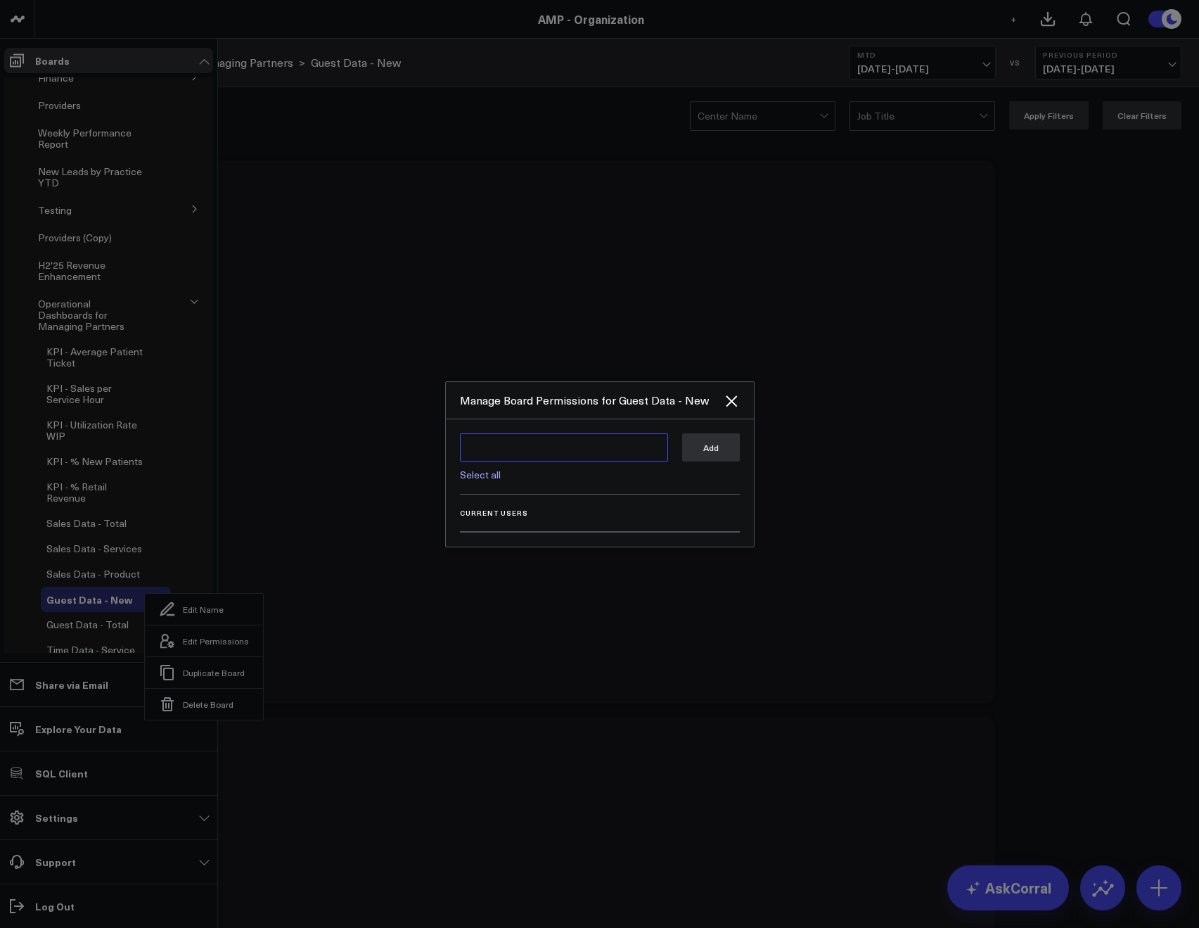
click at [475, 453] on textarea at bounding box center [564, 447] width 208 height 28
type textarea "@Kieren Dwyer @Francis DeMonte"
click at [715, 444] on button "Add" at bounding box center [711, 447] width 58 height 28
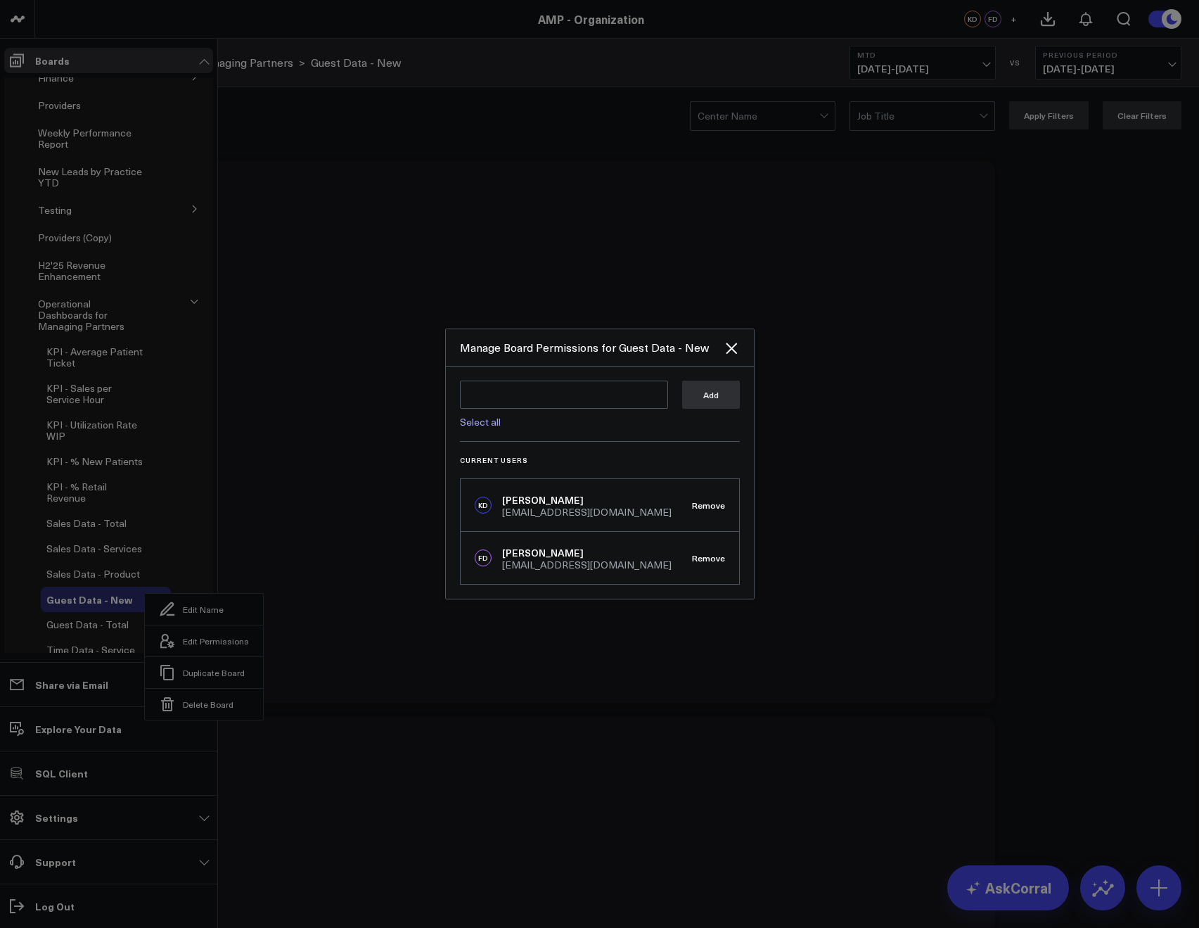
click at [385, 417] on div at bounding box center [599, 464] width 1199 height 928
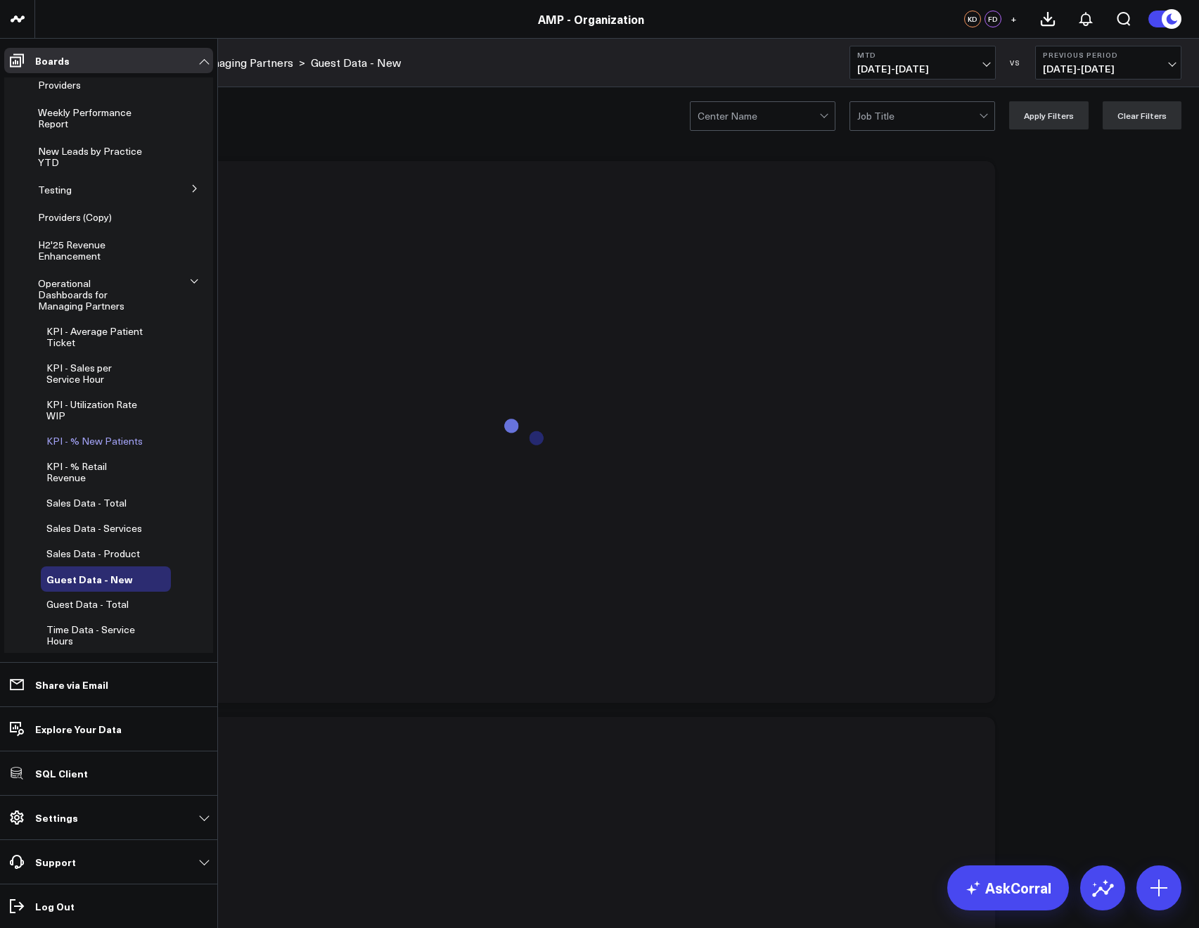
scroll to position [348, 0]
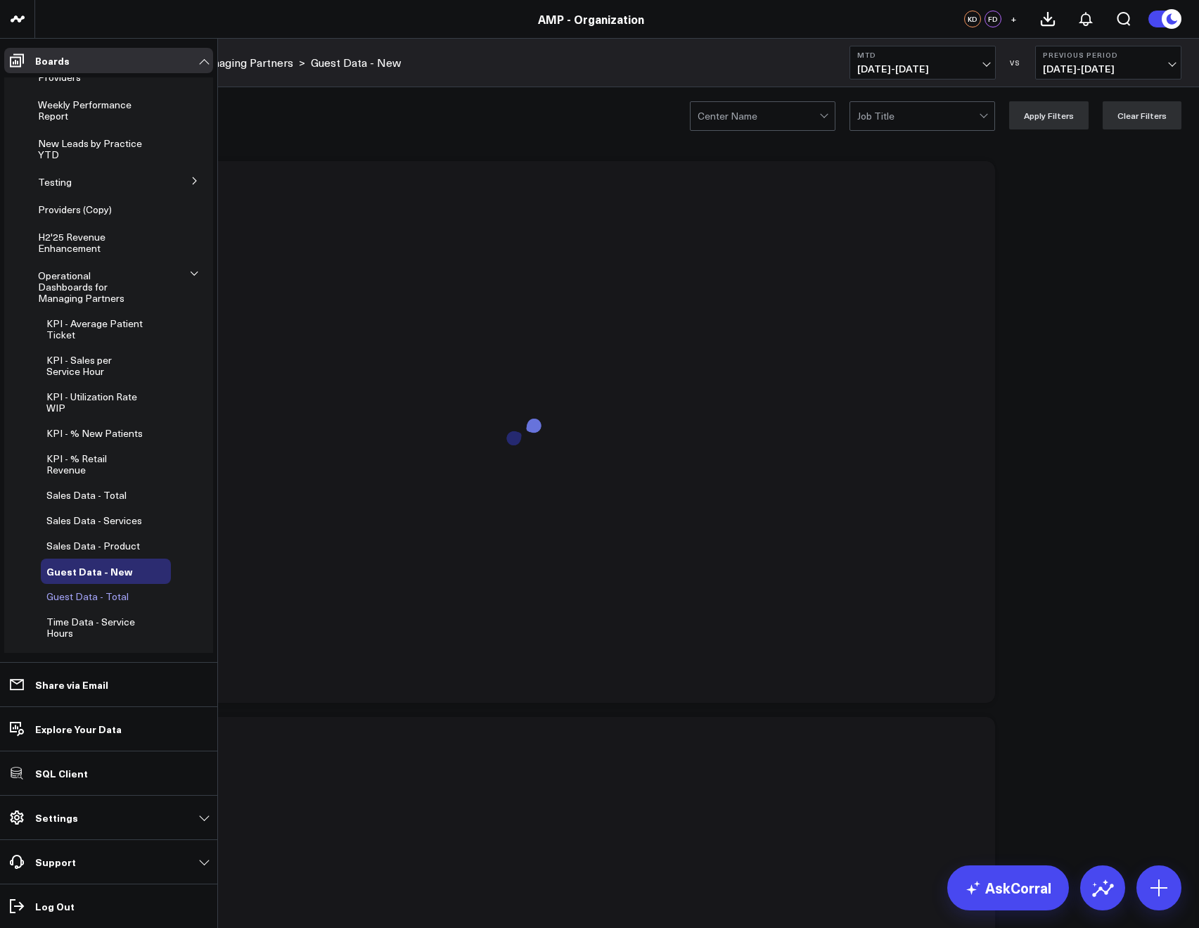
click at [138, 588] on icon at bounding box center [146, 596] width 17 height 17
click at [185, 626] on button "Edit Permissions" at bounding box center [202, 638] width 118 height 32
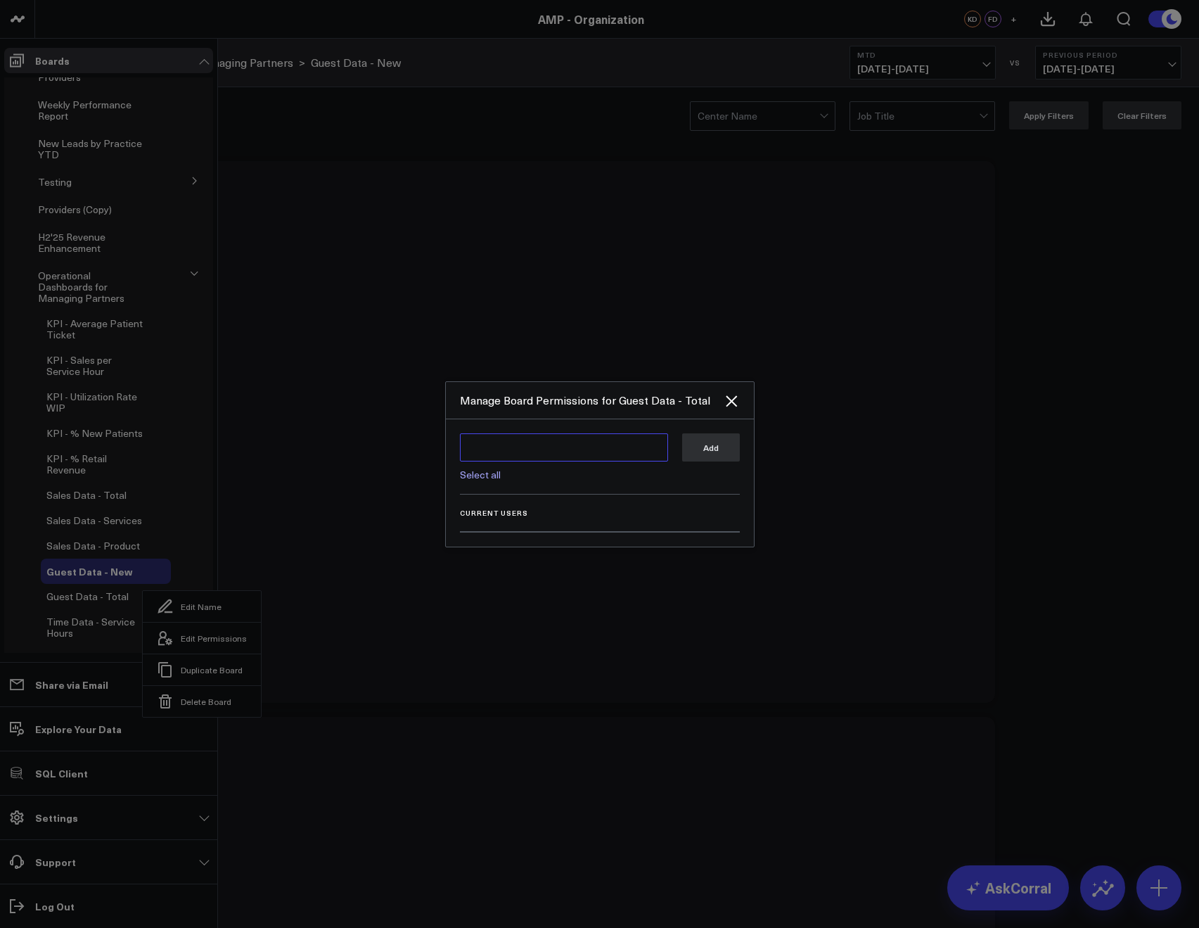
click at [487, 458] on textarea at bounding box center [564, 447] width 208 height 28
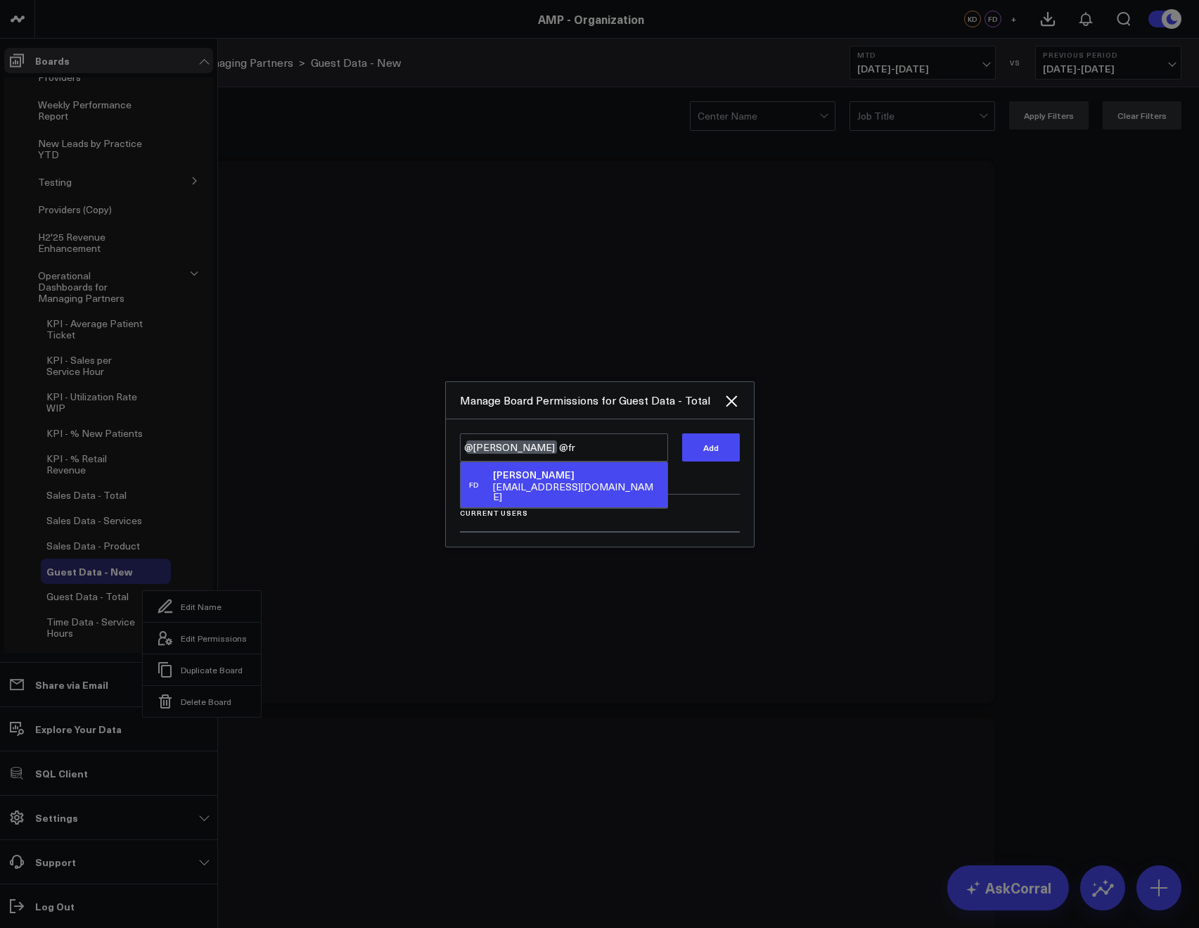
click at [523, 483] on div "[EMAIL_ADDRESS][DOMAIN_NAME]" at bounding box center [577, 492] width 168 height 20
type textarea "@Kieren Dwyer @Francis DeMonte"
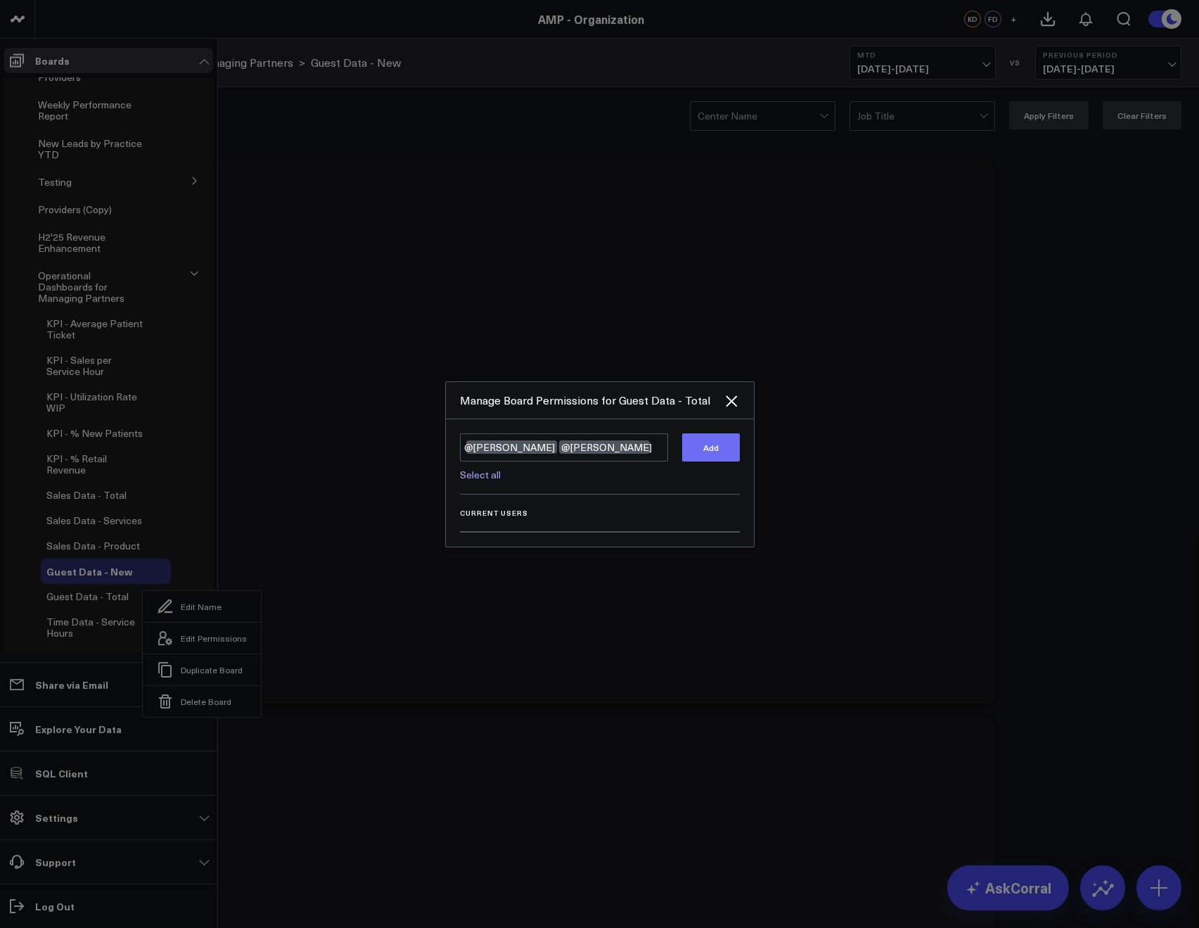
click at [702, 439] on button "Add" at bounding box center [711, 447] width 58 height 28
click at [734, 397] on icon "Close" at bounding box center [731, 400] width 17 height 17
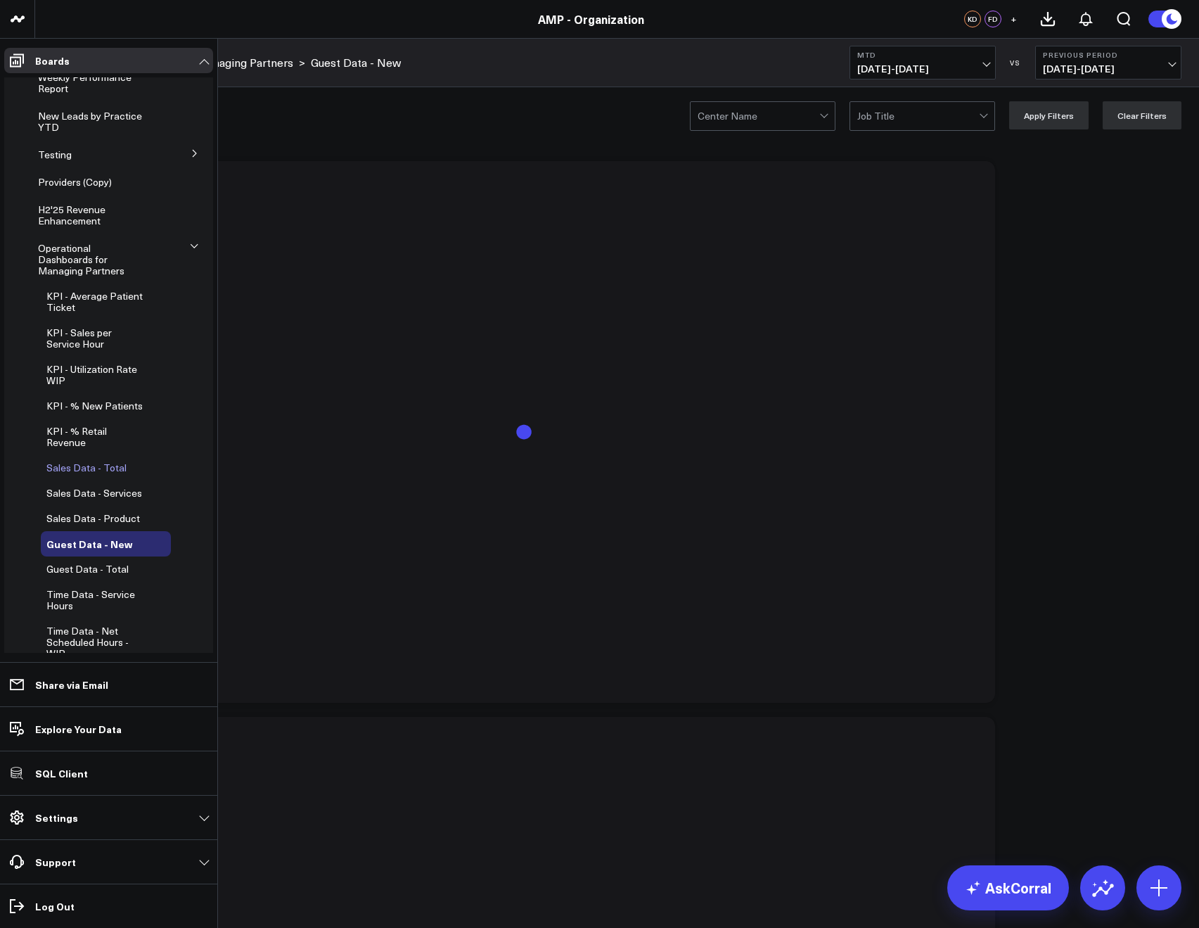
scroll to position [382, 0]
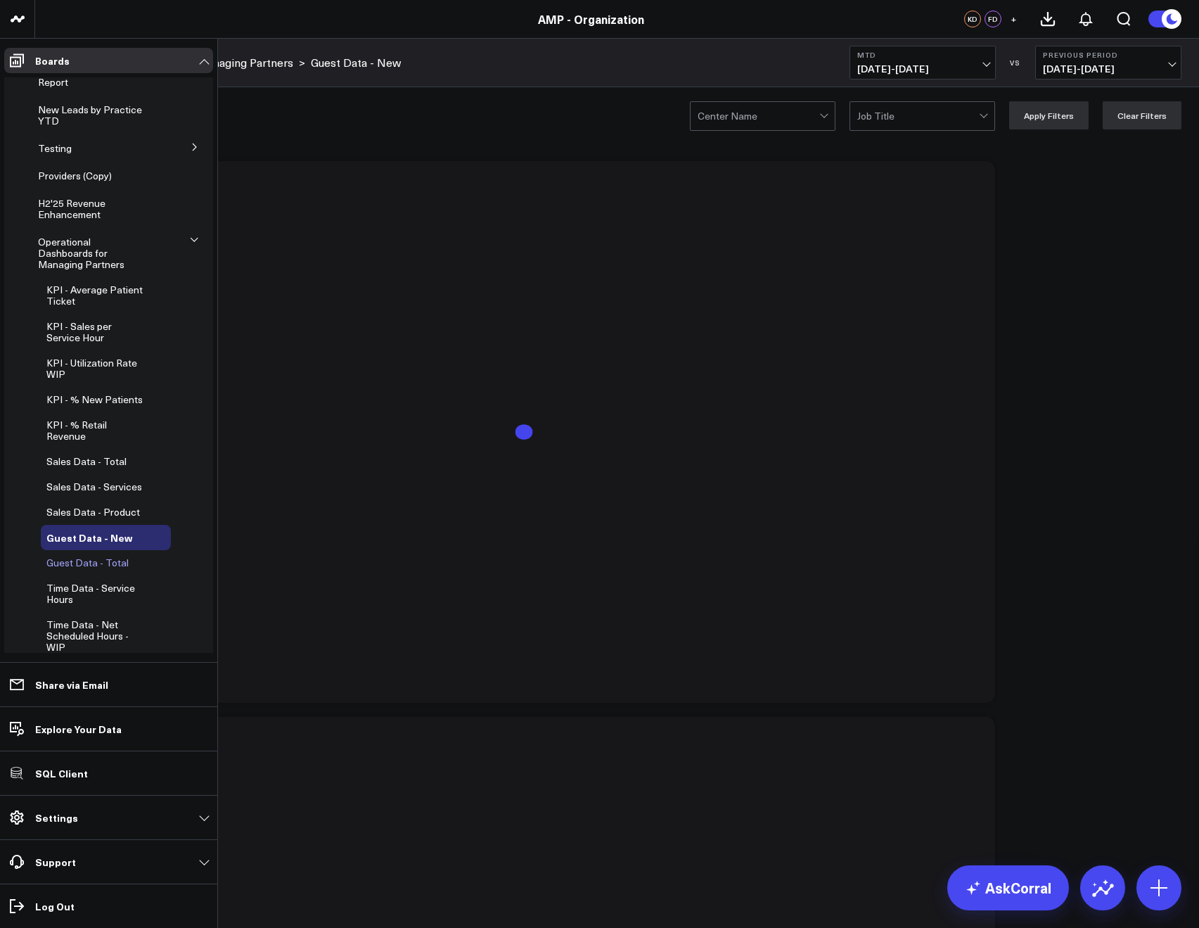
click at [83, 556] on span "Guest Data - Total" at bounding box center [87, 562] width 82 height 13
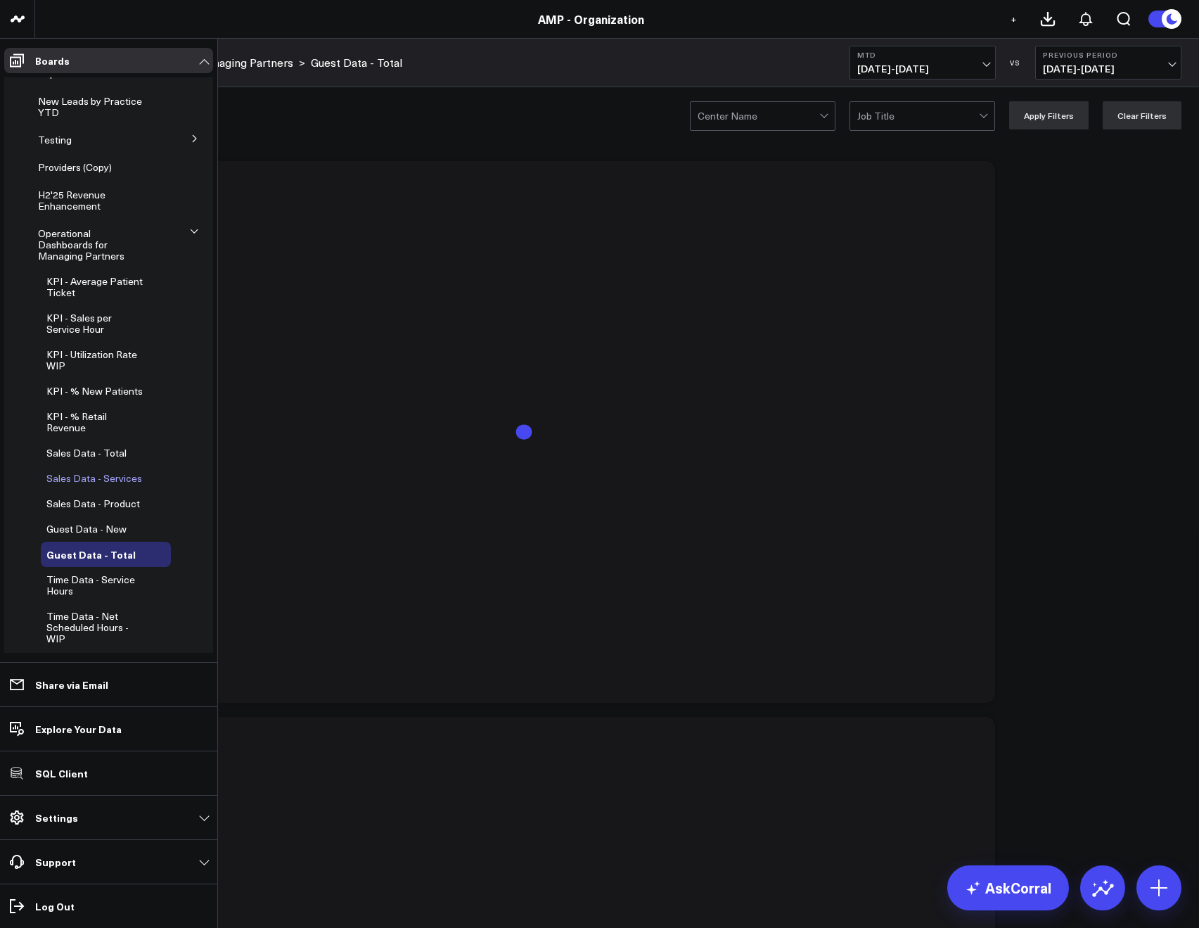
scroll to position [425, 0]
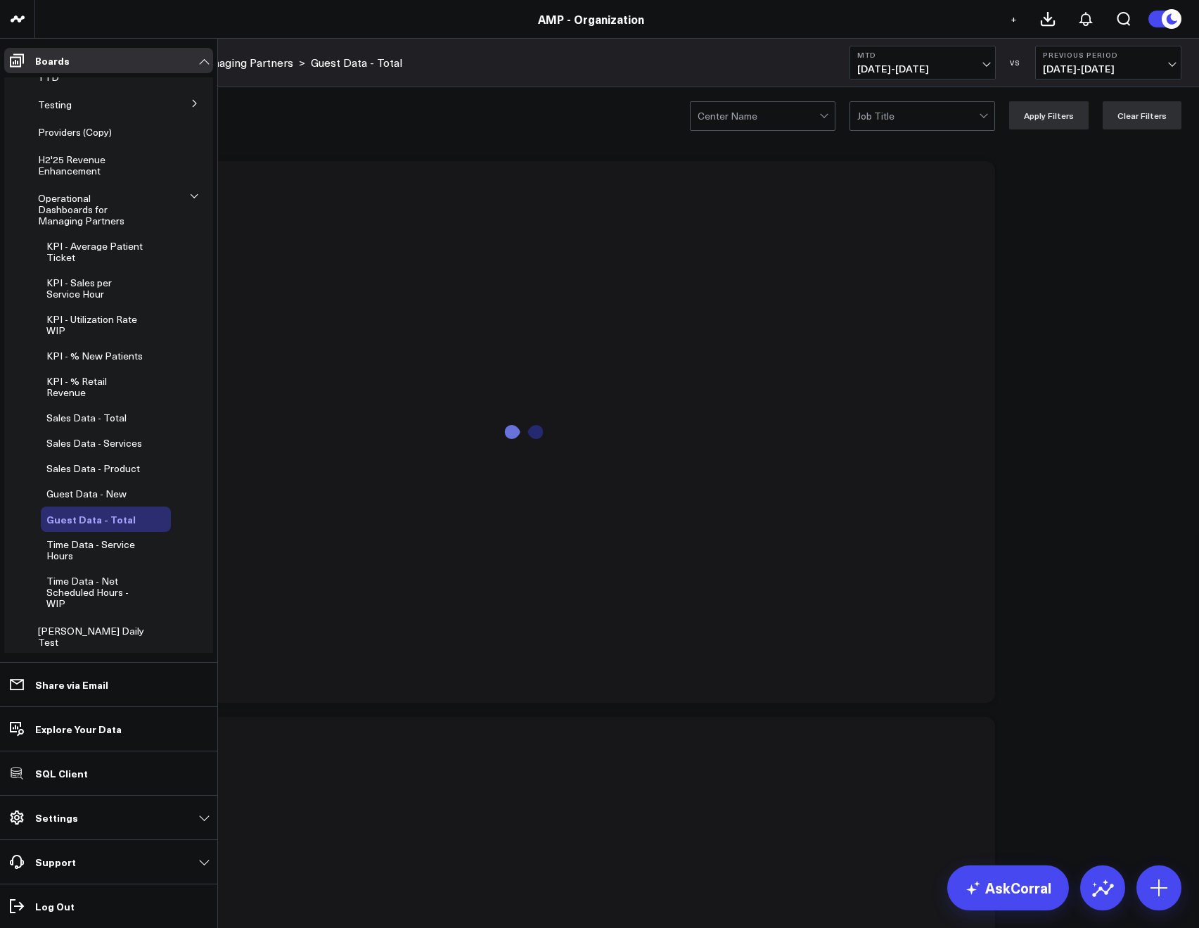
click at [145, 511] on icon at bounding box center [153, 519] width 17 height 17
click at [196, 550] on button "Edit Permissions" at bounding box center [205, 560] width 118 height 32
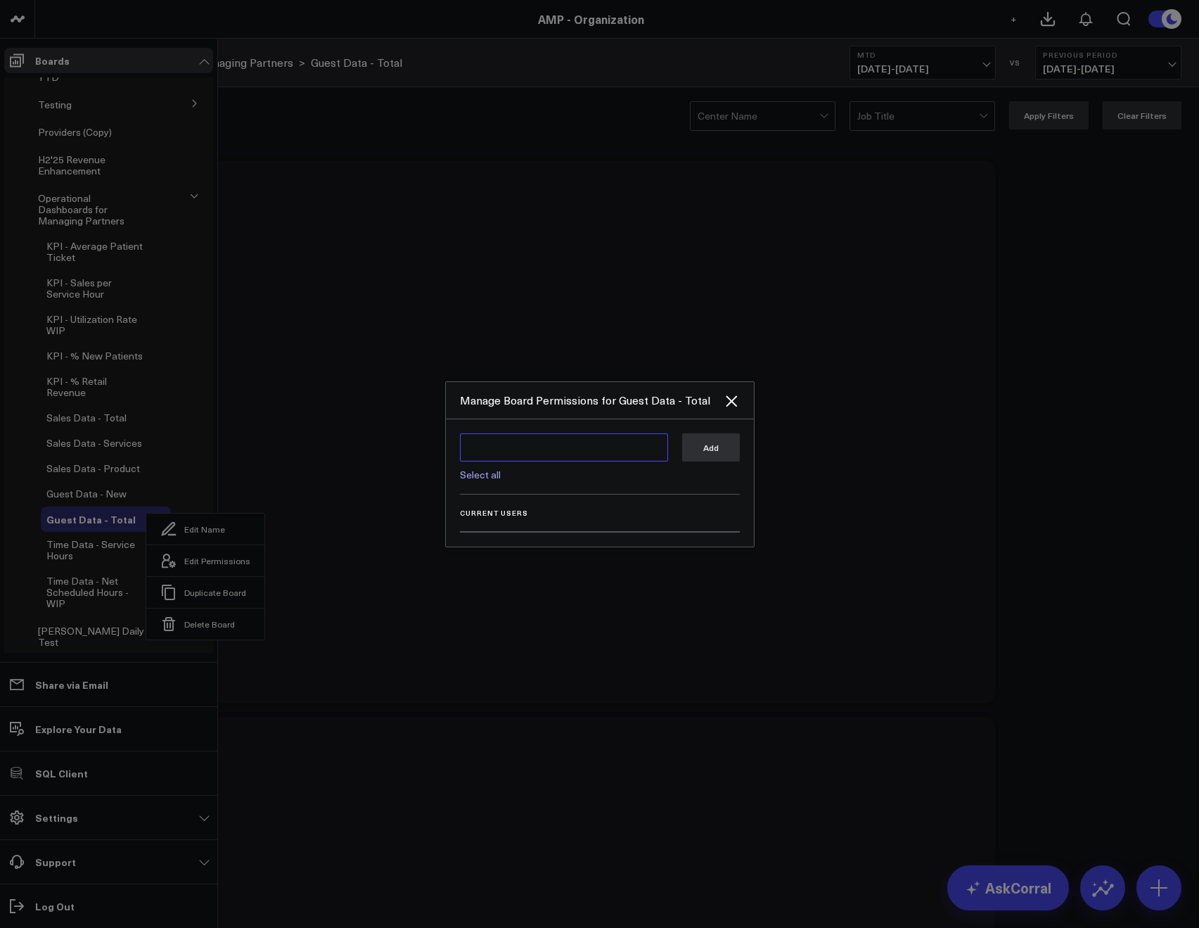
click at [491, 458] on textarea at bounding box center [564, 447] width 208 height 28
type textarea "@Kieren Dwyer @Francis DeMonte"
click at [707, 446] on button "Add" at bounding box center [711, 447] width 58 height 28
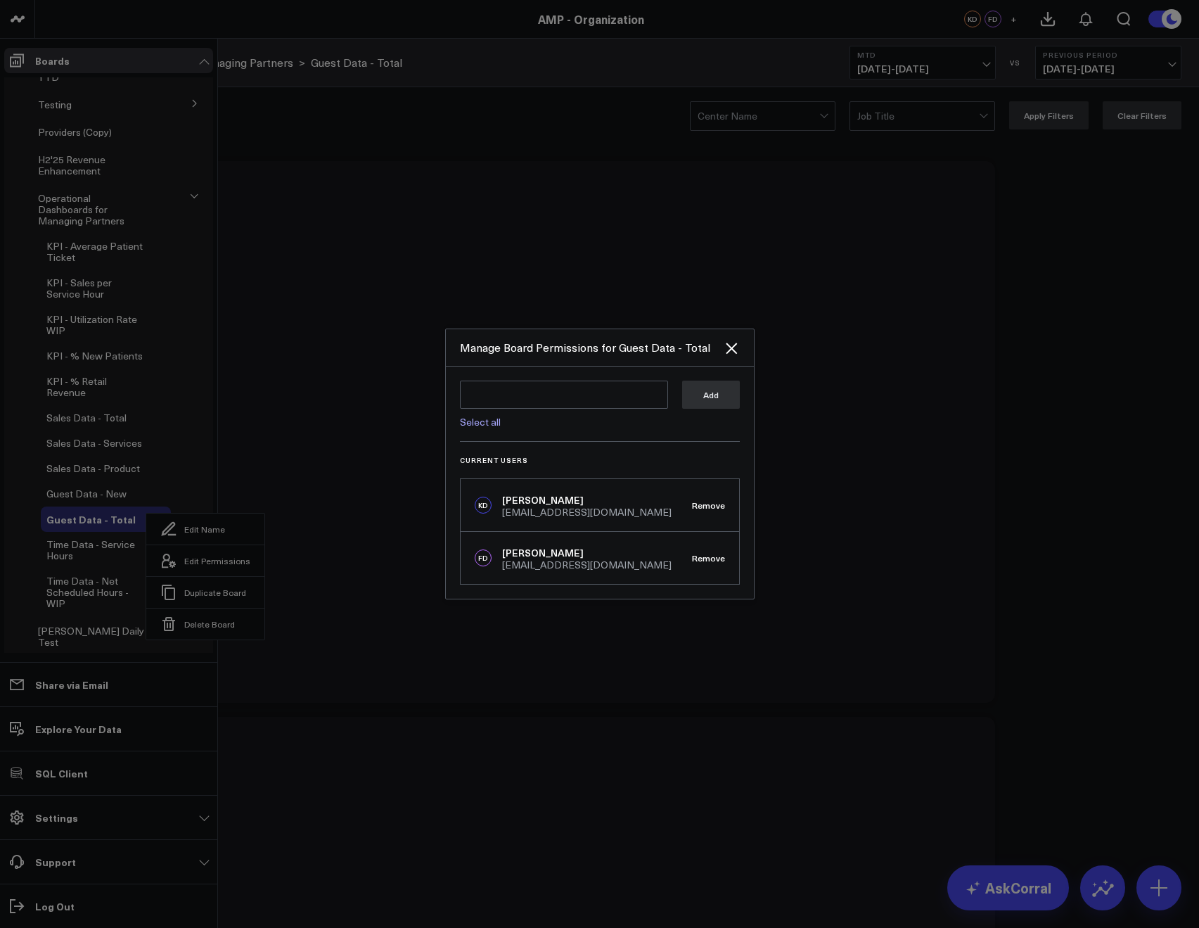
click at [367, 489] on div at bounding box center [599, 464] width 1199 height 928
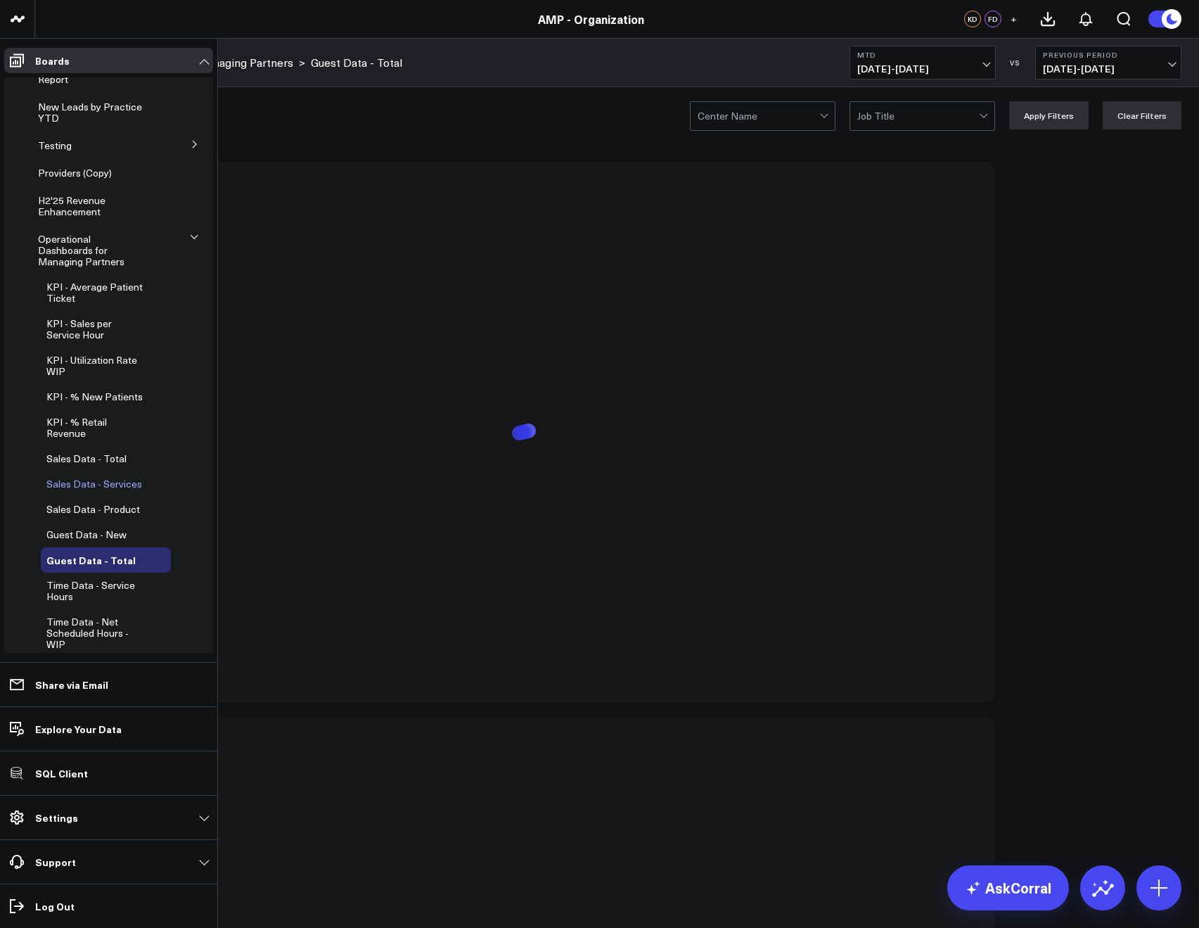
scroll to position [389, 0]
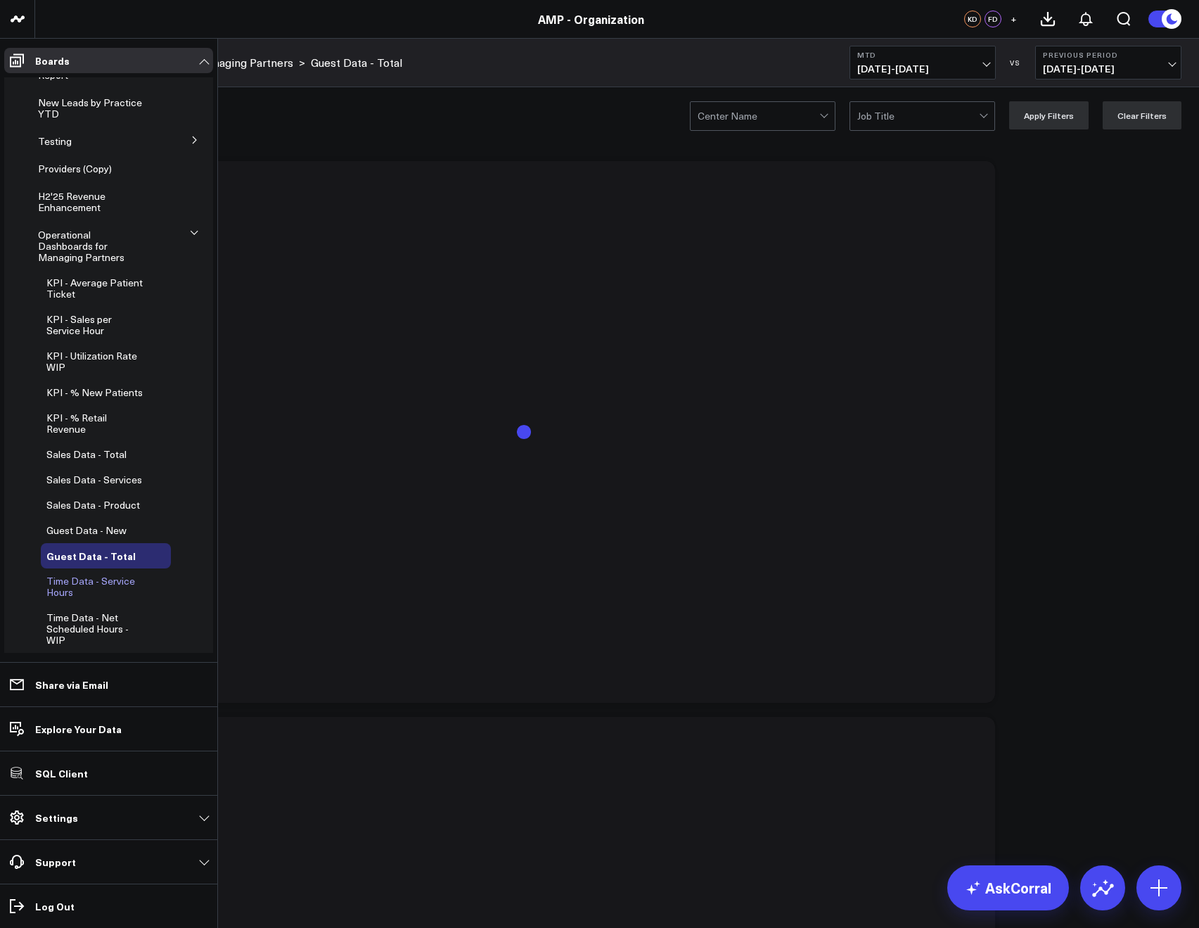
click at [81, 574] on span "Time Data - Service Hours" at bounding box center [90, 586] width 89 height 25
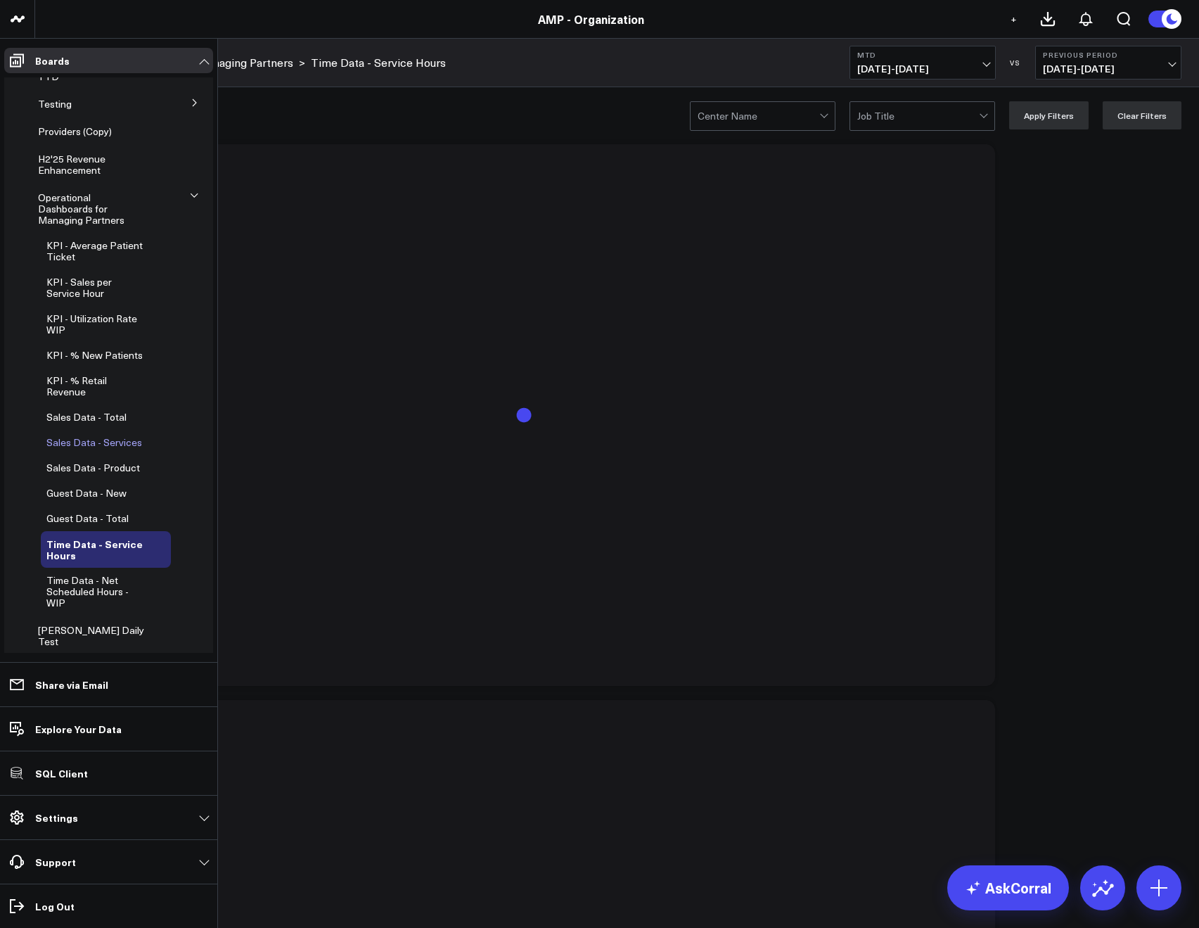
scroll to position [444, 0]
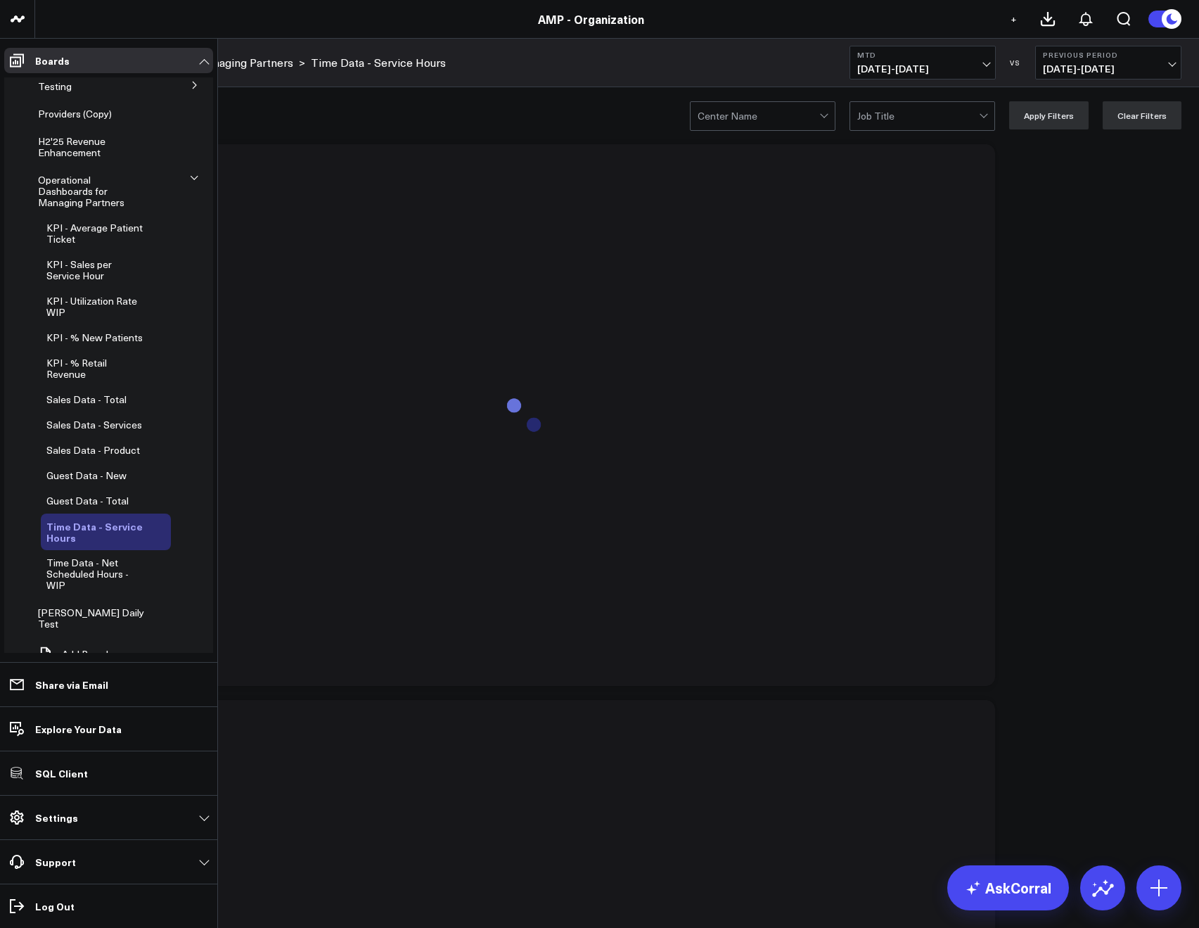
click at [155, 523] on icon at bounding box center [162, 531] width 17 height 17
click at [197, 559] on button "Edit Permissions" at bounding box center [224, 567] width 118 height 32
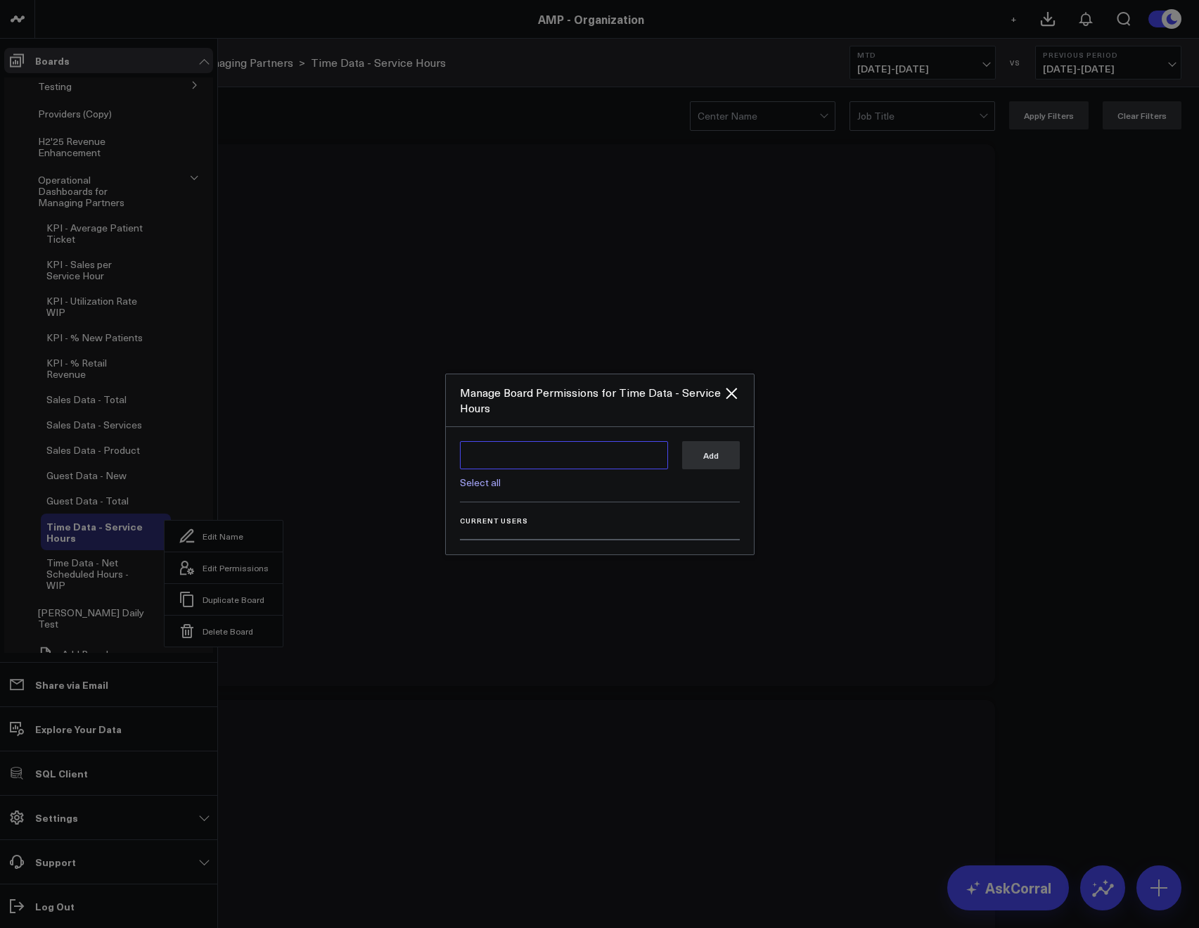
click at [481, 459] on textarea at bounding box center [564, 455] width 208 height 28
type textarea "@Kieren Dwyer @Francis DeMonte"
click at [700, 459] on button "Add" at bounding box center [711, 455] width 58 height 28
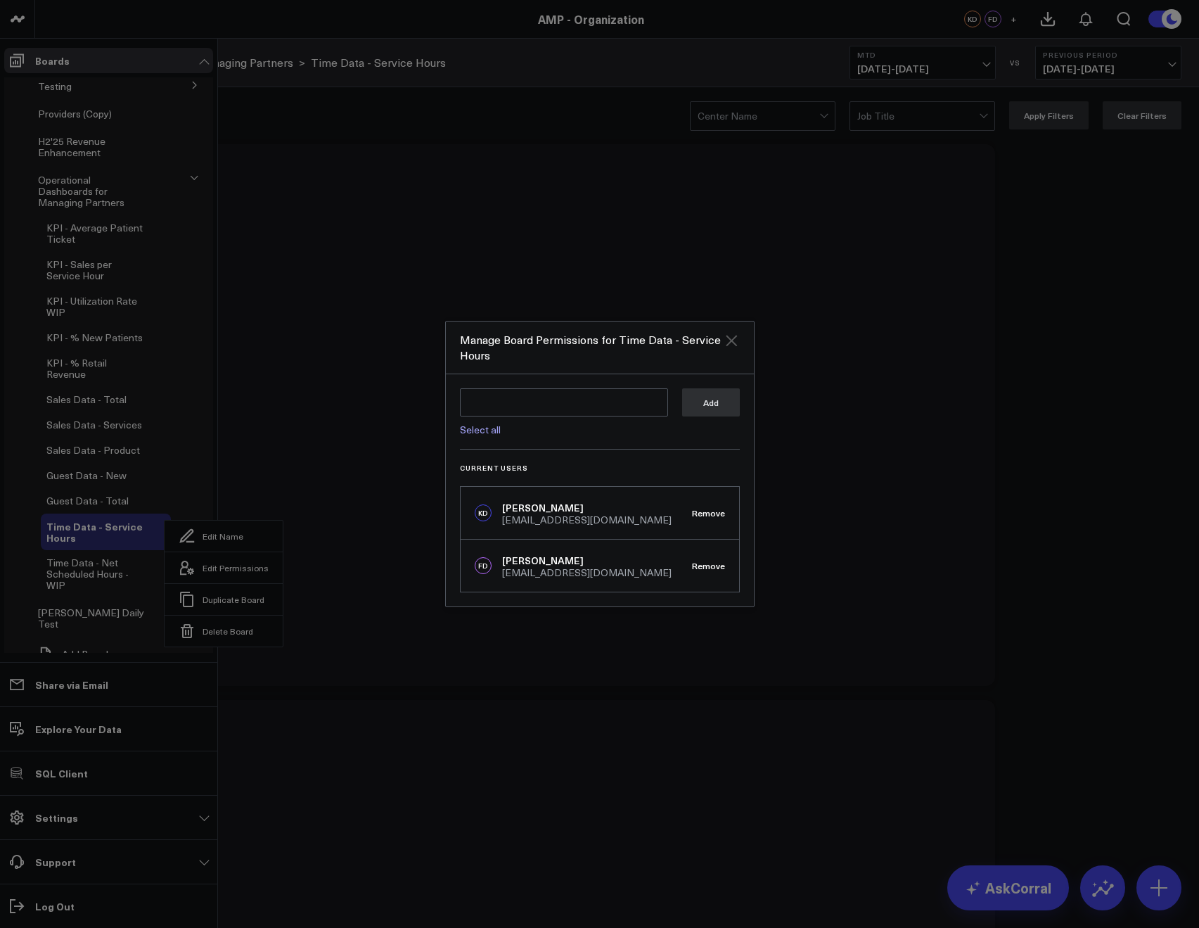
click at [724, 347] on icon "Close" at bounding box center [731, 340] width 17 height 17
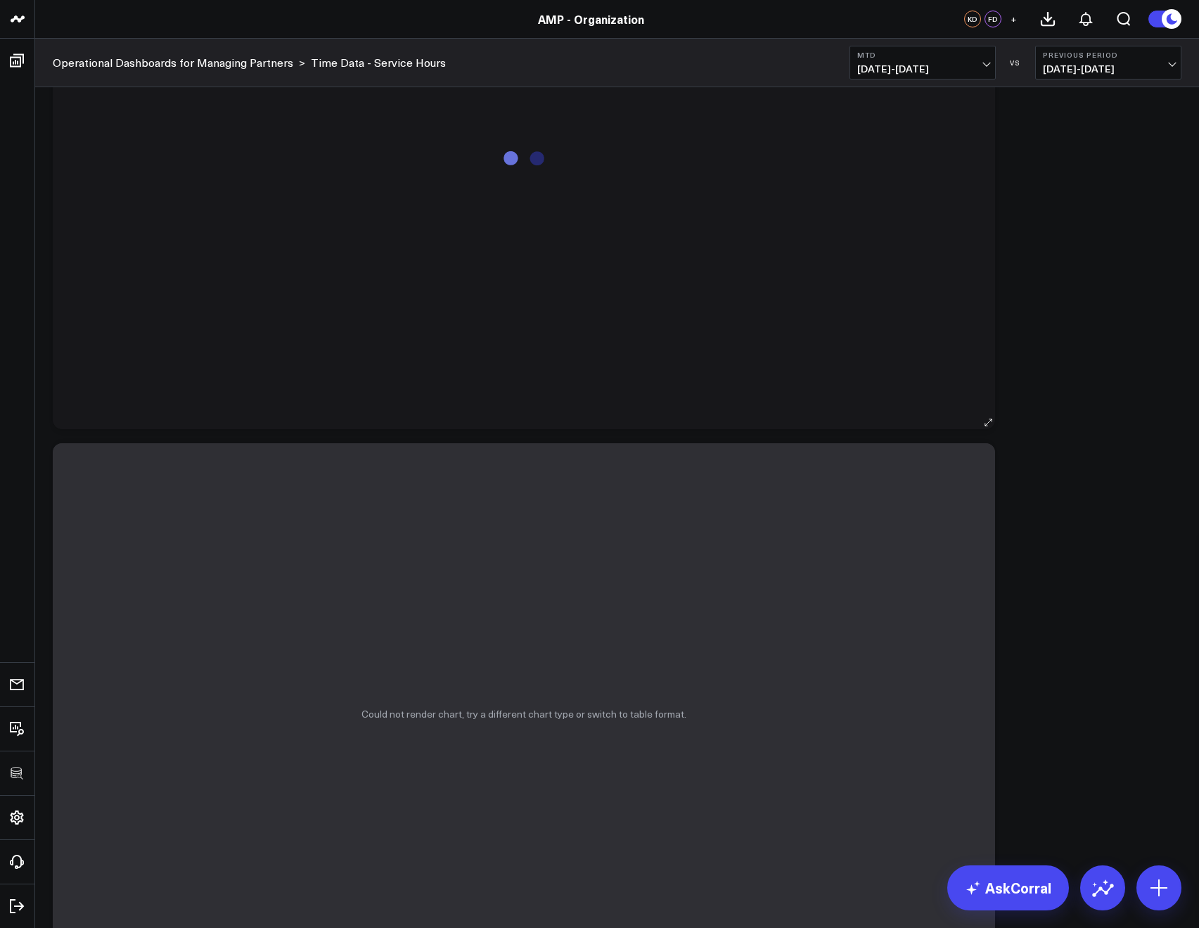
scroll to position [0, 0]
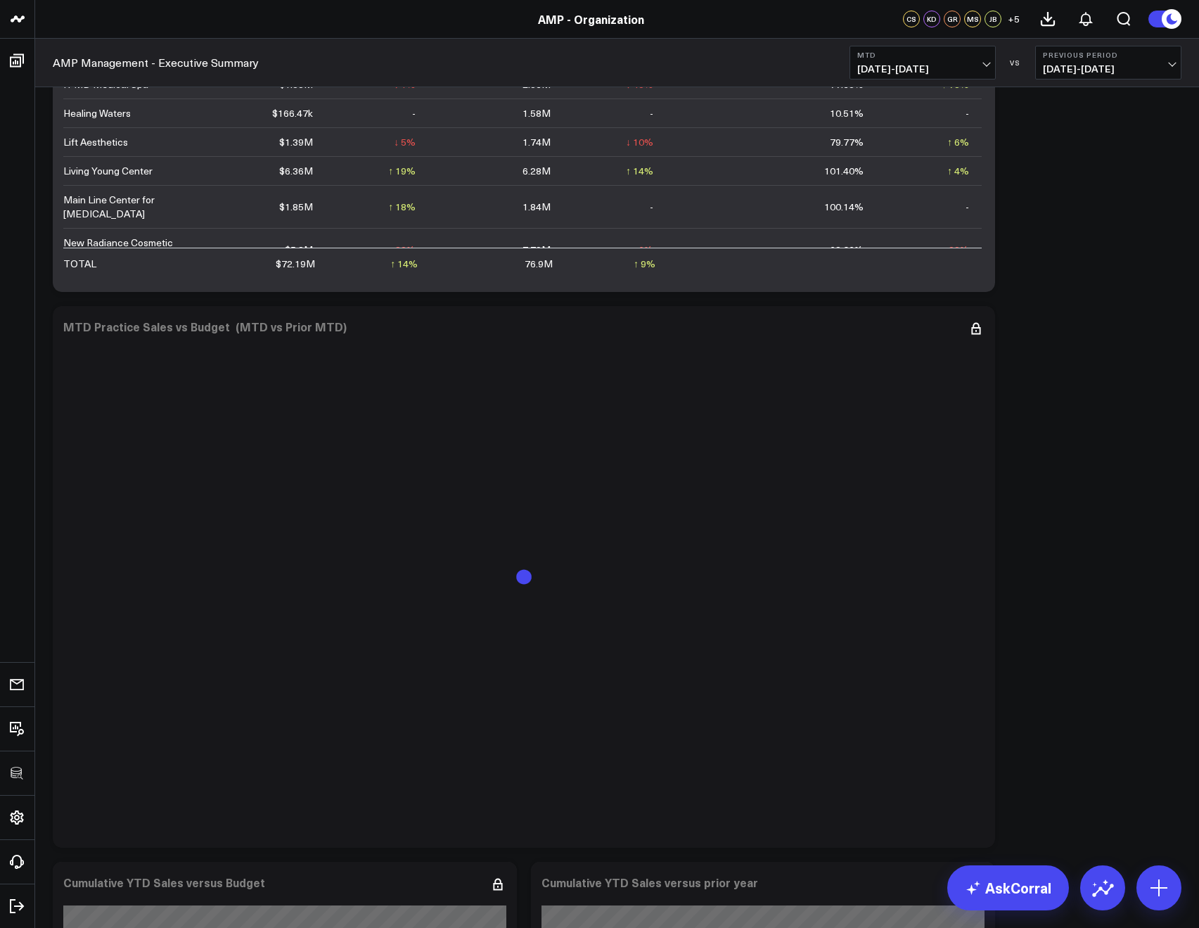
scroll to position [1484, 0]
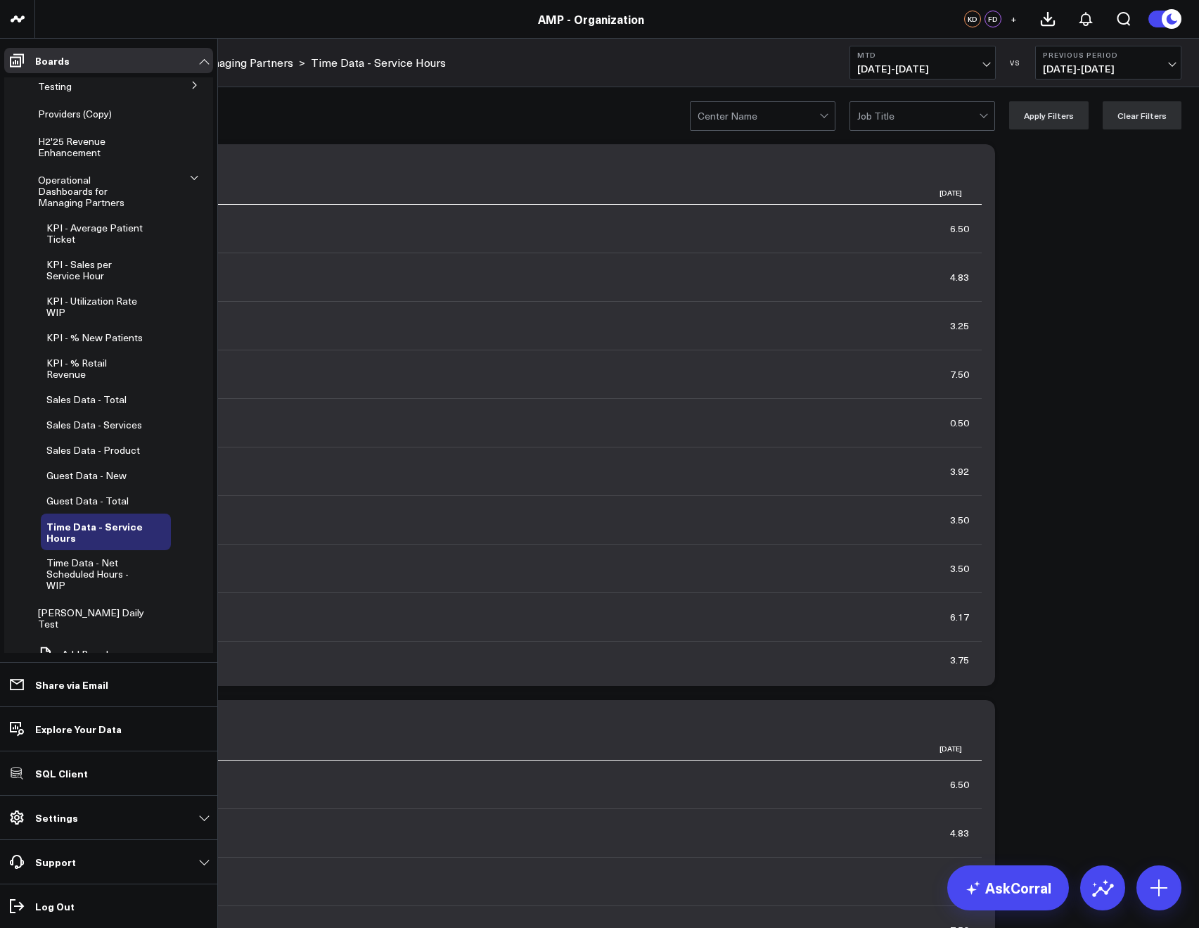
scroll to position [320, 0]
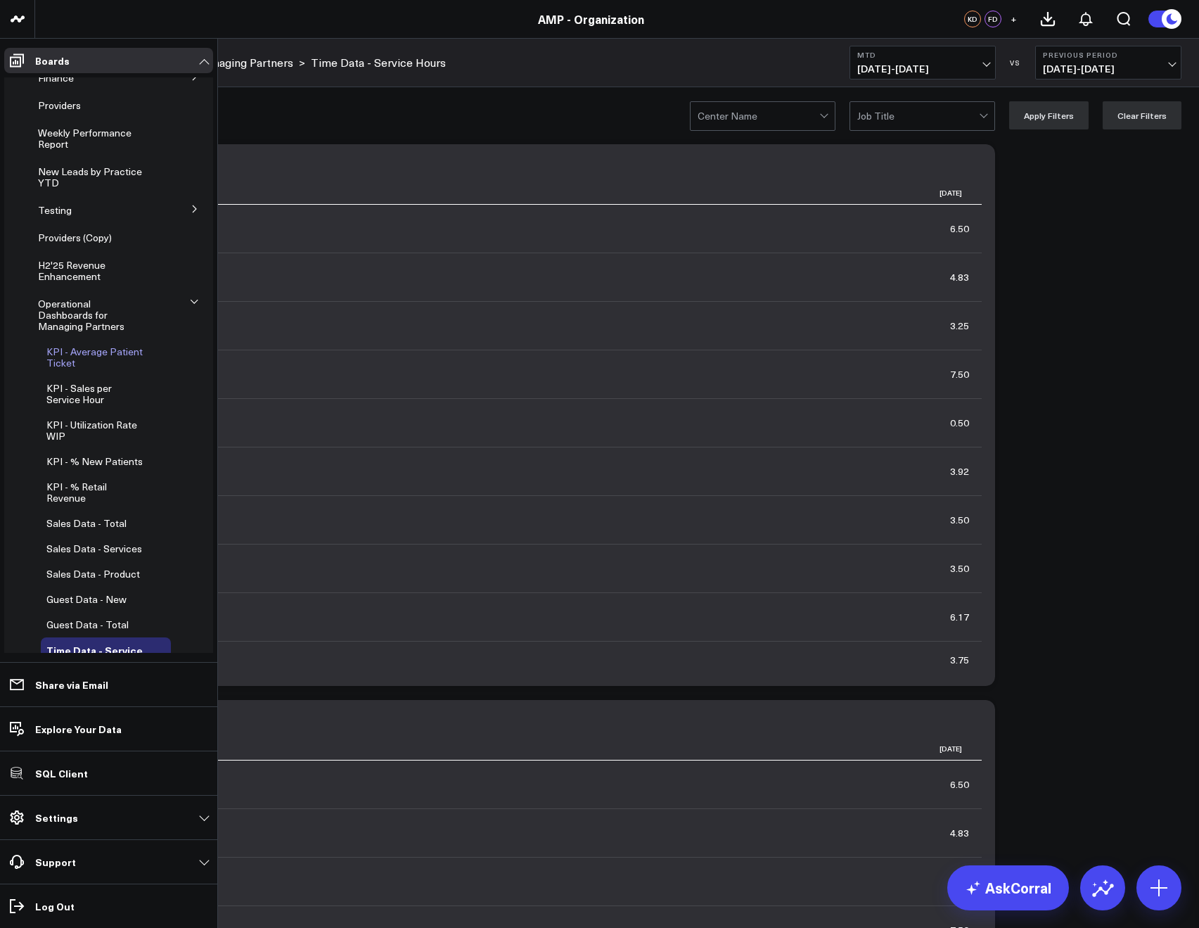
click at [63, 339] on div "KPI - Average Patient Ticket" at bounding box center [106, 357] width 130 height 37
click at [60, 351] on span "KPI - Average Patient Ticket" at bounding box center [94, 357] width 96 height 25
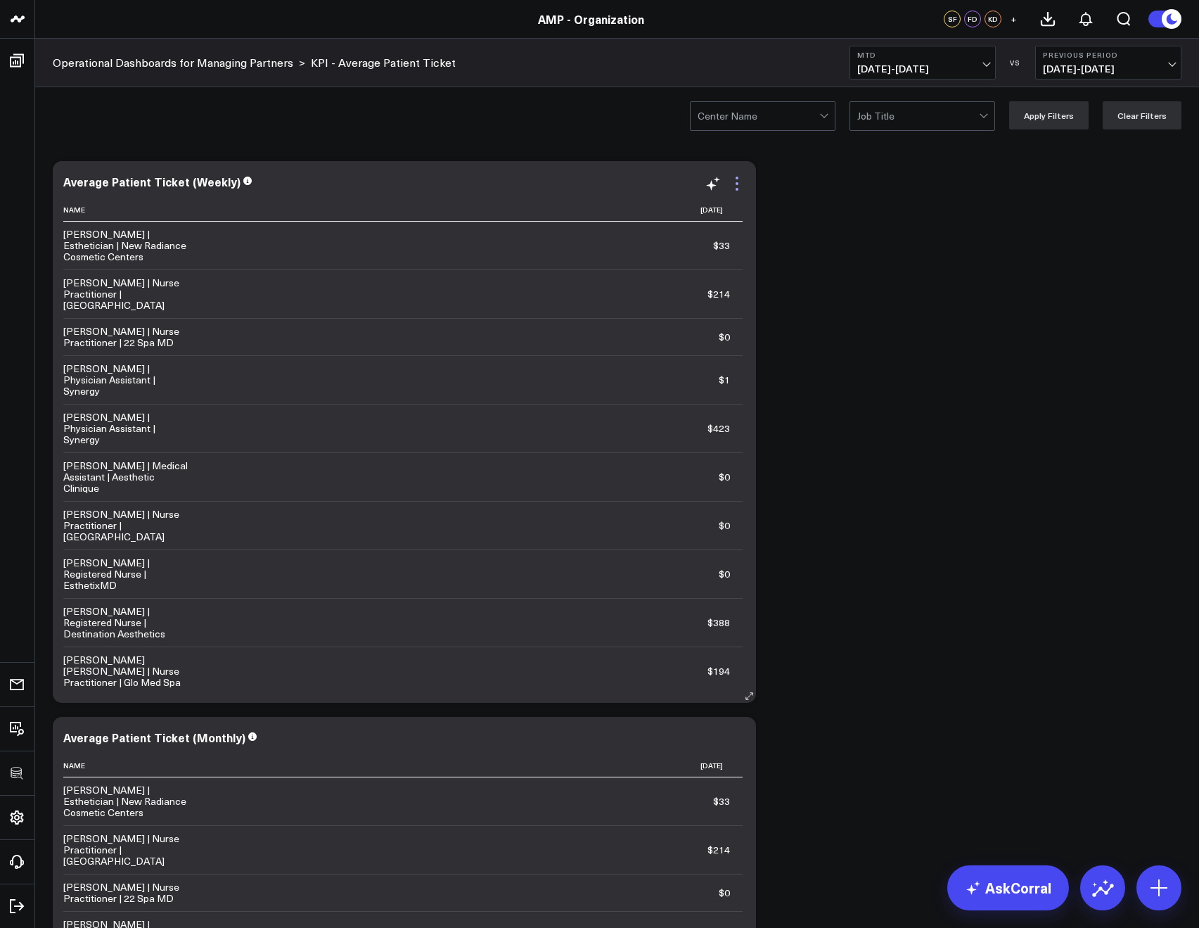
click at [729, 187] on icon at bounding box center [737, 183] width 17 height 17
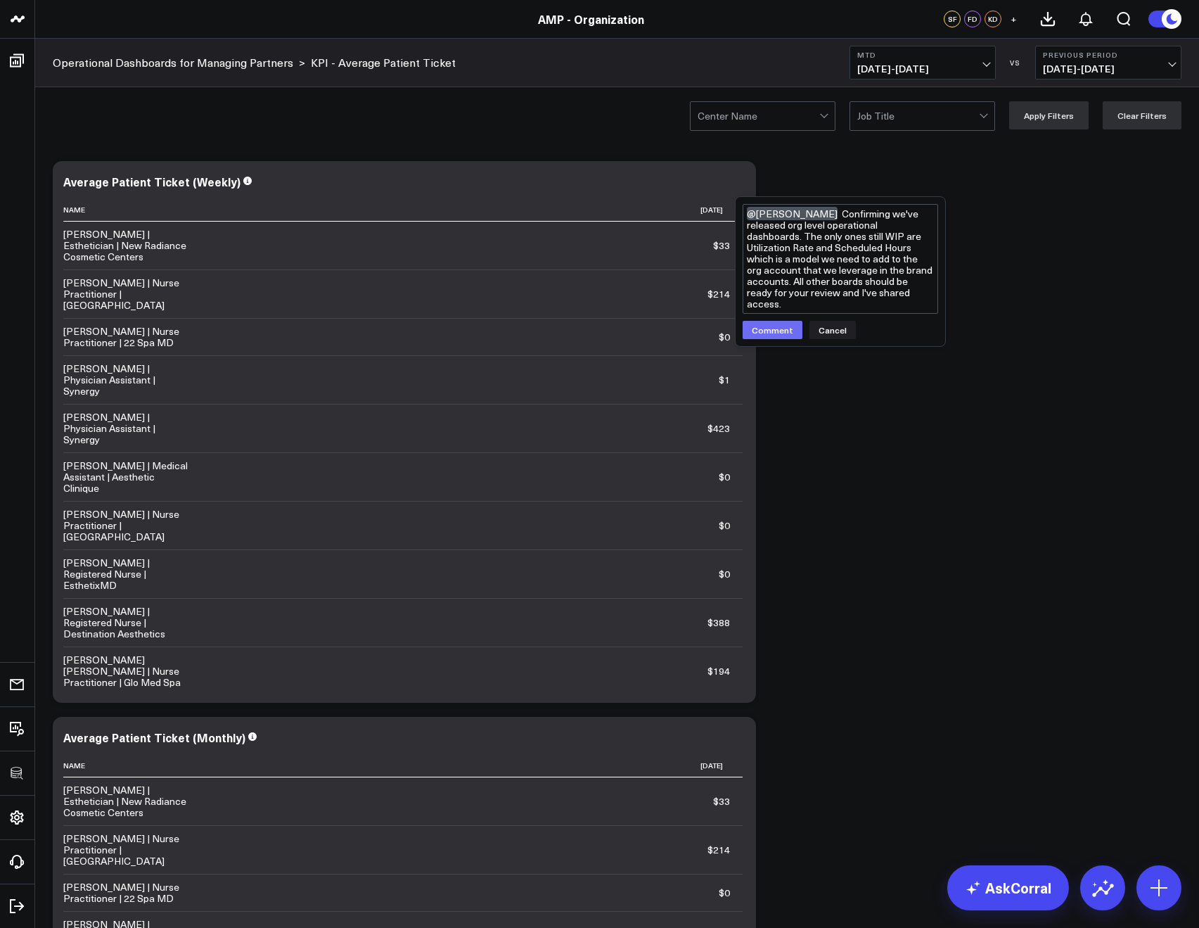
type textarea "@[PERSON_NAME] Confirming we've released org level operational dashboards. The …"
click at [769, 327] on button "Comment" at bounding box center [773, 330] width 60 height 18
